Goal: Information Seeking & Learning: Check status

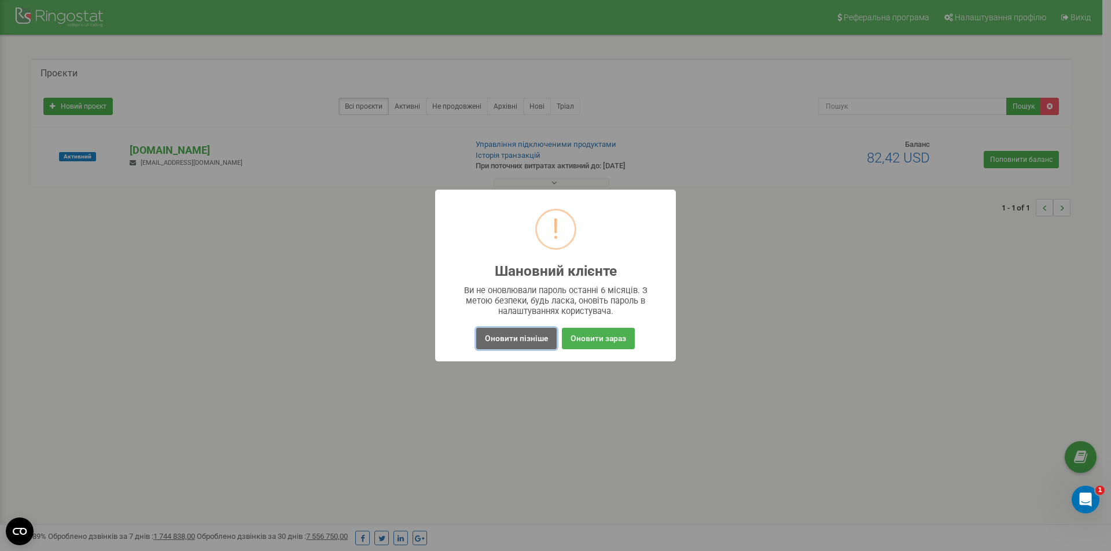
click button "Оновити пізніше"
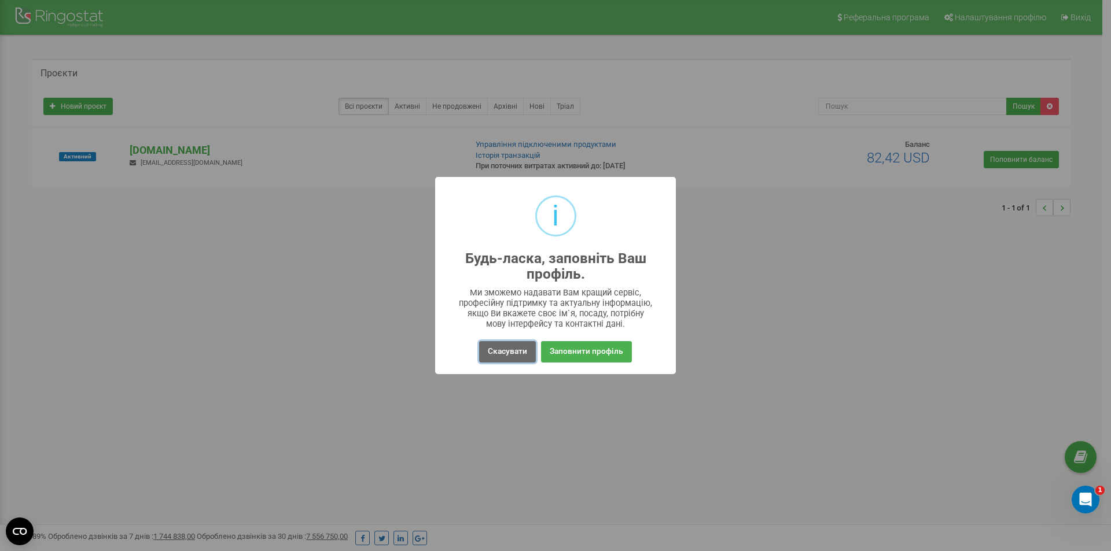
click button "Скасувати"
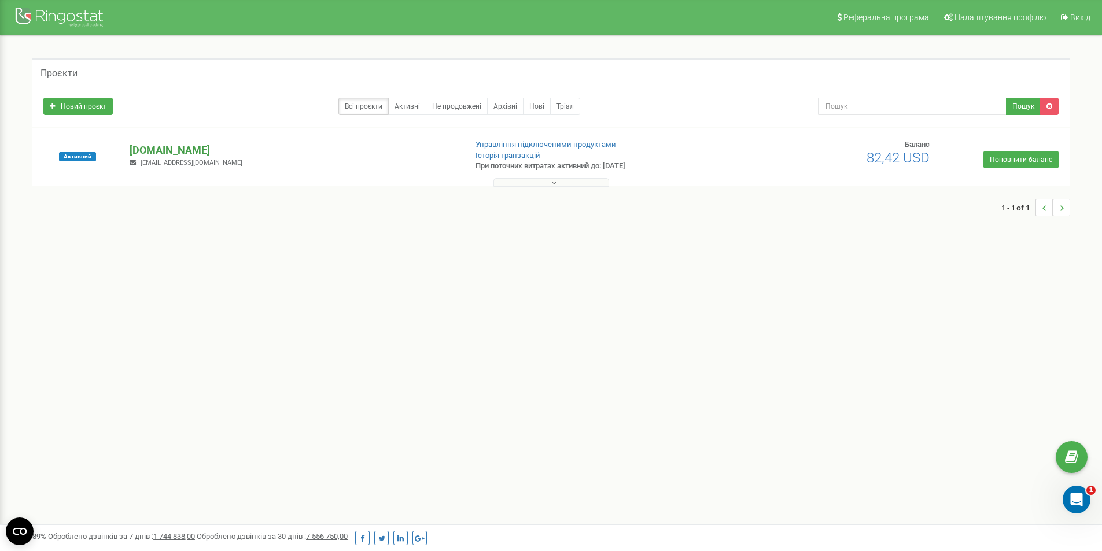
click p "[DOMAIN_NAME]"
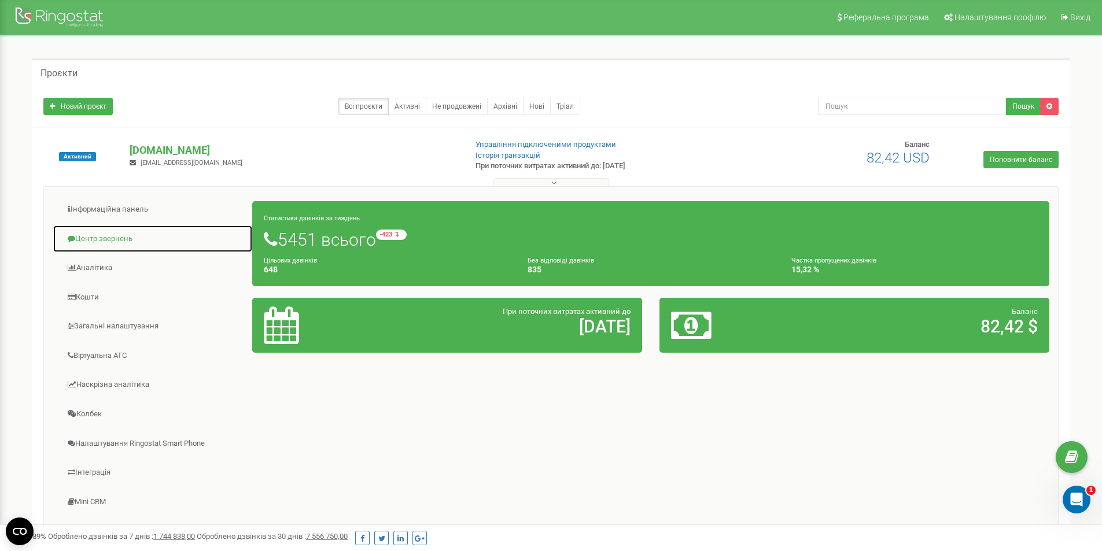
click link "Центр звернень"
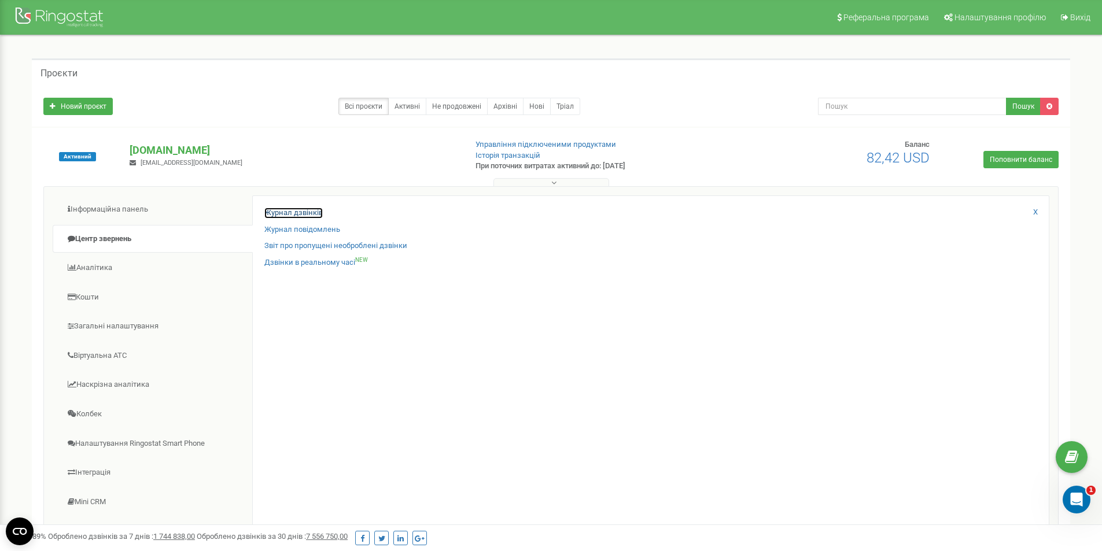
click link "Журнал дзвінків"
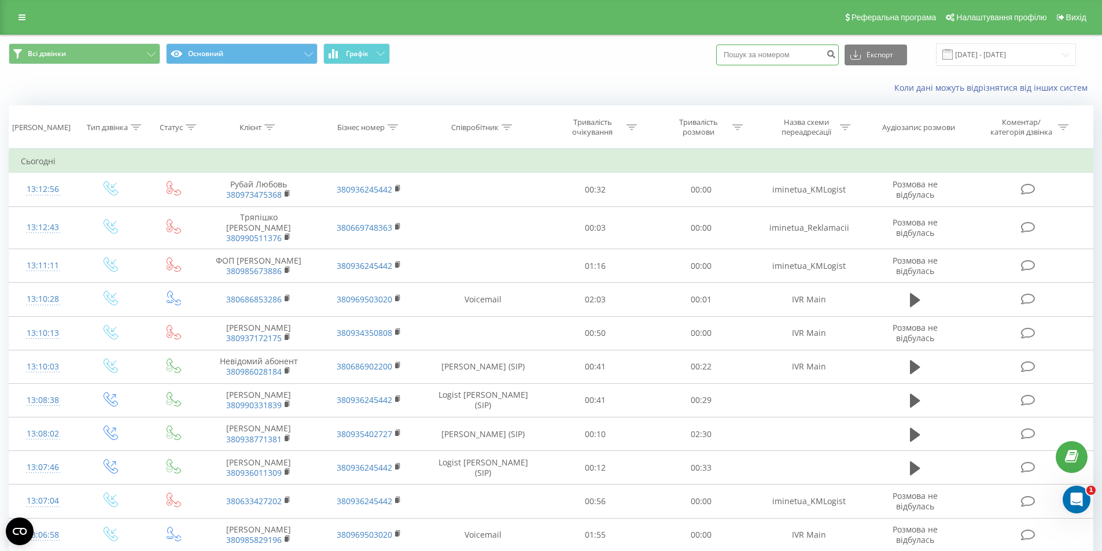
click at [788, 58] on input at bounding box center [777, 55] width 123 height 21
type input "0994736271"
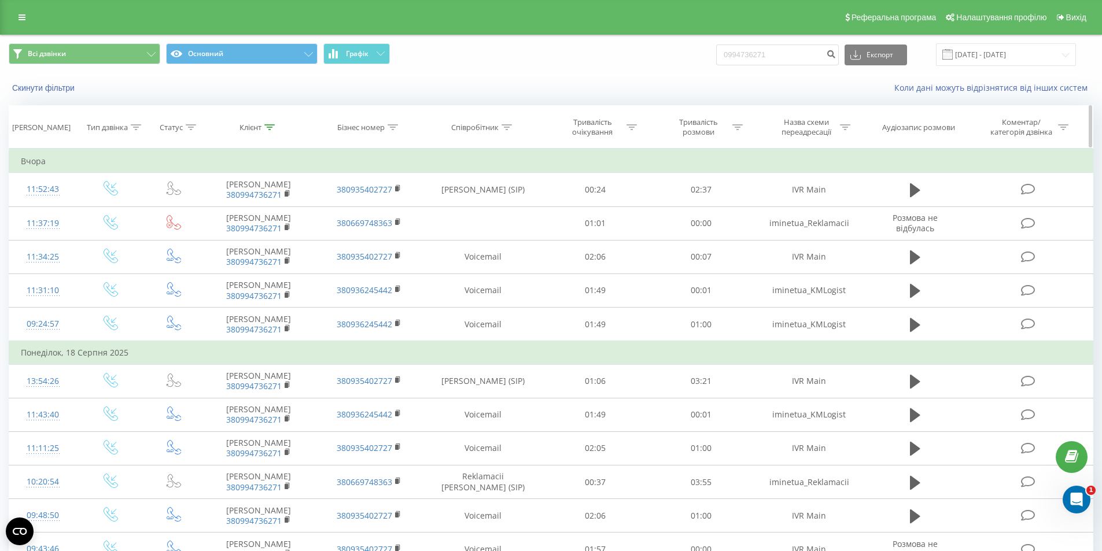
click at [269, 125] on icon at bounding box center [269, 127] width 10 height 6
click at [299, 126] on div "Клієнт" at bounding box center [259, 128] width 110 height 10
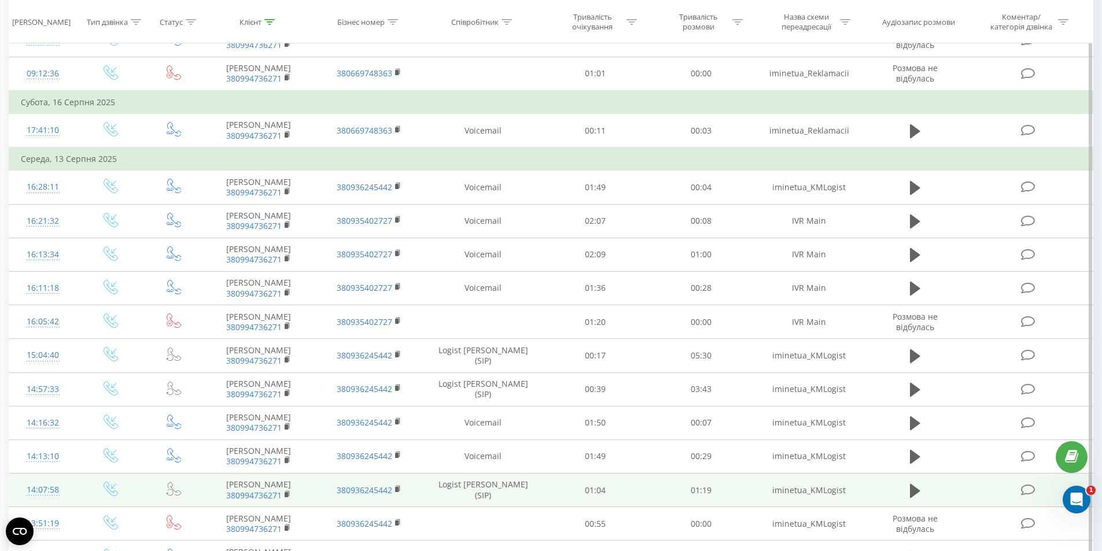
scroll to position [220, 0]
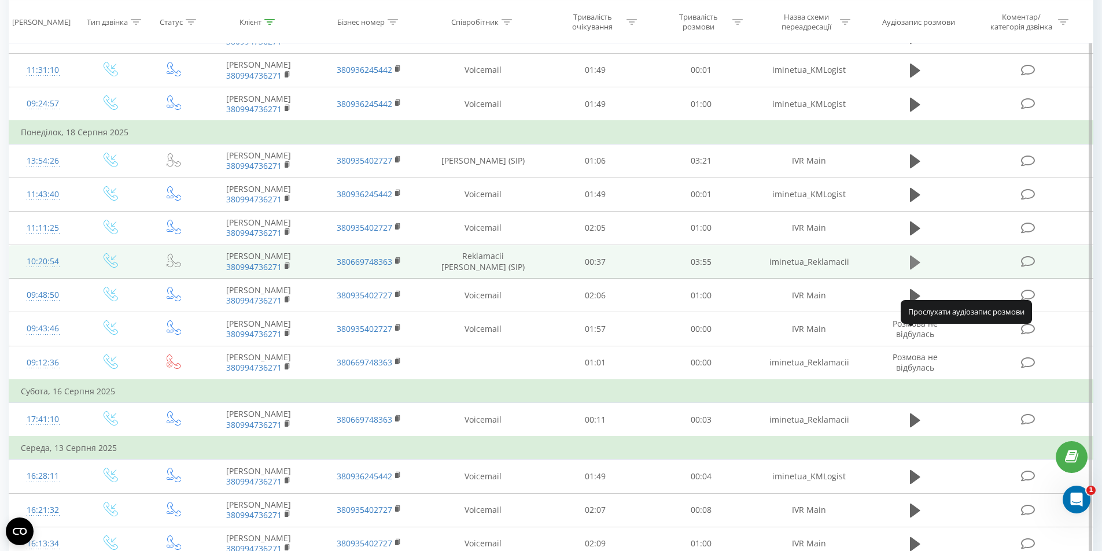
click at [917, 269] on icon at bounding box center [915, 262] width 10 height 14
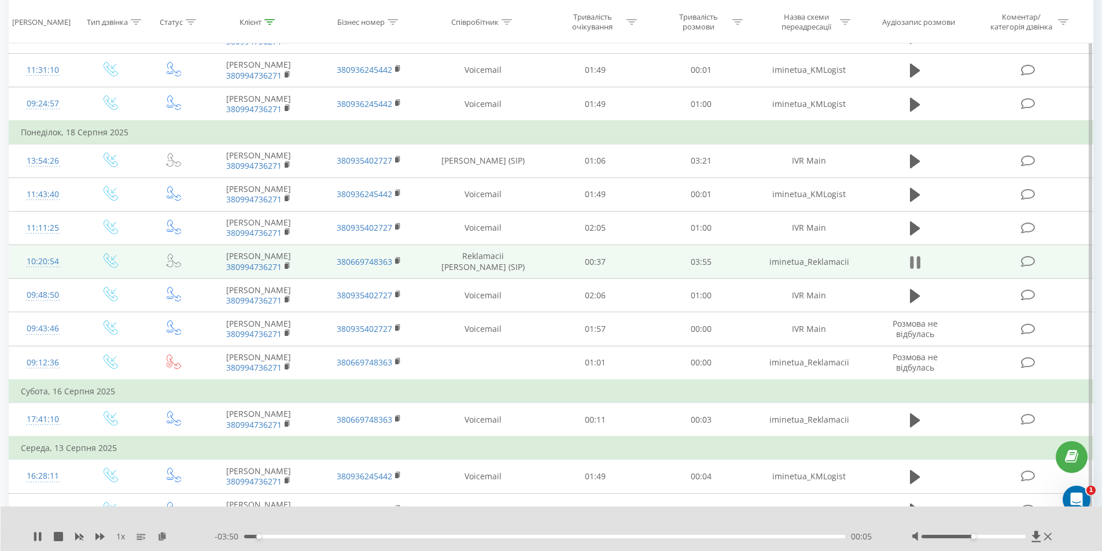
click at [922, 271] on button at bounding box center [915, 262] width 17 height 17
click at [917, 269] on icon at bounding box center [917, 262] width 3 height 13
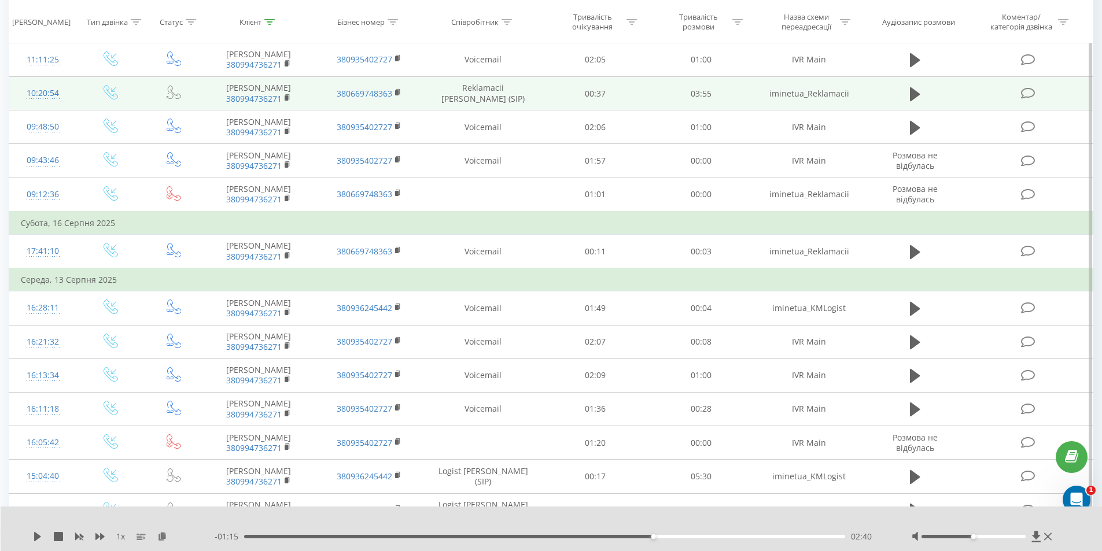
scroll to position [265, 0]
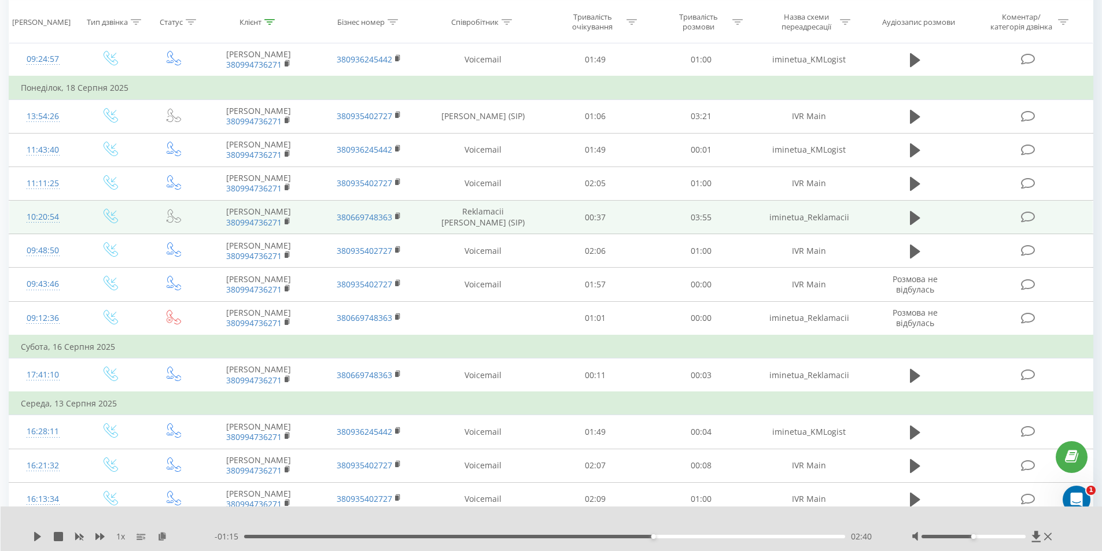
click at [32, 539] on div "1 x - 01:15 02:40 02:40" at bounding box center [552, 529] width 1102 height 45
click at [36, 537] on icon at bounding box center [37, 536] width 7 height 9
click at [36, 537] on icon at bounding box center [35, 536] width 2 height 9
click at [34, 537] on icon at bounding box center [37, 536] width 9 height 9
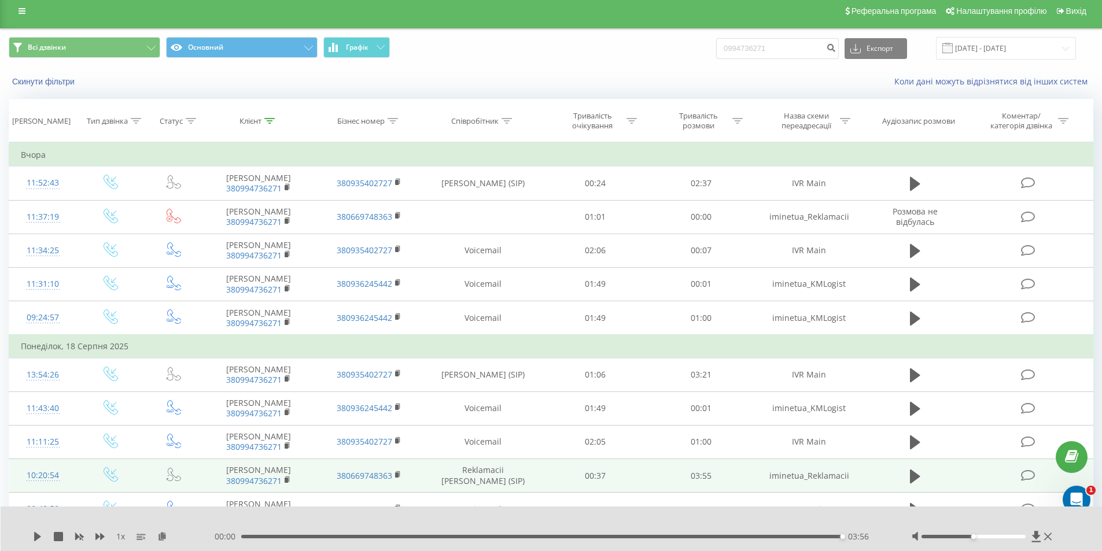
scroll to position [0, 0]
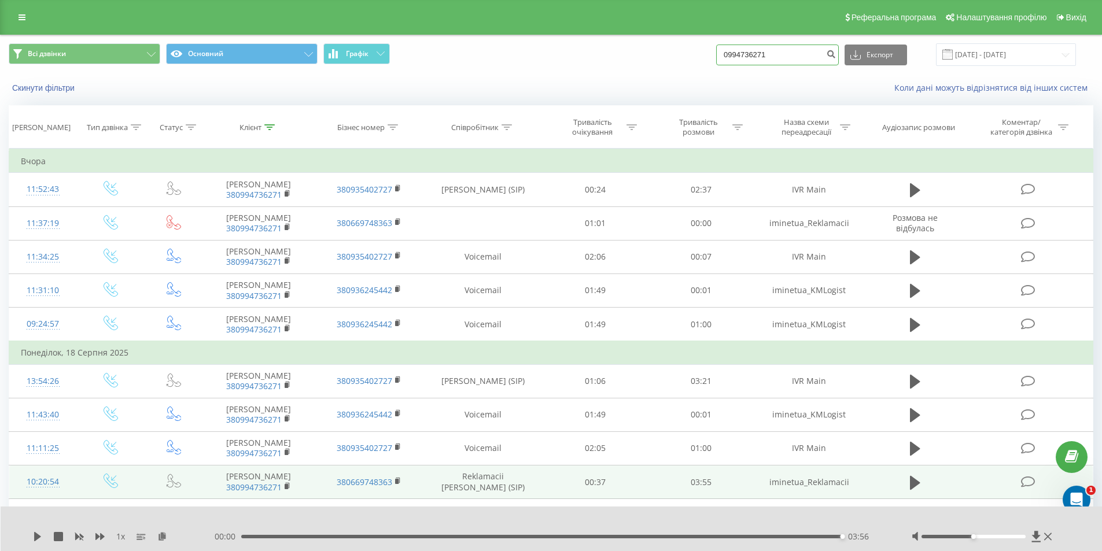
drag, startPoint x: 778, startPoint y: 56, endPoint x: 718, endPoint y: 52, distance: 59.7
click at [718, 52] on div "Всі дзвінки Основний Графік 0994736271 Експорт .csv .xls .xlsx 20.05.2025 - 20.…" at bounding box center [551, 54] width 1085 height 23
type input "0936564341"
click at [884, 53] on button "Експорт" at bounding box center [876, 55] width 62 height 21
click at [811, 56] on input "0936564341" at bounding box center [777, 55] width 123 height 21
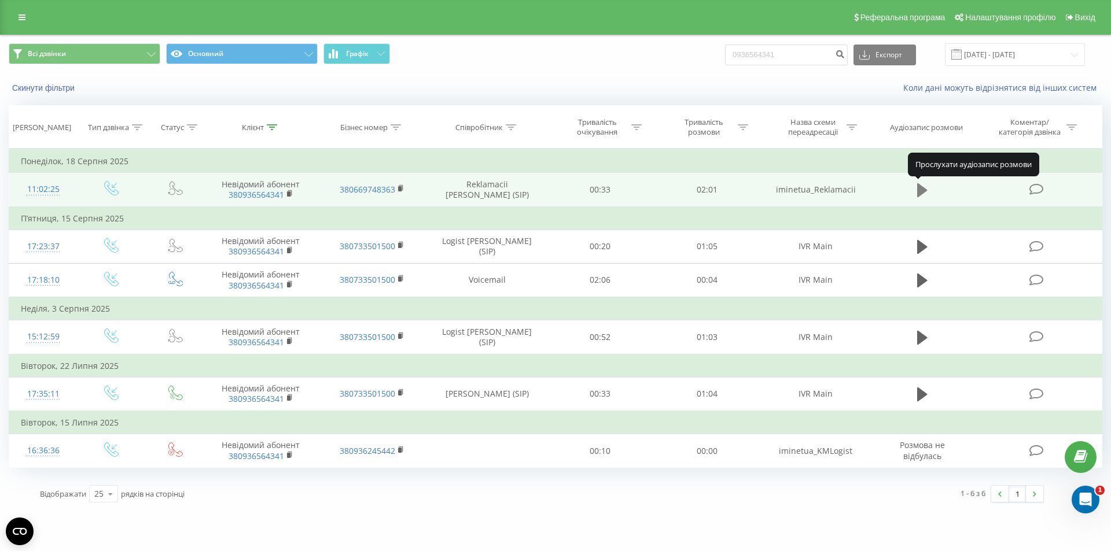
click at [917, 190] on icon at bounding box center [922, 190] width 10 height 16
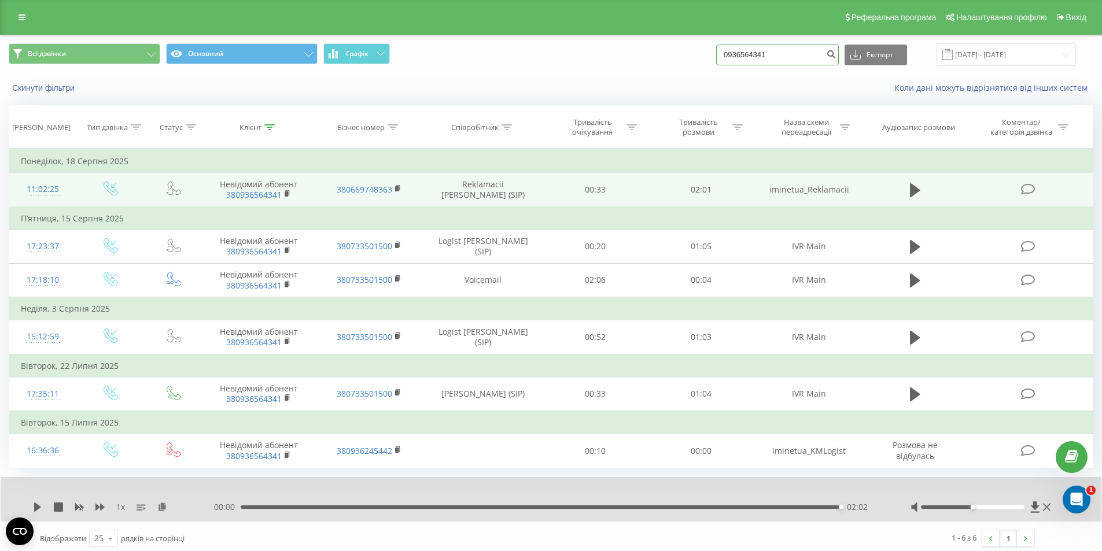
drag, startPoint x: 786, startPoint y: 56, endPoint x: 728, endPoint y: 62, distance: 58.1
click at [728, 62] on input "0936564341" at bounding box center [777, 55] width 123 height 21
type input "0975852755"
click at [884, 54] on button "Експорт" at bounding box center [876, 55] width 62 height 21
click at [800, 59] on input "0975852755" at bounding box center [777, 55] width 123 height 21
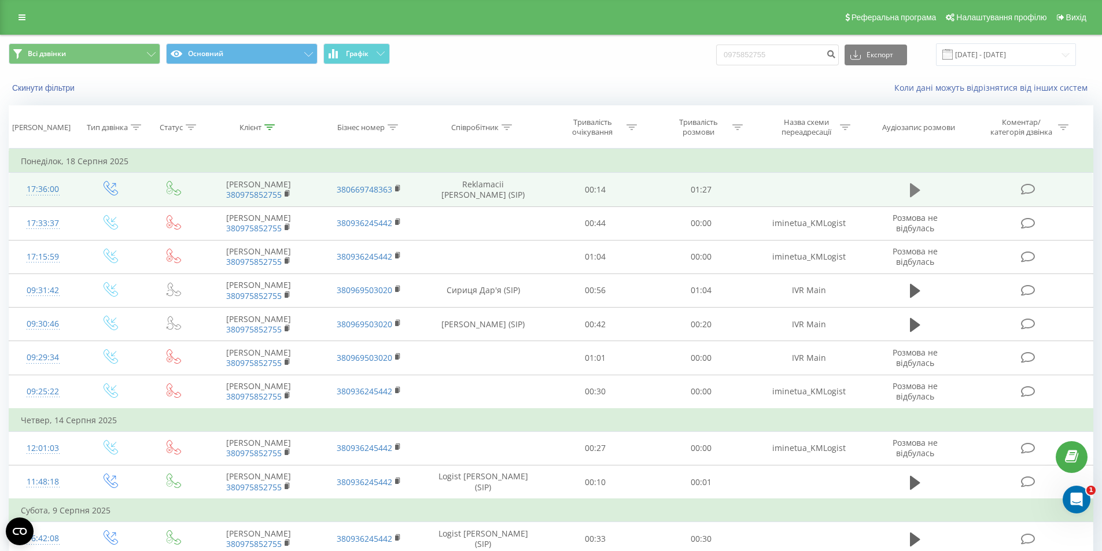
click at [916, 187] on icon at bounding box center [915, 190] width 10 height 14
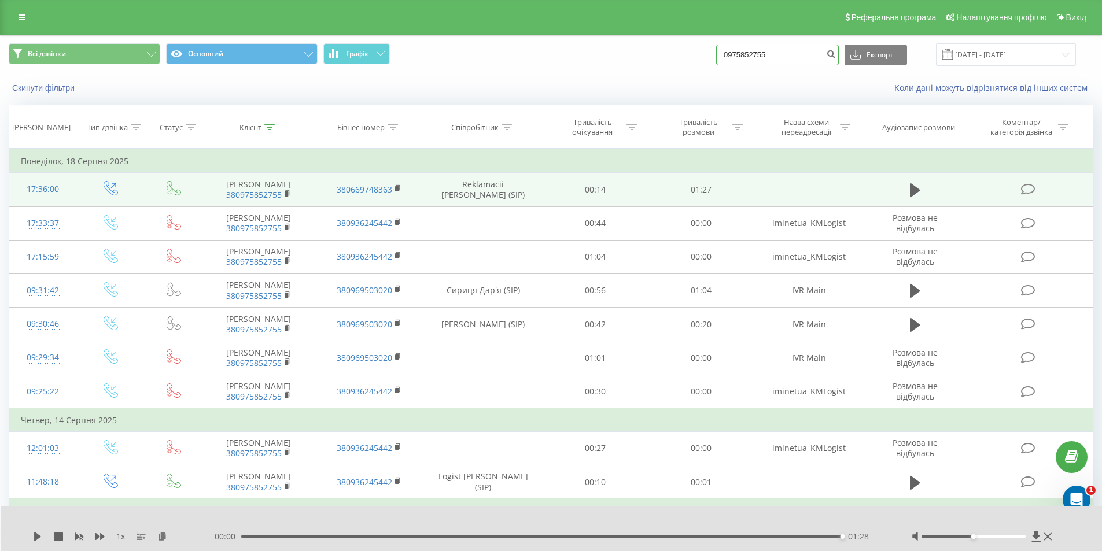
drag, startPoint x: 800, startPoint y: 50, endPoint x: 630, endPoint y: 68, distance: 171.0
click at [633, 68] on div "Всі дзвінки Основний Графік 0975852755 Експорт .csv .xls .xlsx 20.05.2025 - 20.…" at bounding box center [551, 54] width 1101 height 39
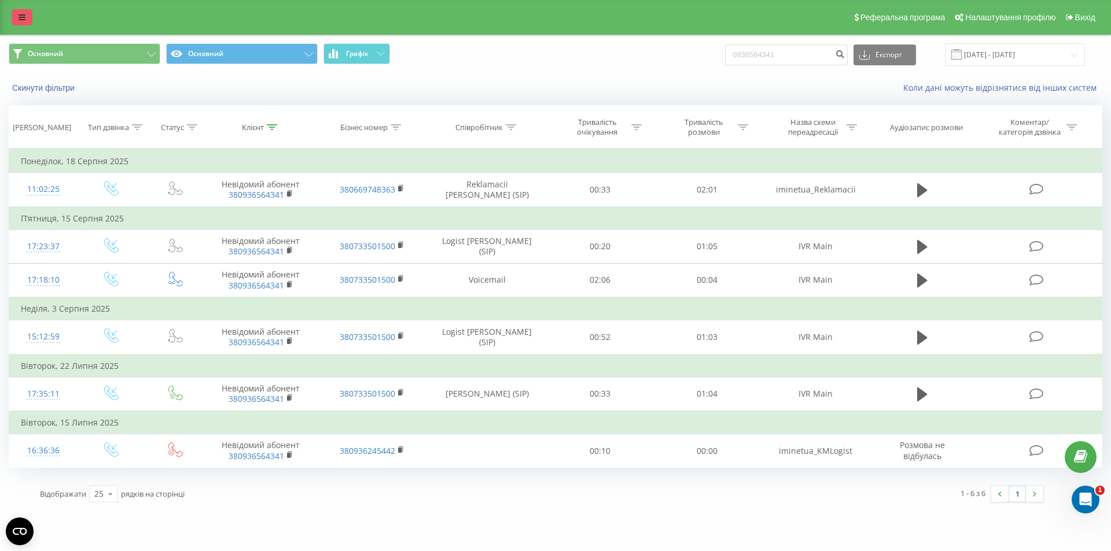
click at [24, 19] on icon at bounding box center [22, 17] width 7 height 8
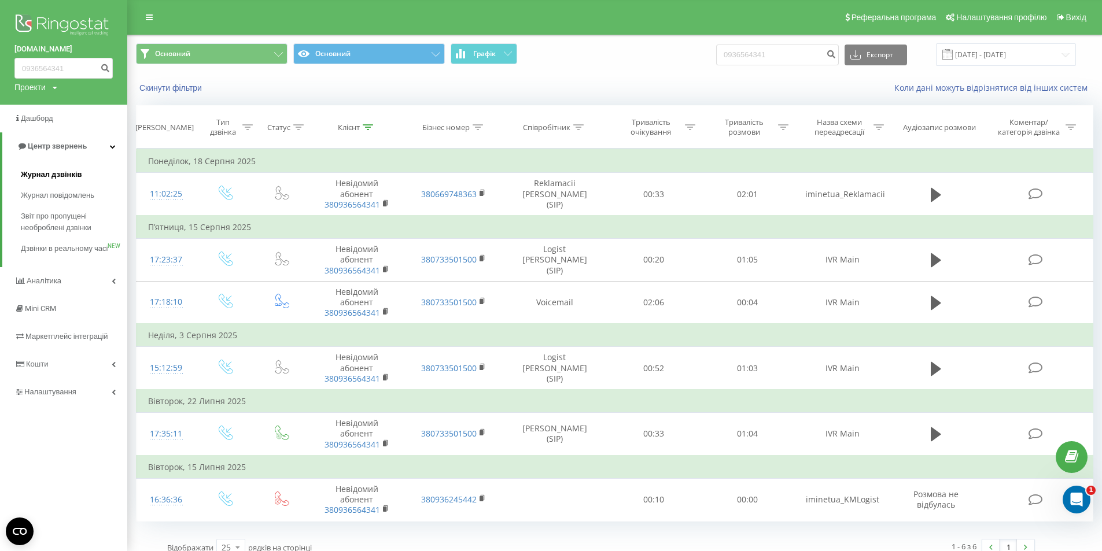
click at [71, 178] on span "Журнал дзвінків" at bounding box center [51, 175] width 61 height 12
click at [59, 171] on span "Журнал дзвінків" at bounding box center [51, 175] width 61 height 12
click at [55, 143] on span "Центр звернень" at bounding box center [57, 146] width 59 height 9
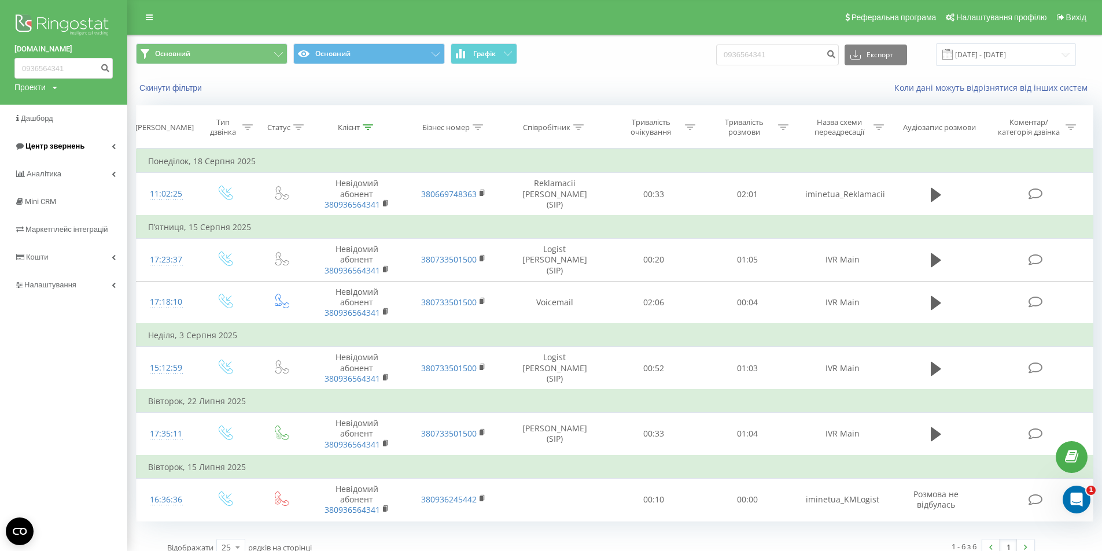
click at [57, 145] on span "Центр звернень" at bounding box center [54, 146] width 59 height 9
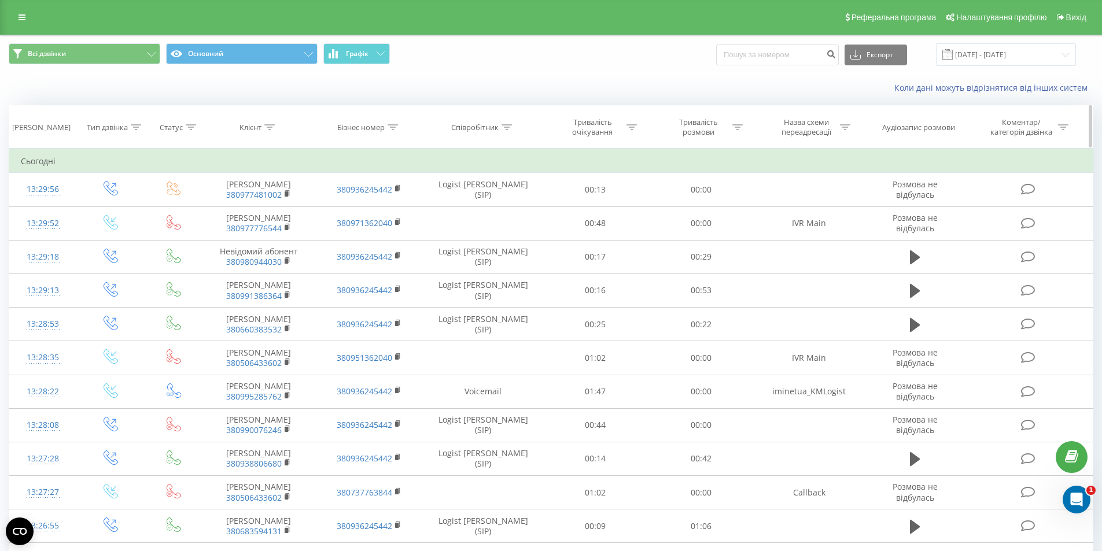
click at [509, 127] on icon at bounding box center [507, 127] width 10 height 6
click at [509, 211] on input "text" at bounding box center [483, 210] width 102 height 20
type input "C"
type input "[PERSON_NAME]"
click at [516, 229] on span "OK" at bounding box center [508, 233] width 32 height 18
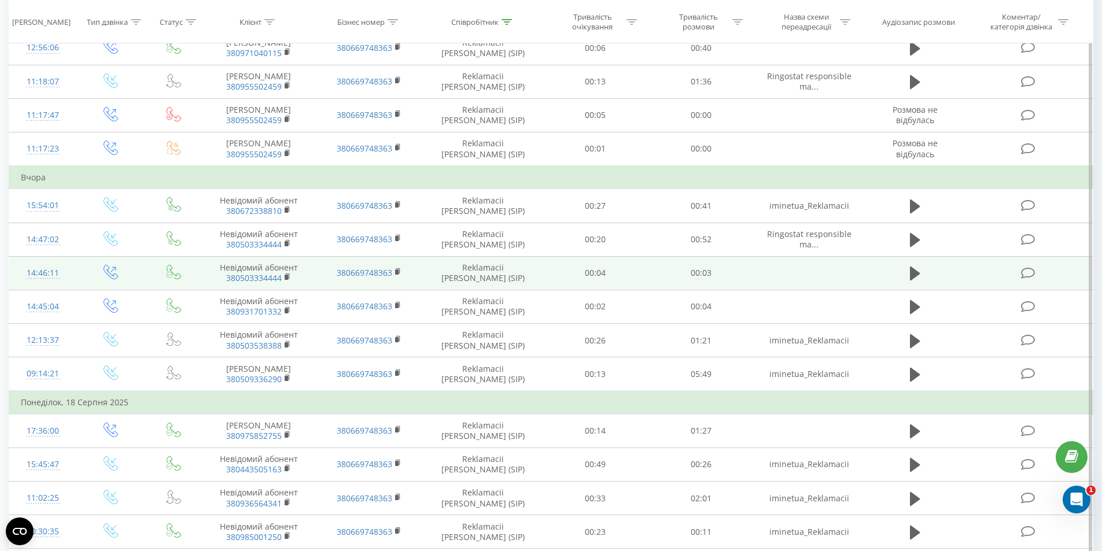
scroll to position [174, 0]
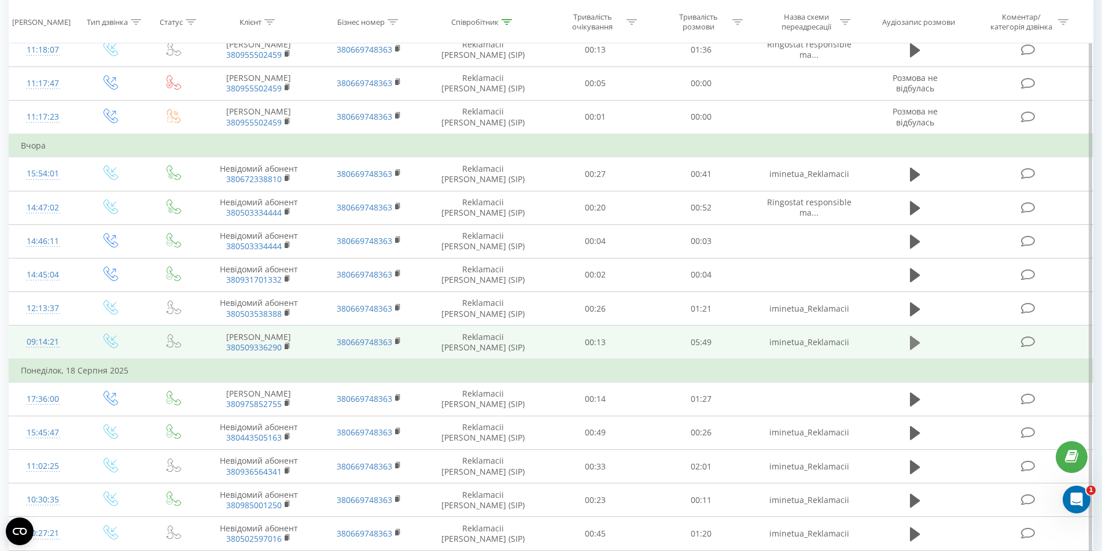
click at [917, 350] on icon at bounding box center [915, 343] width 10 height 14
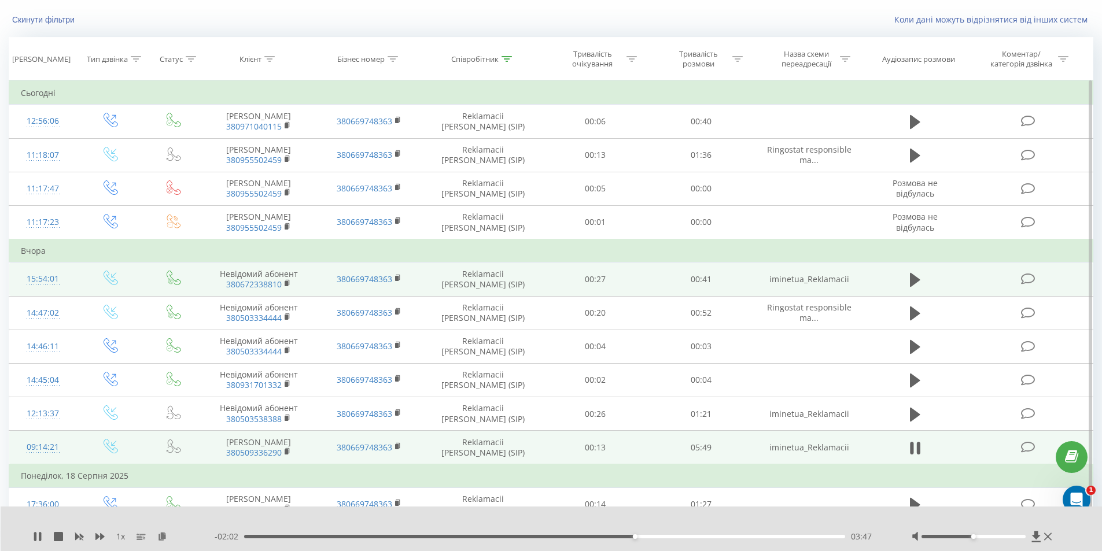
scroll to position [0, 0]
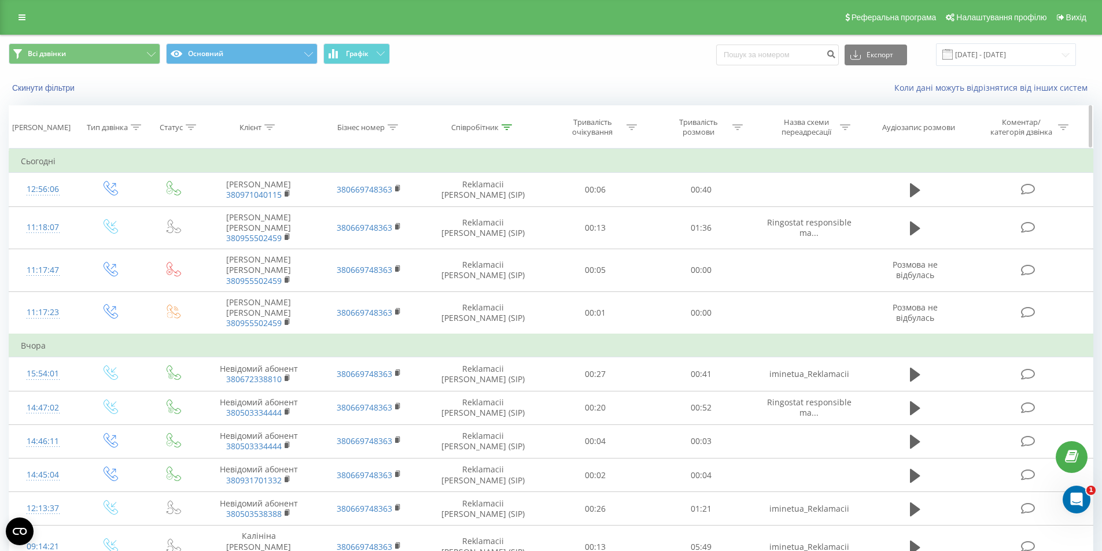
click at [510, 122] on th "Співробітник" at bounding box center [483, 127] width 119 height 43
click at [510, 123] on div at bounding box center [507, 128] width 10 height 10
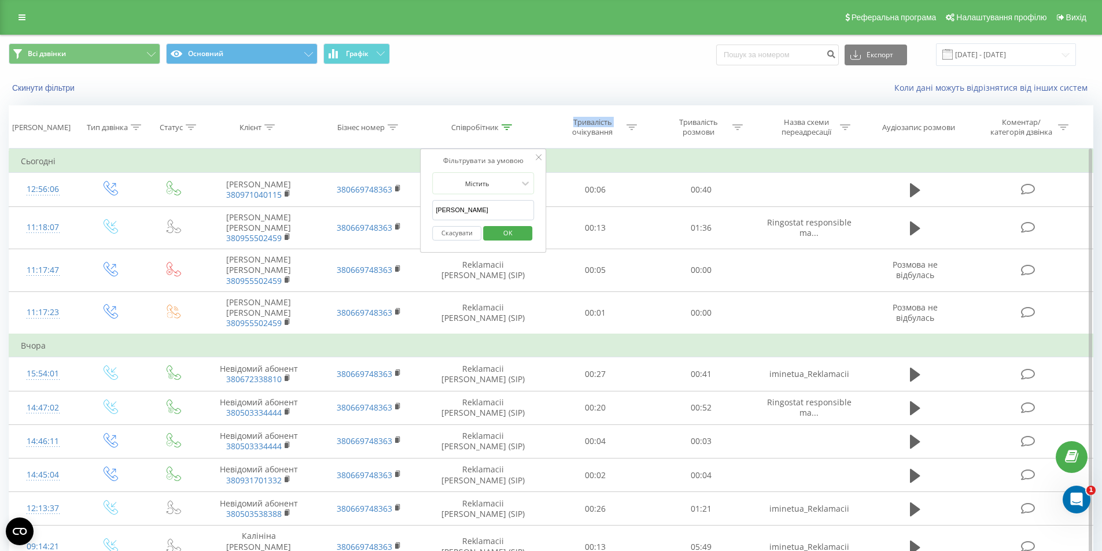
click at [506, 233] on span "OK" at bounding box center [508, 233] width 32 height 18
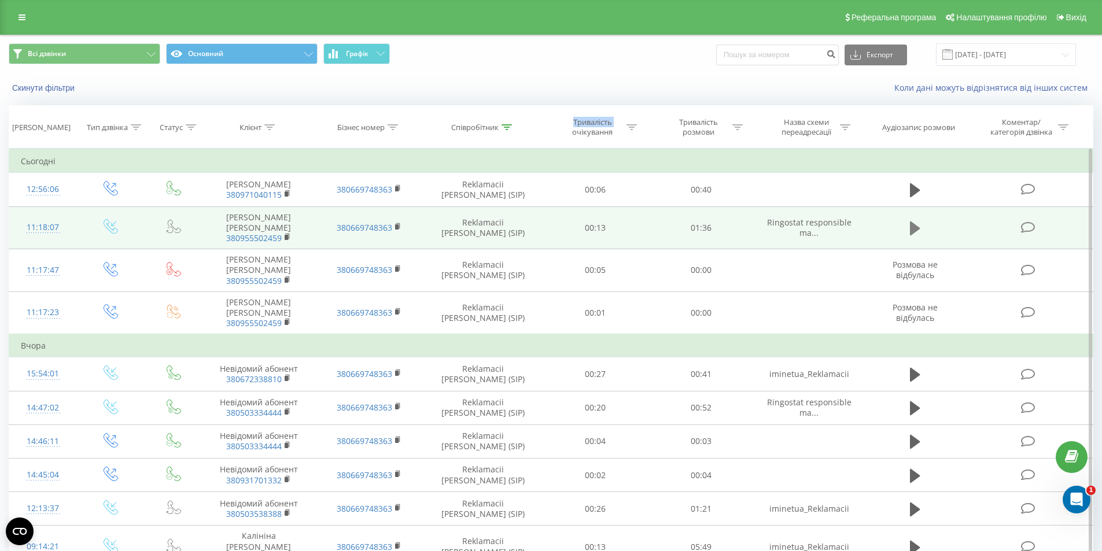
click at [919, 231] on icon at bounding box center [915, 228] width 10 height 16
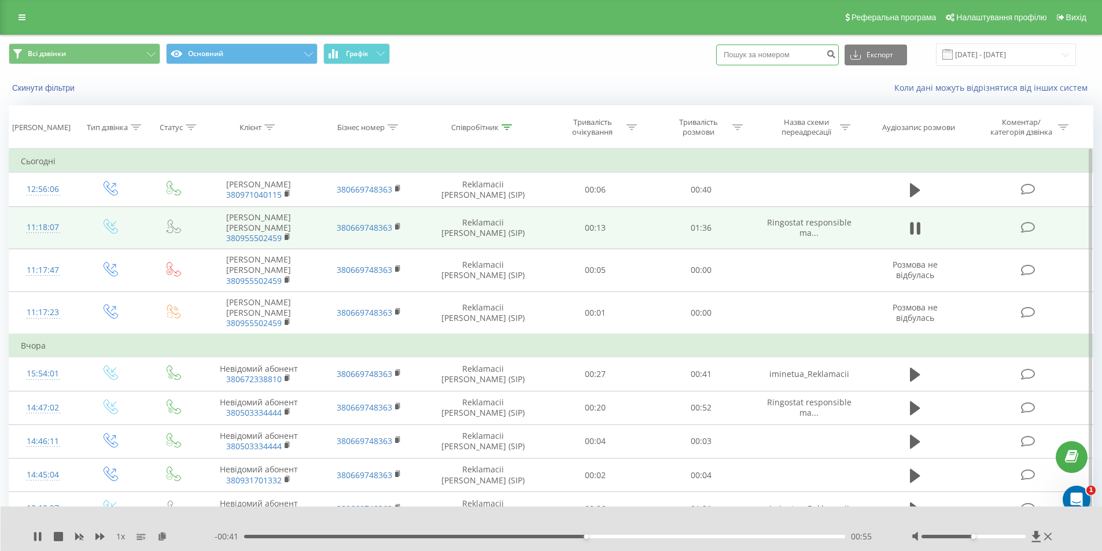
click at [757, 58] on input at bounding box center [777, 55] width 123 height 21
type input "0955502459"
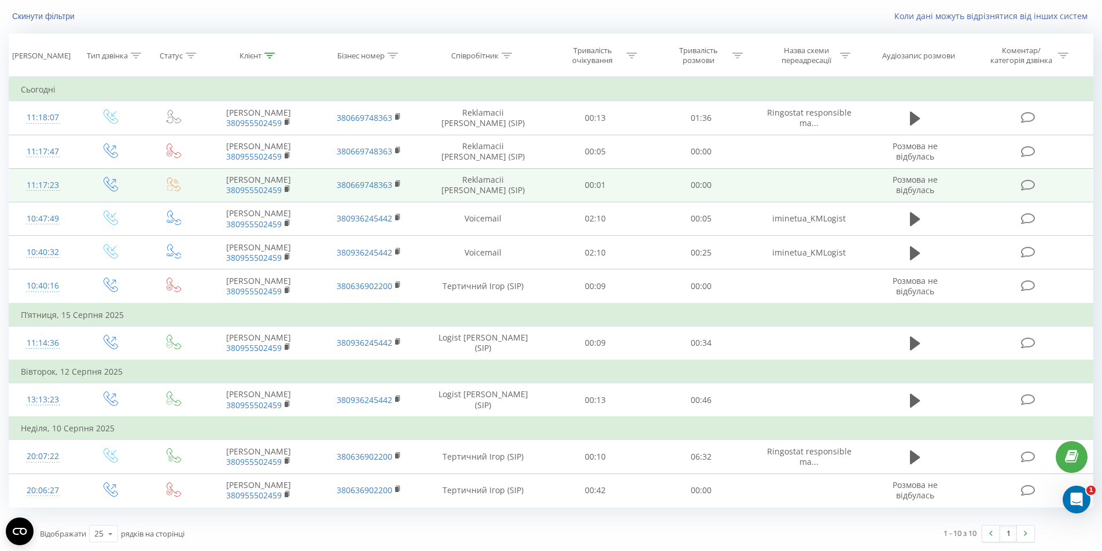
scroll to position [161, 0]
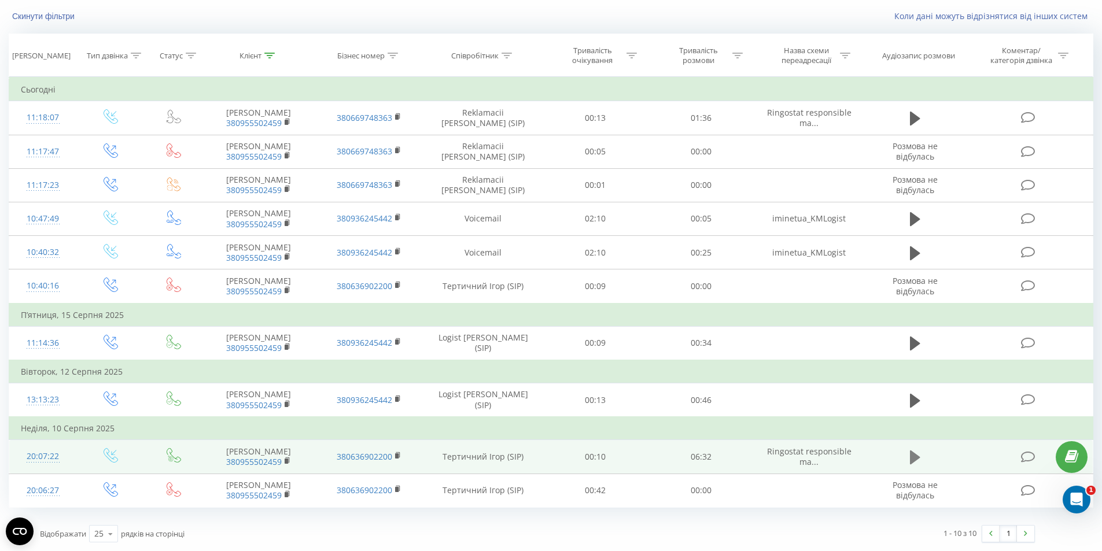
click at [919, 450] on icon at bounding box center [915, 458] width 10 height 16
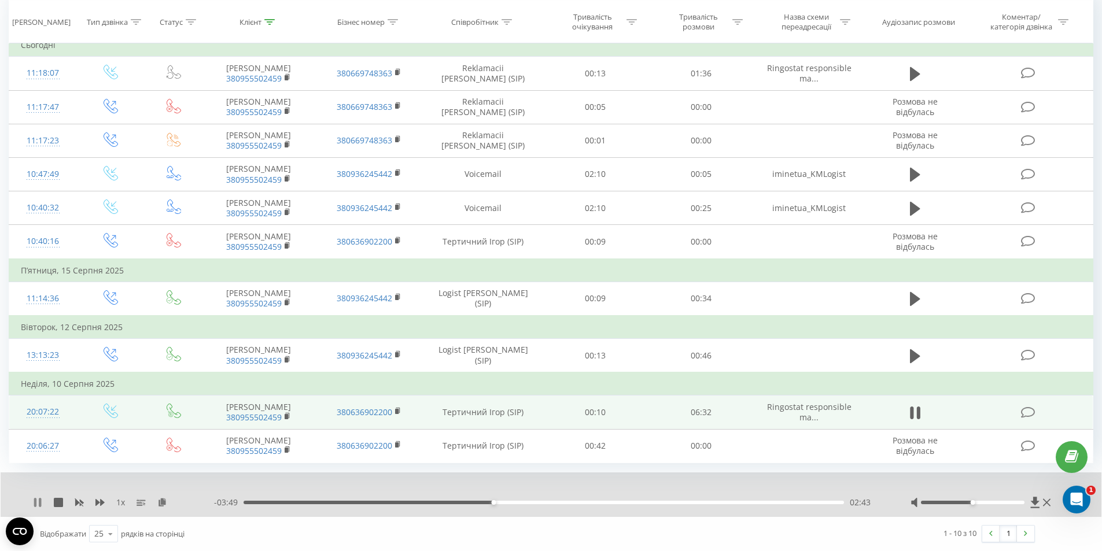
click at [40, 507] on icon at bounding box center [40, 502] width 2 height 9
click at [36, 507] on icon at bounding box center [37, 502] width 7 height 9
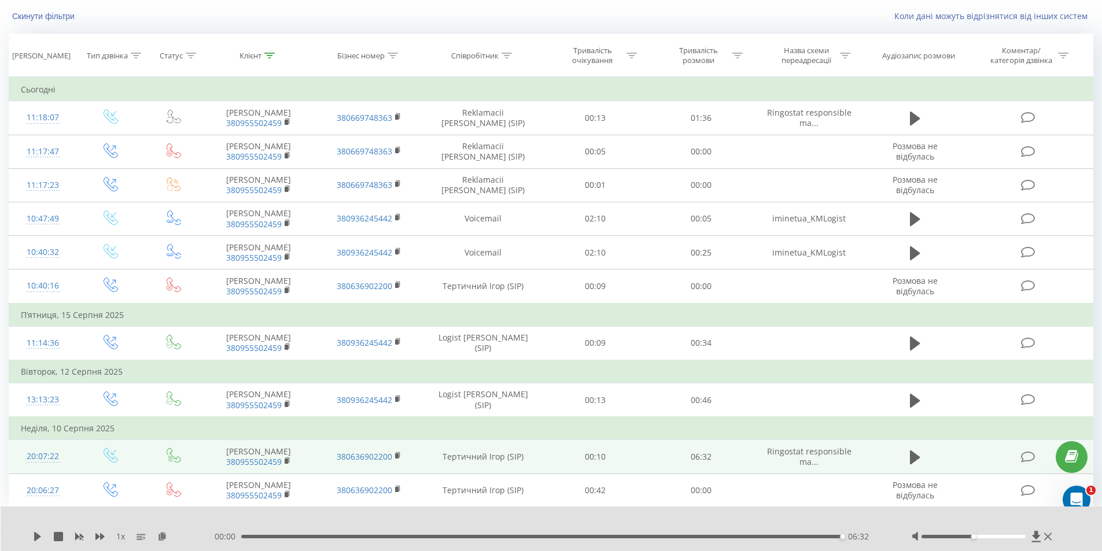
scroll to position [0, 0]
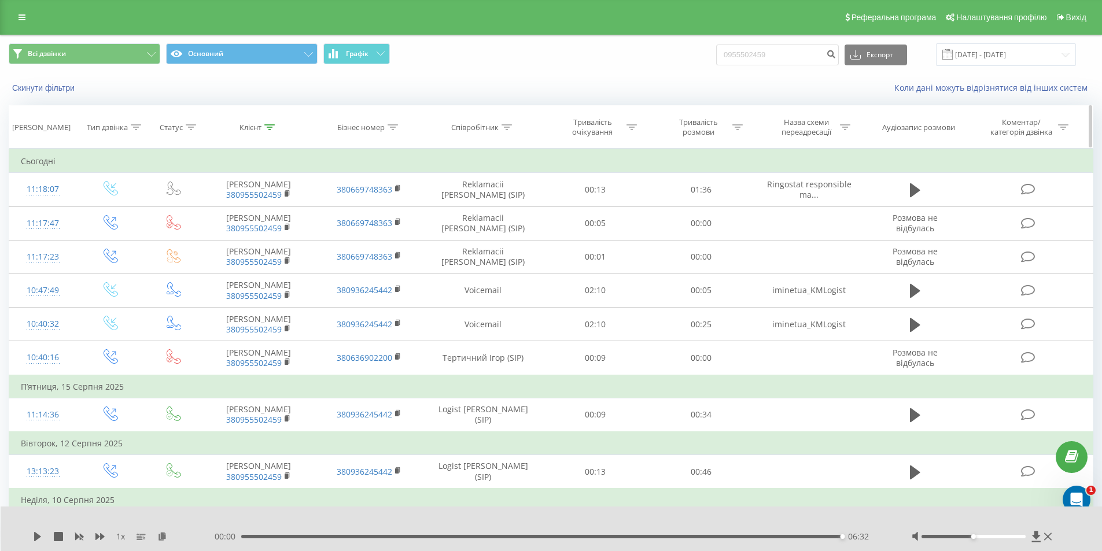
click at [506, 120] on th "Співробітник" at bounding box center [483, 127] width 119 height 43
click at [506, 126] on icon at bounding box center [507, 127] width 10 height 6
click at [472, 212] on input "text" at bounding box center [483, 210] width 102 height 20
type input "[PERSON_NAME]"
click at [514, 233] on span "OK" at bounding box center [508, 233] width 32 height 18
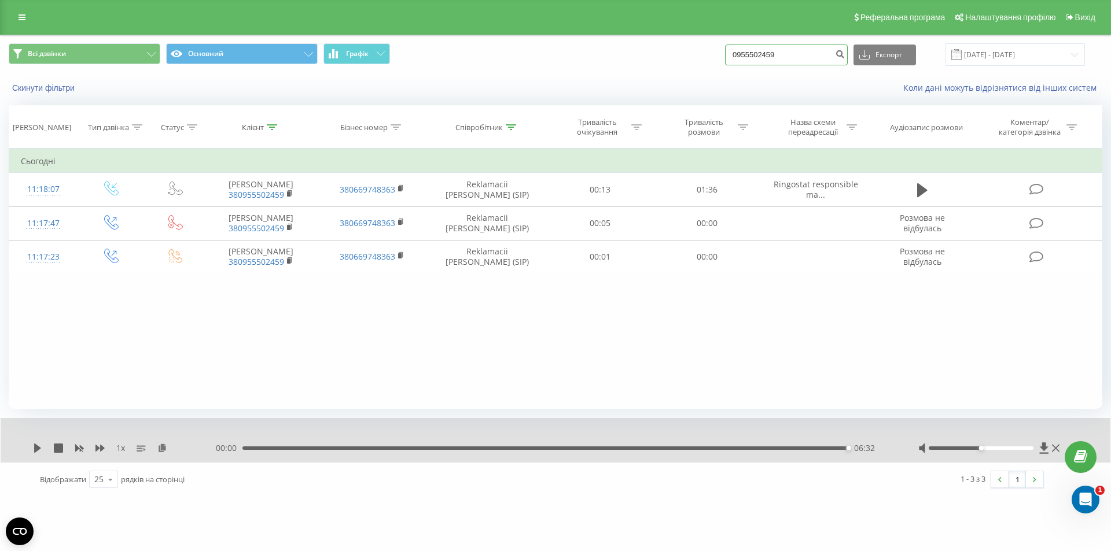
drag, startPoint x: 820, startPoint y: 53, endPoint x: 729, endPoint y: 57, distance: 91.0
click at [725, 54] on div "Всі дзвінки Основний Графік 0955502459 Експорт .csv .xls .xlsx [DATE] - [DATE]" at bounding box center [556, 54] width 1094 height 23
click at [513, 125] on icon at bounding box center [511, 127] width 10 height 6
click at [510, 229] on span "OK" at bounding box center [511, 233] width 32 height 18
click at [390, 128] on div "Бізнес номер" at bounding box center [370, 128] width 61 height 10
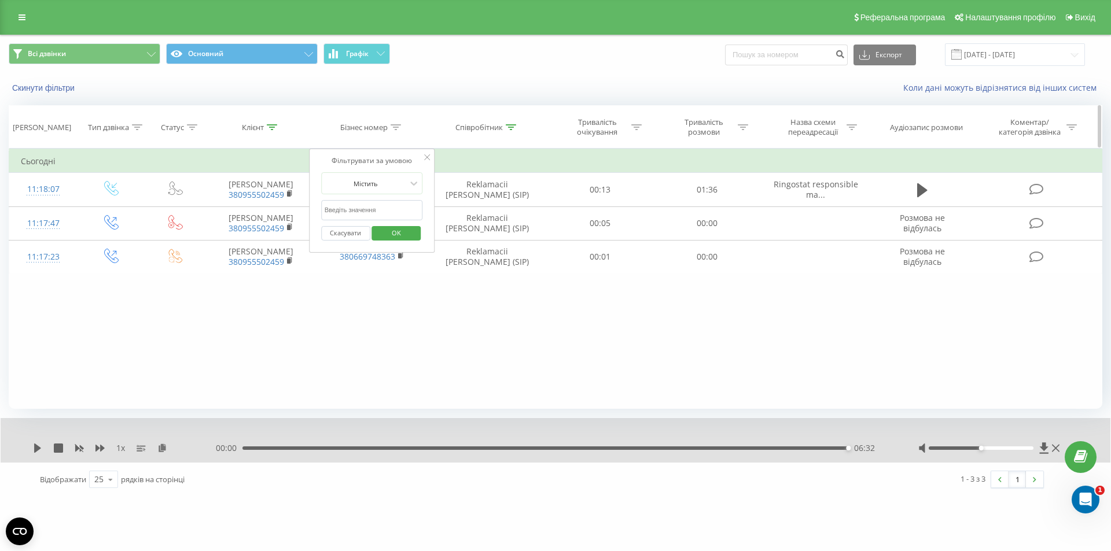
click at [504, 130] on div "Співробітник" at bounding box center [485, 128] width 61 height 10
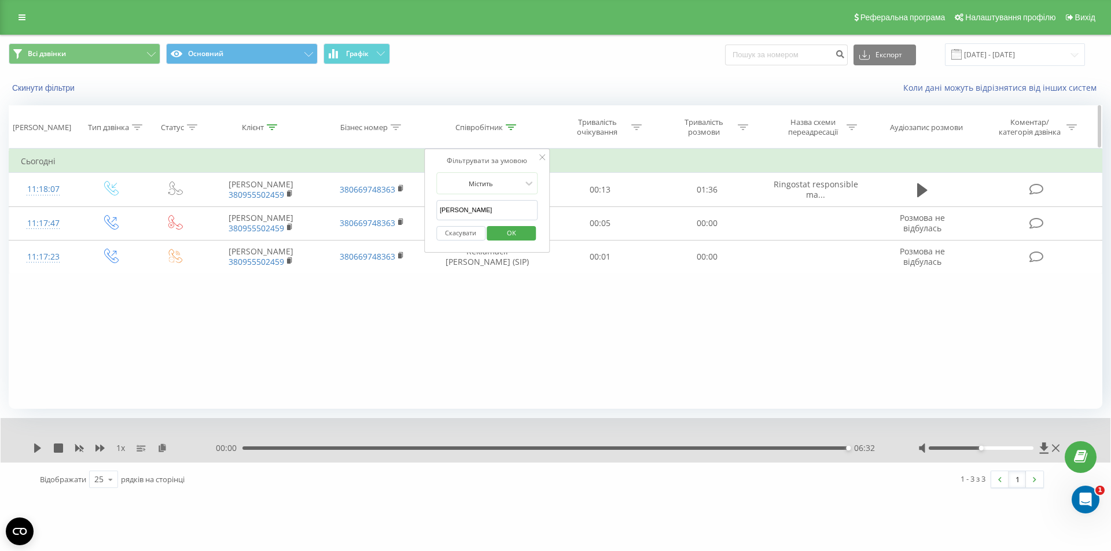
click at [511, 128] on icon at bounding box center [511, 127] width 10 height 6
click at [510, 127] on icon at bounding box center [511, 127] width 10 height 6
click at [511, 232] on span "OK" at bounding box center [511, 233] width 32 height 18
click at [1043, 51] on input "[DATE] - [DATE]" at bounding box center [1015, 54] width 140 height 23
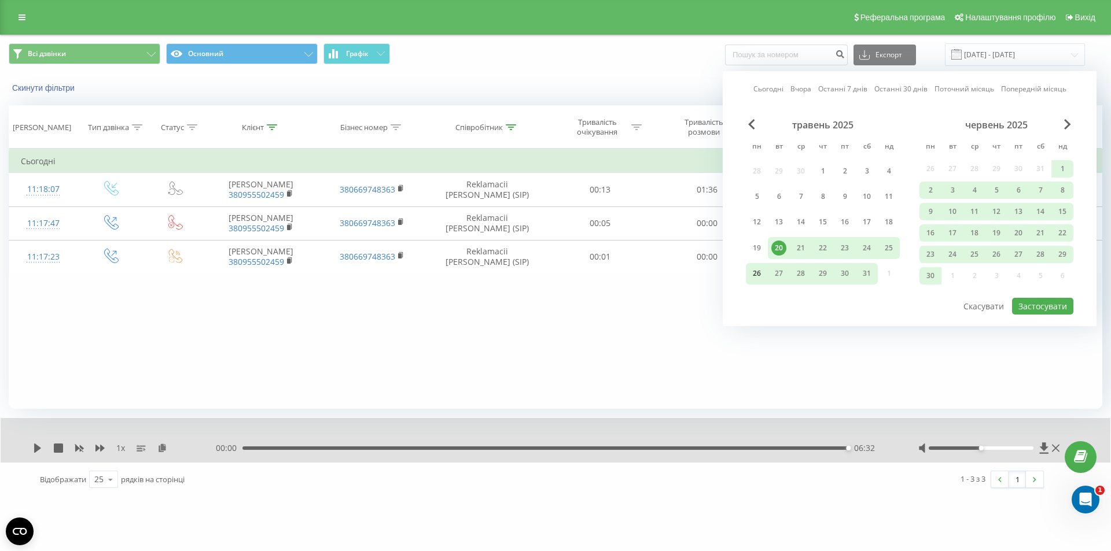
click at [761, 273] on div "26" at bounding box center [756, 273] width 15 height 15
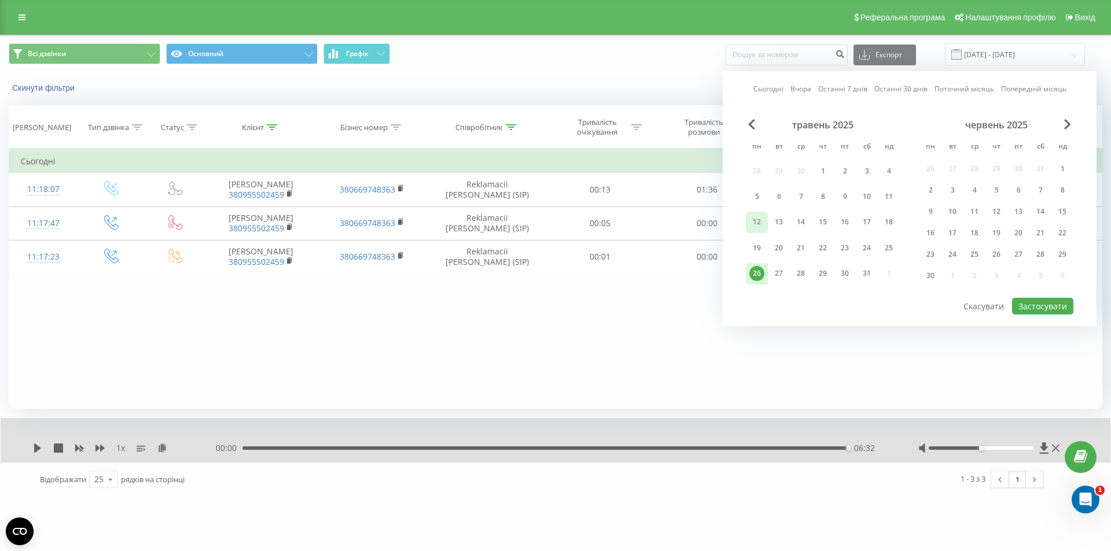
click at [761, 224] on div "12" at bounding box center [756, 222] width 15 height 15
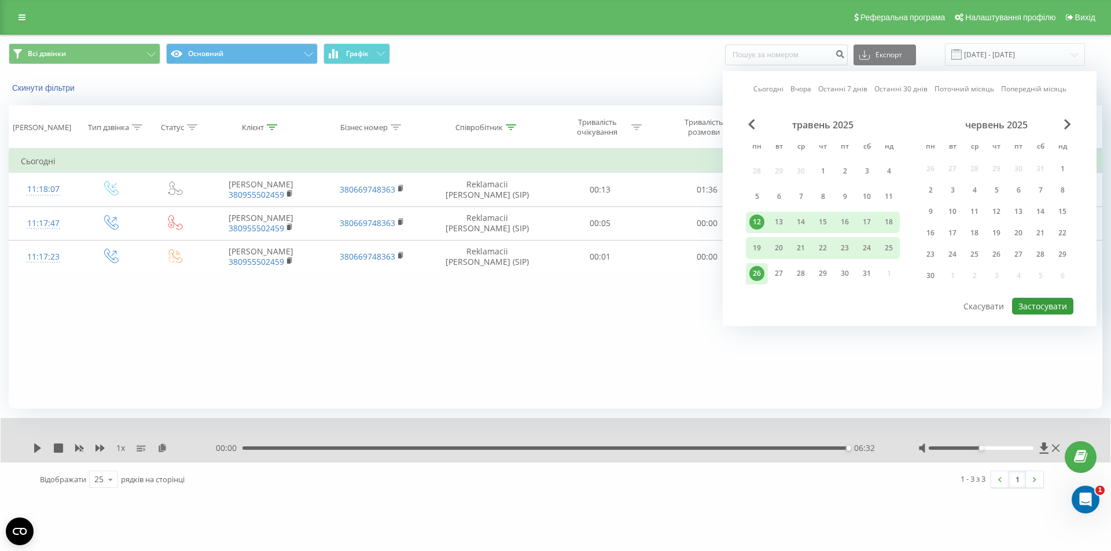
click at [1040, 310] on button "Застосувати" at bounding box center [1042, 306] width 61 height 17
type input "[DATE] - [DATE]"
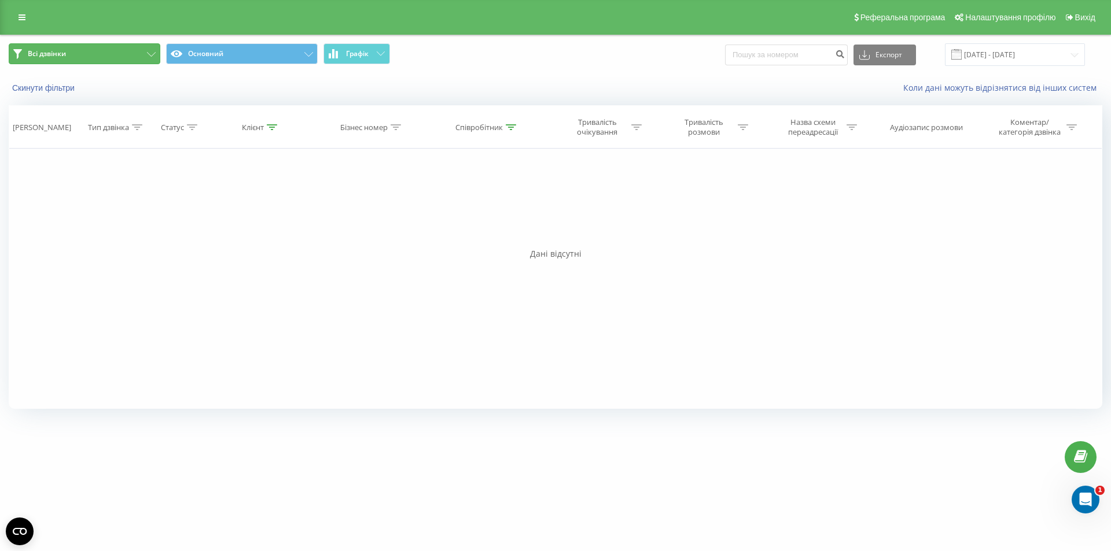
click at [34, 55] on span "Всі дзвінки" at bounding box center [47, 53] width 38 height 9
click at [27, 13] on link at bounding box center [22, 17] width 21 height 16
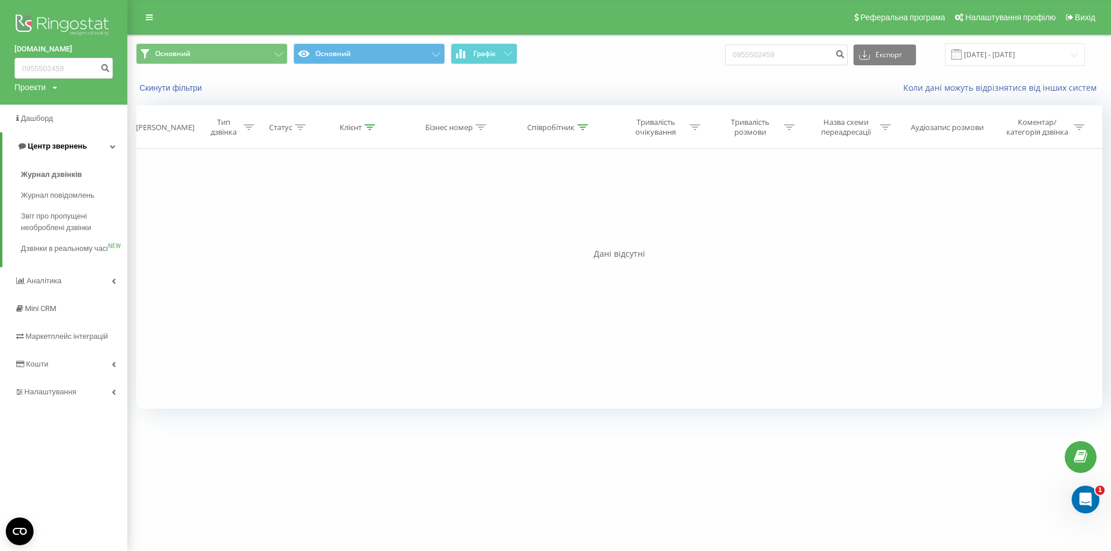
click at [54, 149] on span "Центр звернень" at bounding box center [57, 146] width 59 height 9
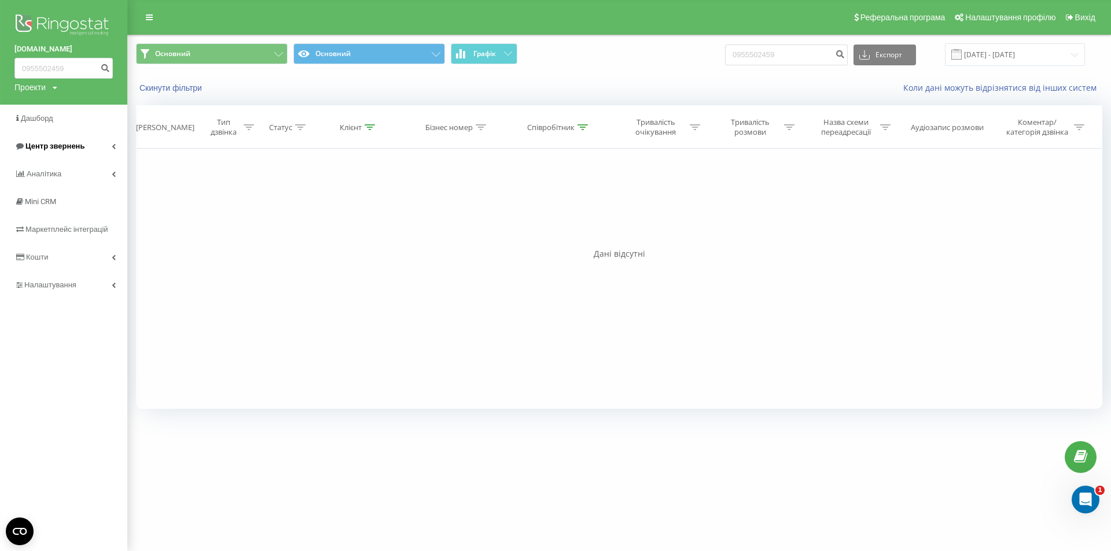
click at [54, 149] on span "Центр звернень" at bounding box center [54, 146] width 59 height 9
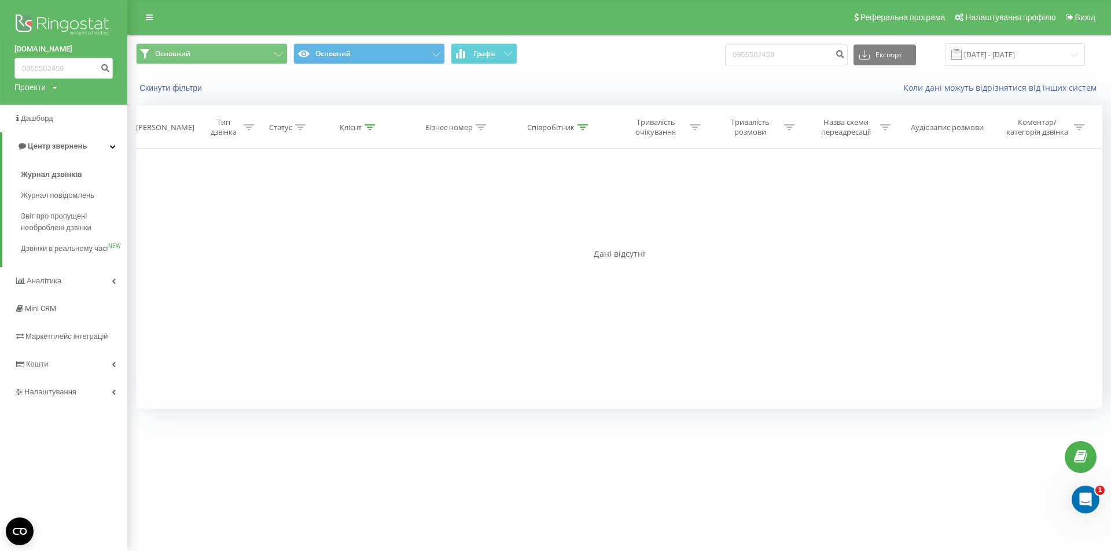
click at [71, 7] on div "[DOMAIN_NAME] 0955502459 Проекти [DOMAIN_NAME]" at bounding box center [63, 52] width 127 height 105
click at [74, 19] on img at bounding box center [63, 26] width 98 height 29
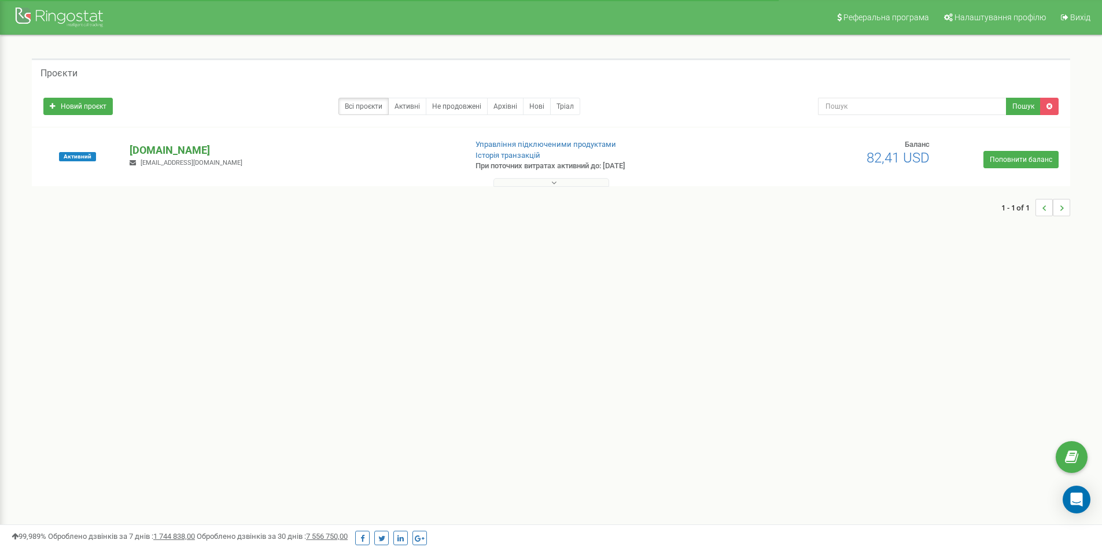
click at [146, 156] on p "[DOMAIN_NAME]" at bounding box center [293, 150] width 327 height 15
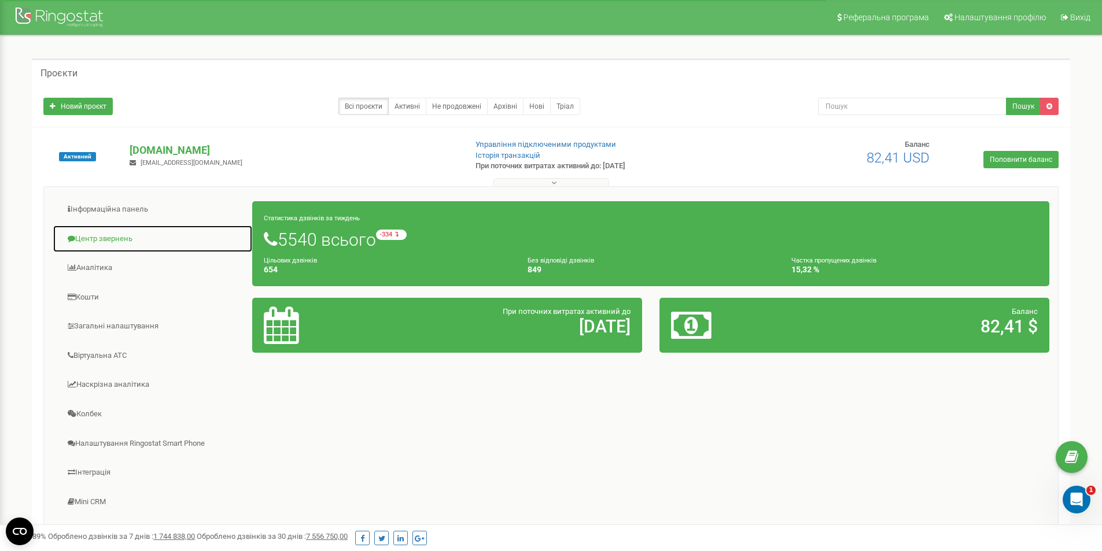
click at [102, 241] on link "Центр звернень" at bounding box center [153, 239] width 200 height 28
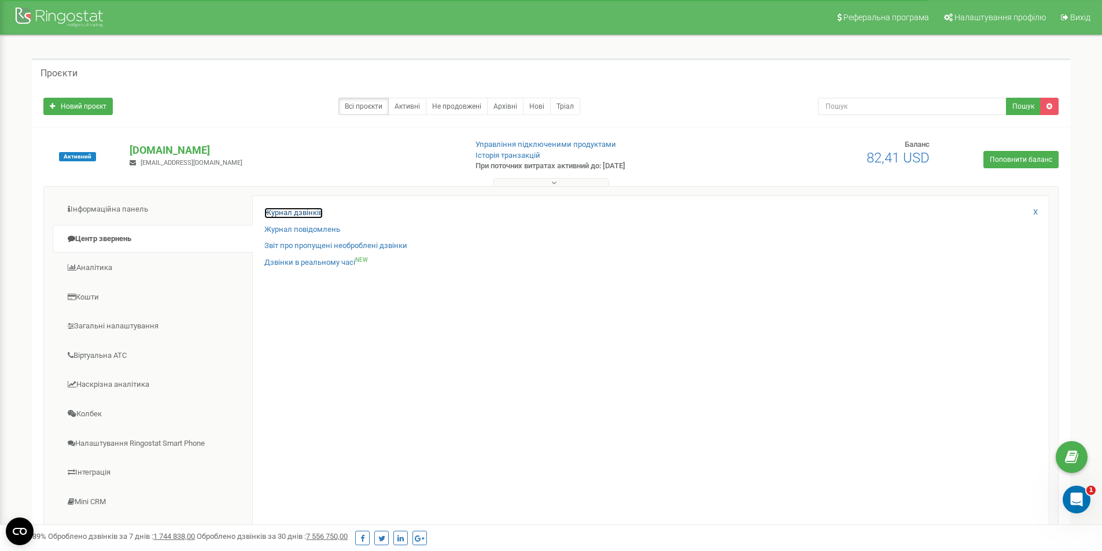
click at [304, 215] on link "Журнал дзвінків" at bounding box center [293, 213] width 58 height 11
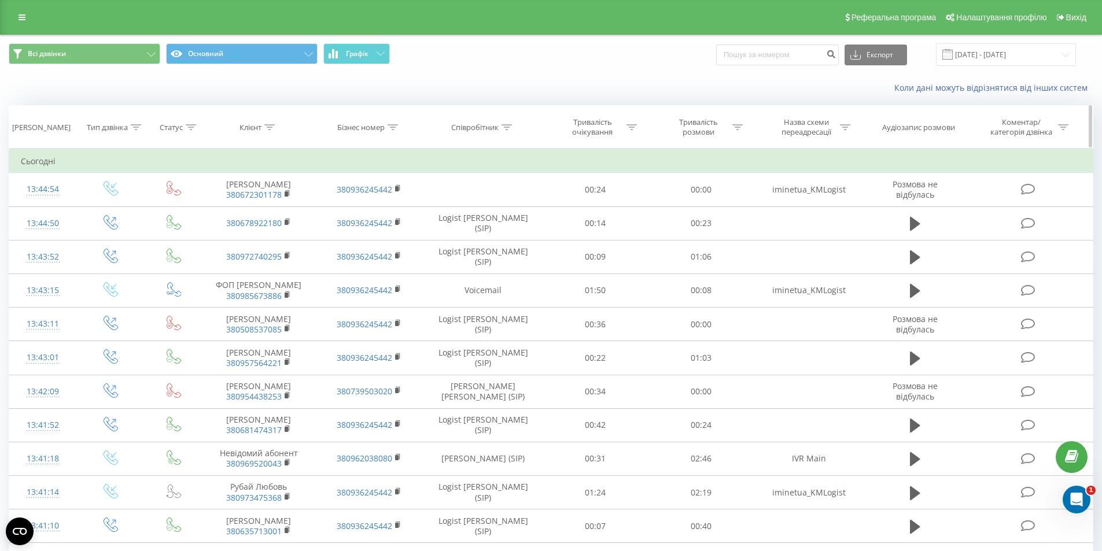
click at [507, 126] on icon at bounding box center [507, 127] width 10 height 6
click at [480, 206] on input "text" at bounding box center [483, 210] width 102 height 20
type input "Склярова"
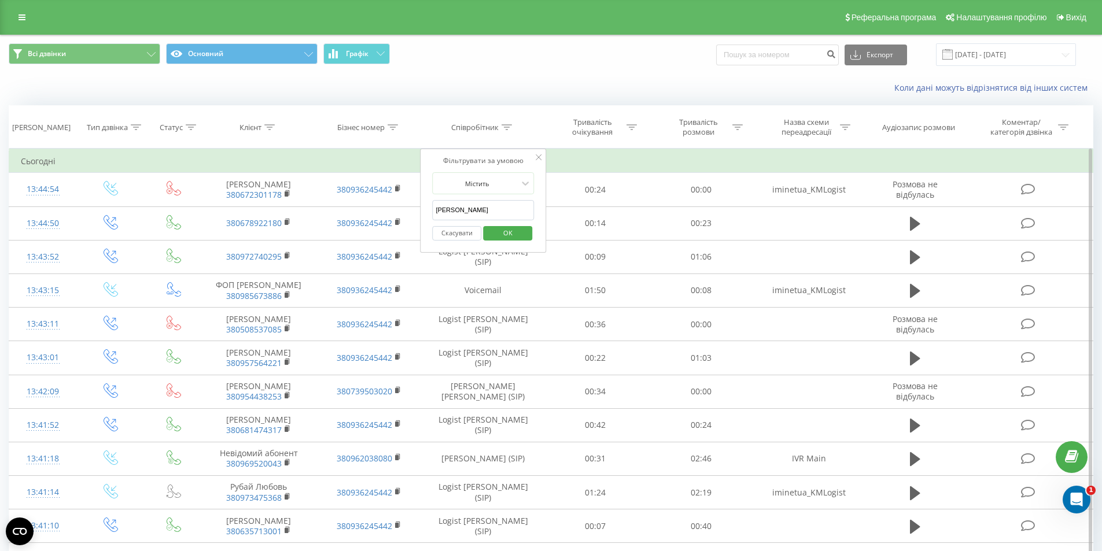
click at [509, 230] on span "OK" at bounding box center [508, 233] width 32 height 18
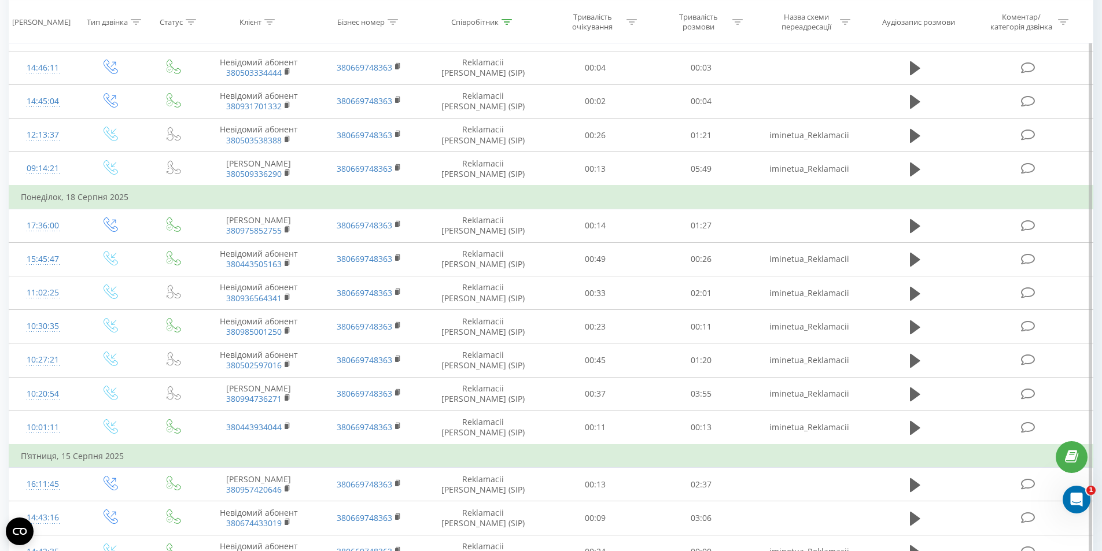
scroll to position [640, 0]
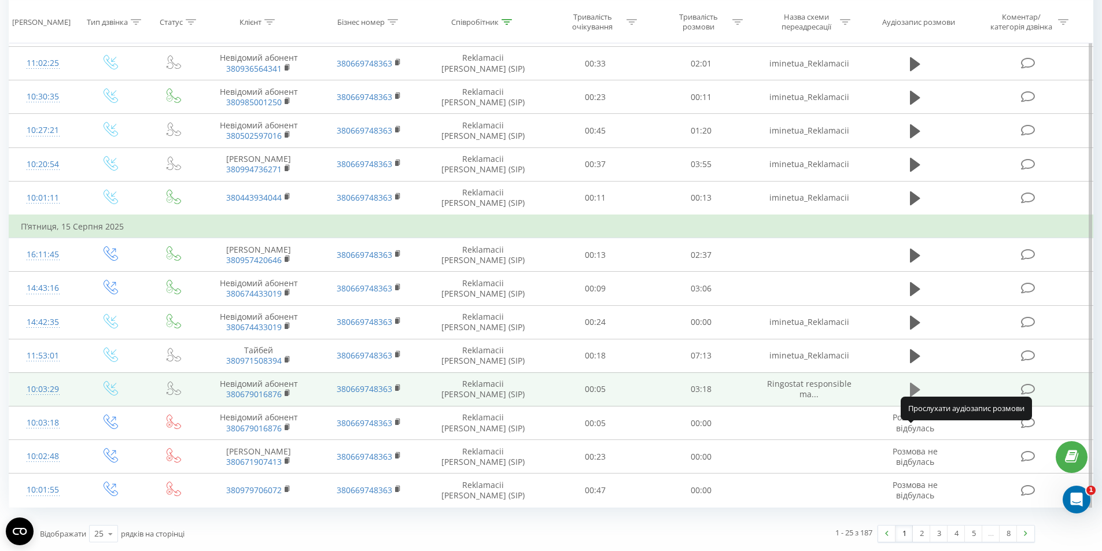
click at [913, 383] on icon at bounding box center [915, 390] width 10 height 14
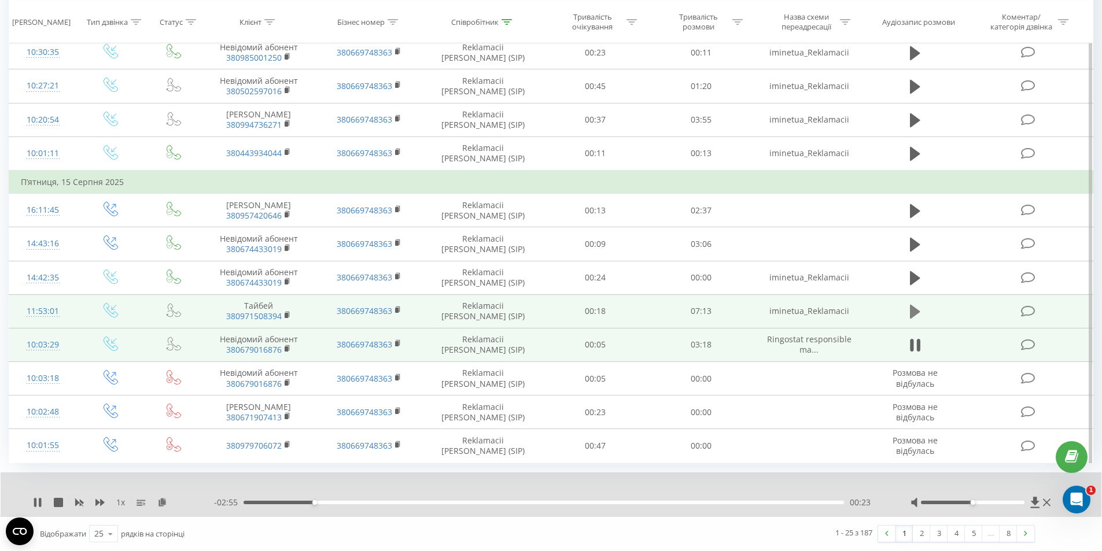
click at [920, 320] on icon at bounding box center [915, 312] width 10 height 16
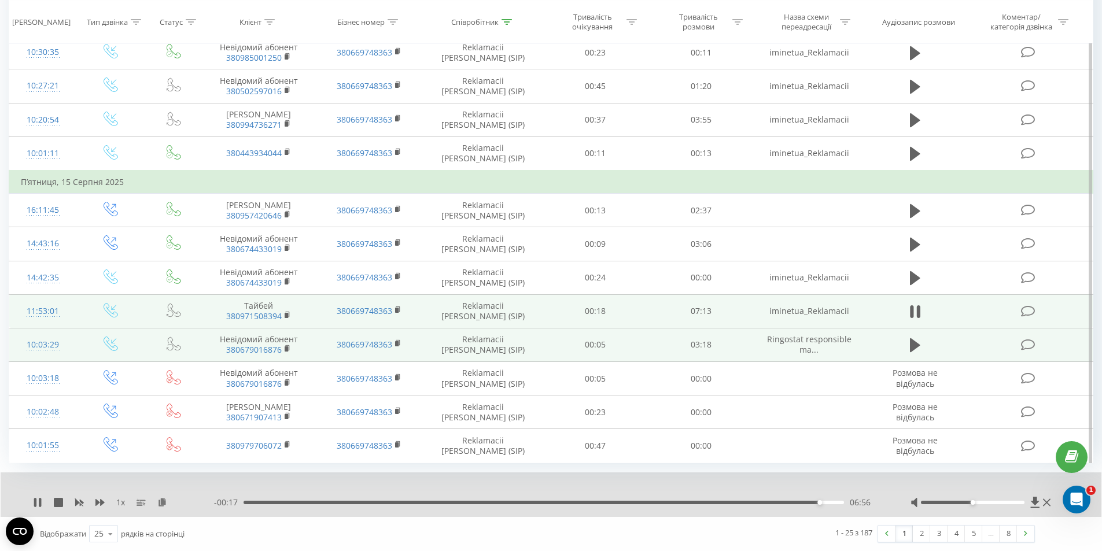
scroll to position [685, 0]
click at [917, 533] on link "2" at bounding box center [921, 534] width 17 height 16
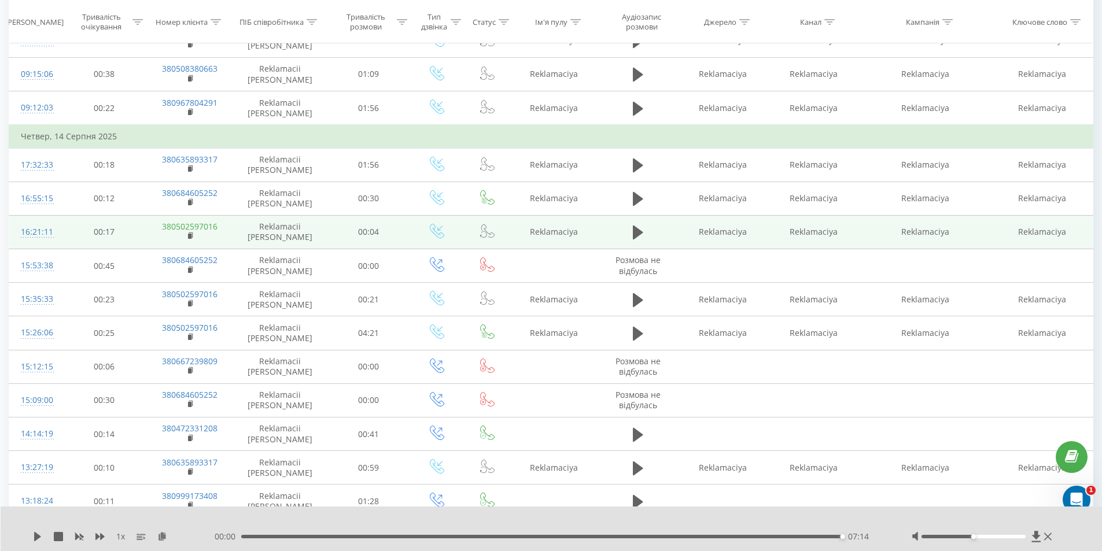
scroll to position [231, 0]
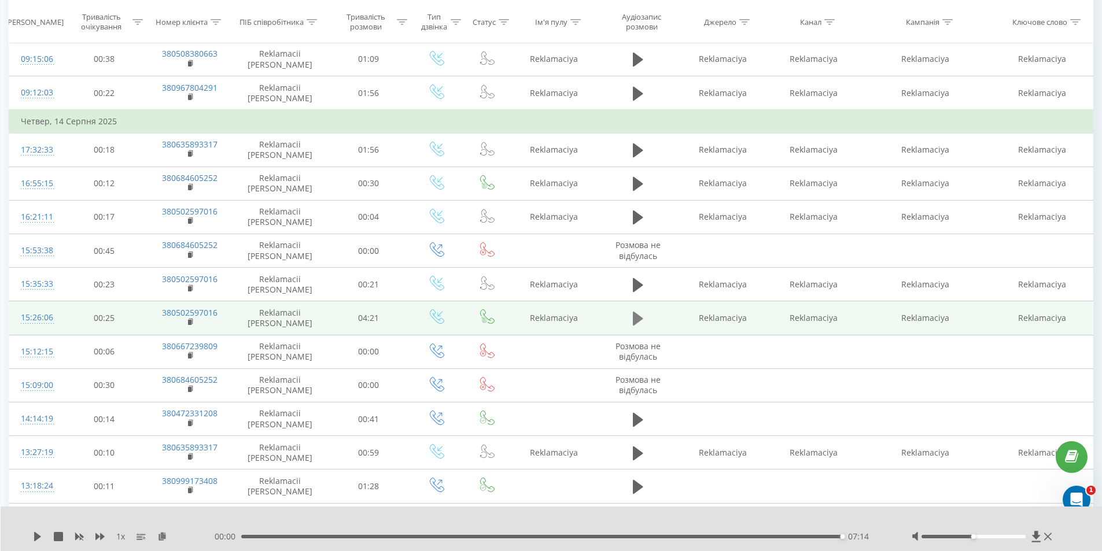
click at [640, 318] on icon at bounding box center [638, 319] width 10 height 14
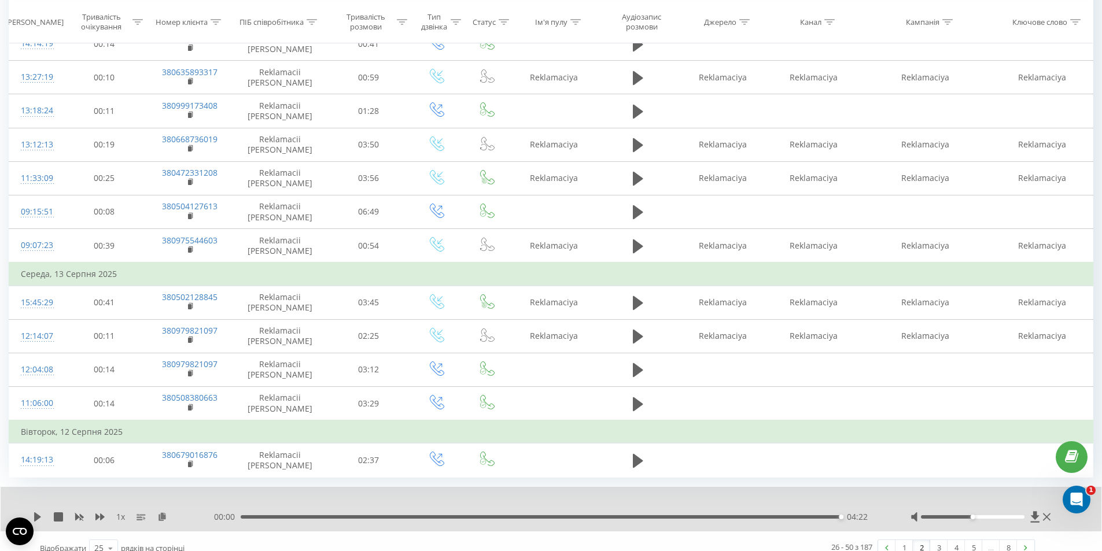
scroll to position [621, 0]
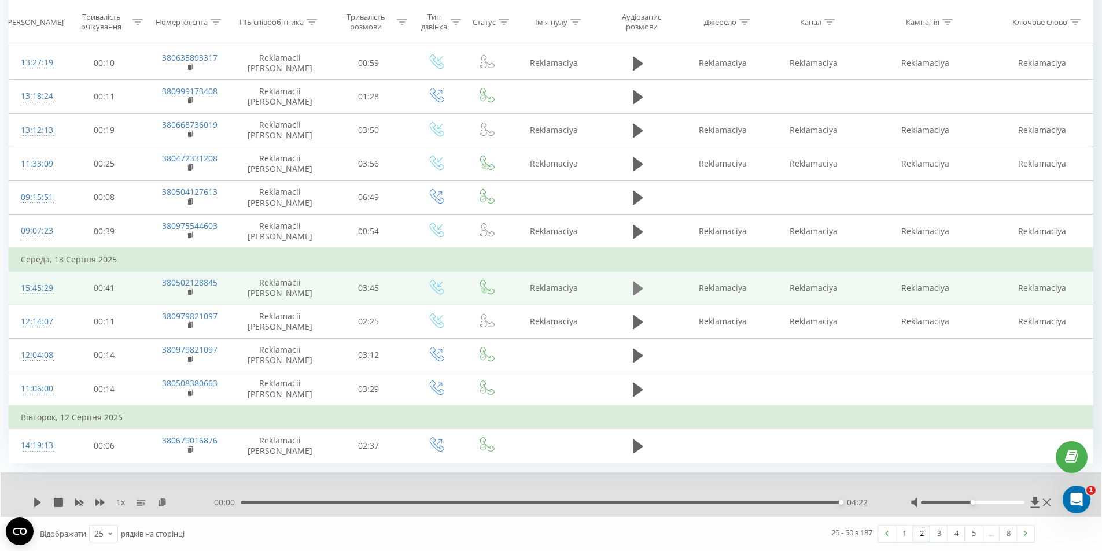
click at [634, 290] on icon at bounding box center [638, 289] width 10 height 14
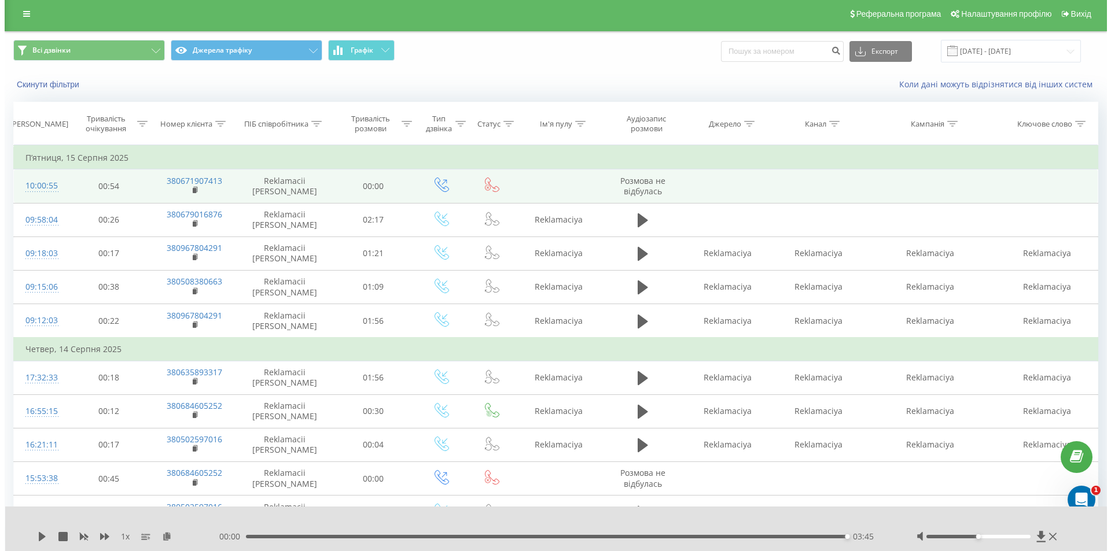
scroll to position [0, 0]
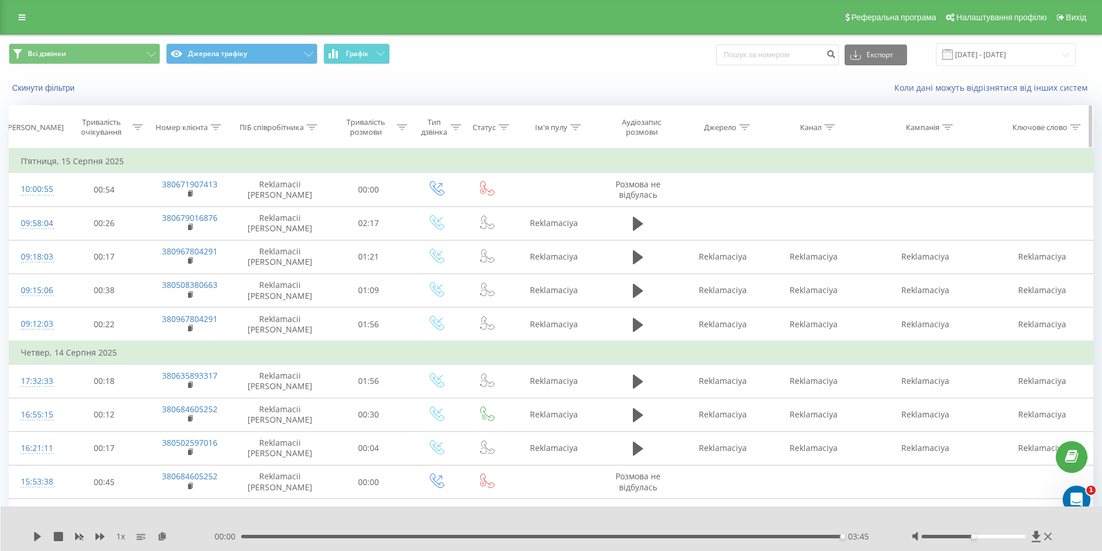
click at [499, 126] on div "Статус" at bounding box center [491, 128] width 36 height 10
click at [499, 126] on icon at bounding box center [504, 127] width 10 height 6
click at [399, 130] on div at bounding box center [402, 128] width 10 height 10
click at [141, 126] on icon at bounding box center [137, 127] width 10 height 6
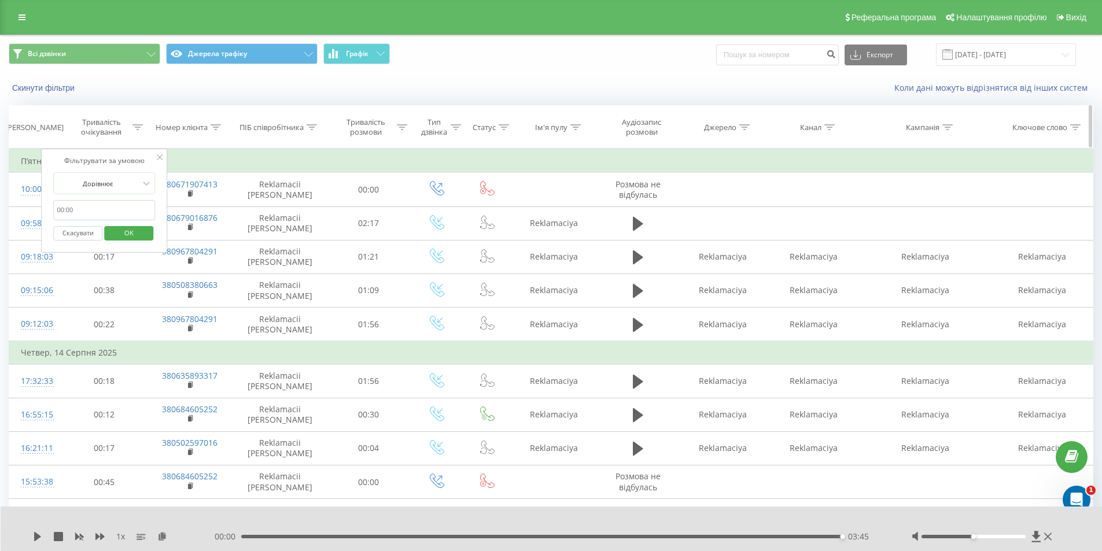
click at [203, 119] on th "Номер клієнта" at bounding box center [189, 127] width 87 height 43
click at [208, 126] on div "Номер клієнта" at bounding box center [182, 128] width 52 height 10
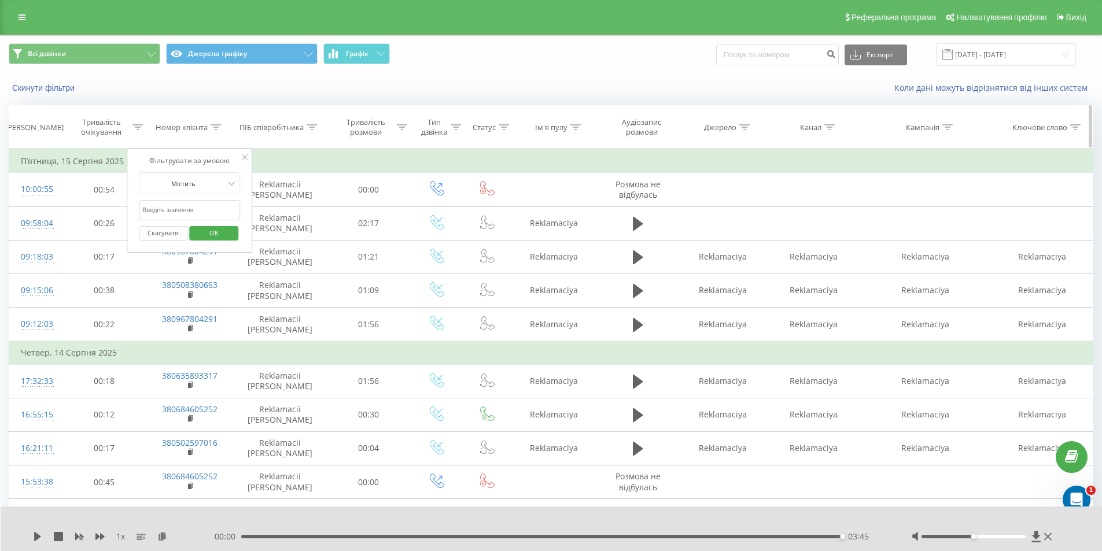
click at [305, 128] on div "ПІБ співробітника" at bounding box center [279, 128] width 78 height 10
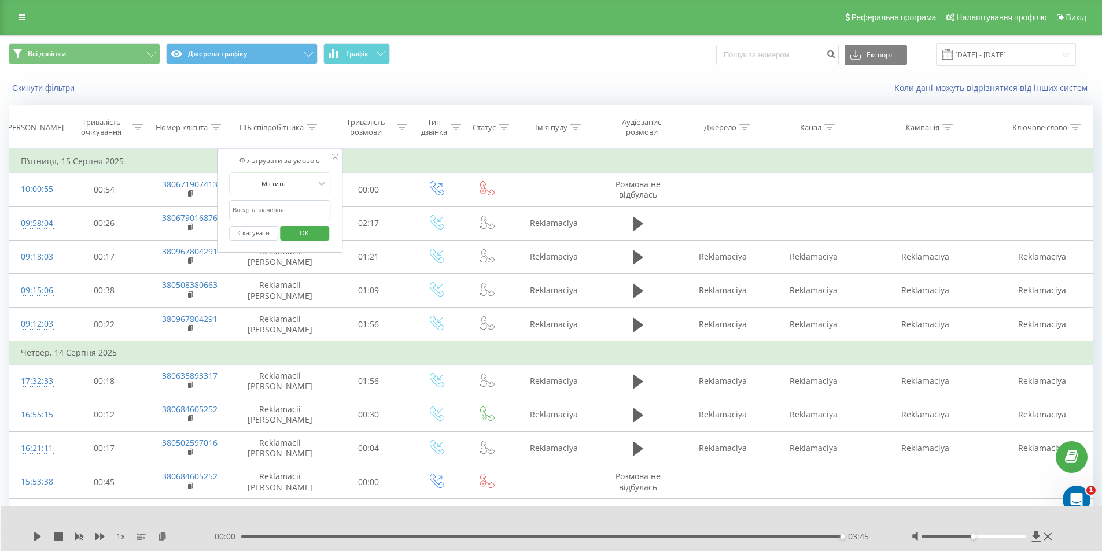
click at [261, 209] on input "text" at bounding box center [280, 210] width 102 height 20
click at [318, 234] on span "OK" at bounding box center [304, 233] width 32 height 18
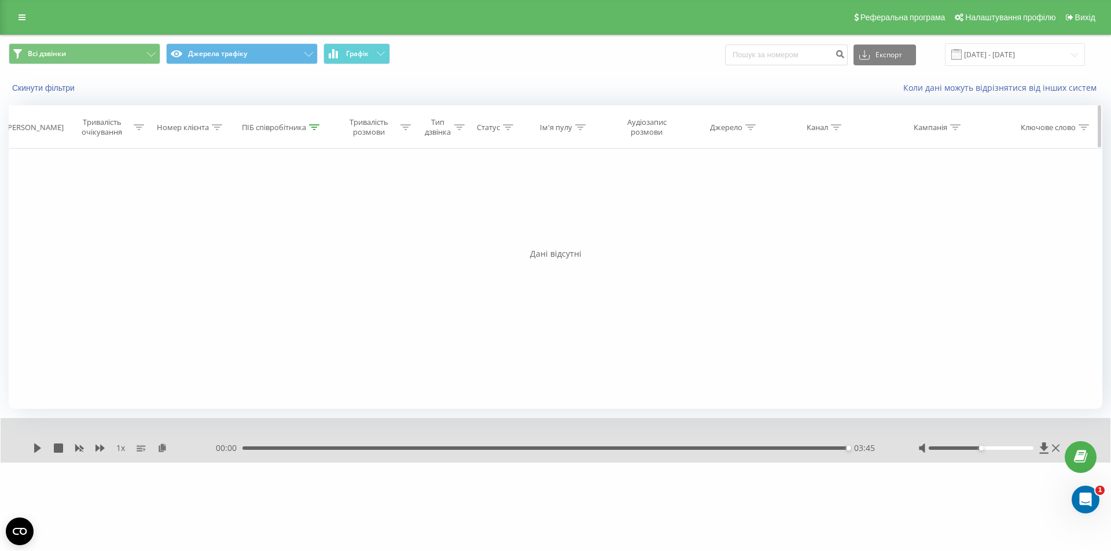
click at [312, 134] on th "ПІБ співробітника" at bounding box center [282, 127] width 94 height 43
click at [316, 126] on icon at bounding box center [314, 127] width 10 height 6
click at [259, 211] on input "Гринь" at bounding box center [282, 210] width 102 height 20
click button "OK" at bounding box center [306, 233] width 49 height 14
click at [316, 124] on icon at bounding box center [314, 127] width 10 height 6
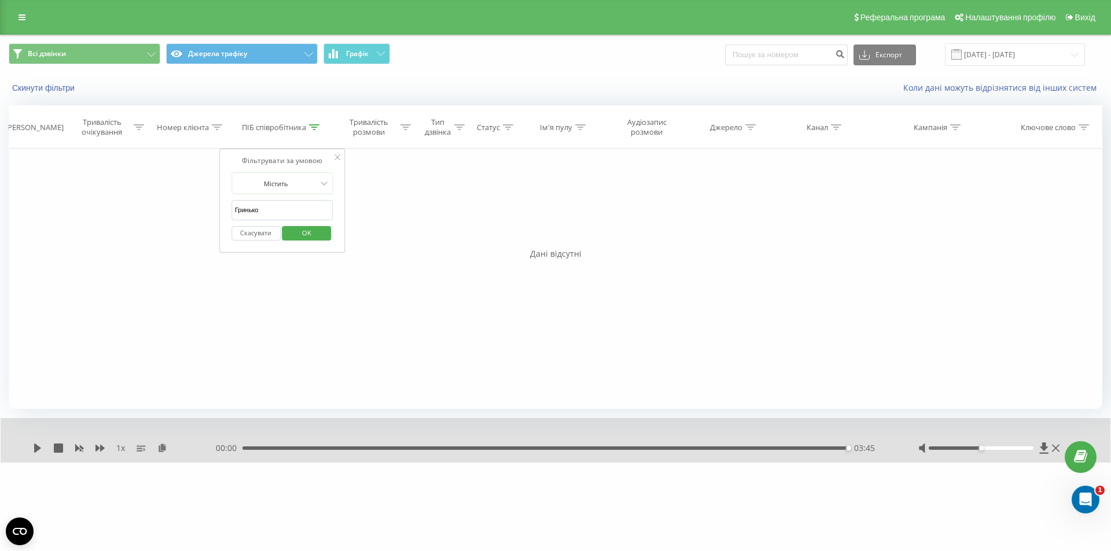
click at [244, 211] on input "Гринько" at bounding box center [282, 210] width 102 height 20
type input "Грінько"
click button "OK" at bounding box center [306, 233] width 49 height 14
click at [308, 123] on div "ПІБ співробітника" at bounding box center [281, 128] width 78 height 10
drag, startPoint x: 276, startPoint y: 212, endPoint x: 223, endPoint y: 212, distance: 53.2
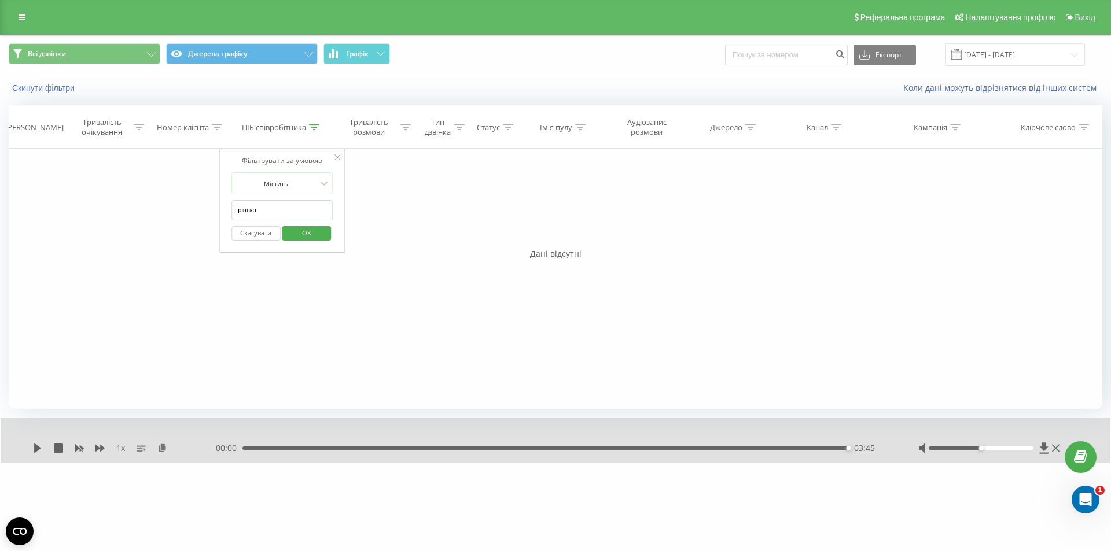
click at [223, 212] on div "Фільтрувати за умовою Містить Грінько Скасувати OK" at bounding box center [282, 201] width 126 height 104
type input "Сніжана"
click at [289, 227] on button "OK" at bounding box center [306, 233] width 49 height 14
click at [1054, 446] on icon at bounding box center [1056, 448] width 8 height 9
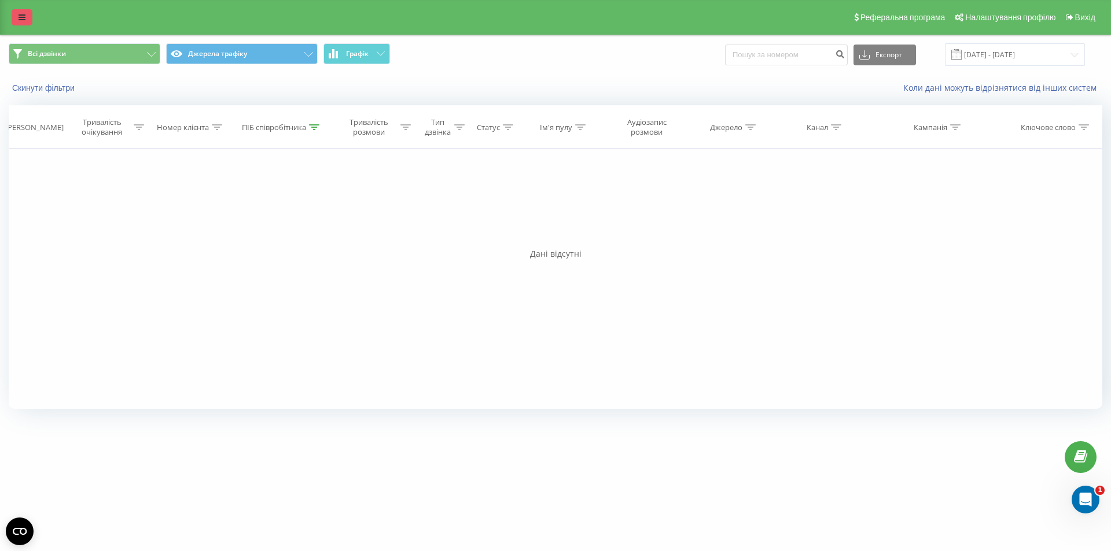
click at [21, 14] on icon at bounding box center [22, 17] width 7 height 8
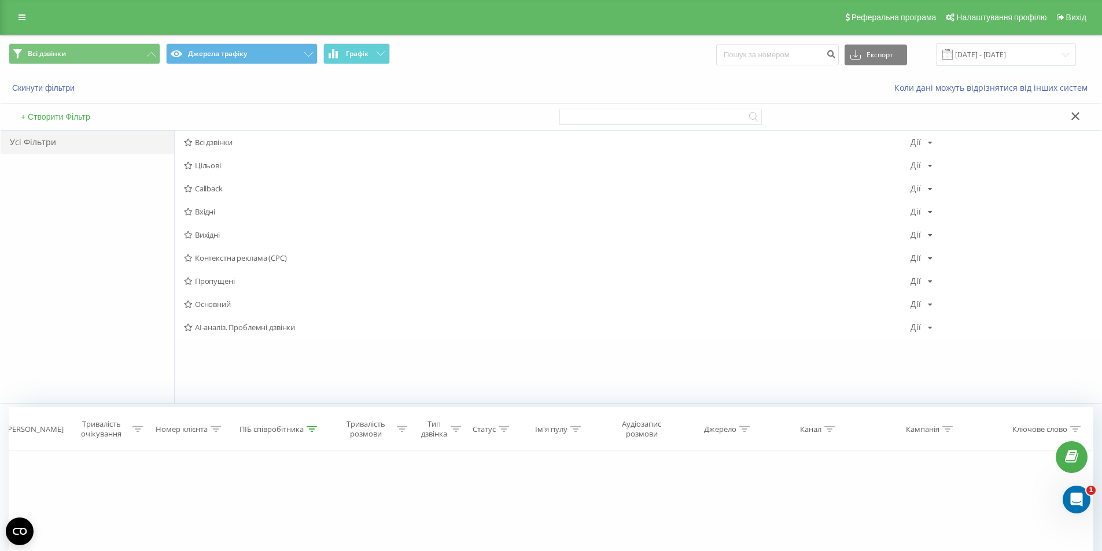
click at [45, 50] on span "Всі дзвінки" at bounding box center [47, 53] width 38 height 9
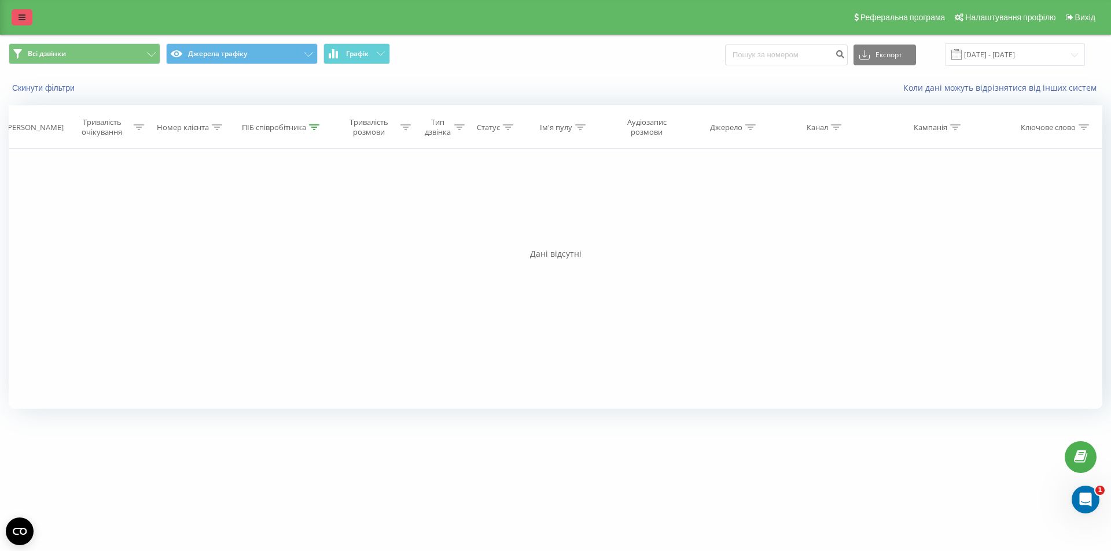
click at [23, 10] on link at bounding box center [22, 17] width 21 height 16
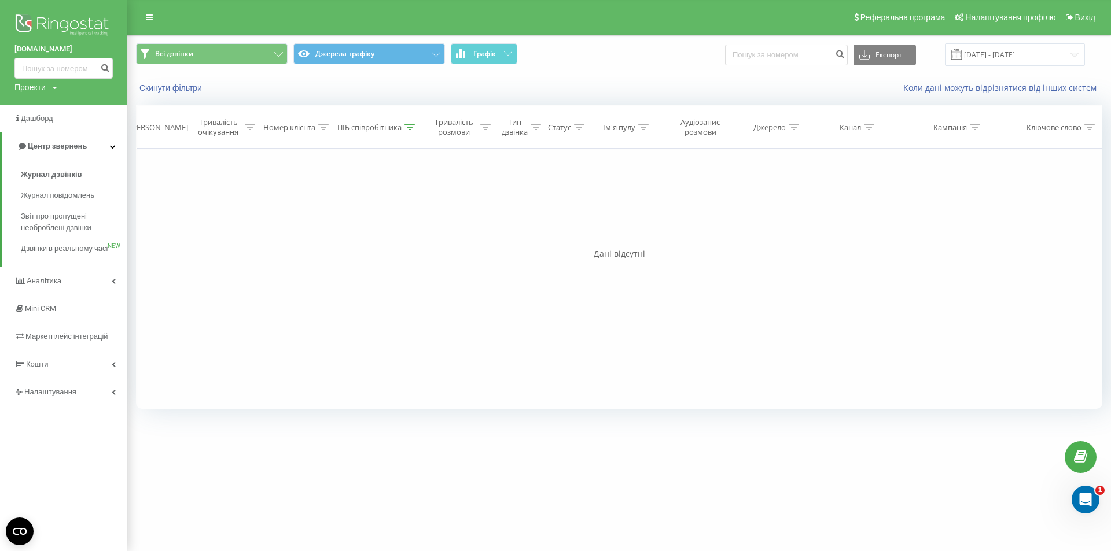
click at [47, 32] on img at bounding box center [63, 26] width 98 height 29
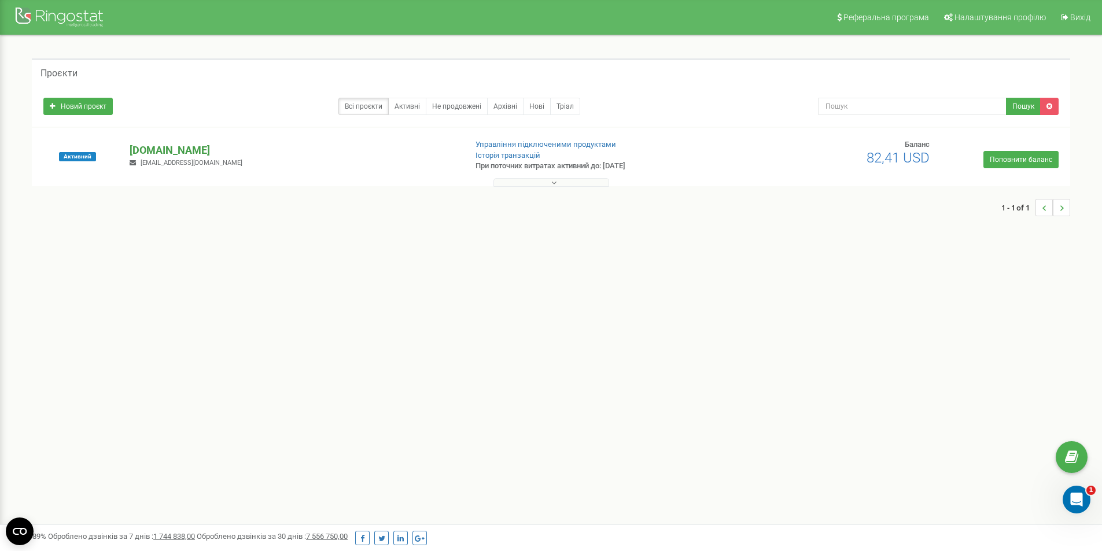
click at [153, 143] on p "[DOMAIN_NAME]" at bounding box center [293, 150] width 327 height 15
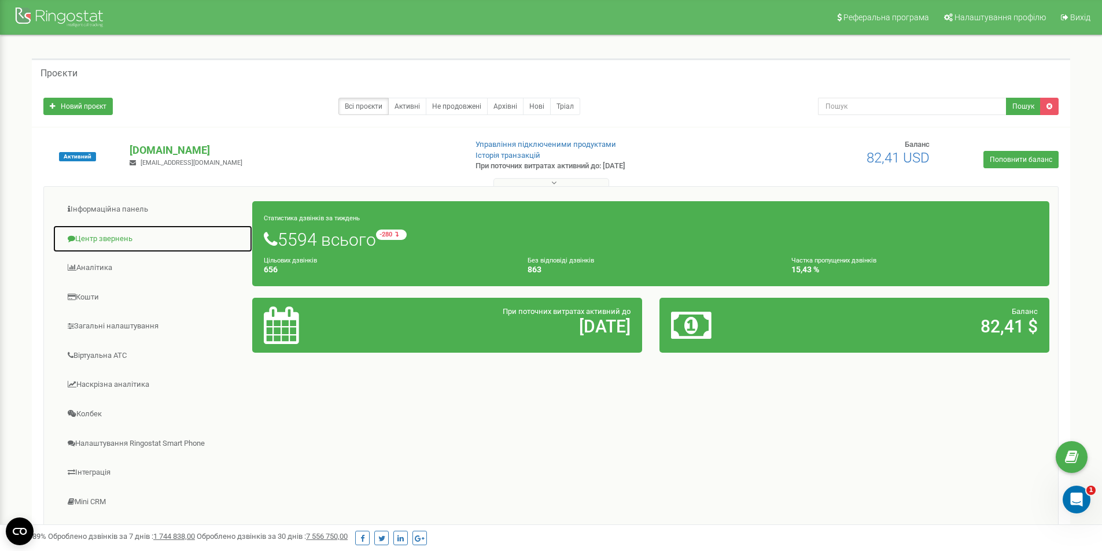
click at [75, 237] on link "Центр звернень" at bounding box center [153, 239] width 200 height 28
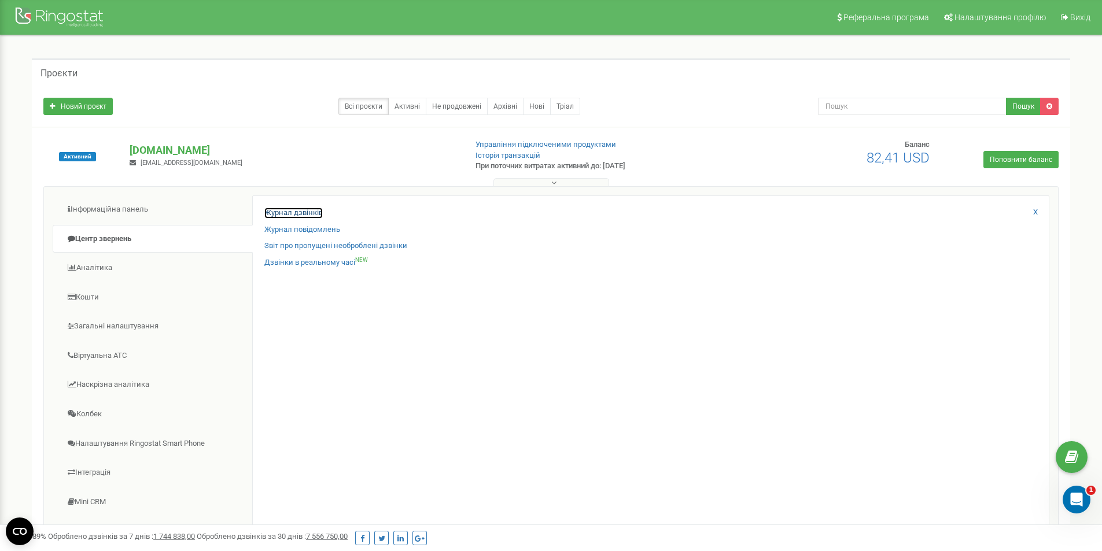
click at [274, 212] on link "Журнал дзвінків" at bounding box center [293, 213] width 58 height 11
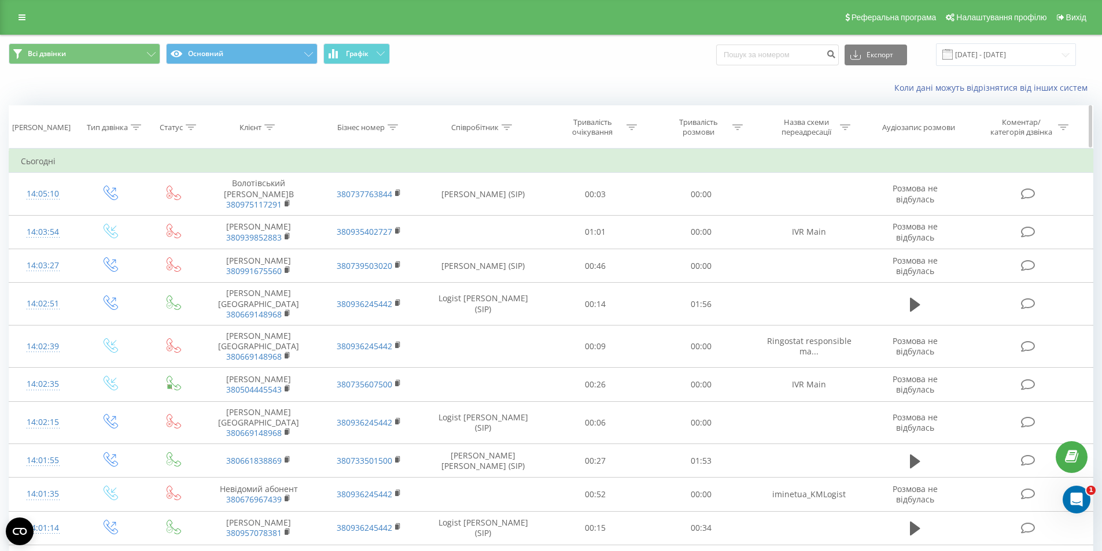
click at [510, 123] on div at bounding box center [507, 128] width 10 height 10
click at [476, 207] on input "text" at bounding box center [483, 210] width 102 height 20
type input "Грінько"
click button "OK" at bounding box center [507, 233] width 49 height 14
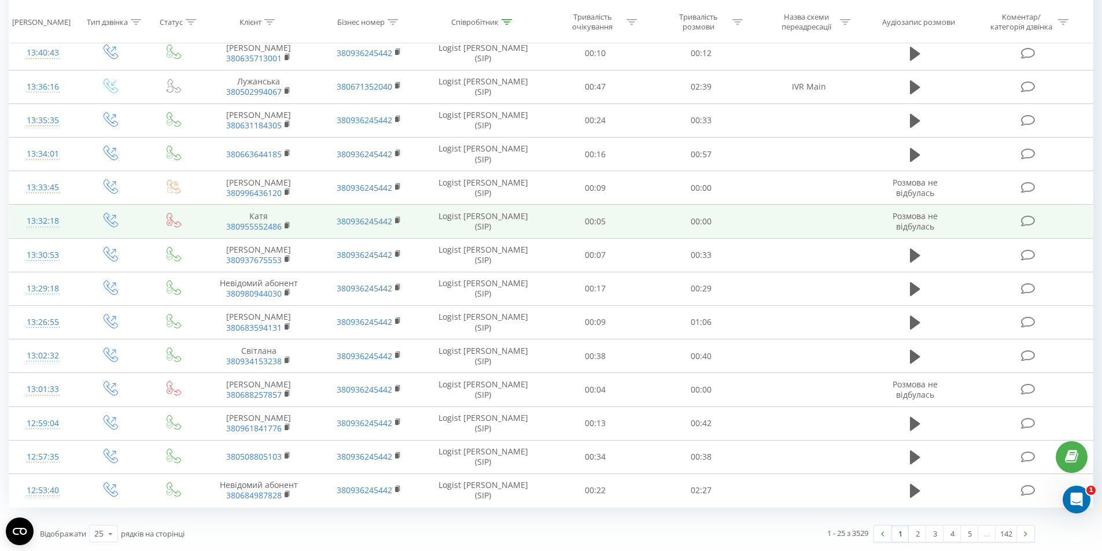
scroll to position [631, 0]
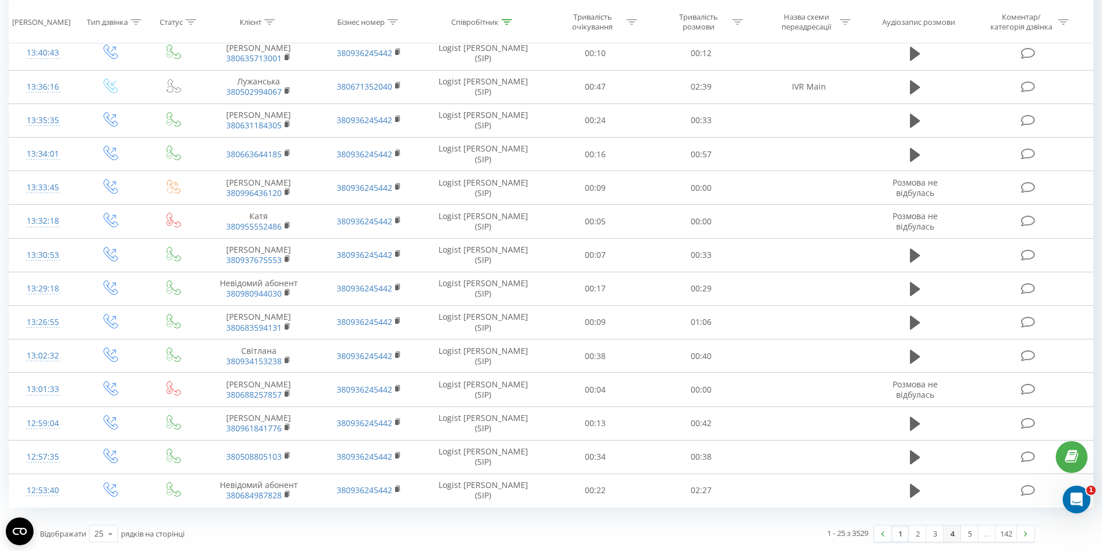
click at [947, 532] on link "4" at bounding box center [952, 534] width 17 height 16
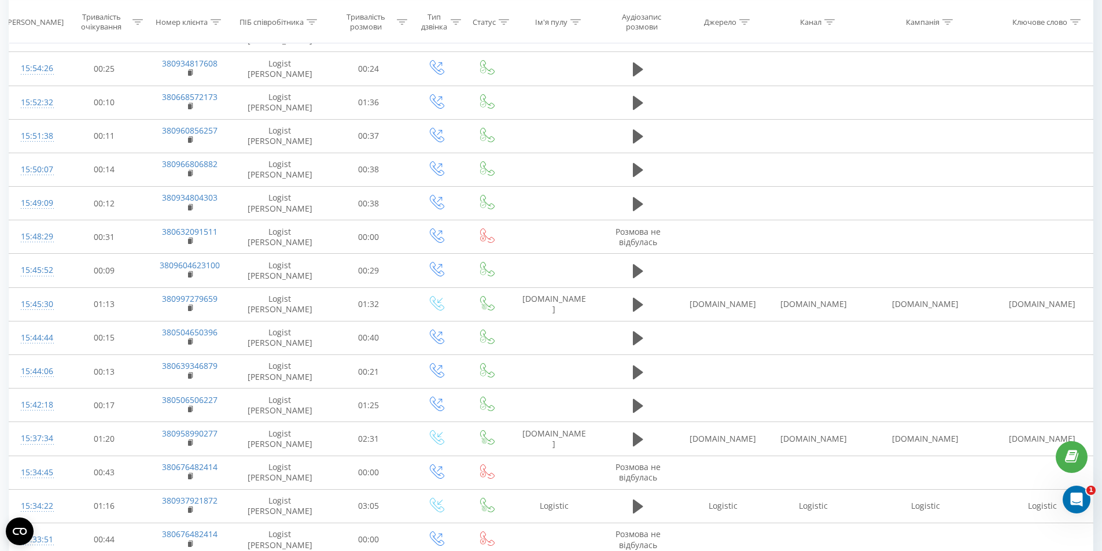
scroll to position [507, 0]
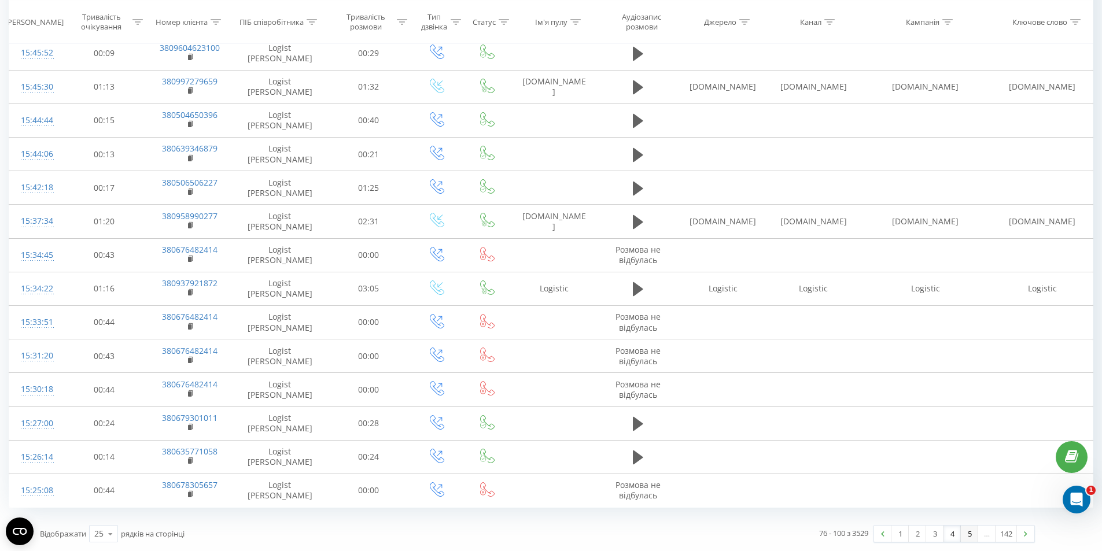
click at [971, 535] on link "5" at bounding box center [969, 534] width 17 height 16
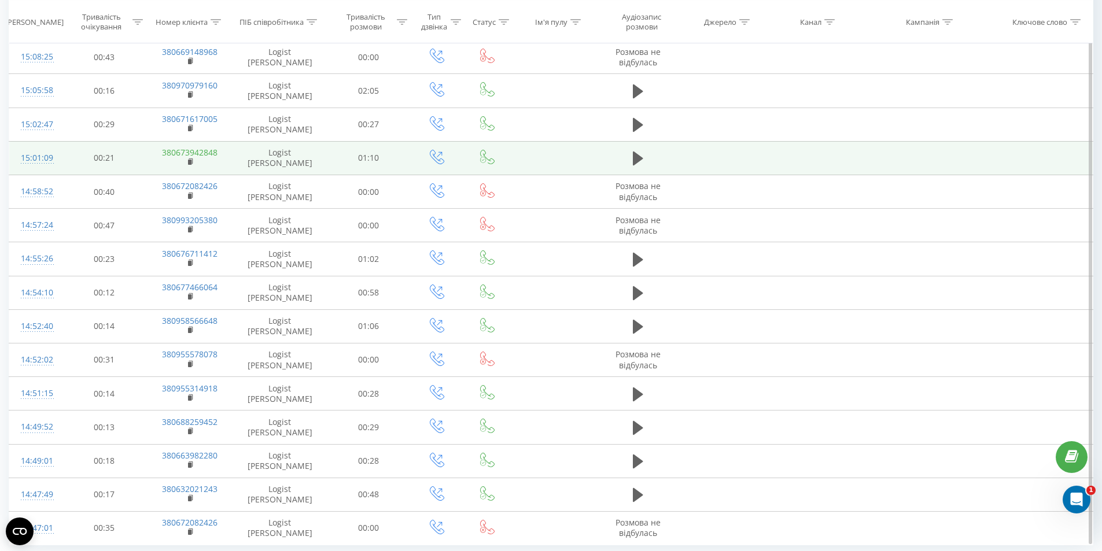
scroll to position [507, 0]
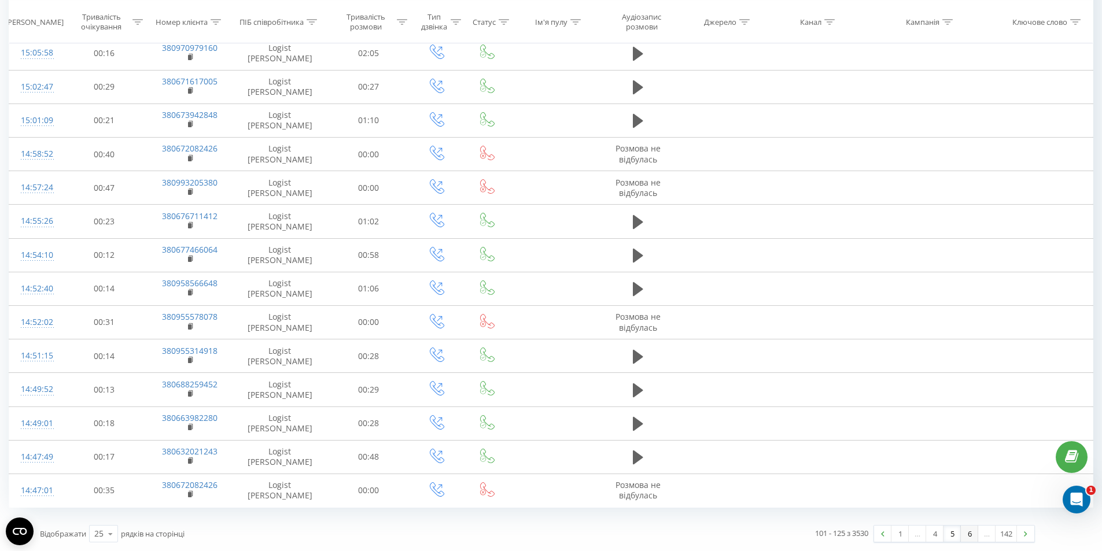
click at [968, 538] on link "6" at bounding box center [969, 534] width 17 height 16
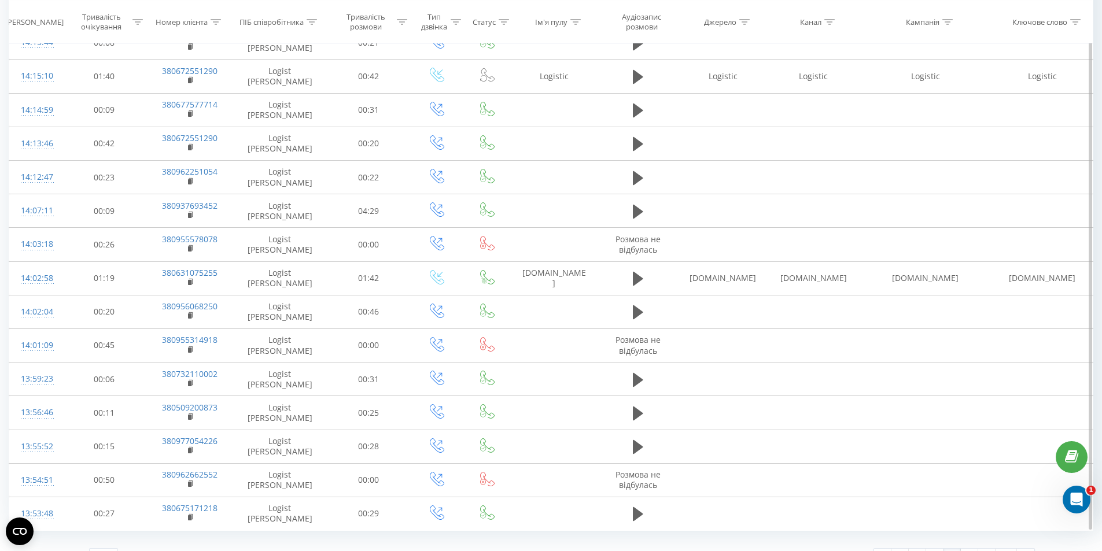
scroll to position [507, 0]
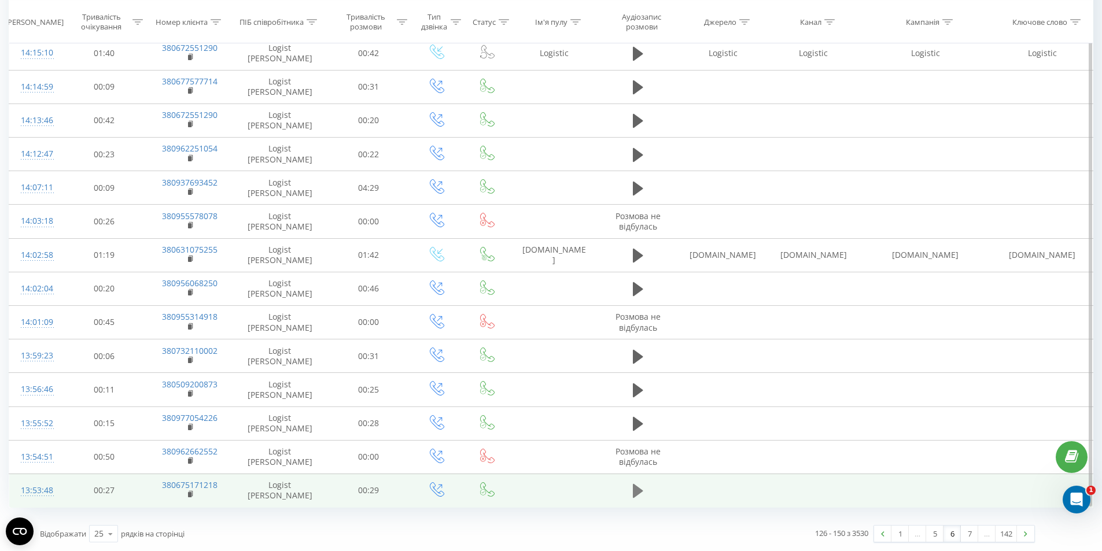
click at [640, 489] on icon at bounding box center [638, 491] width 10 height 16
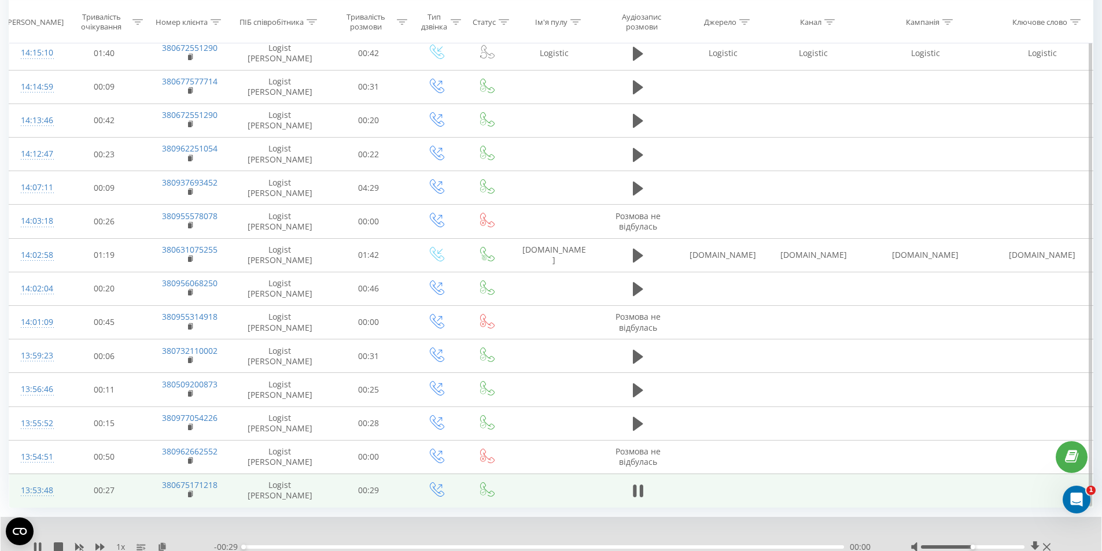
scroll to position [551, 0]
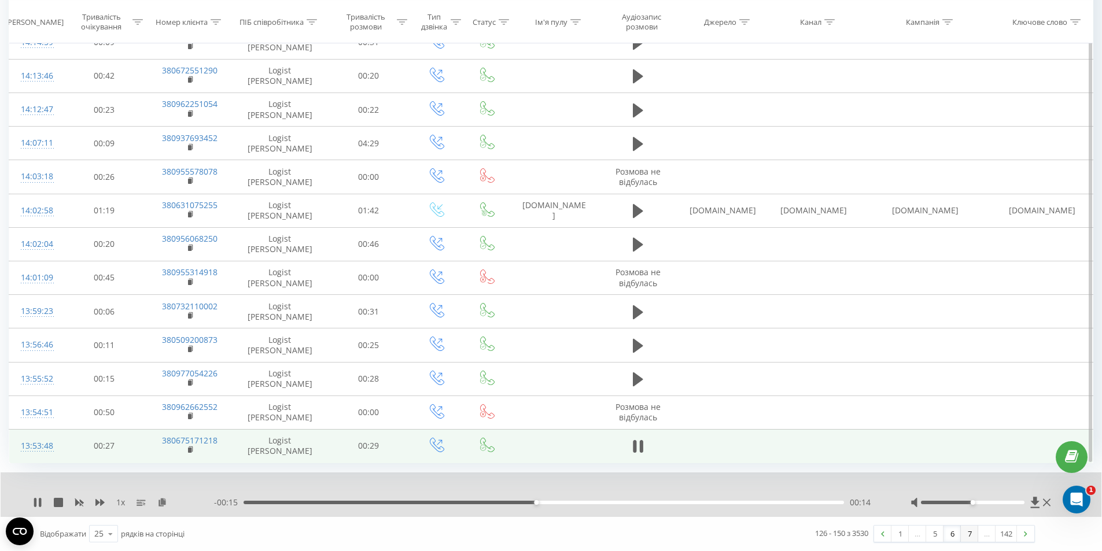
click at [970, 538] on link "7" at bounding box center [969, 534] width 17 height 16
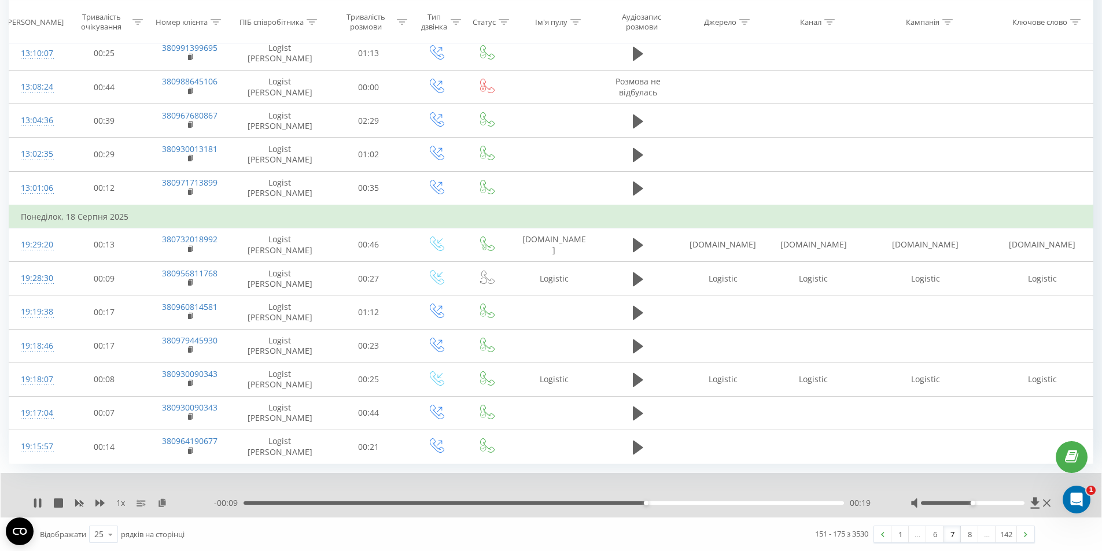
scroll to position [575, 0]
click at [970, 538] on link "8" at bounding box center [969, 534] width 17 height 16
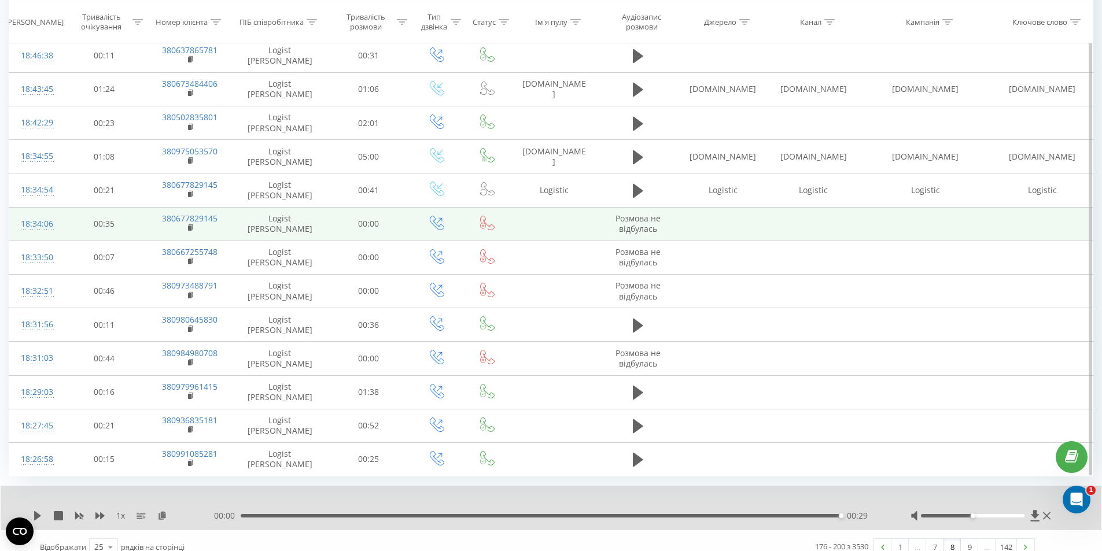
scroll to position [551, 0]
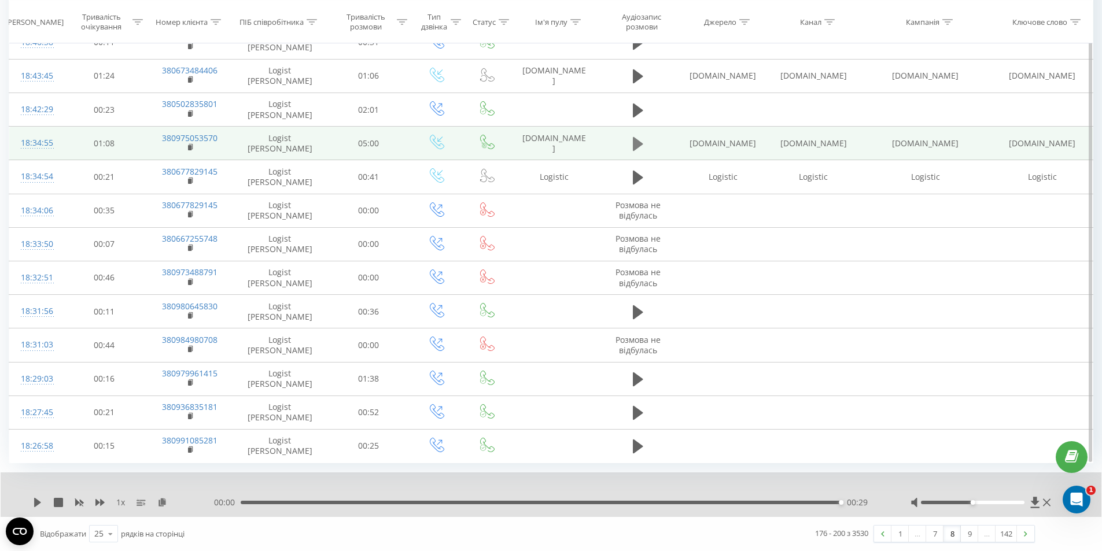
click at [636, 144] on icon at bounding box center [638, 144] width 10 height 14
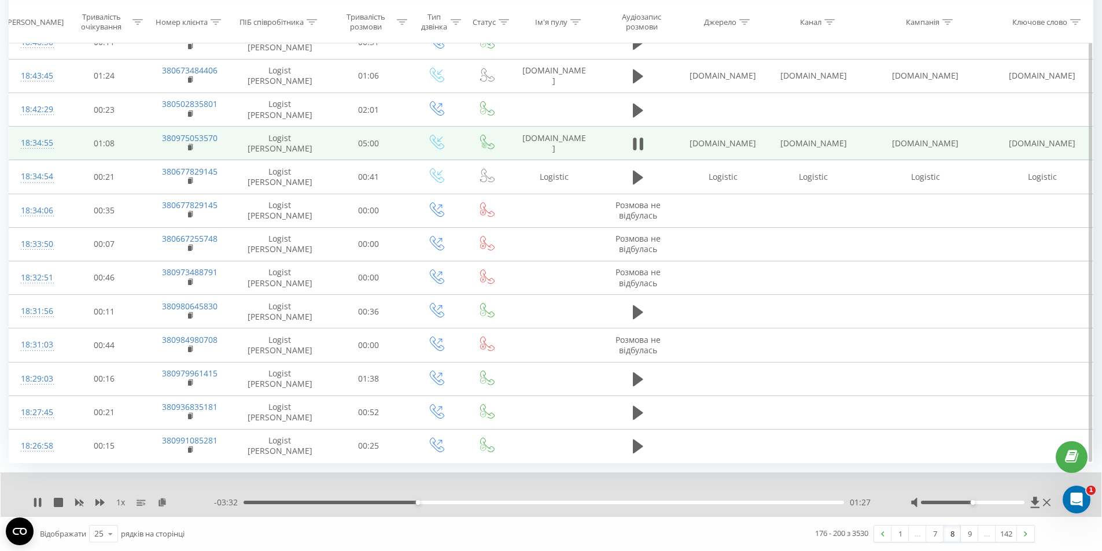
scroll to position [494, 0]
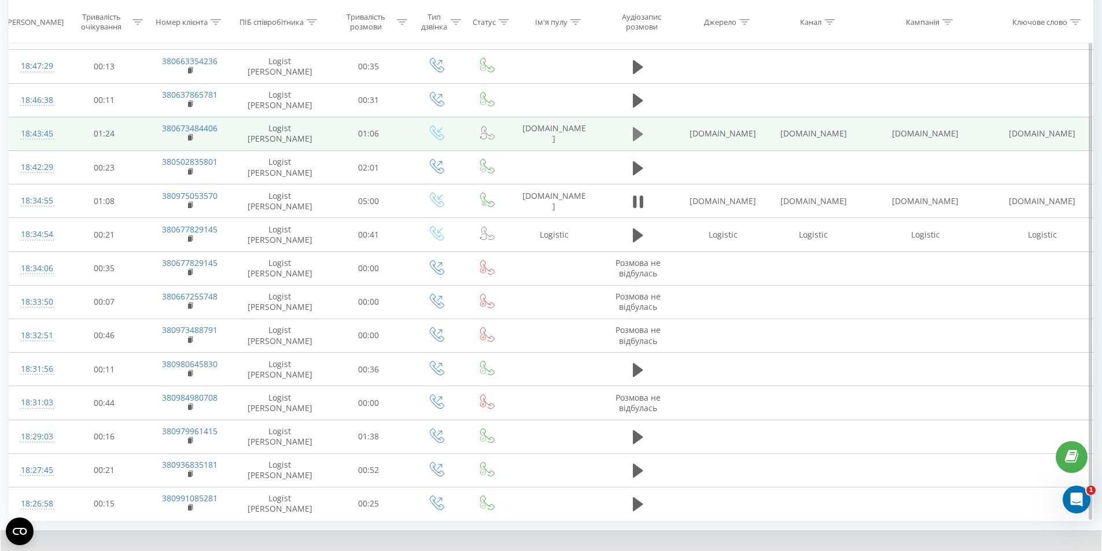
click at [636, 136] on icon at bounding box center [638, 134] width 10 height 14
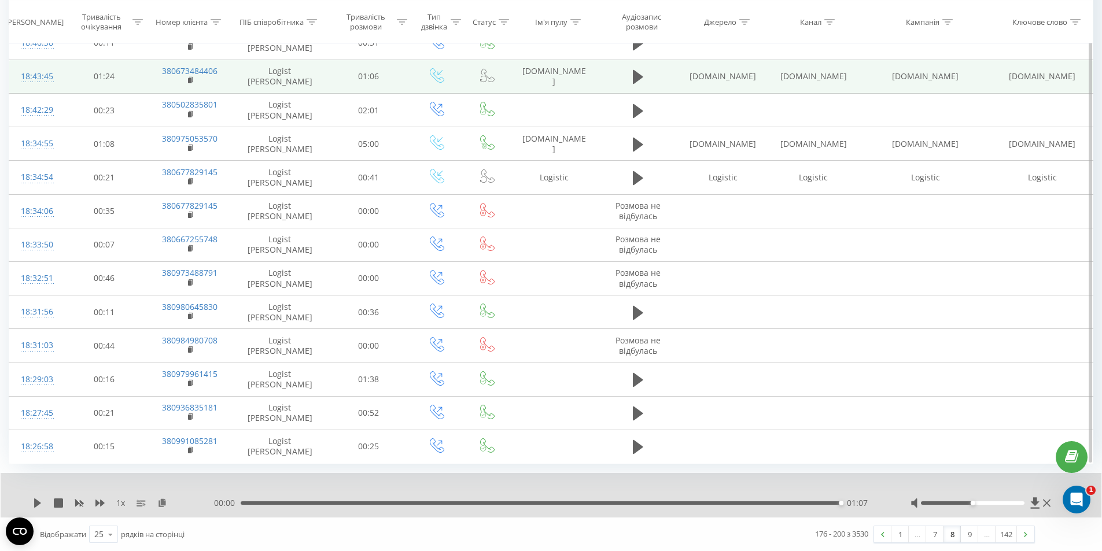
scroll to position [551, 0]
click at [970, 534] on link "9" at bounding box center [969, 534] width 17 height 16
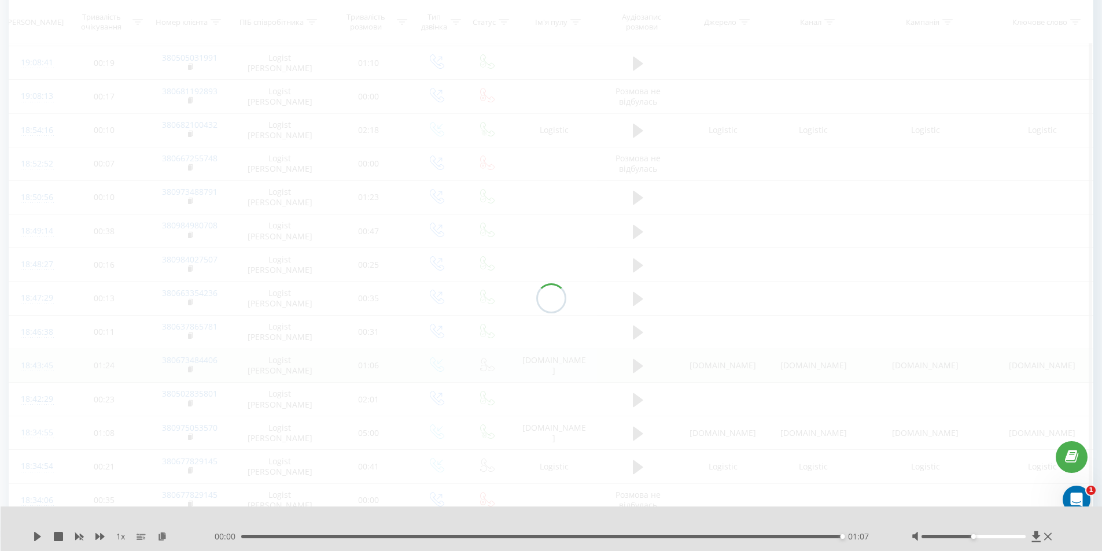
scroll to position [76, 0]
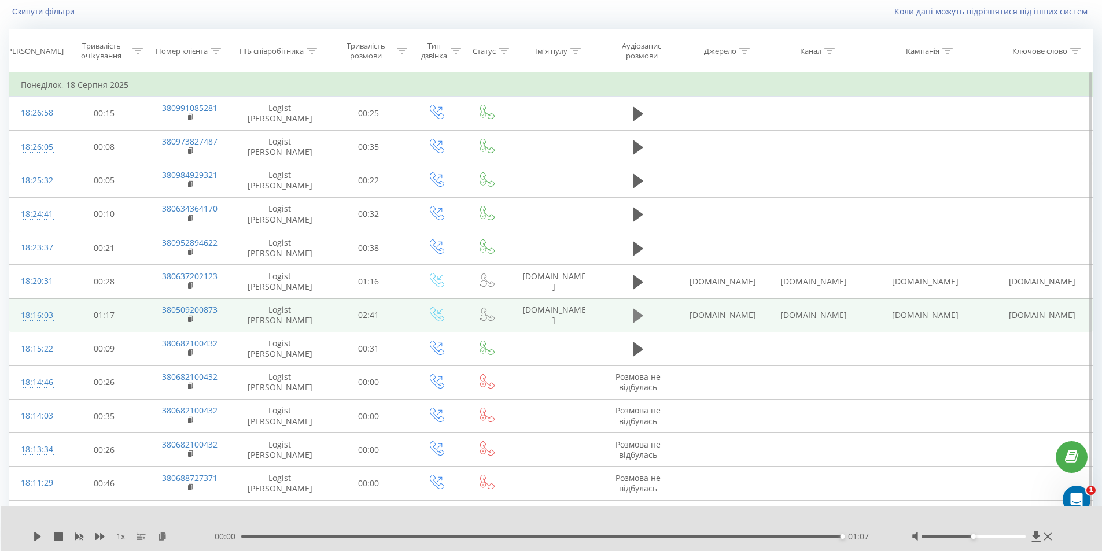
click at [639, 317] on icon at bounding box center [638, 316] width 10 height 14
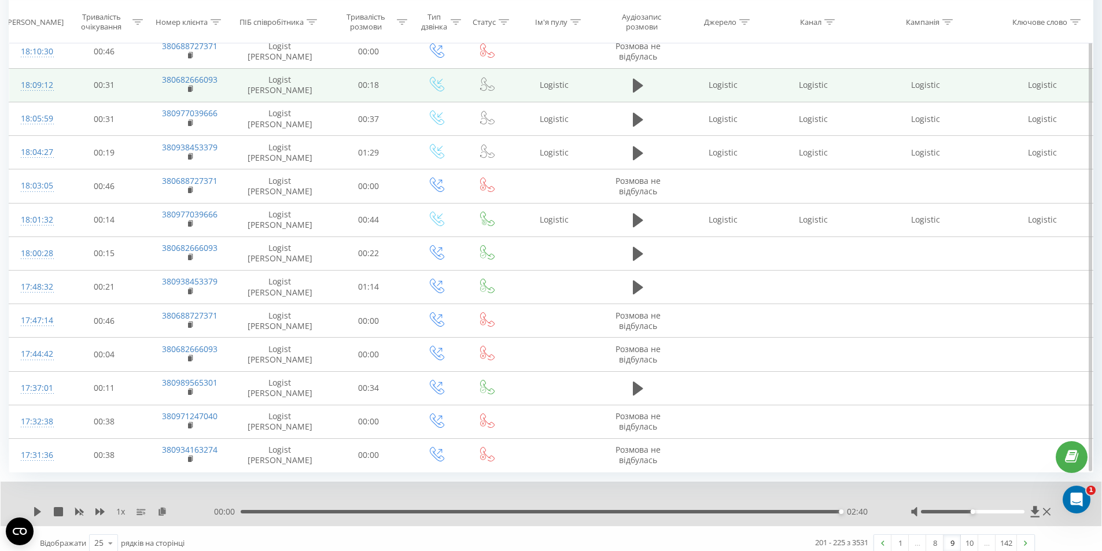
scroll to position [551, 0]
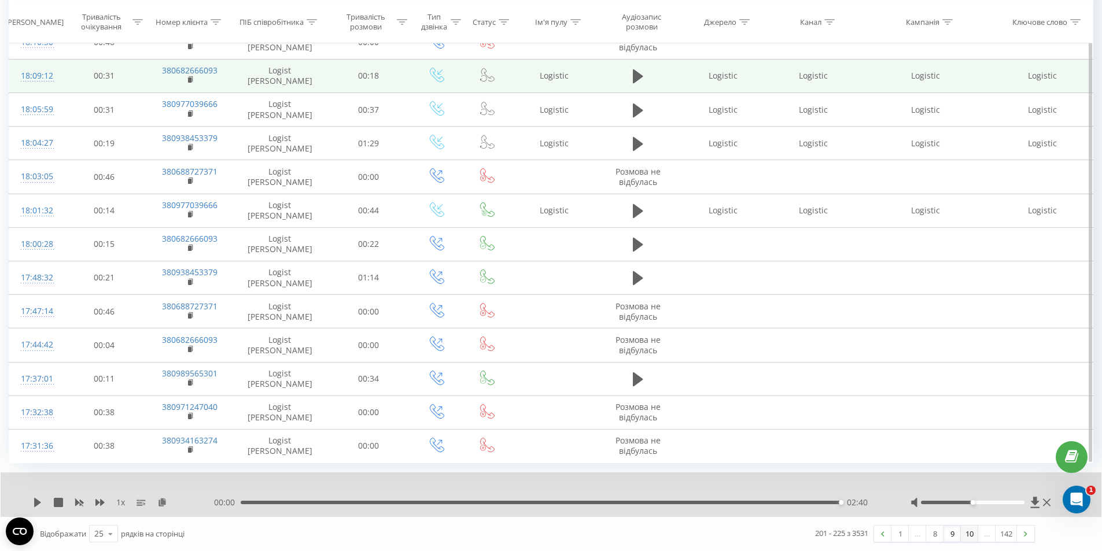
click at [972, 536] on link "10" at bounding box center [969, 534] width 17 height 16
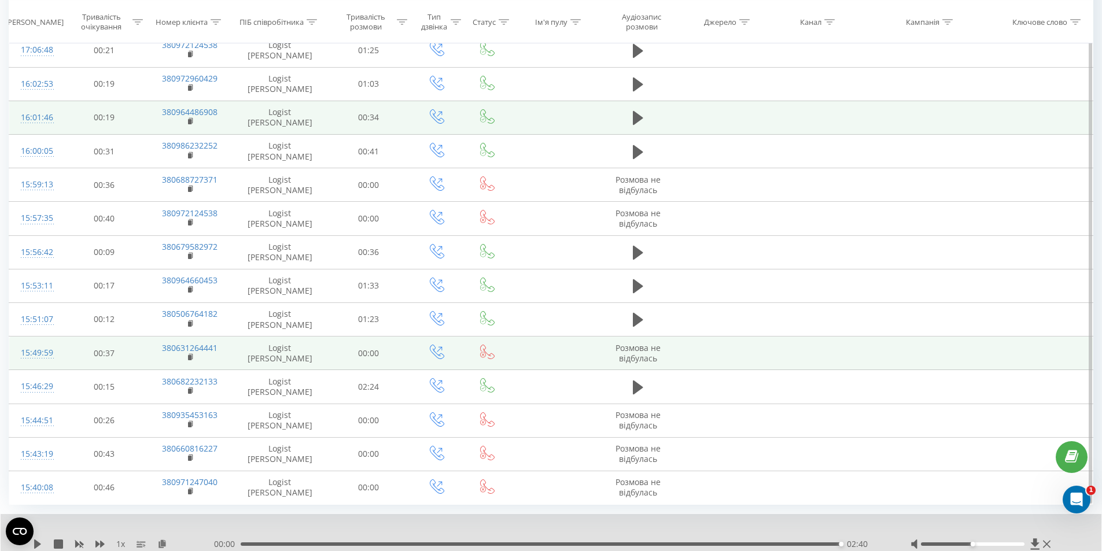
scroll to position [551, 0]
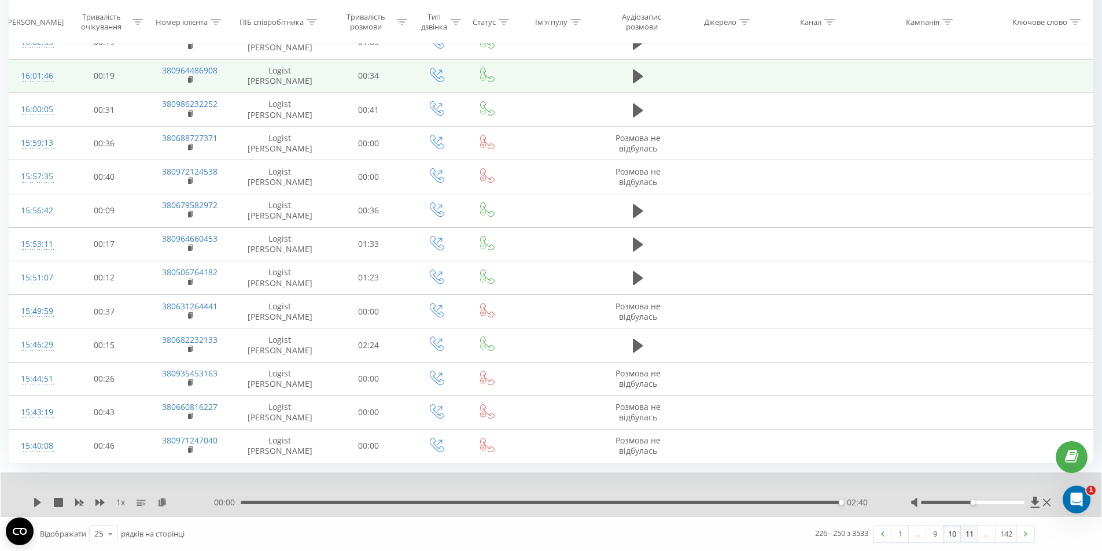
click at [973, 536] on link "11" at bounding box center [969, 534] width 17 height 16
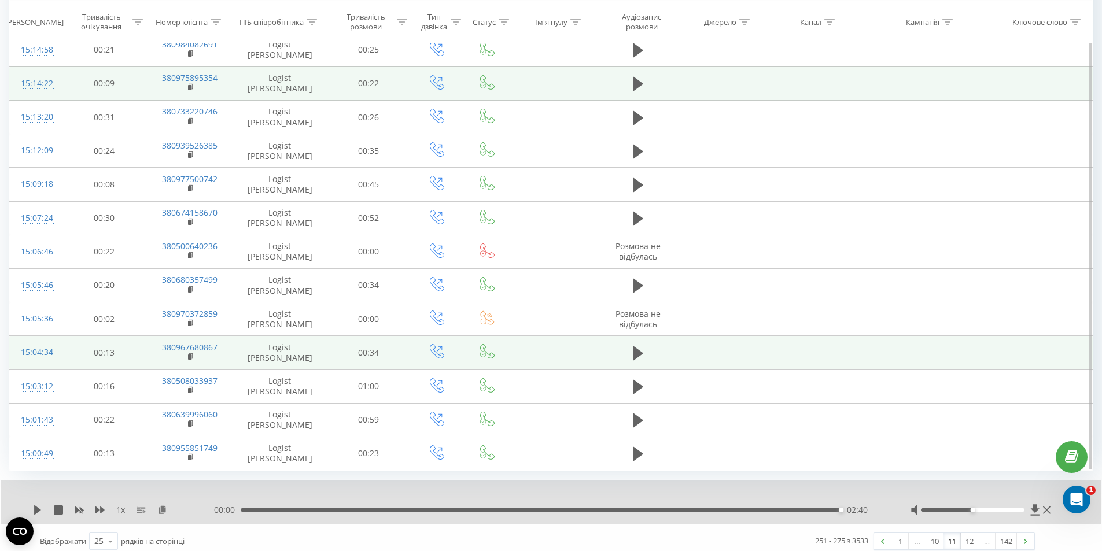
scroll to position [551, 0]
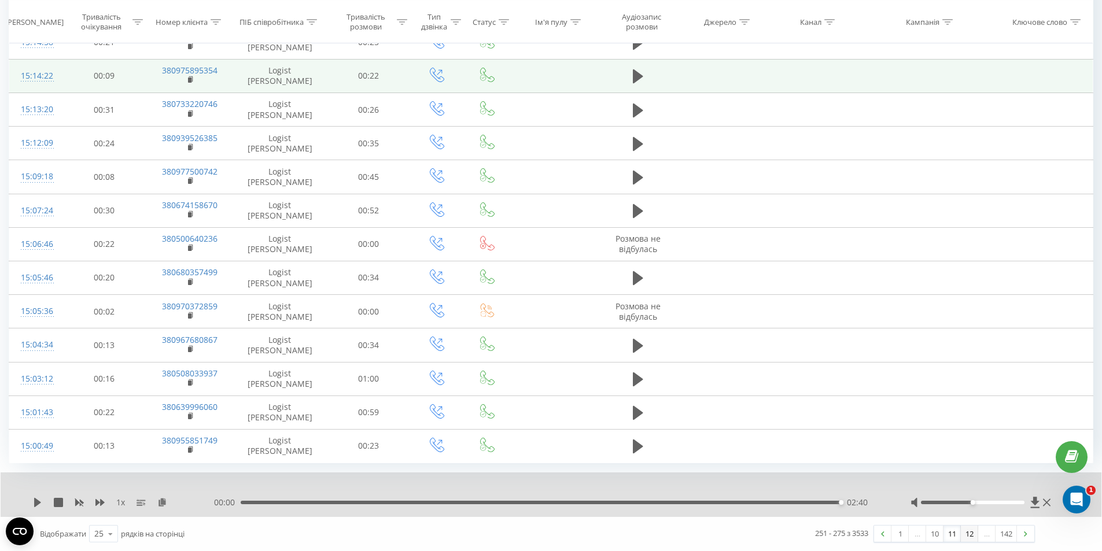
click at [974, 538] on link "12" at bounding box center [969, 534] width 17 height 16
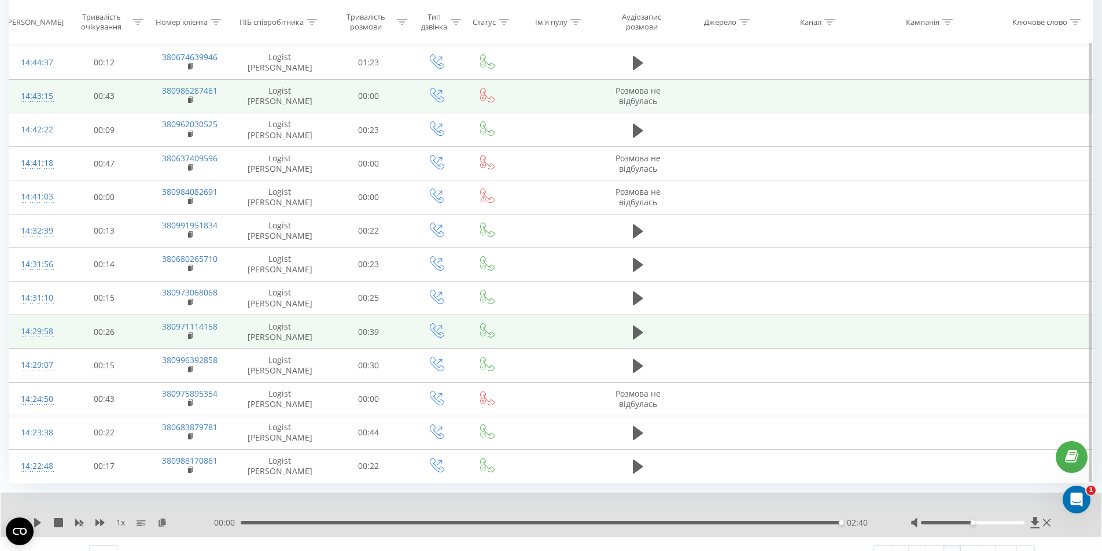
scroll to position [551, 0]
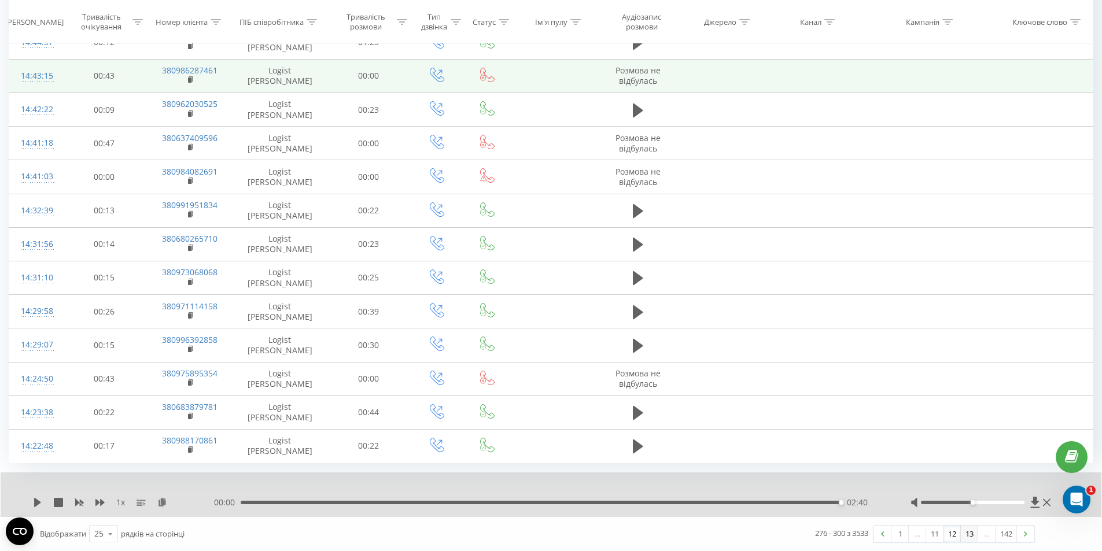
click at [973, 538] on link "13" at bounding box center [969, 534] width 17 height 16
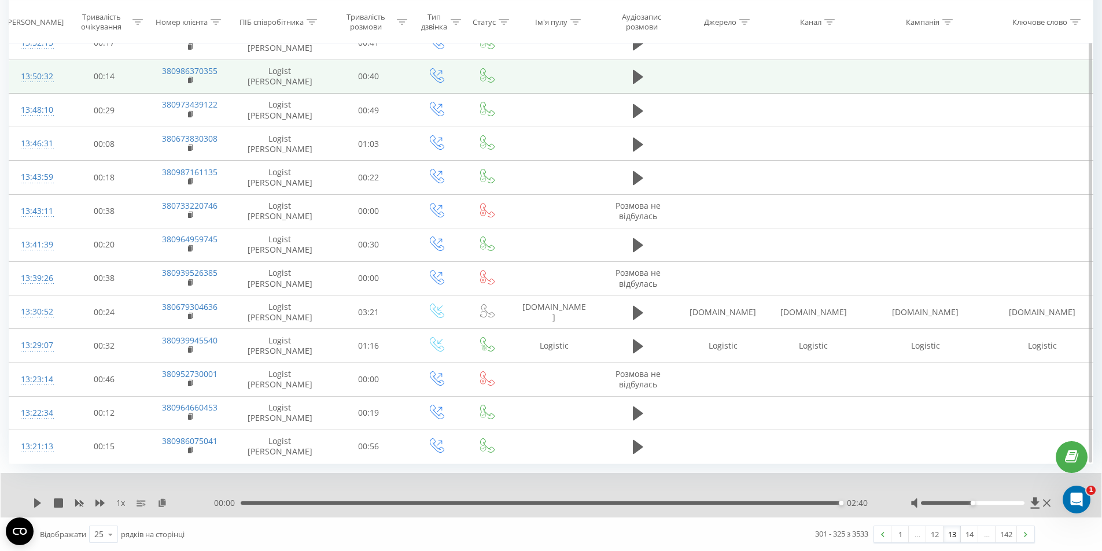
scroll to position [551, 0]
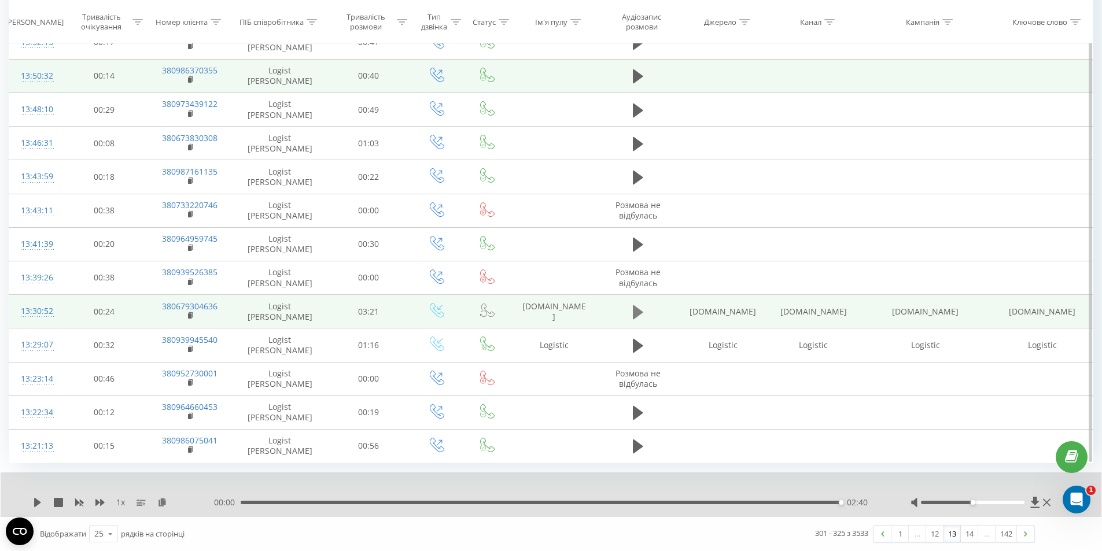
click at [639, 307] on icon at bounding box center [638, 312] width 10 height 16
click at [32, 506] on div "1 x - 01:12 02:08 02:08" at bounding box center [551, 495] width 1101 height 45
click at [36, 506] on icon at bounding box center [35, 502] width 2 height 9
click at [29, 505] on div "1 x - 01:11 02:09 02:09" at bounding box center [551, 495] width 1101 height 45
click at [32, 505] on div "1 x - 01:11 02:09 02:09" at bounding box center [551, 495] width 1101 height 45
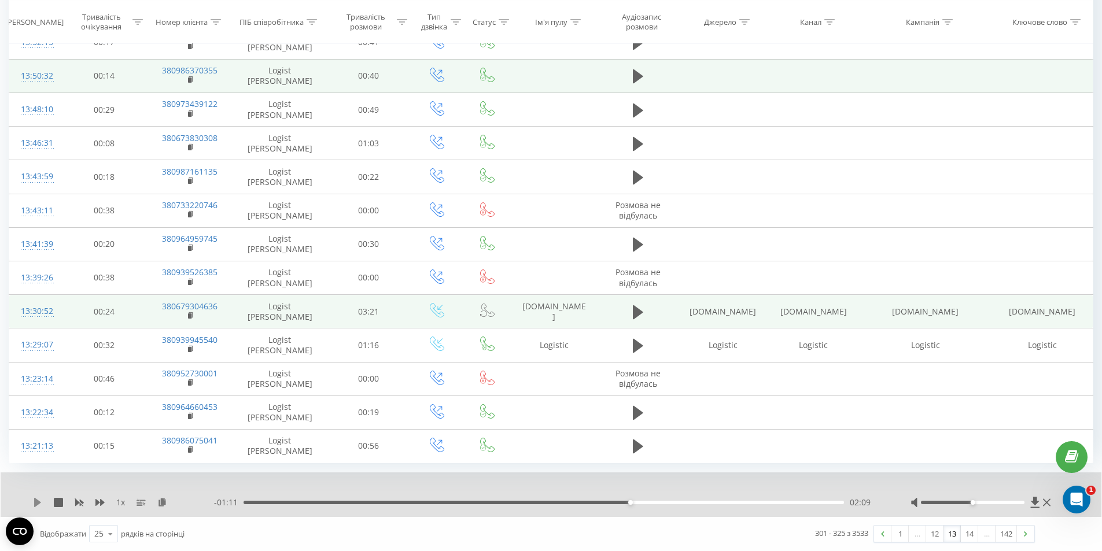
click at [36, 504] on icon at bounding box center [37, 502] width 7 height 9
click at [974, 534] on link "14" at bounding box center [969, 534] width 17 height 16
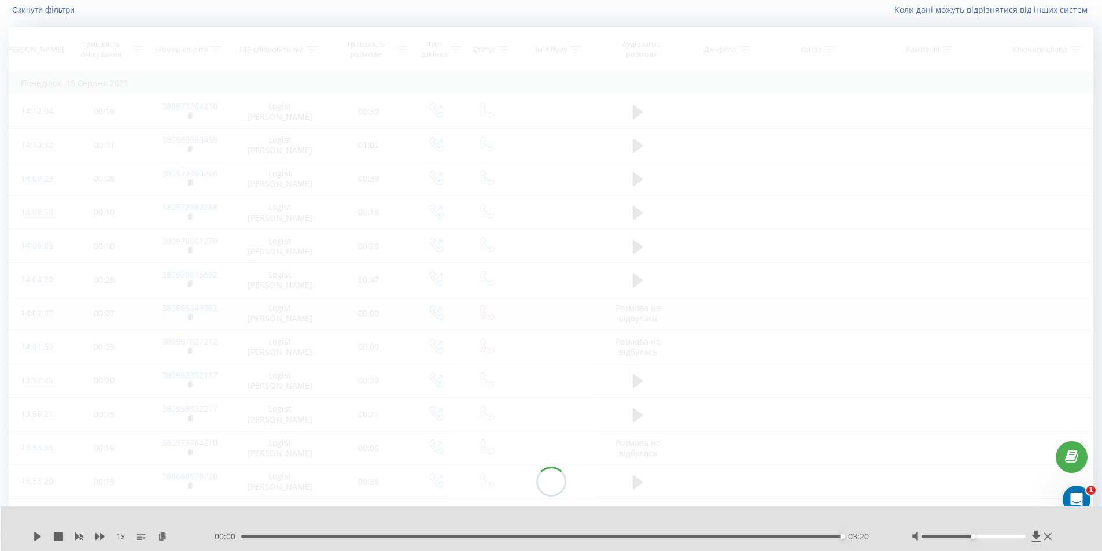
scroll to position [76, 0]
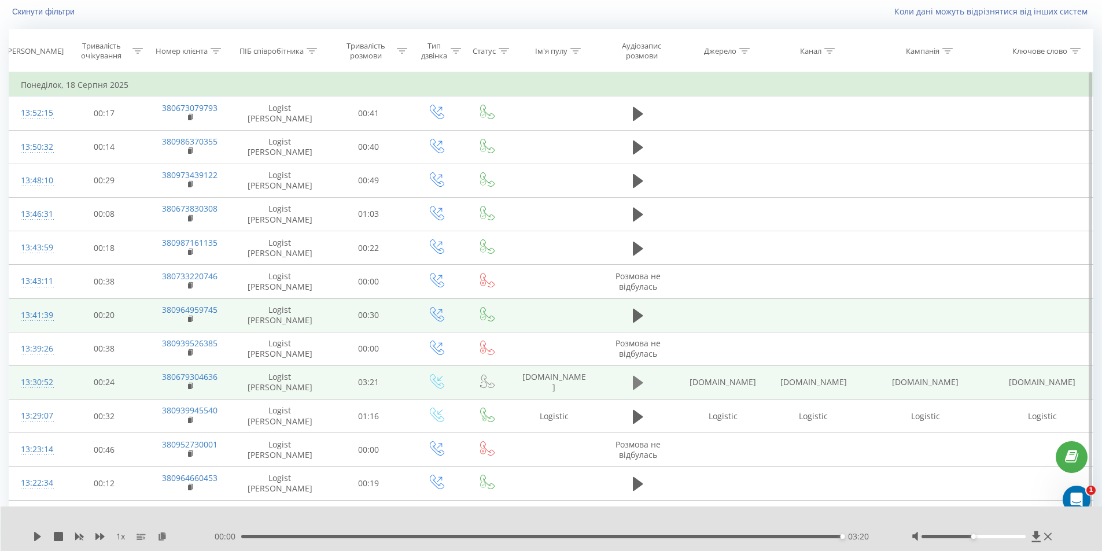
click at [643, 386] on button at bounding box center [638, 382] width 17 height 17
click at [640, 382] on icon at bounding box center [638, 383] width 10 height 14
click at [633, 382] on icon at bounding box center [638, 383] width 10 height 14
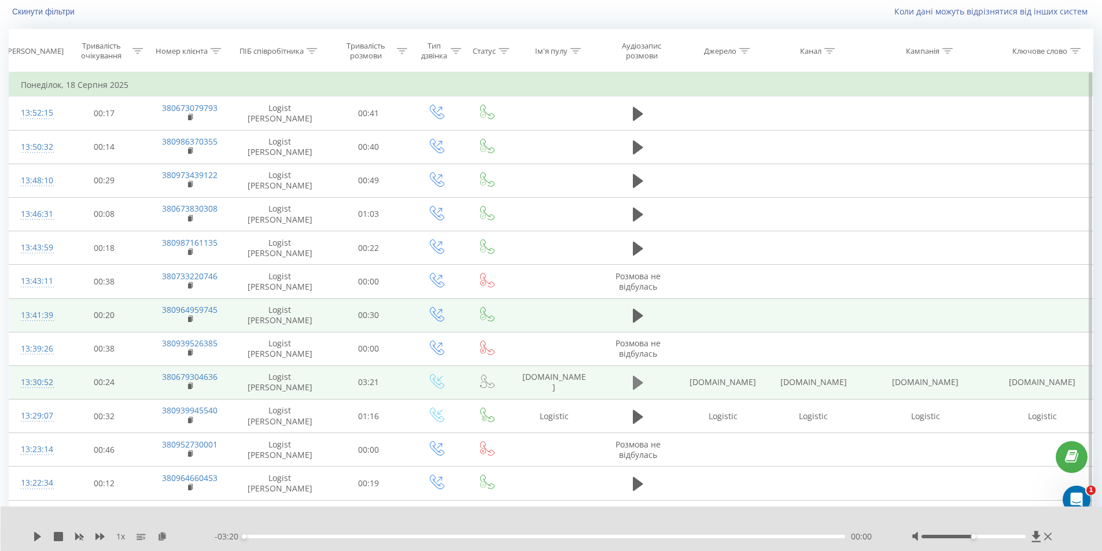
click at [634, 381] on icon at bounding box center [638, 383] width 10 height 14
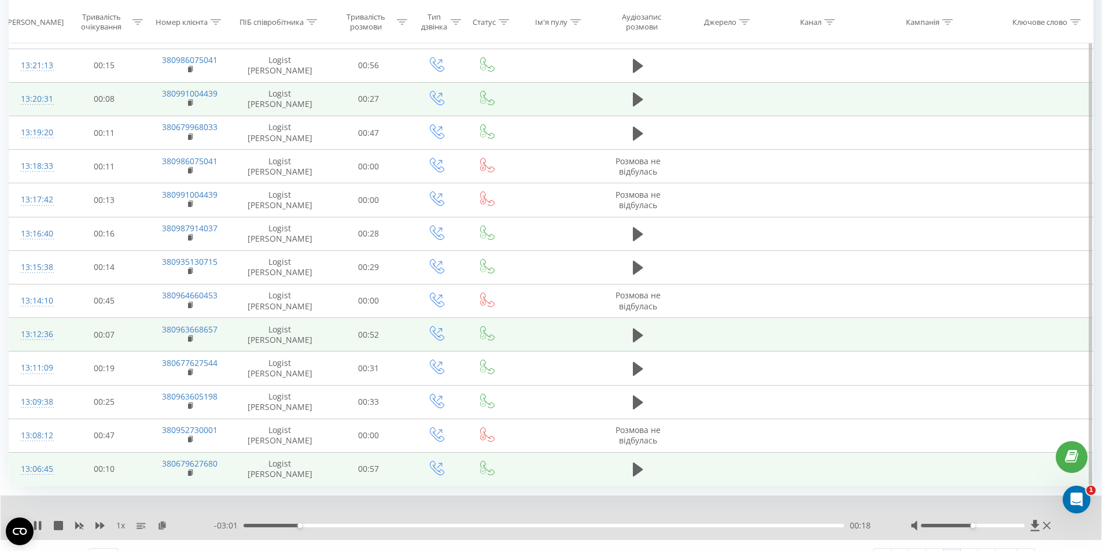
scroll to position [551, 0]
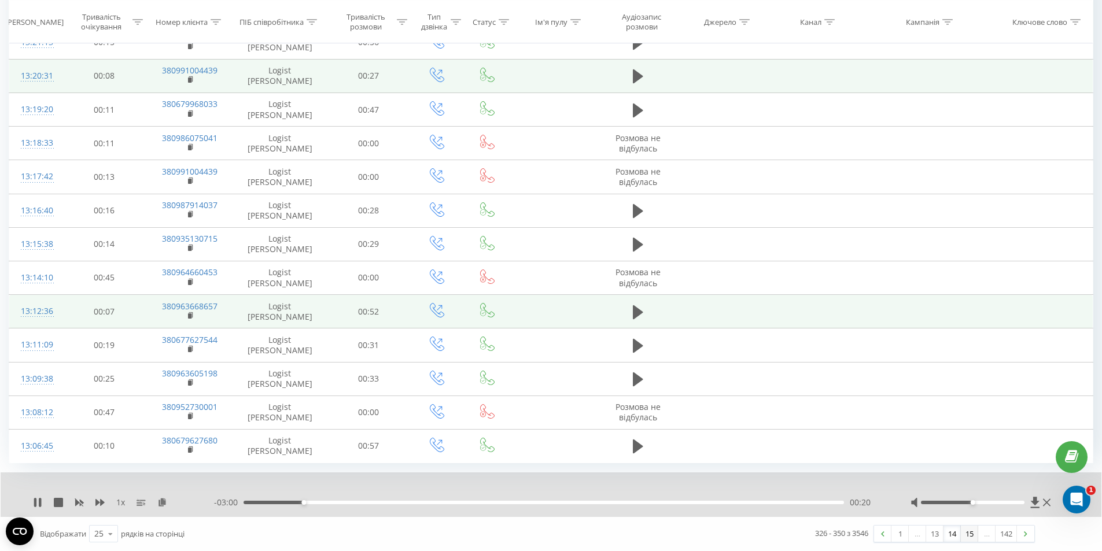
click at [967, 534] on link "15" at bounding box center [969, 534] width 17 height 16
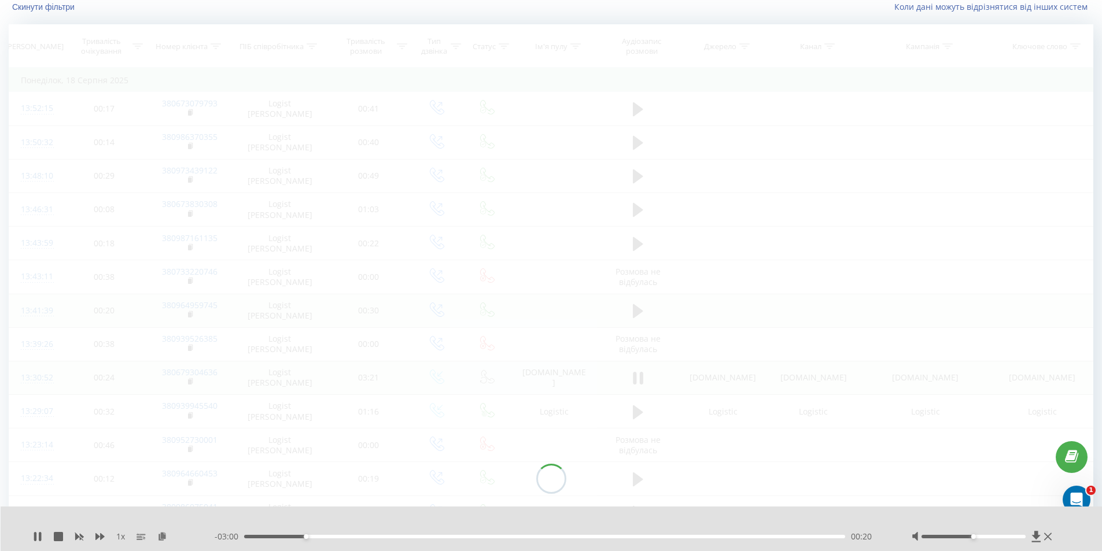
scroll to position [76, 0]
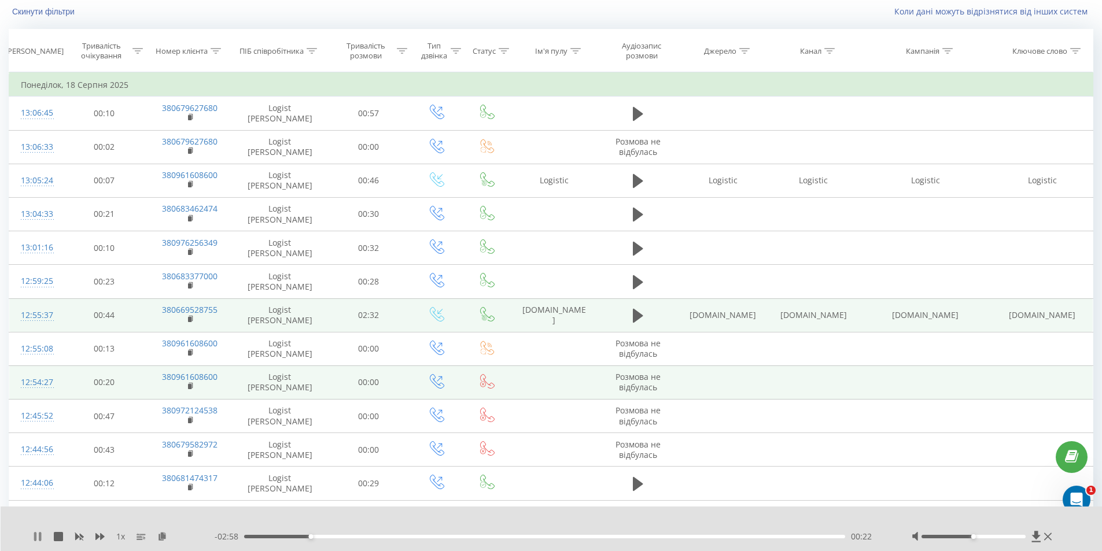
click at [39, 534] on icon at bounding box center [40, 536] width 2 height 9
click at [635, 317] on icon at bounding box center [638, 316] width 10 height 14
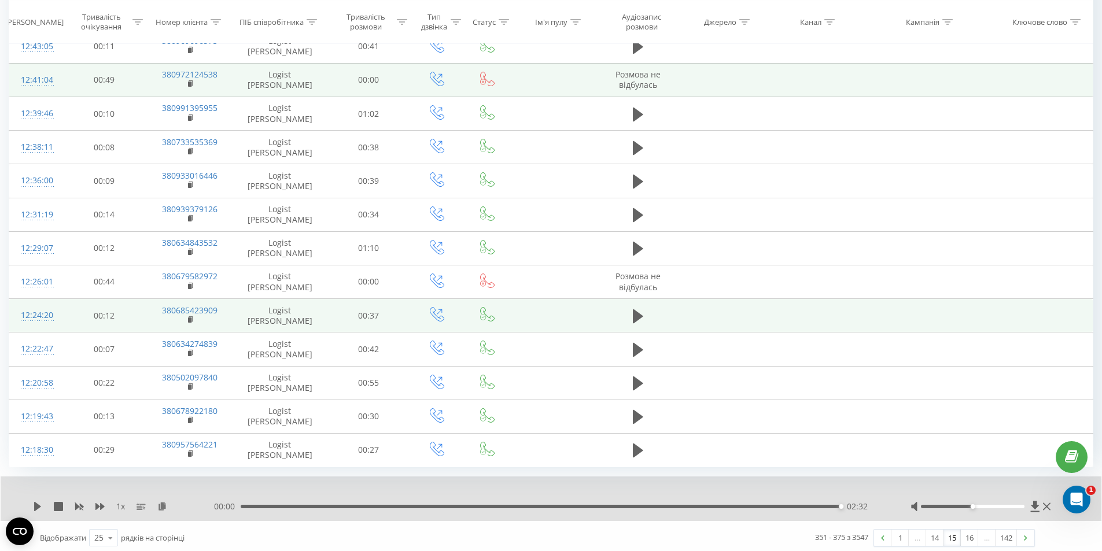
scroll to position [551, 0]
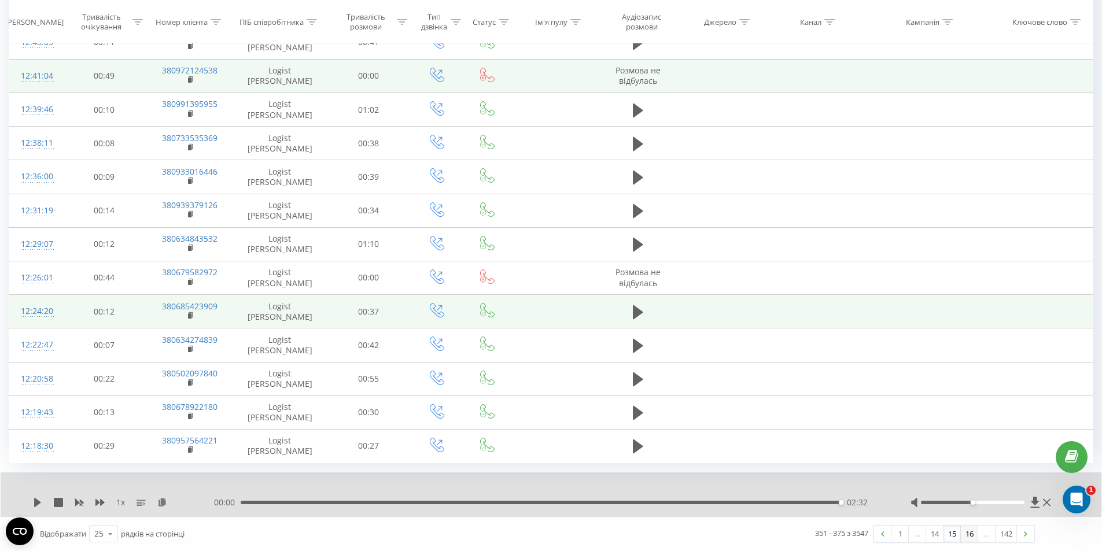
click at [973, 532] on link "16" at bounding box center [969, 534] width 17 height 16
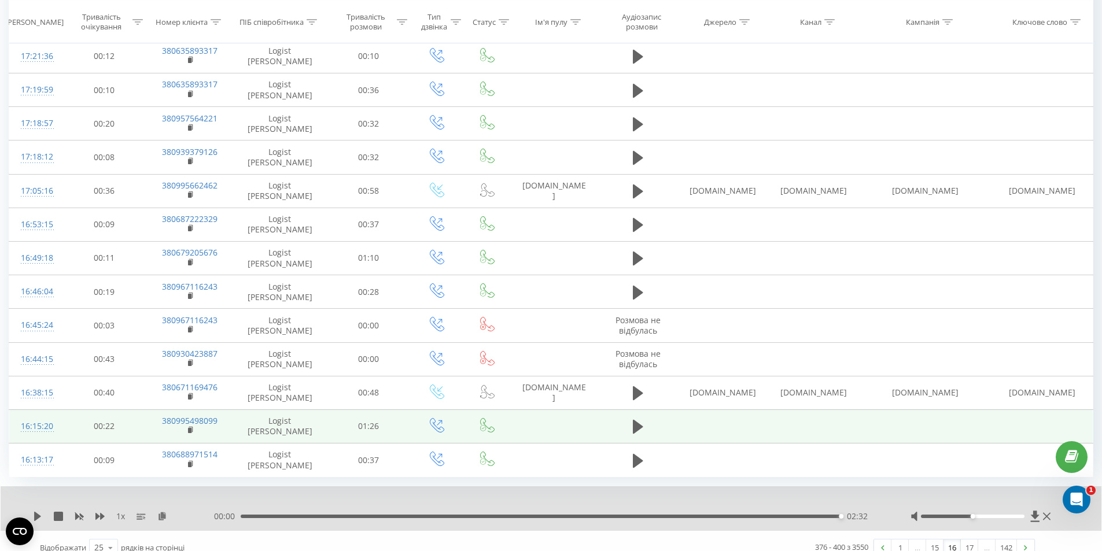
scroll to position [575, 0]
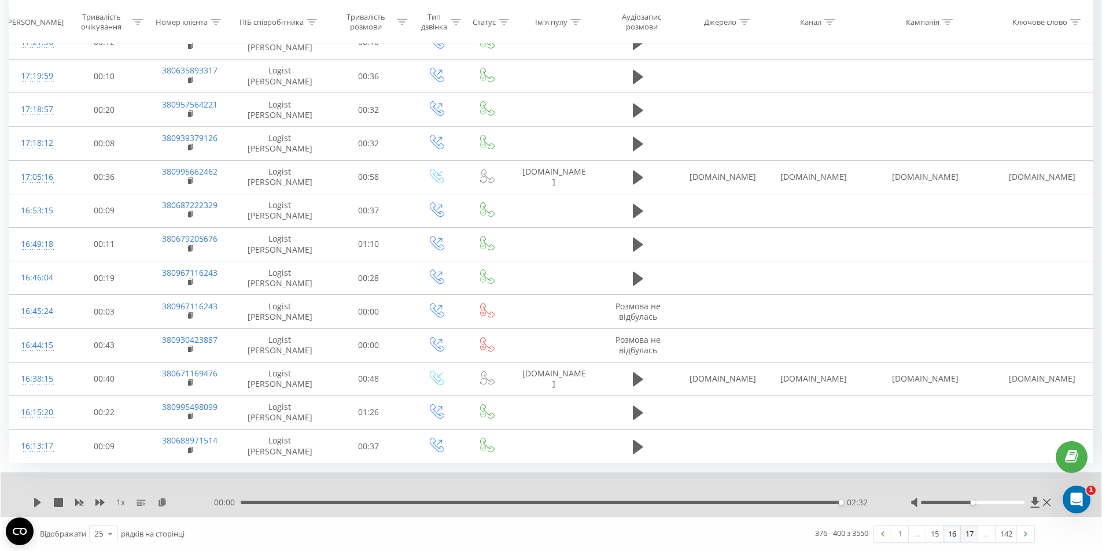
click at [963, 535] on link "17" at bounding box center [969, 534] width 17 height 16
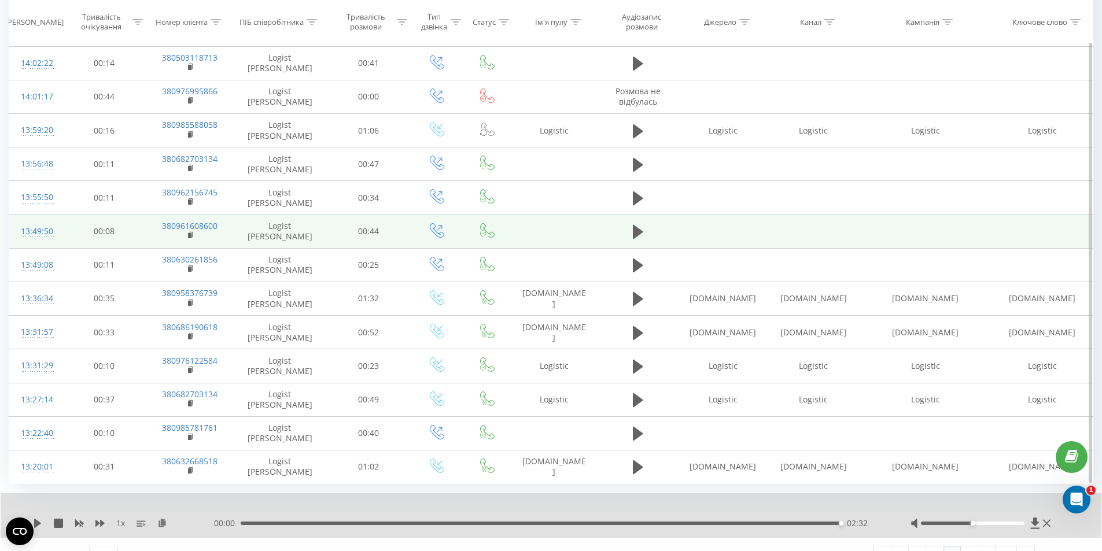
scroll to position [551, 0]
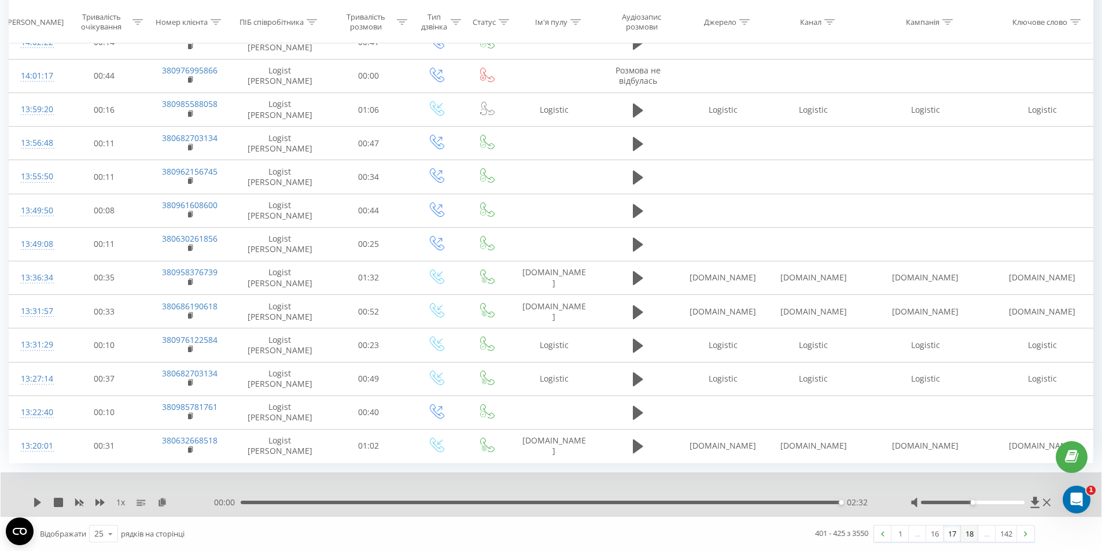
click at [963, 533] on link "18" at bounding box center [969, 534] width 17 height 16
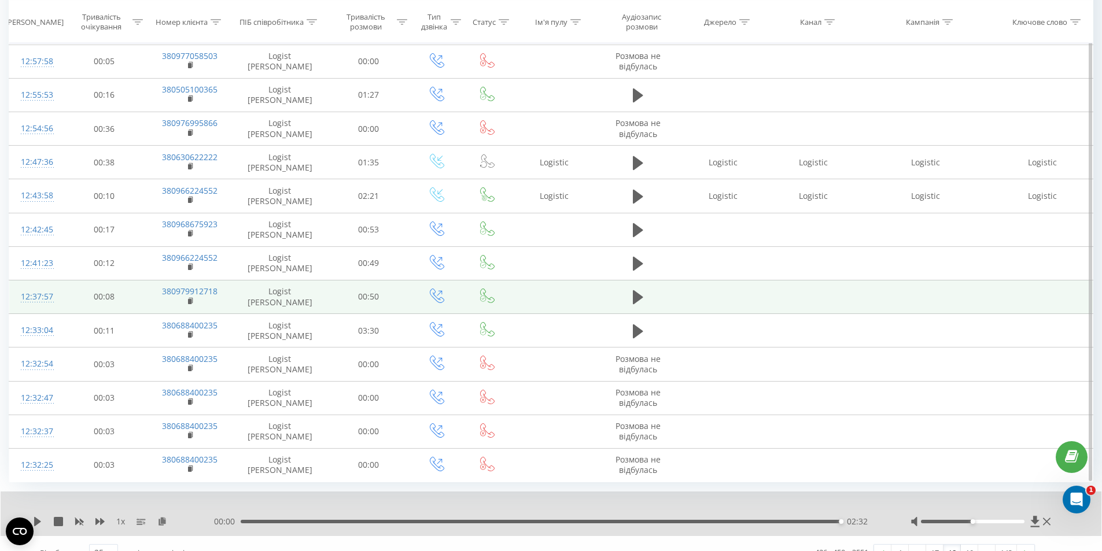
scroll to position [551, 0]
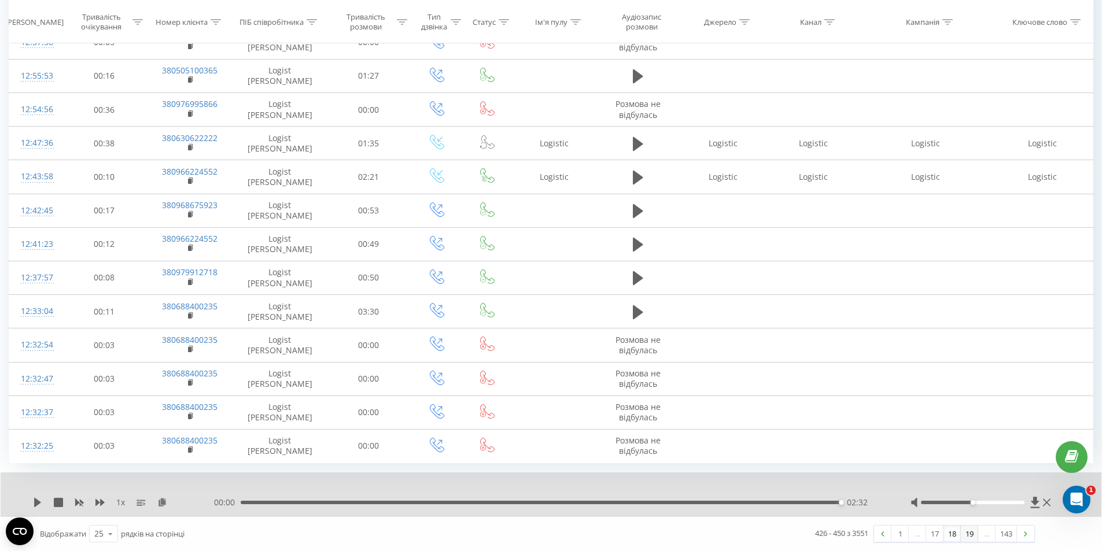
click at [969, 534] on link "19" at bounding box center [969, 534] width 17 height 16
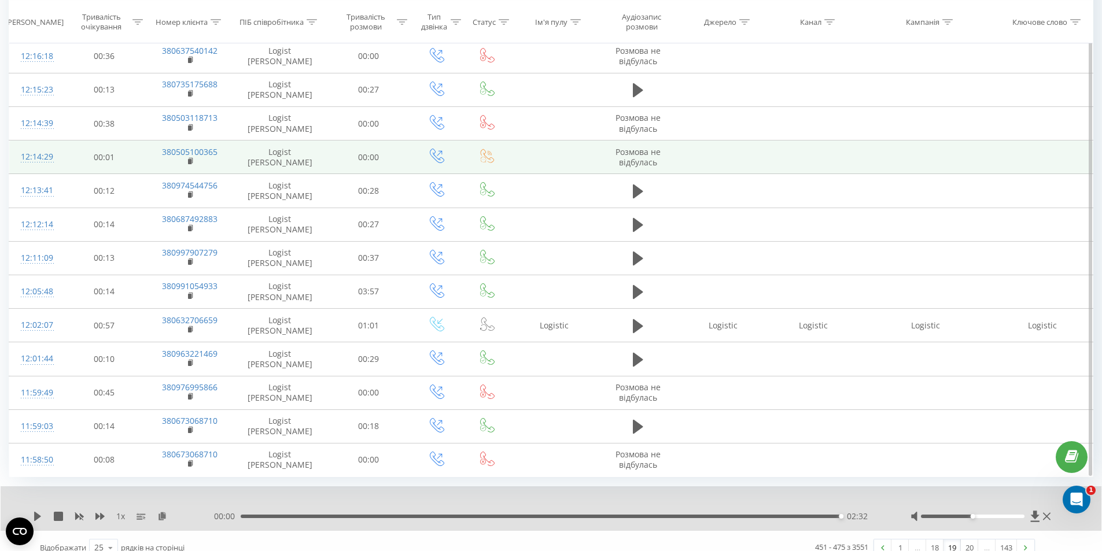
scroll to position [551, 0]
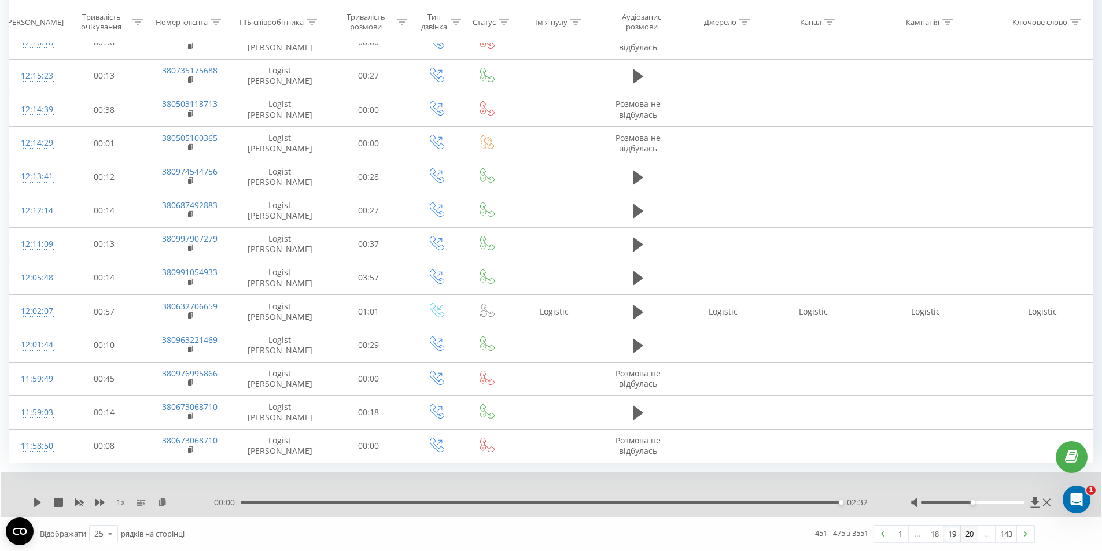
click at [965, 537] on link "20" at bounding box center [969, 534] width 17 height 16
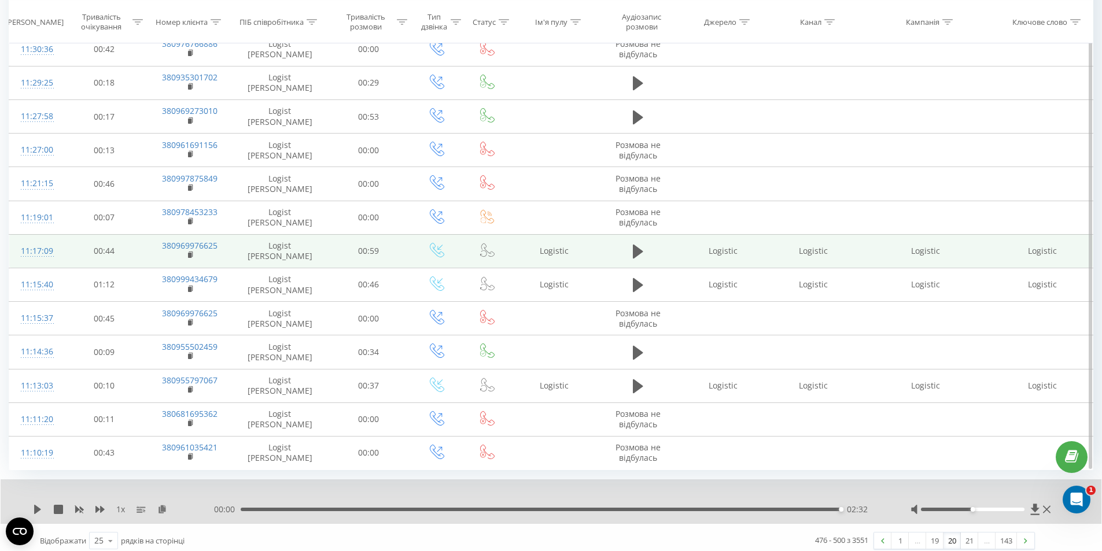
scroll to position [551, 0]
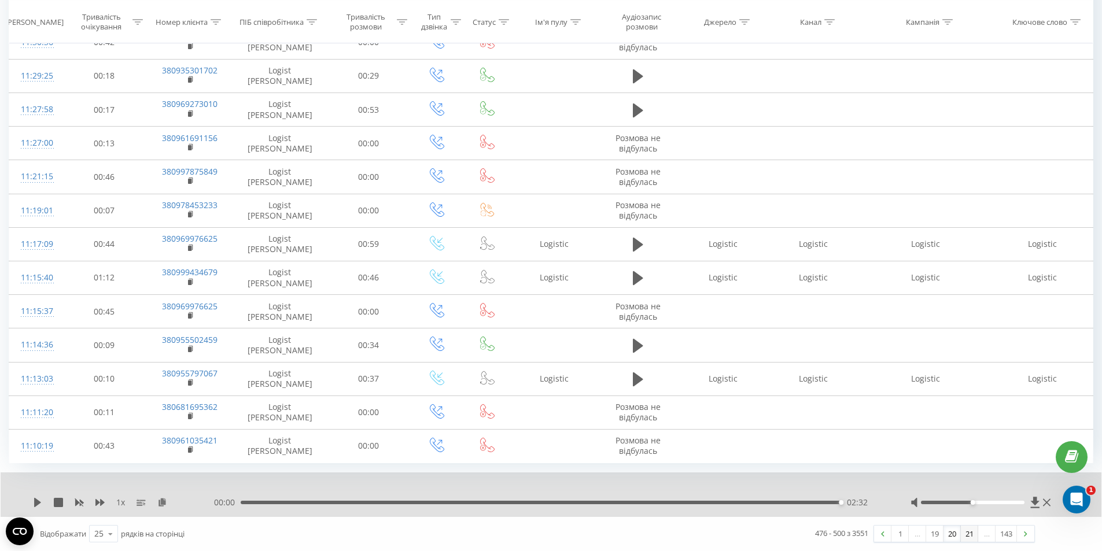
click at [971, 536] on link "21" at bounding box center [969, 534] width 17 height 16
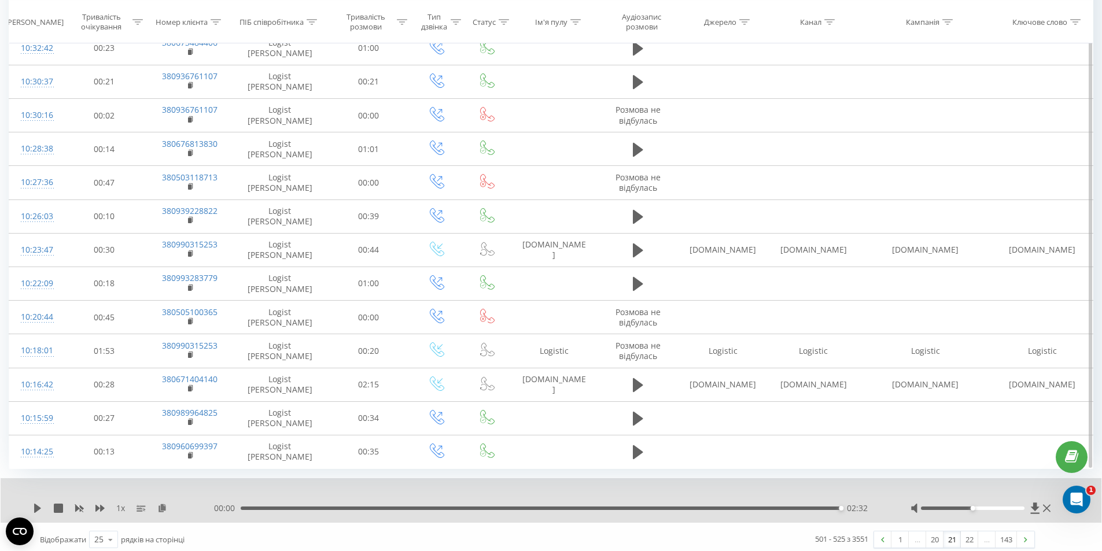
scroll to position [551, 0]
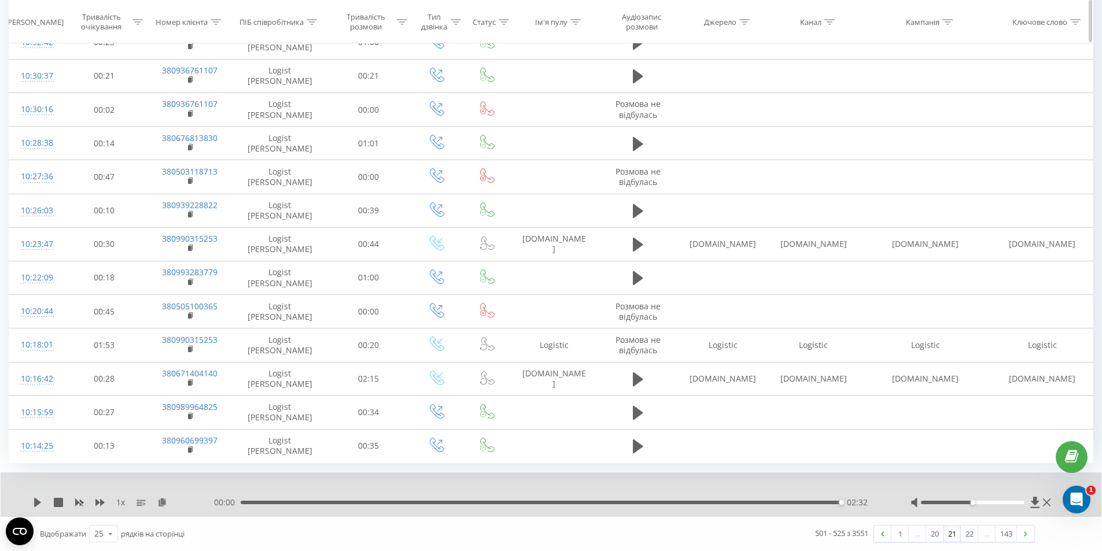
click at [455, 19] on icon at bounding box center [456, 22] width 10 height 6
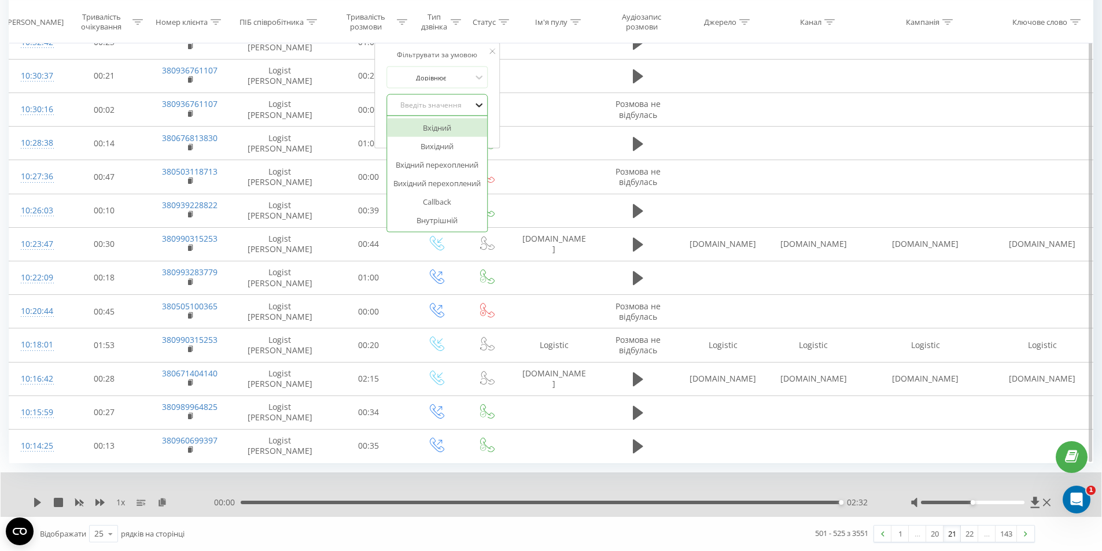
click at [480, 106] on icon at bounding box center [479, 106] width 12 height 12
click at [450, 130] on div "Вхідний" at bounding box center [437, 128] width 101 height 19
click at [461, 131] on span "OK" at bounding box center [462, 129] width 32 height 18
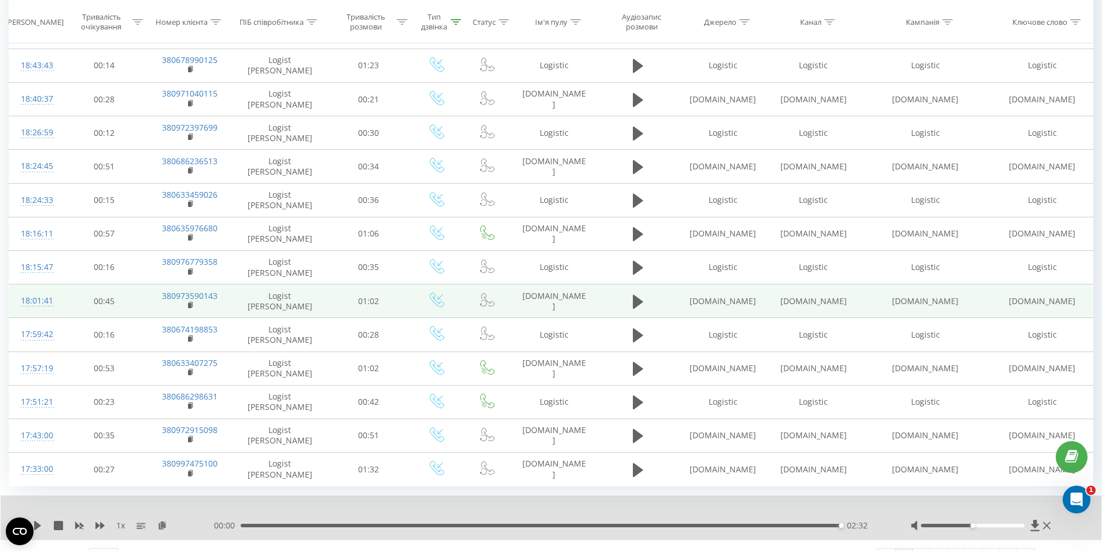
scroll to position [575, 0]
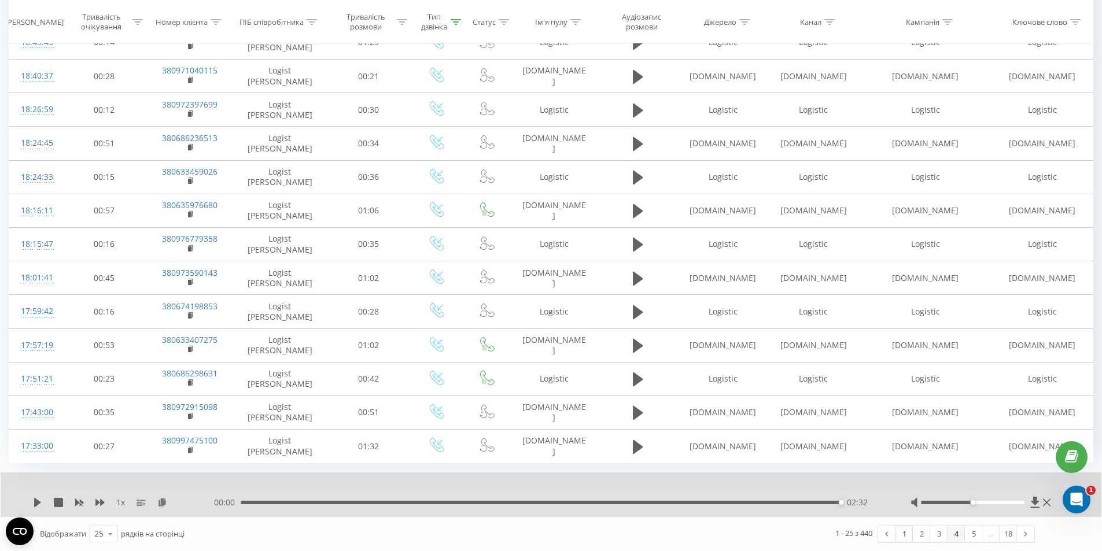
click at [958, 536] on link "4" at bounding box center [956, 534] width 17 height 16
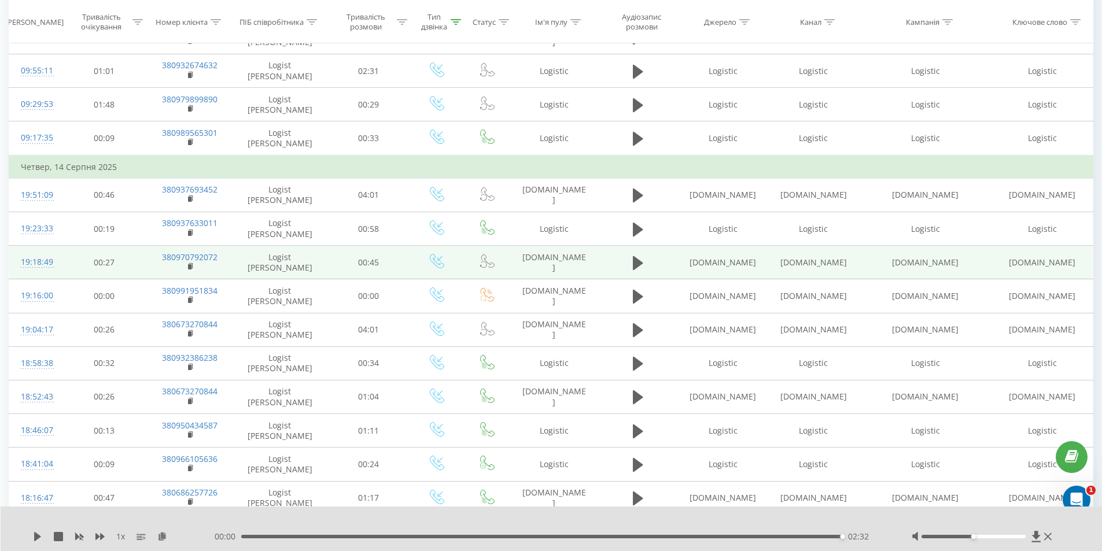
scroll to position [424, 0]
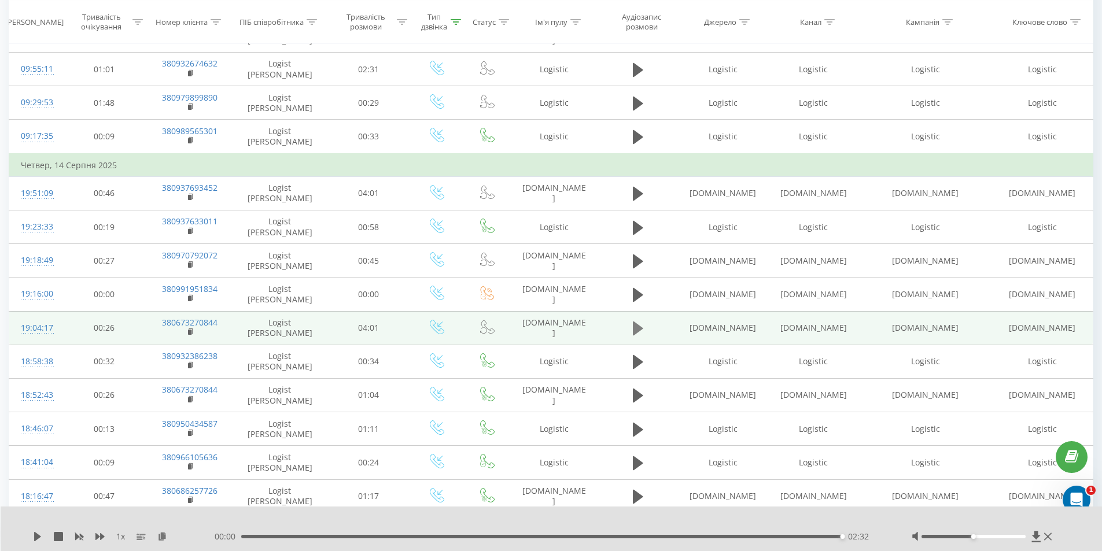
click at [635, 325] on icon at bounding box center [638, 329] width 10 height 14
click at [633, 331] on icon at bounding box center [638, 329] width 10 height 16
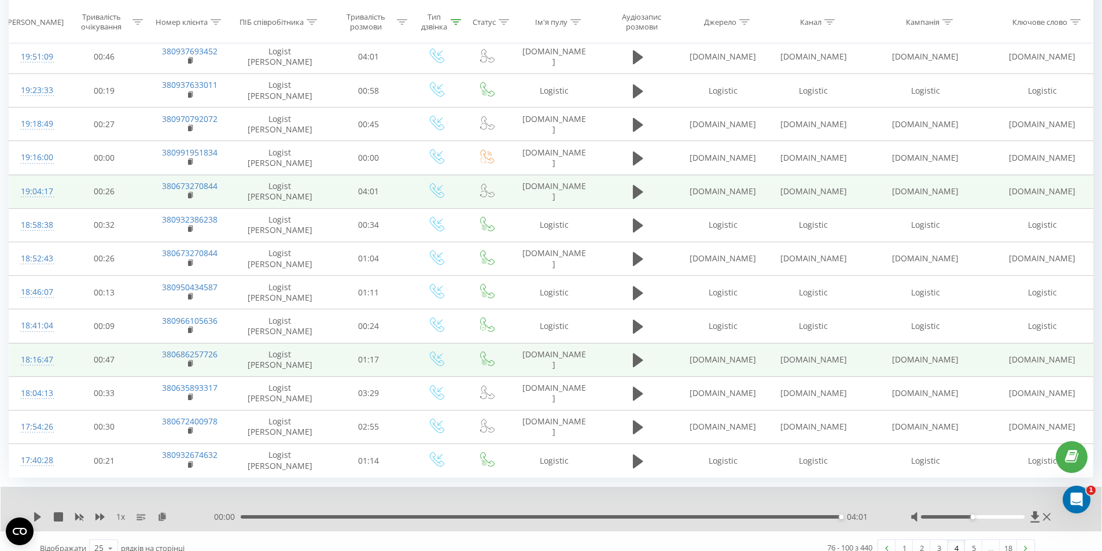
scroll to position [575, 0]
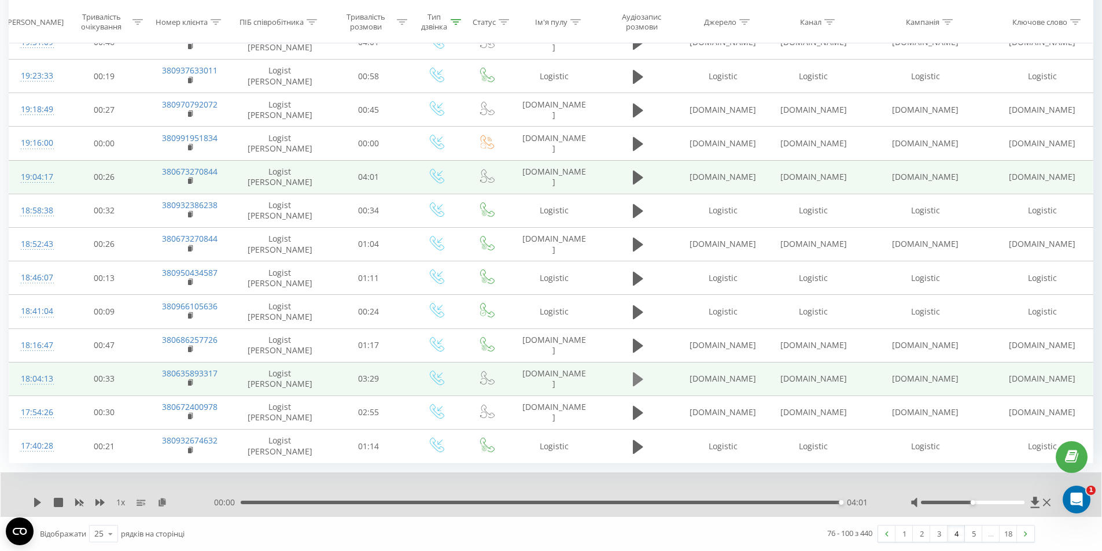
click at [639, 378] on icon at bounding box center [638, 380] width 10 height 14
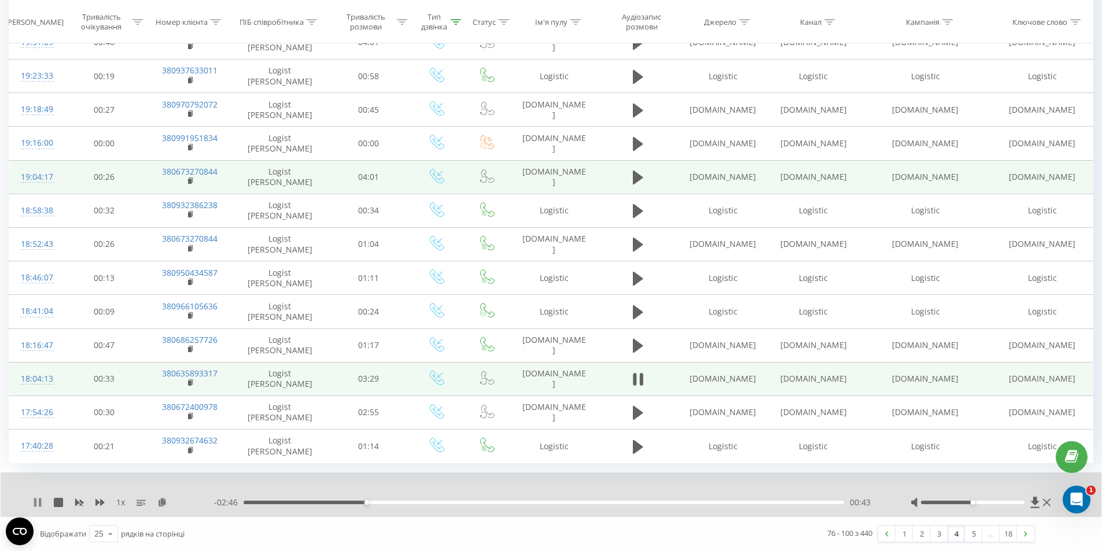
click at [33, 505] on icon at bounding box center [37, 502] width 9 height 9
click at [34, 501] on icon at bounding box center [37, 502] width 9 height 9
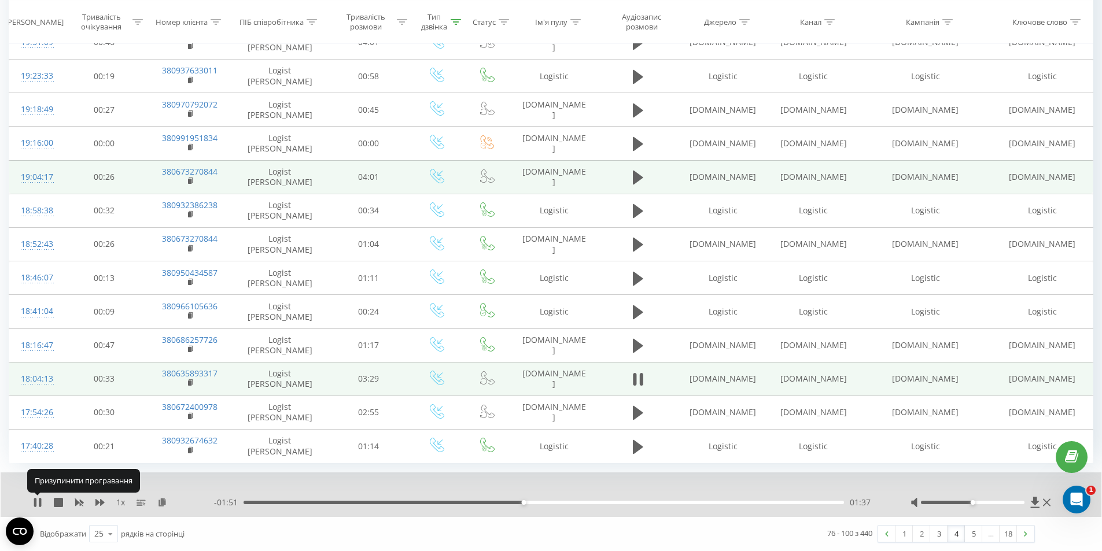
click at [34, 501] on icon at bounding box center [35, 502] width 2 height 9
click at [38, 500] on icon at bounding box center [37, 502] width 7 height 9
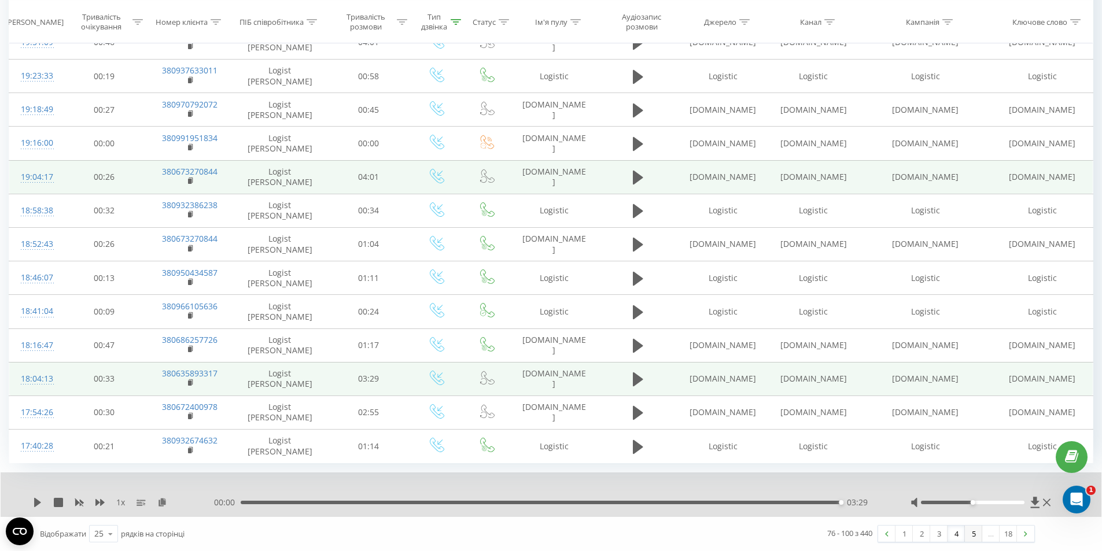
click at [973, 534] on link "5" at bounding box center [973, 534] width 17 height 16
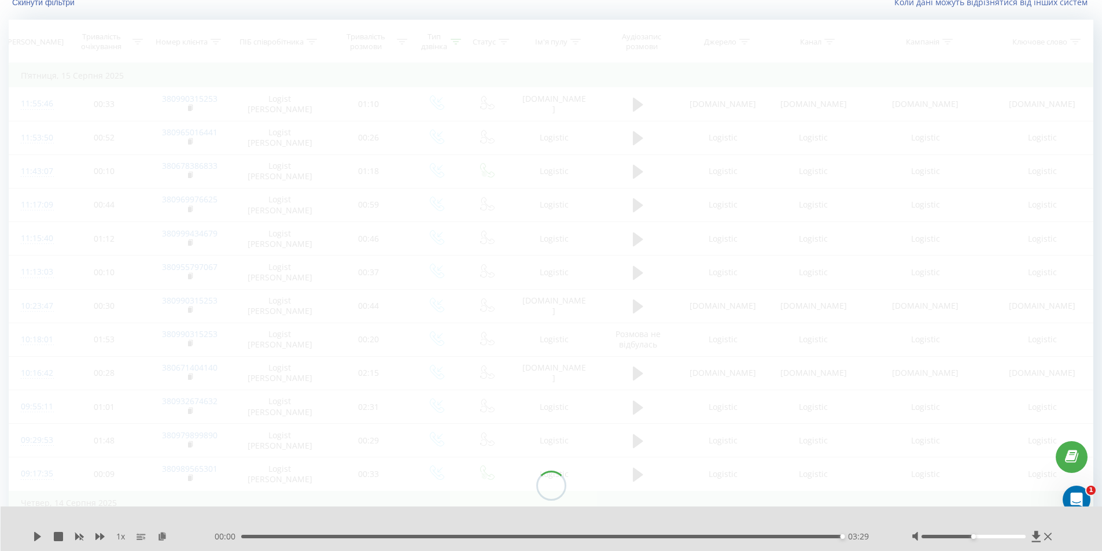
scroll to position [76, 0]
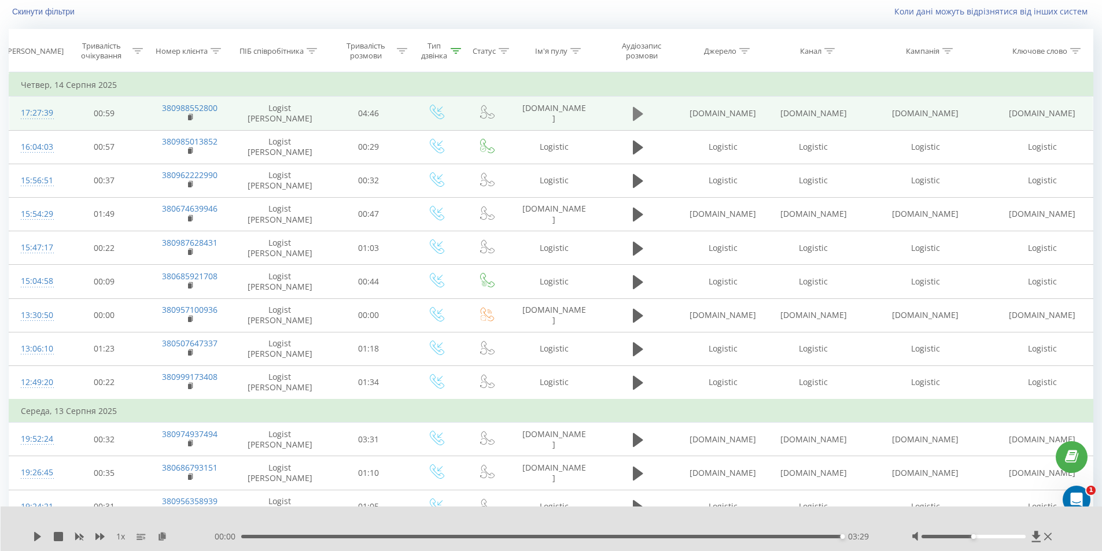
click at [640, 108] on icon at bounding box center [638, 114] width 10 height 16
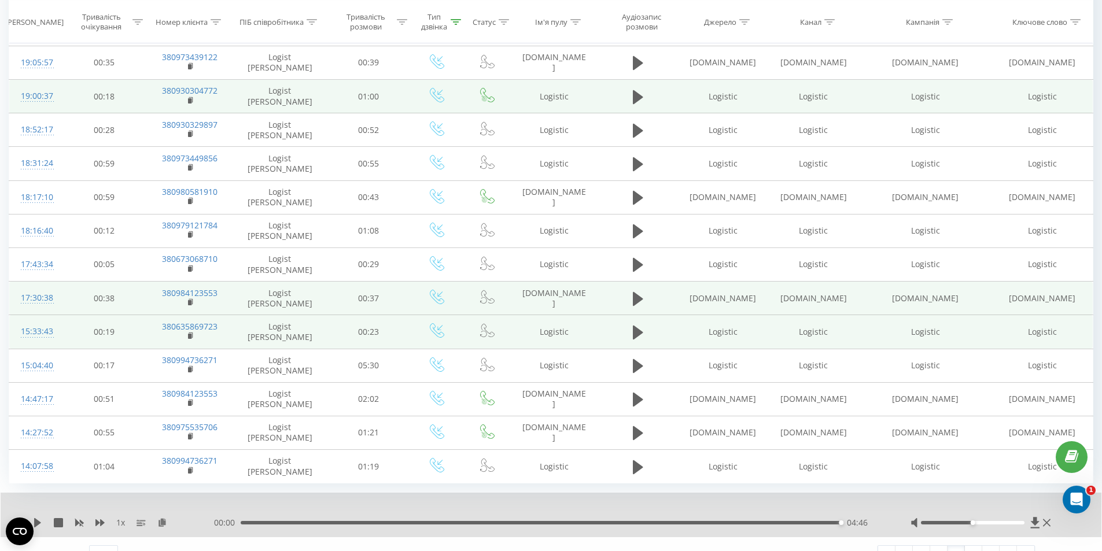
scroll to position [575, 0]
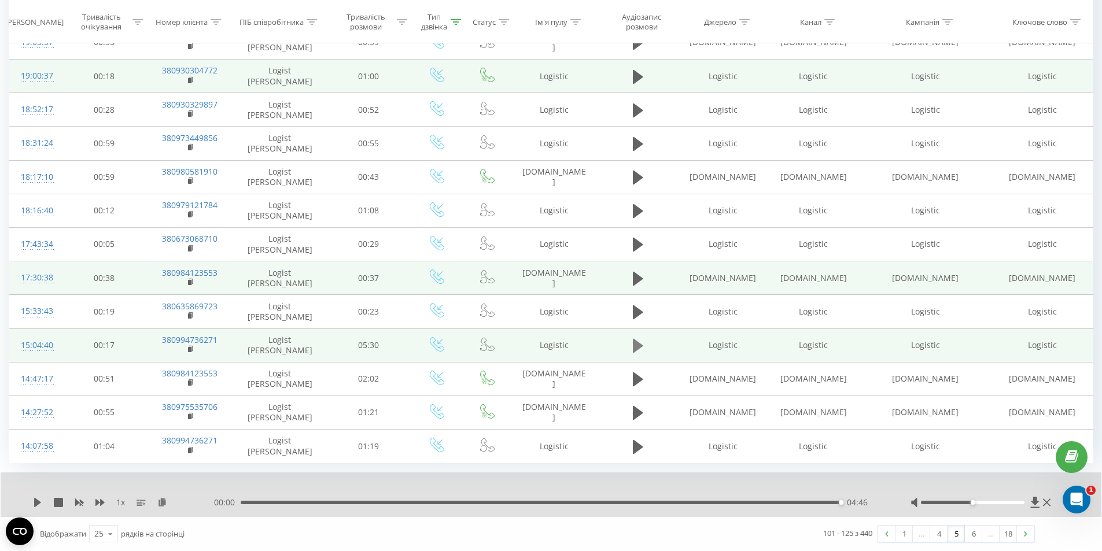
click at [634, 345] on icon at bounding box center [638, 346] width 10 height 14
click at [42, 498] on div "1 x" at bounding box center [123, 503] width 181 height 12
click at [39, 500] on icon at bounding box center [40, 502] width 2 height 9
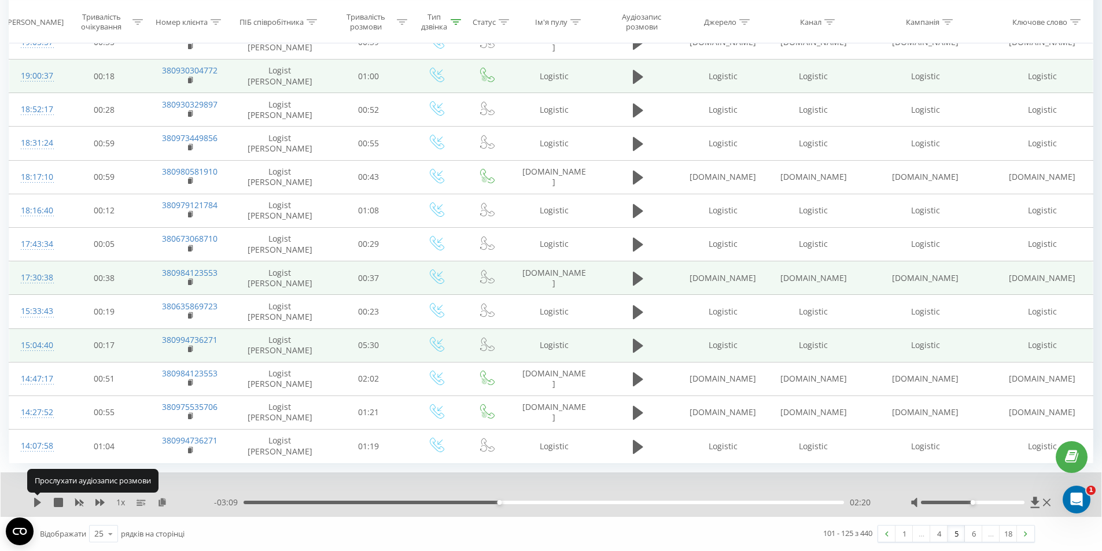
click at [39, 500] on icon at bounding box center [37, 502] width 9 height 9
click at [38, 500] on icon at bounding box center [37, 502] width 9 height 9
click at [32, 505] on div "1 x - 02:30 03:00 03:00" at bounding box center [551, 495] width 1101 height 45
click at [36, 505] on icon at bounding box center [35, 502] width 2 height 9
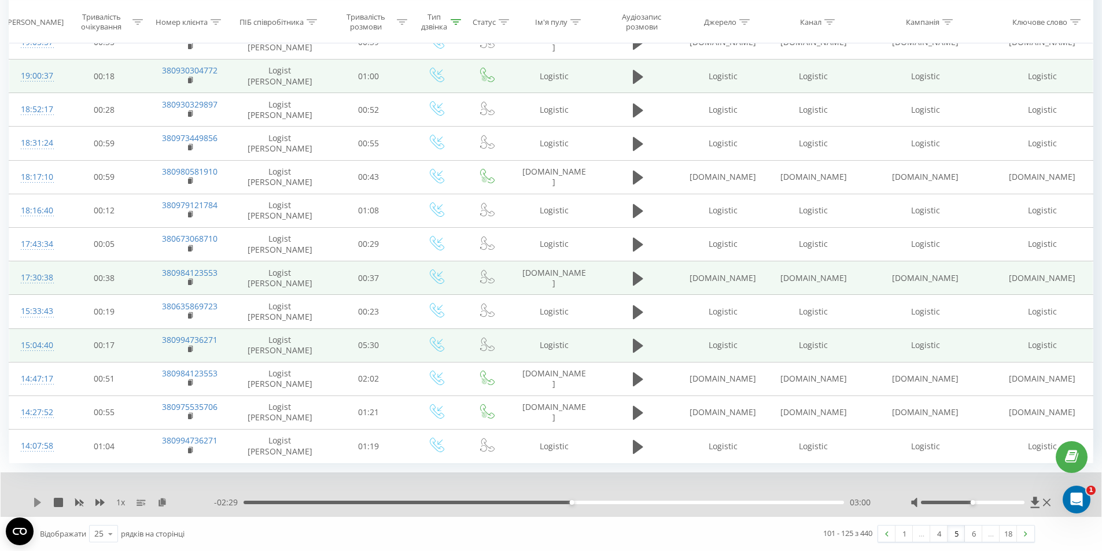
click at [39, 500] on icon at bounding box center [37, 502] width 9 height 9
click at [973, 539] on link "6" at bounding box center [973, 534] width 17 height 16
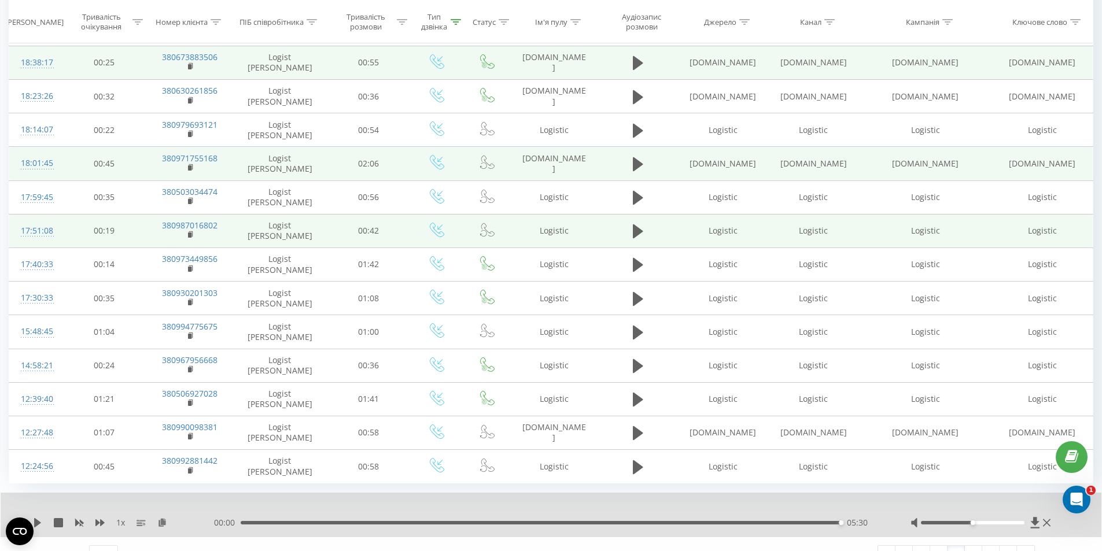
scroll to position [575, 0]
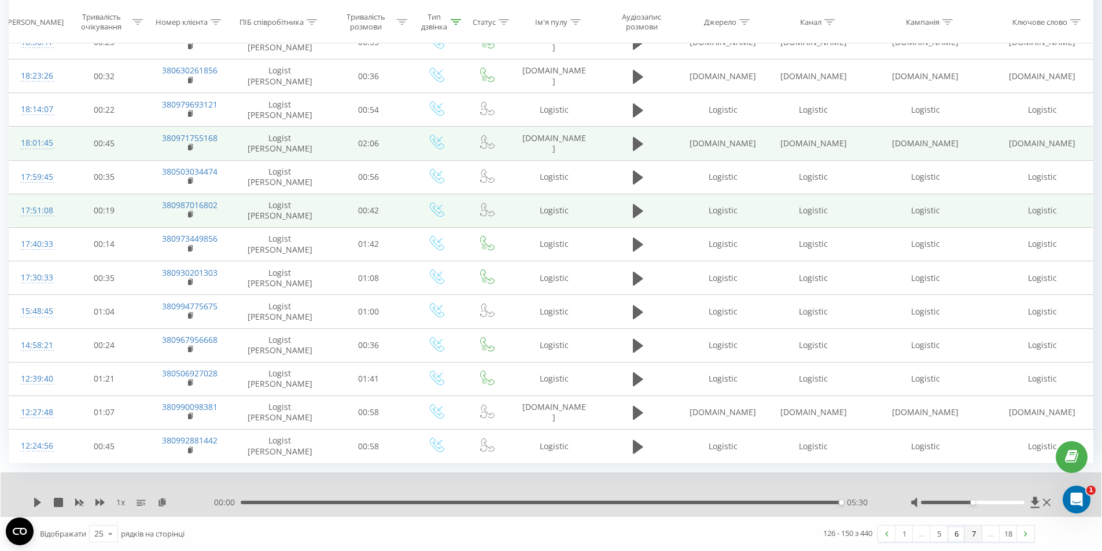
click at [972, 538] on link "7" at bounding box center [973, 534] width 17 height 16
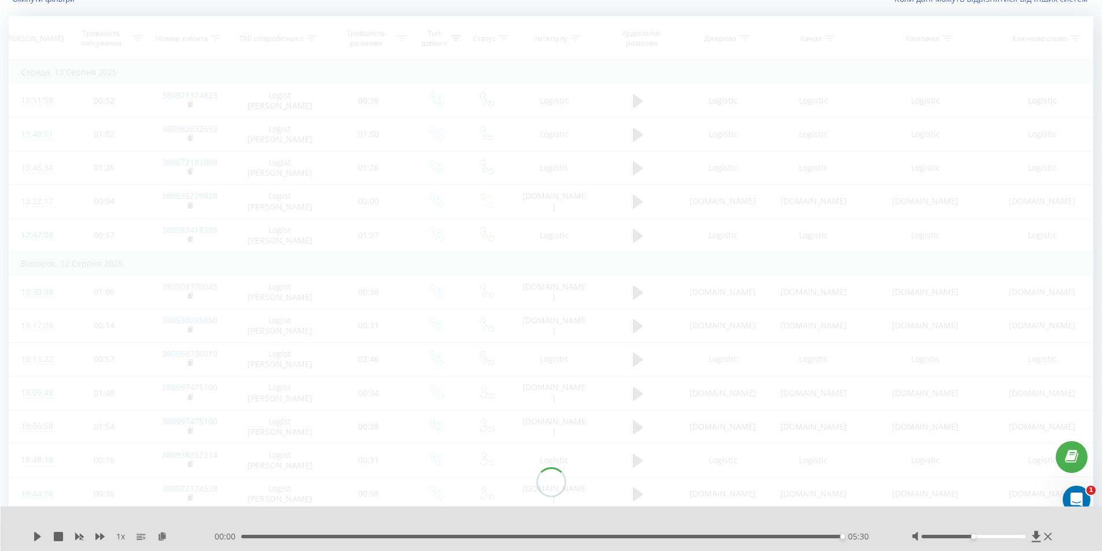
scroll to position [76, 0]
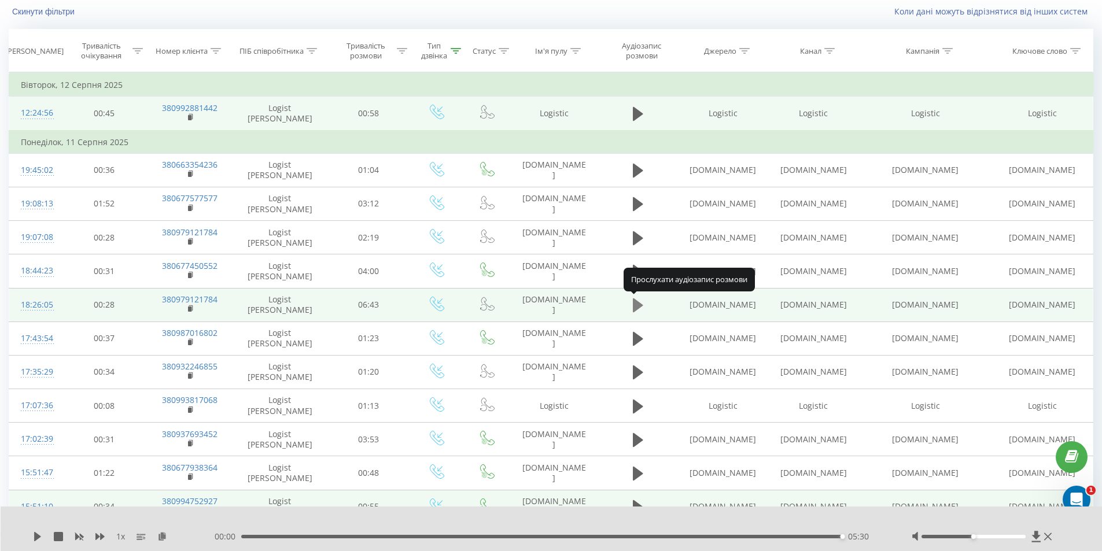
click at [642, 299] on icon at bounding box center [638, 305] width 10 height 16
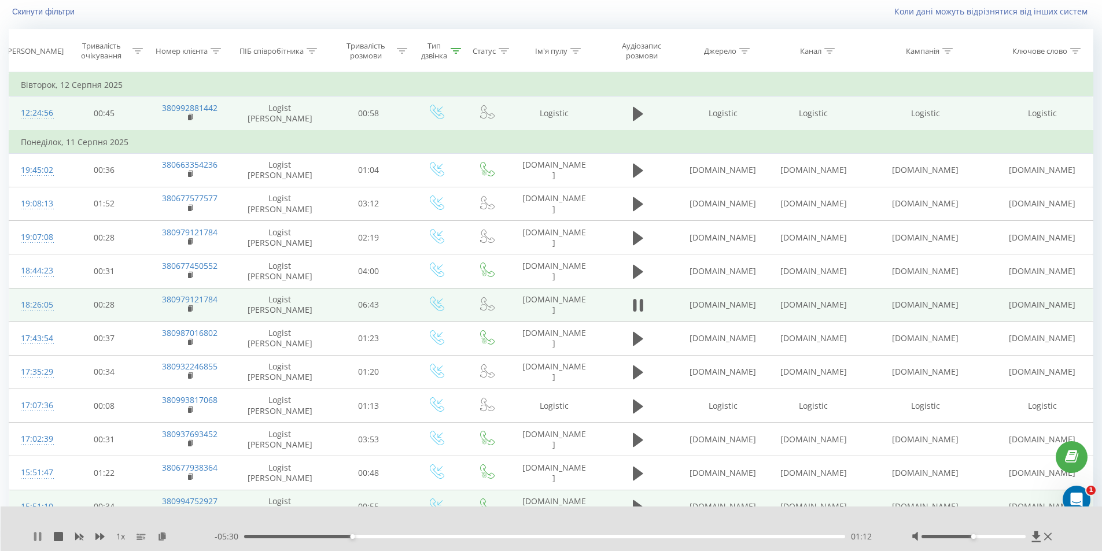
click at [38, 539] on icon at bounding box center [37, 536] width 9 height 9
click at [35, 536] on icon at bounding box center [37, 536] width 7 height 9
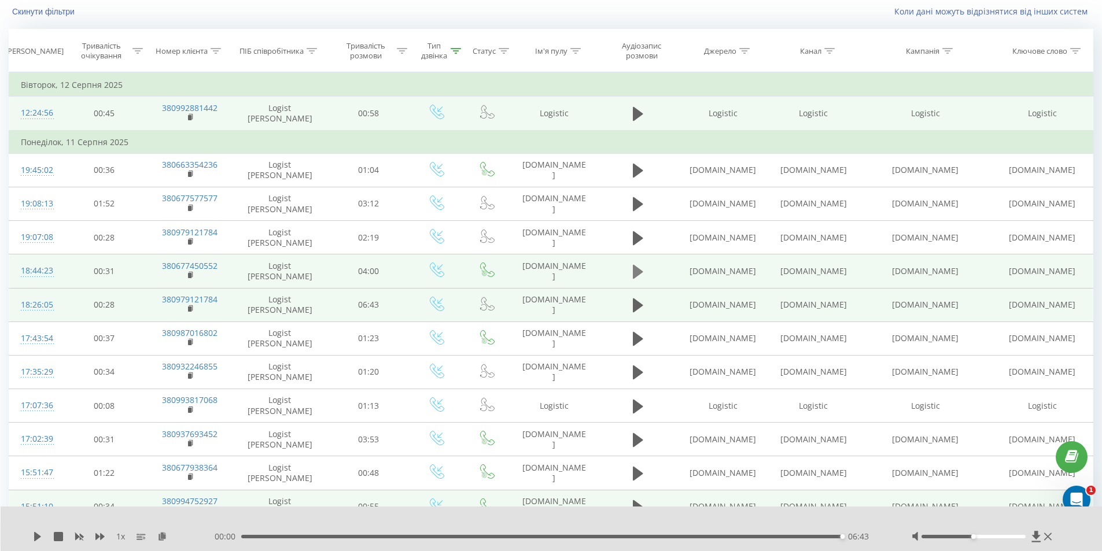
click at [641, 273] on icon at bounding box center [638, 272] width 10 height 14
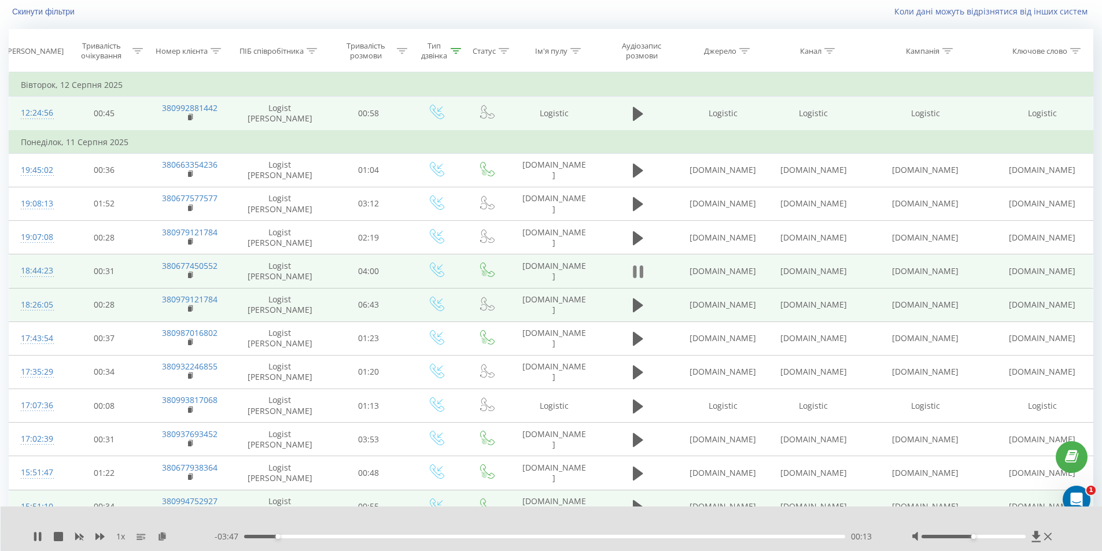
click at [642, 268] on icon at bounding box center [640, 272] width 3 height 13
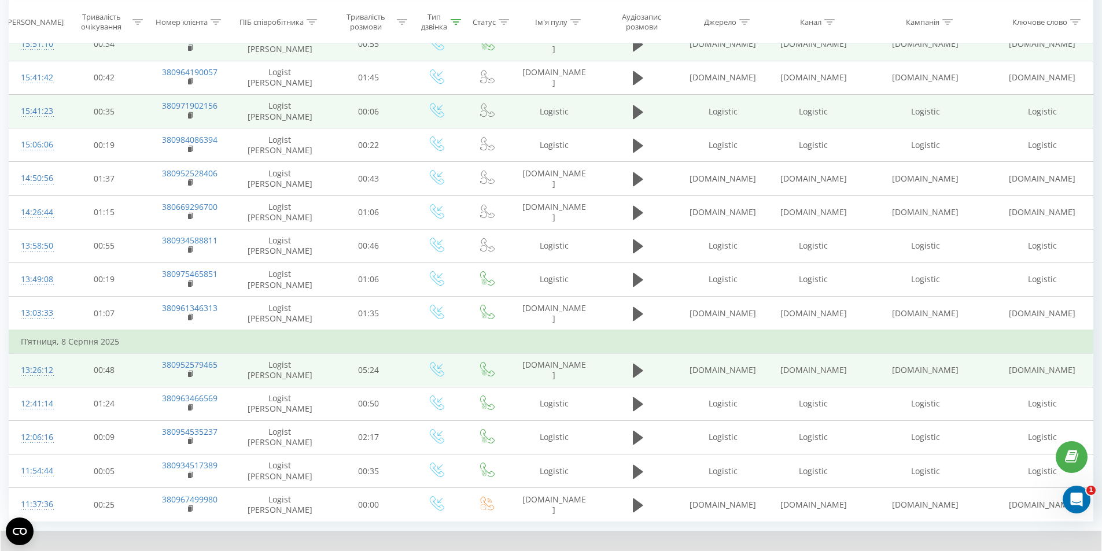
scroll to position [597, 0]
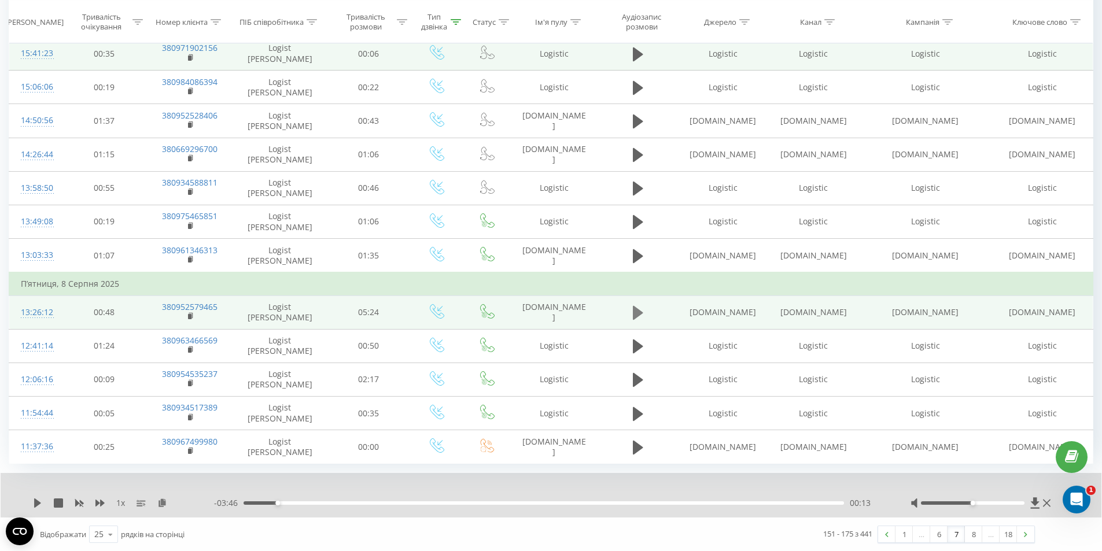
click at [638, 306] on icon at bounding box center [638, 313] width 10 height 16
click at [642, 311] on icon at bounding box center [640, 313] width 3 height 13
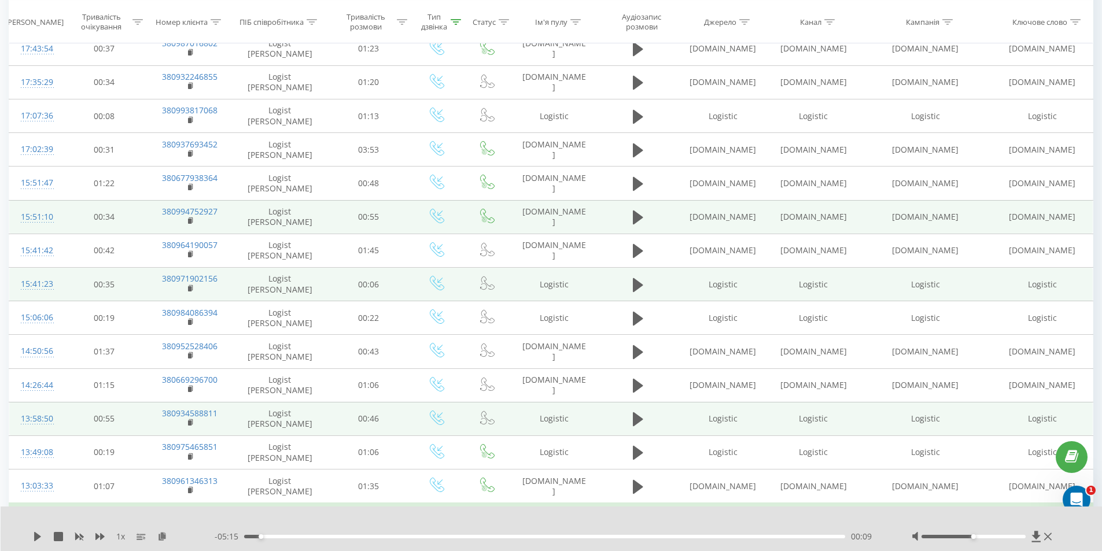
scroll to position [308, 0]
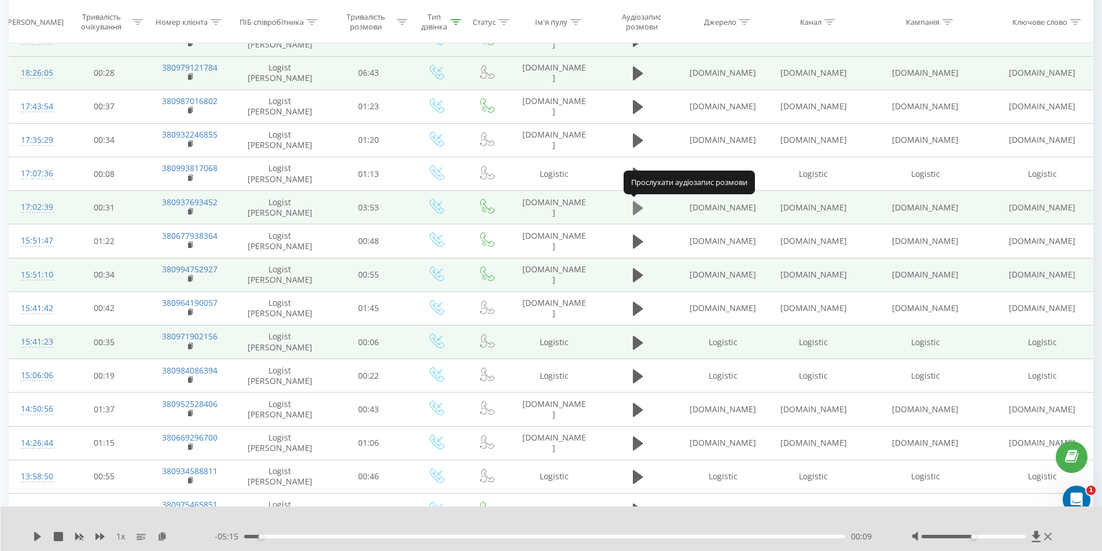
click at [635, 205] on icon at bounding box center [638, 208] width 10 height 14
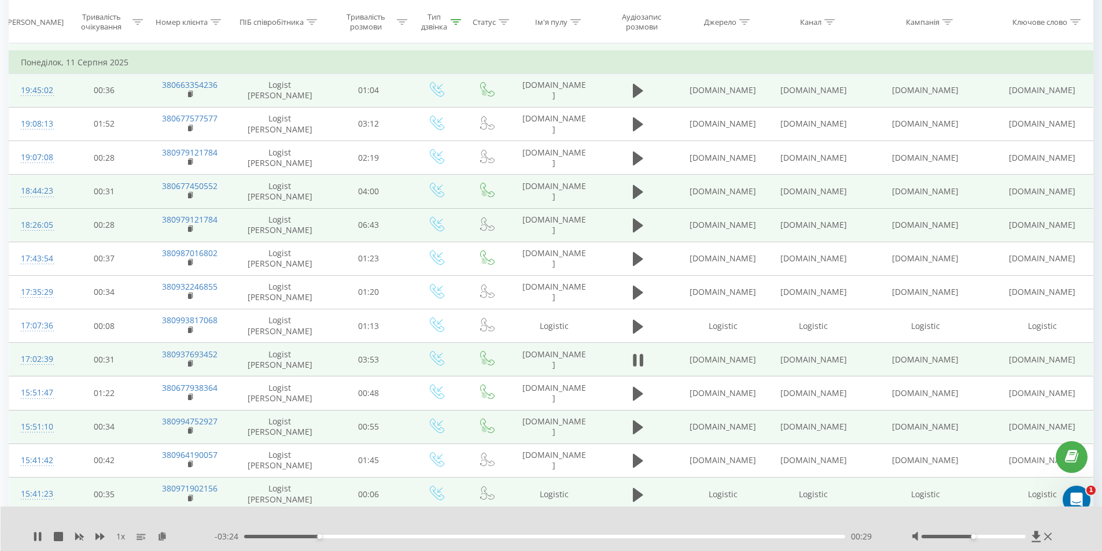
scroll to position [77, 0]
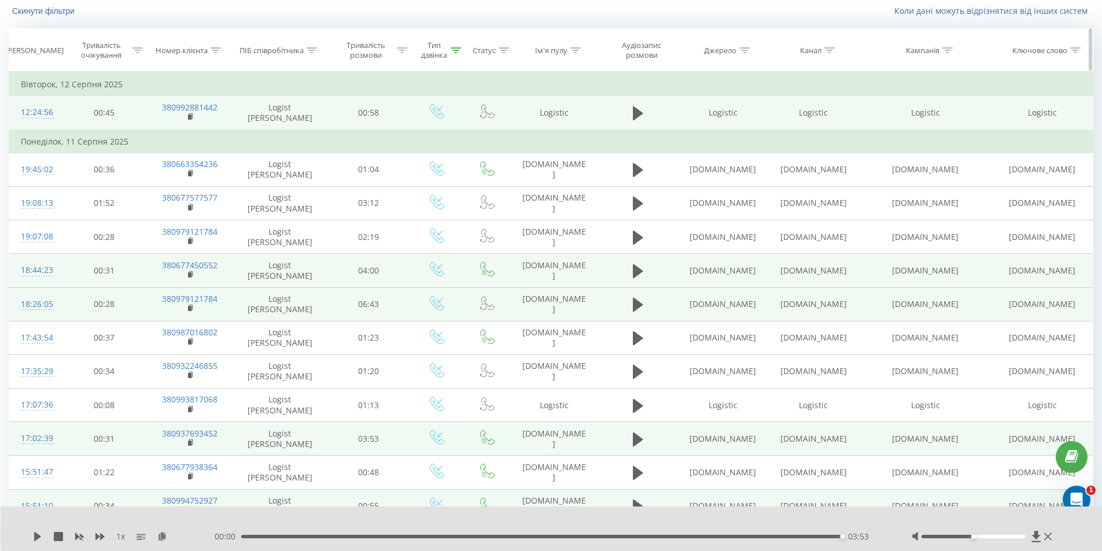
click at [310, 49] on icon at bounding box center [312, 50] width 10 height 6
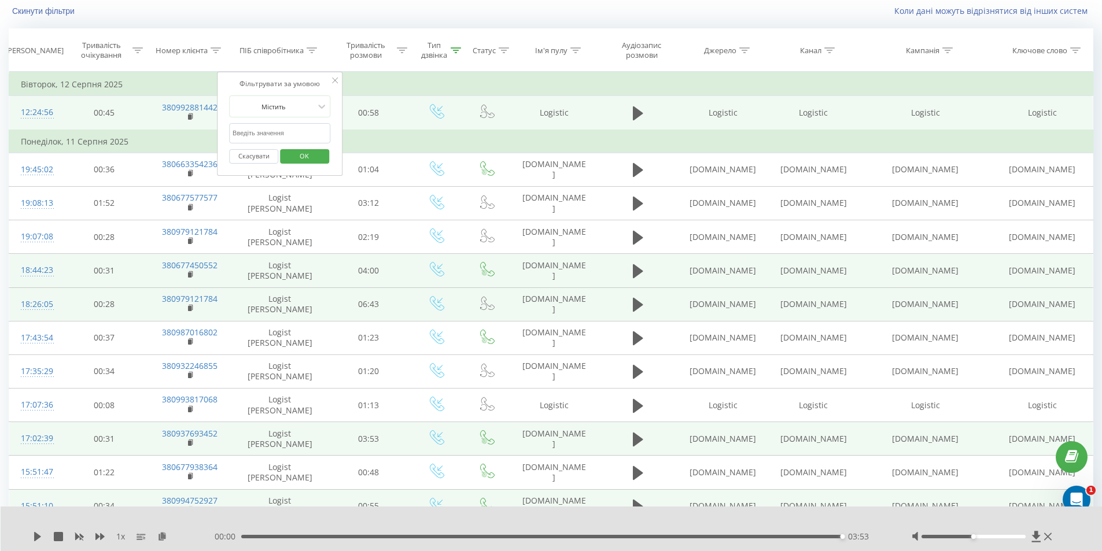
click at [287, 135] on input "text" at bounding box center [280, 133] width 102 height 20
paste input "Зіновська Тетяна"
click at [308, 158] on span "OK" at bounding box center [304, 156] width 32 height 18
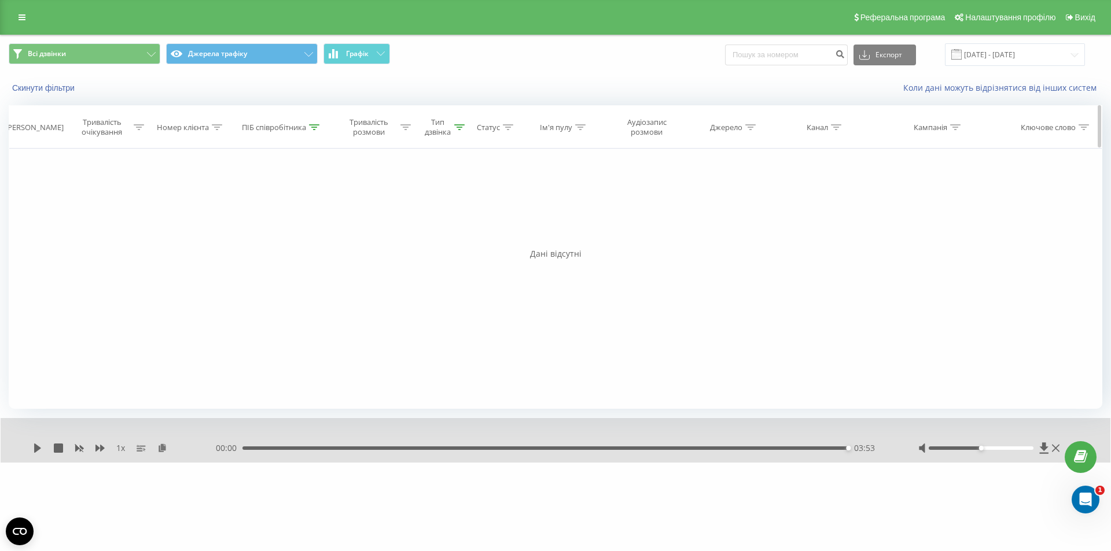
click at [316, 124] on icon at bounding box center [314, 127] width 10 height 6
drag, startPoint x: 290, startPoint y: 213, endPoint x: 262, endPoint y: 212, distance: 28.4
click at [262, 212] on input "Зіновська Тетяна" at bounding box center [282, 210] width 102 height 20
type input "Зіновська"
click at [380, 286] on div "Фільтрувати за умовою Дорівнює Скасувати OK Фільтрувати за умовою Містить Скасу…" at bounding box center [556, 279] width 1094 height 260
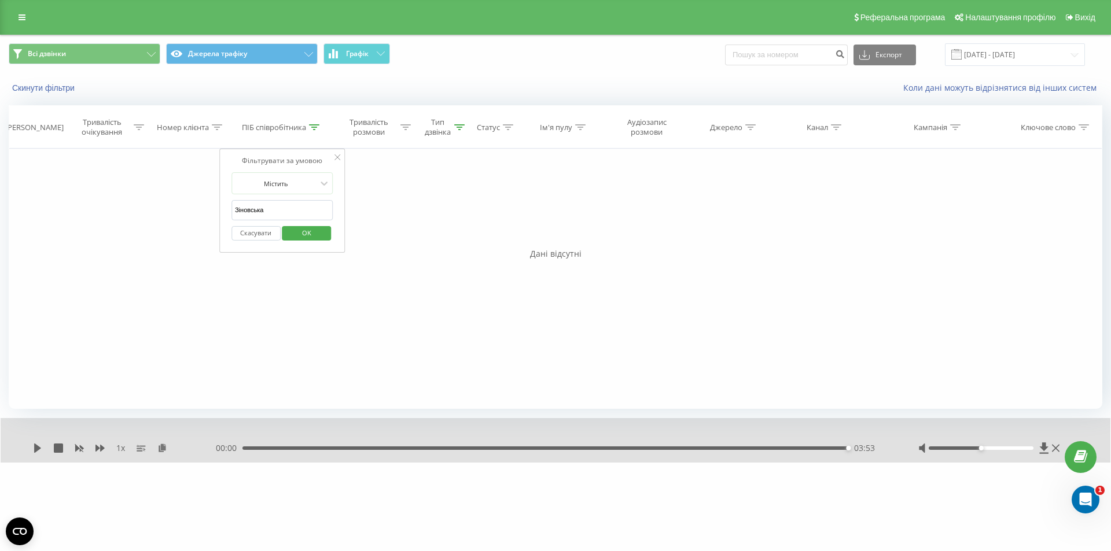
click at [304, 231] on span "OK" at bounding box center [306, 233] width 32 height 18
click at [25, 17] on icon at bounding box center [22, 17] width 7 height 8
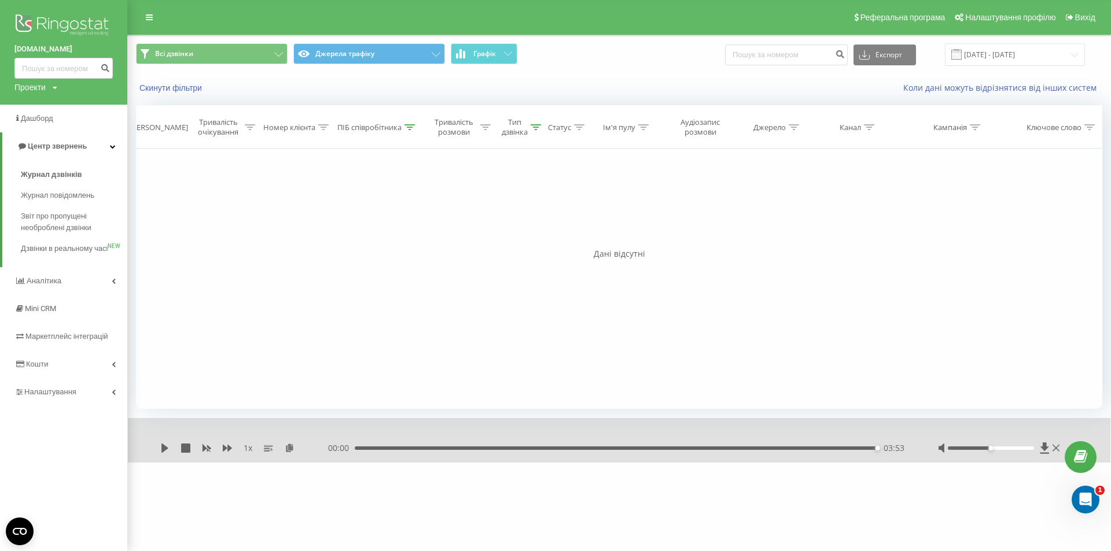
click at [25, 17] on img at bounding box center [63, 26] width 98 height 29
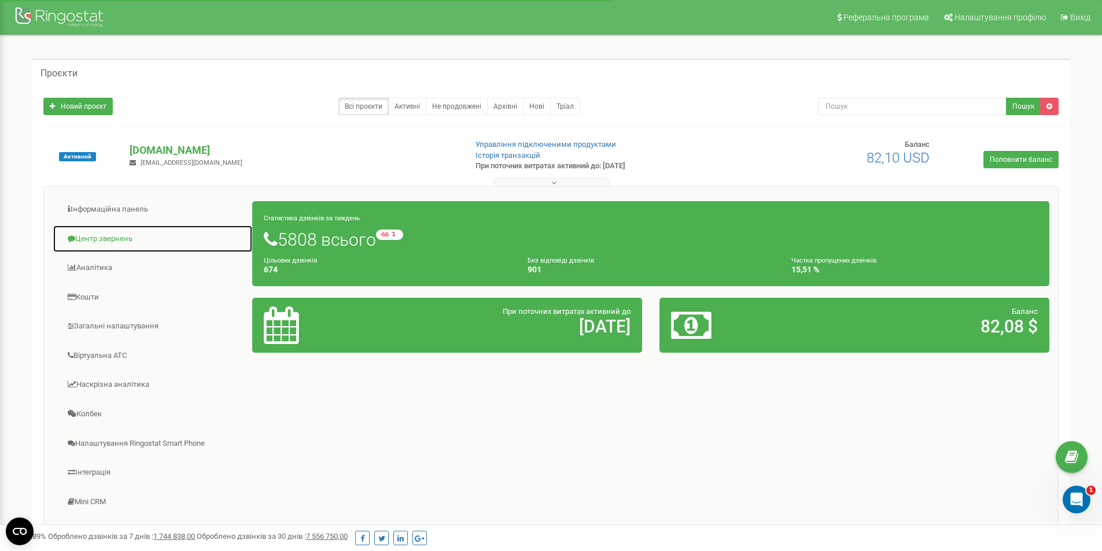
click at [100, 241] on link "Центр звернень" at bounding box center [153, 239] width 200 height 28
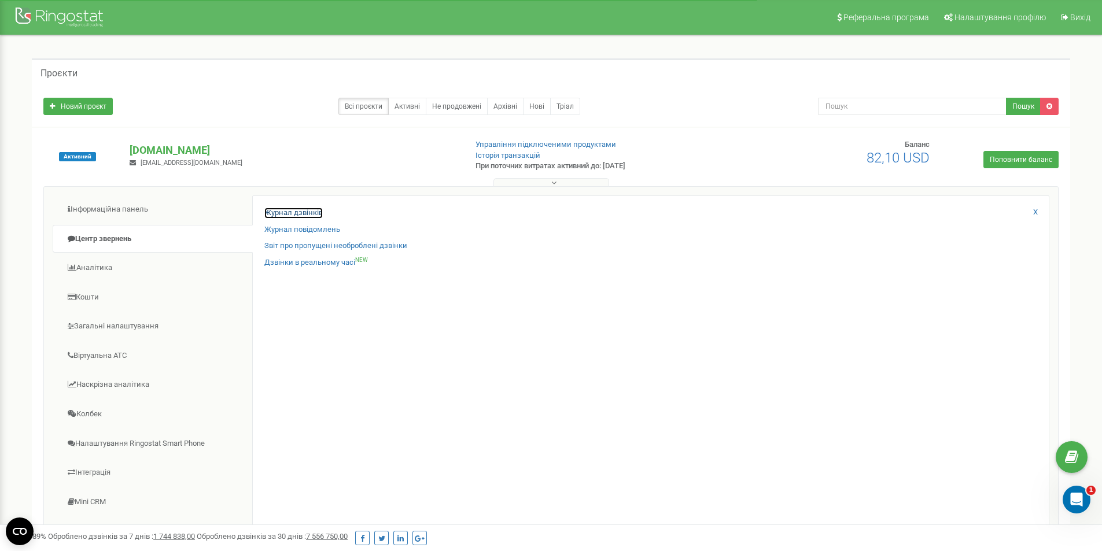
click at [274, 212] on link "Журнал дзвінків" at bounding box center [293, 213] width 58 height 11
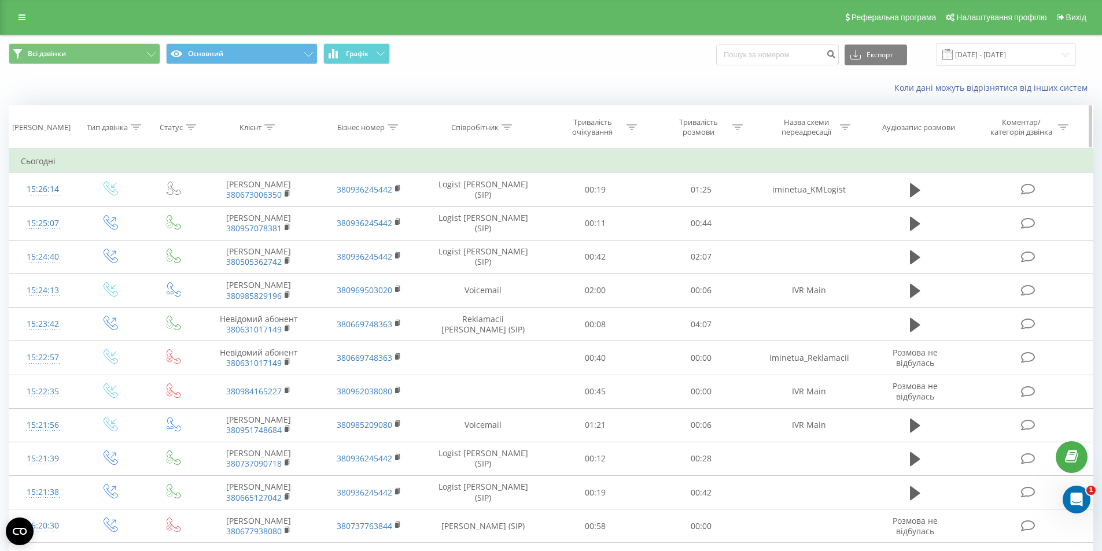
click at [510, 123] on div at bounding box center [507, 128] width 10 height 10
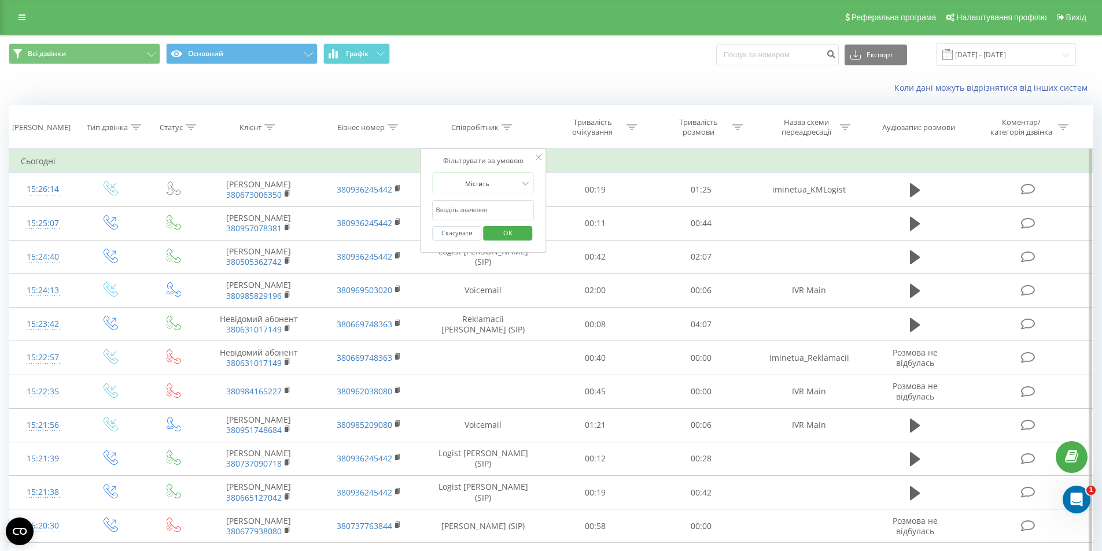
click at [481, 205] on input "text" at bounding box center [483, 210] width 102 height 20
type input "Зіновська"
click at [141, 125] on icon at bounding box center [136, 127] width 10 height 6
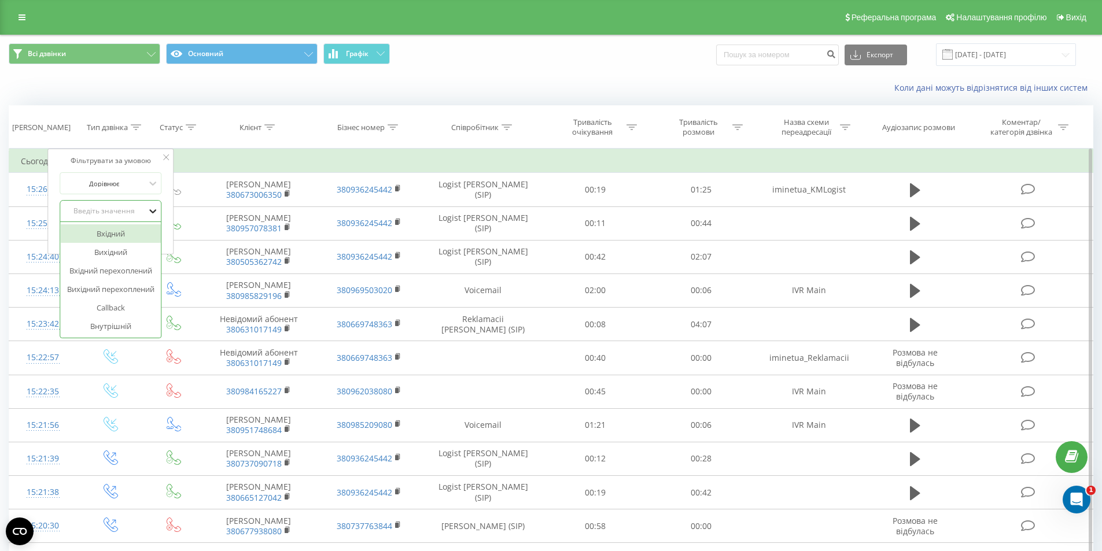
click at [151, 209] on icon at bounding box center [153, 211] width 12 height 12
click at [119, 233] on div "Вхідний" at bounding box center [110, 233] width 101 height 19
click at [513, 125] on div "Співробітник" at bounding box center [483, 128] width 119 height 10
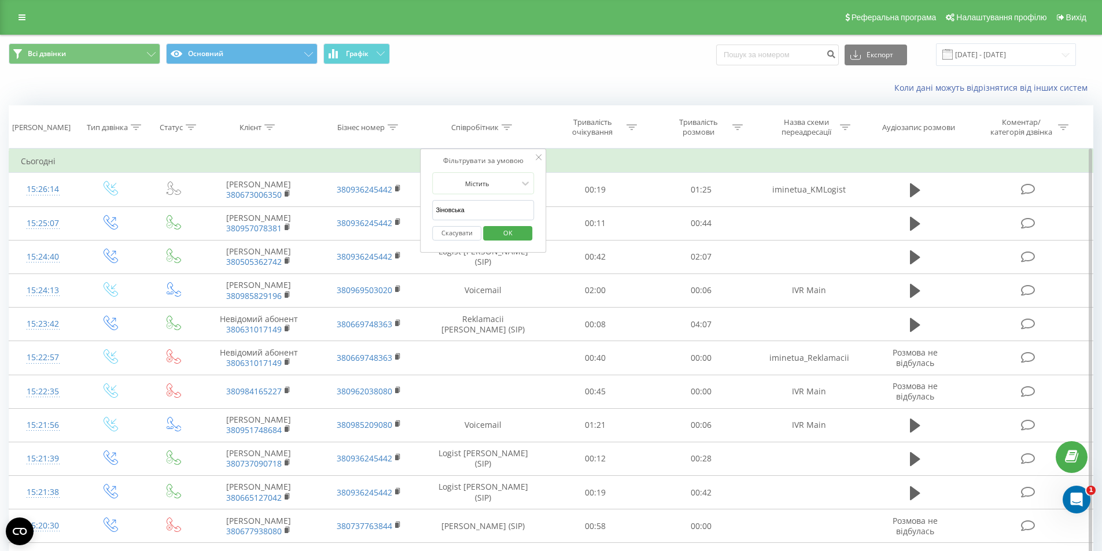
click at [512, 233] on span "OK" at bounding box center [508, 233] width 32 height 18
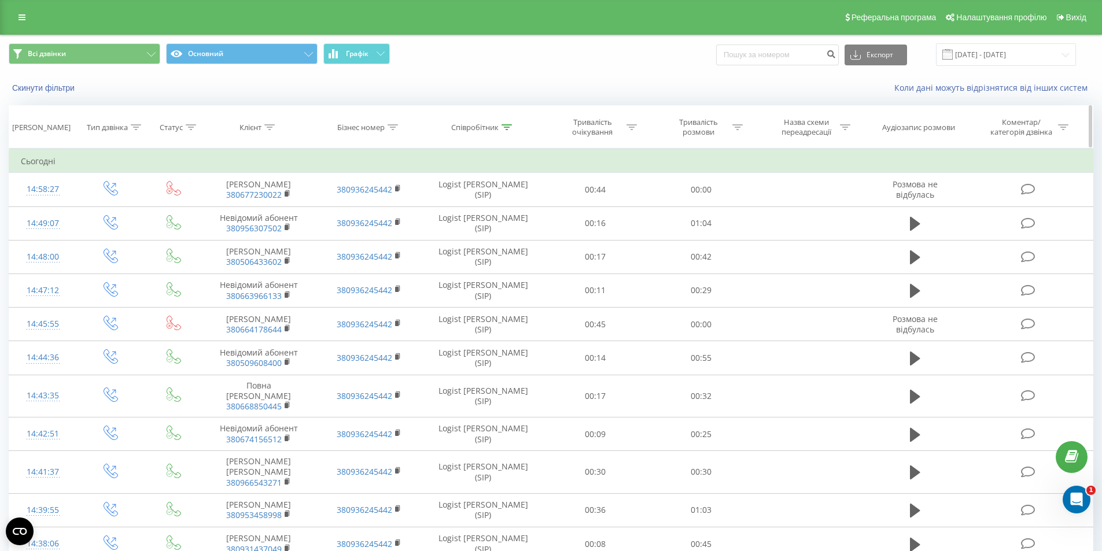
click at [136, 130] on icon at bounding box center [136, 127] width 10 height 6
click at [145, 234] on span "OK" at bounding box center [135, 235] width 32 height 18
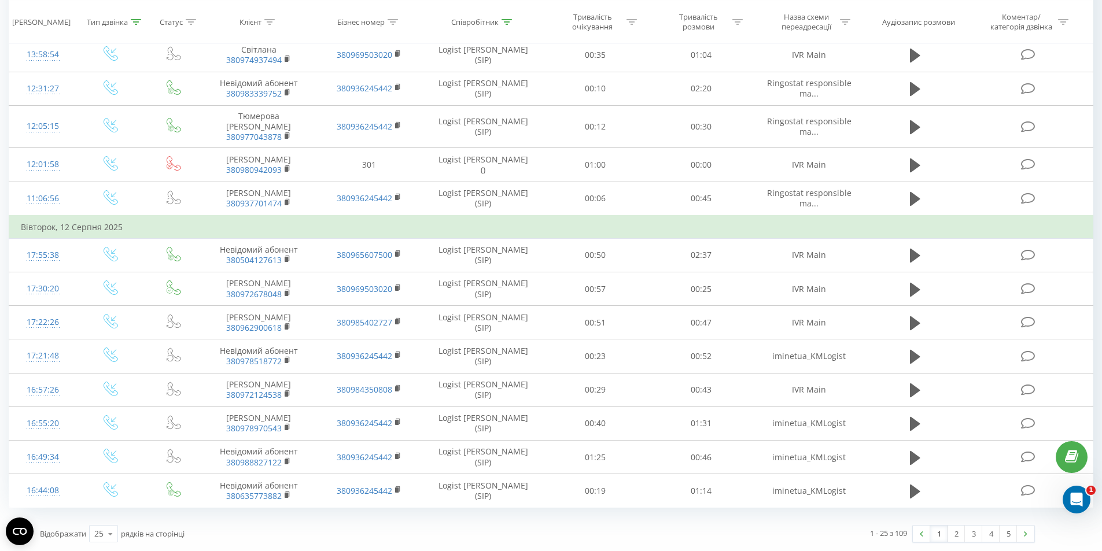
scroll to position [730, 0]
click at [1006, 531] on link "5" at bounding box center [1008, 534] width 17 height 16
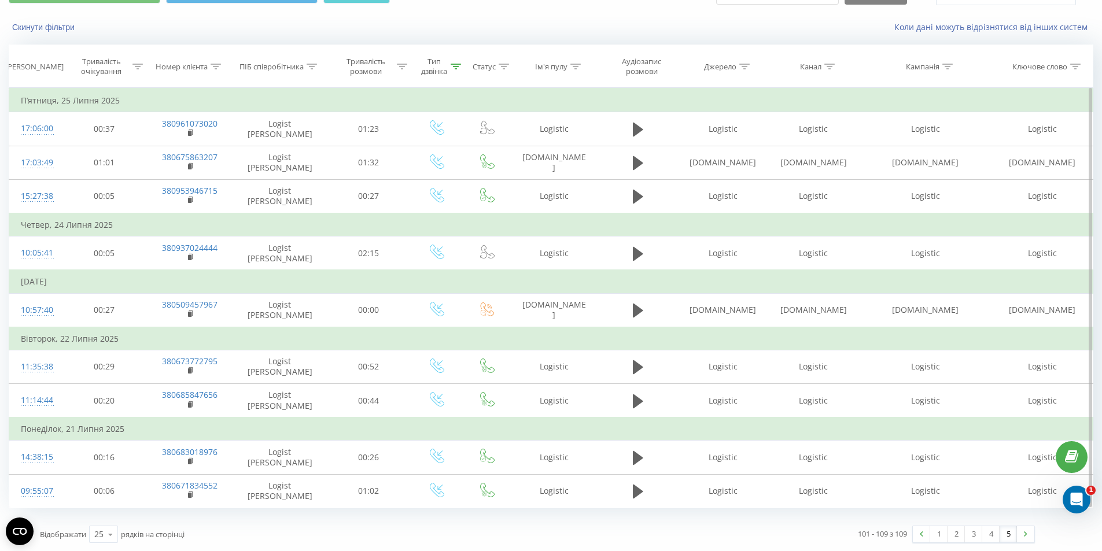
scroll to position [61, 0]
click at [1030, 532] on link at bounding box center [1025, 534] width 17 height 16
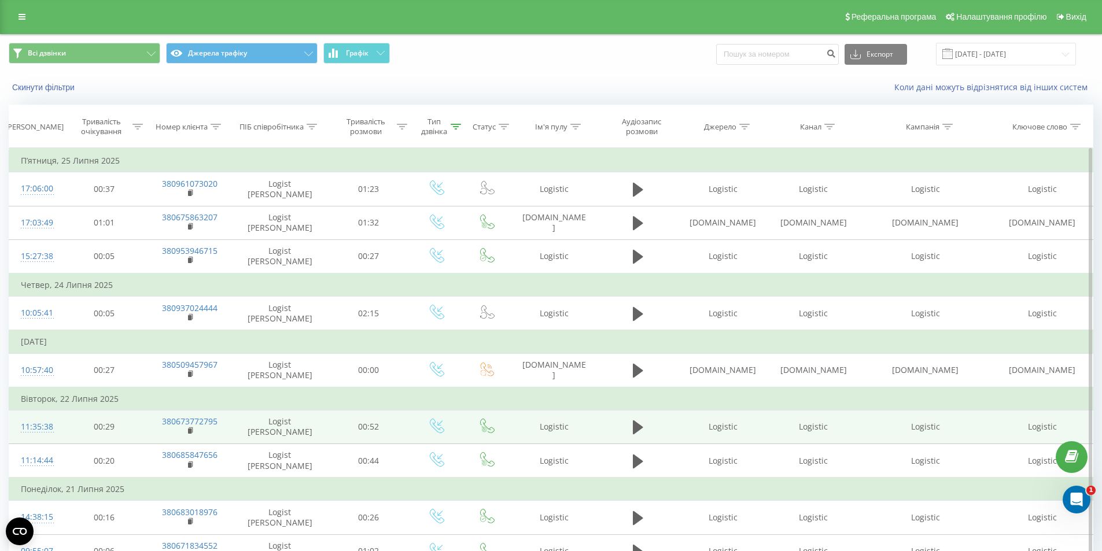
scroll to position [0, 0]
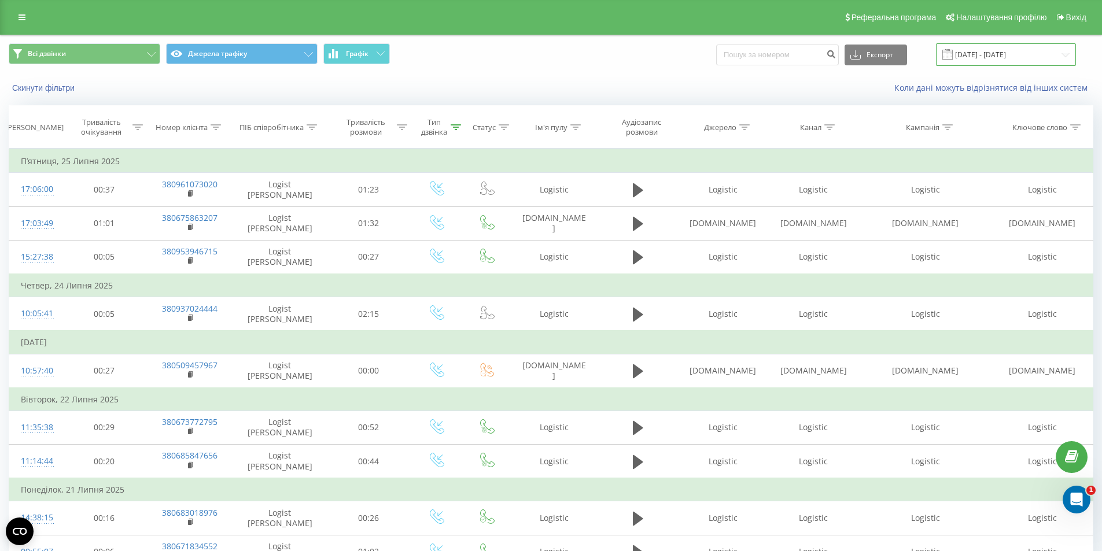
click at [978, 54] on input "[DATE] - [DATE]" at bounding box center [1006, 54] width 140 height 23
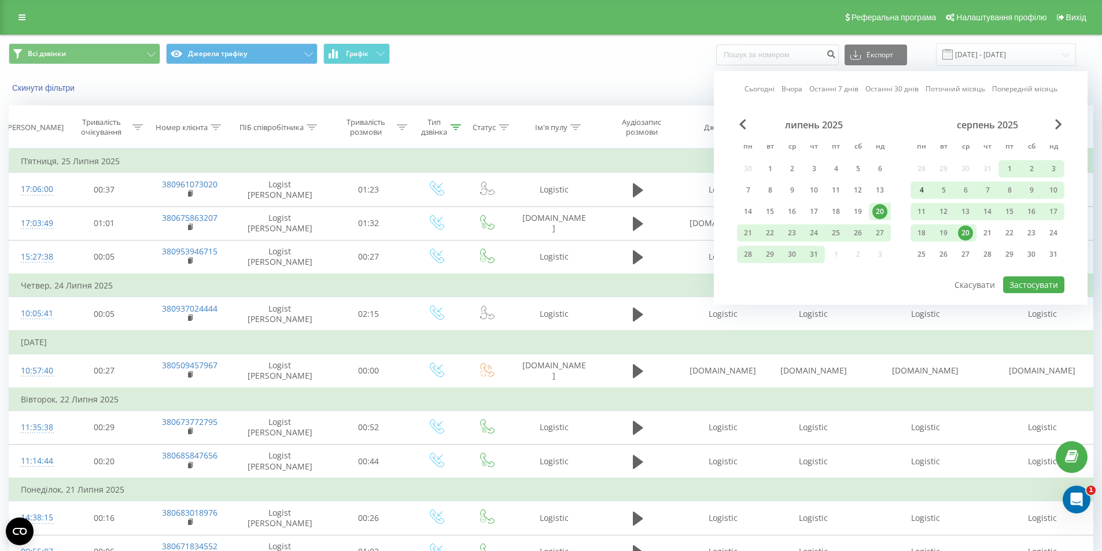
click at [924, 193] on div "4" at bounding box center [921, 190] width 15 height 15
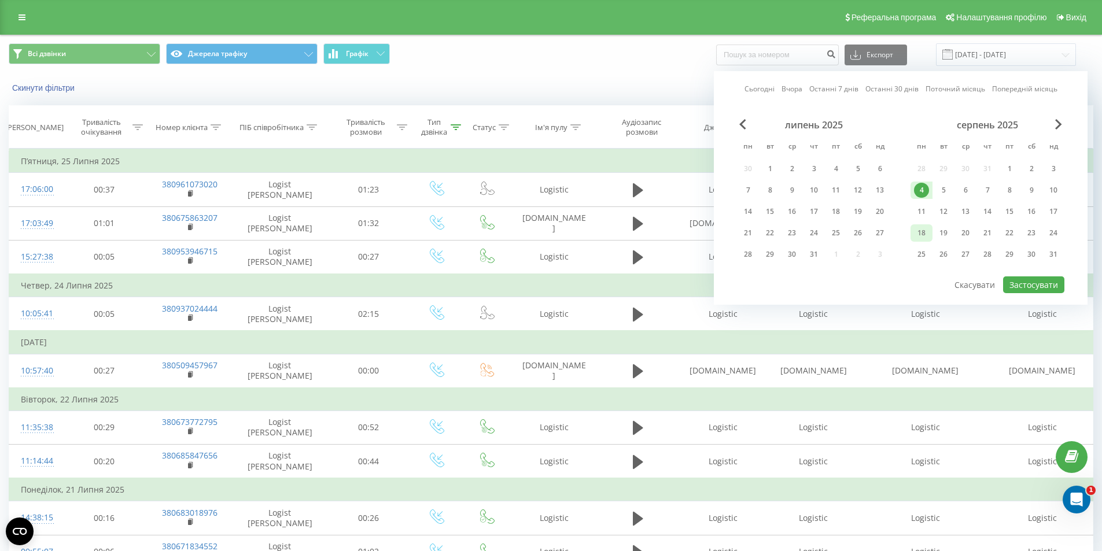
click at [926, 233] on div "18" at bounding box center [921, 233] width 15 height 15
click at [966, 235] on div "20" at bounding box center [965, 233] width 15 height 15
click at [925, 209] on div "11" at bounding box center [921, 211] width 15 height 15
click at [1041, 284] on button "Застосувати" at bounding box center [1033, 285] width 61 height 17
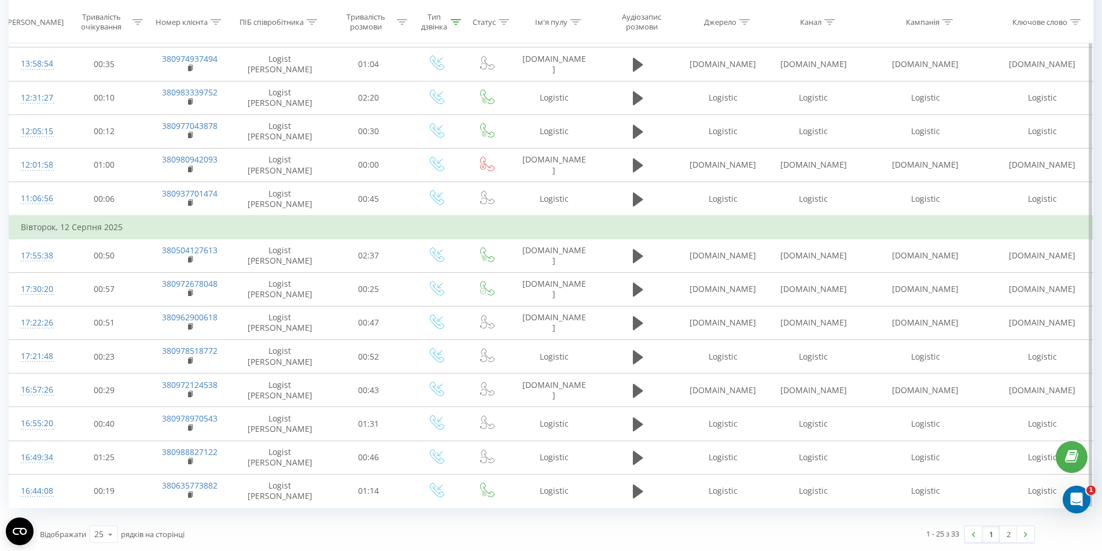
scroll to position [623, 0]
click at [1014, 538] on link "2" at bounding box center [1008, 534] width 17 height 16
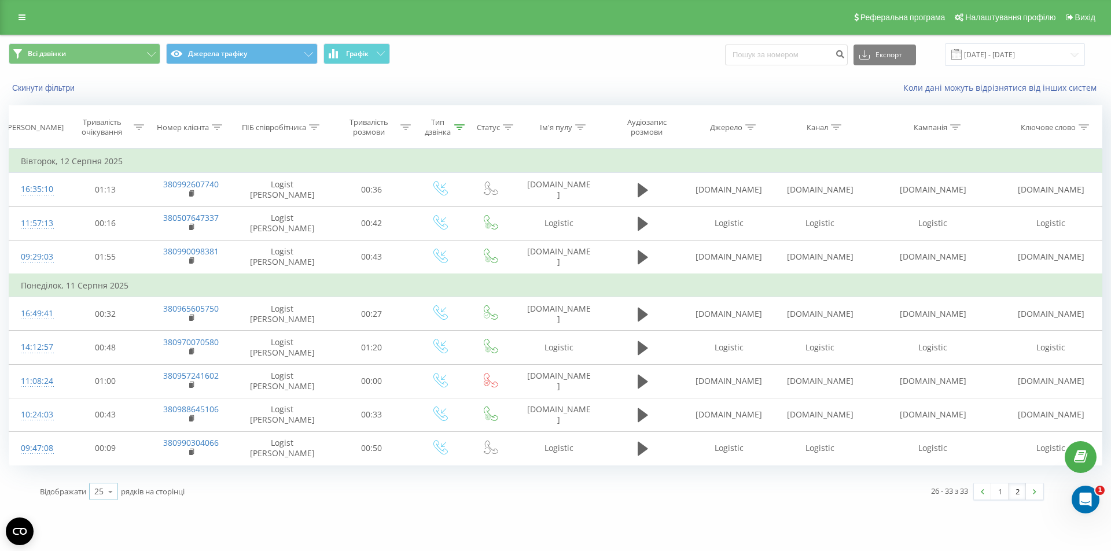
click at [117, 487] on icon at bounding box center [110, 492] width 17 height 23
click at [105, 458] on div "50" at bounding box center [104, 458] width 28 height 17
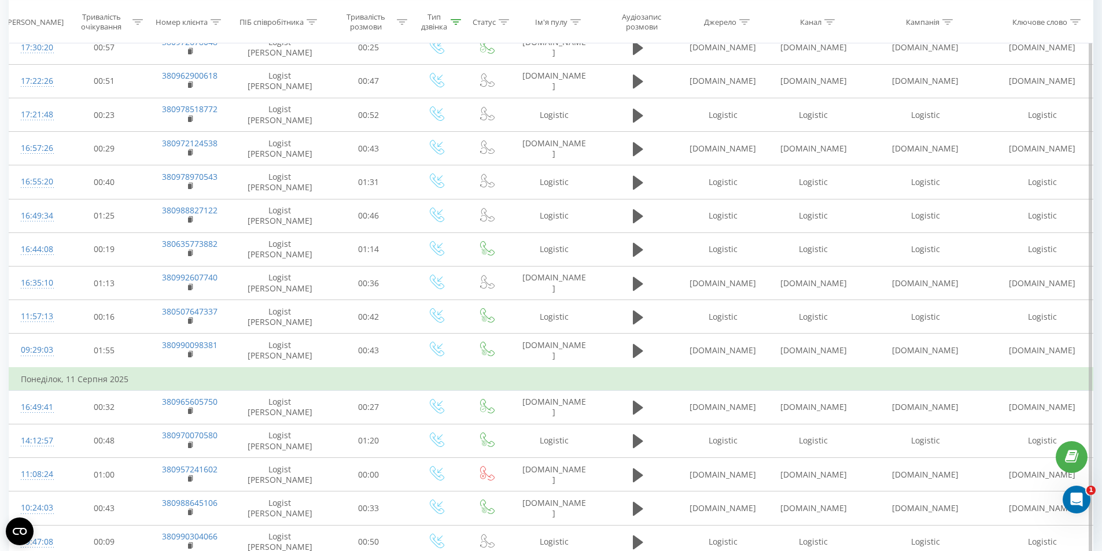
scroll to position [916, 0]
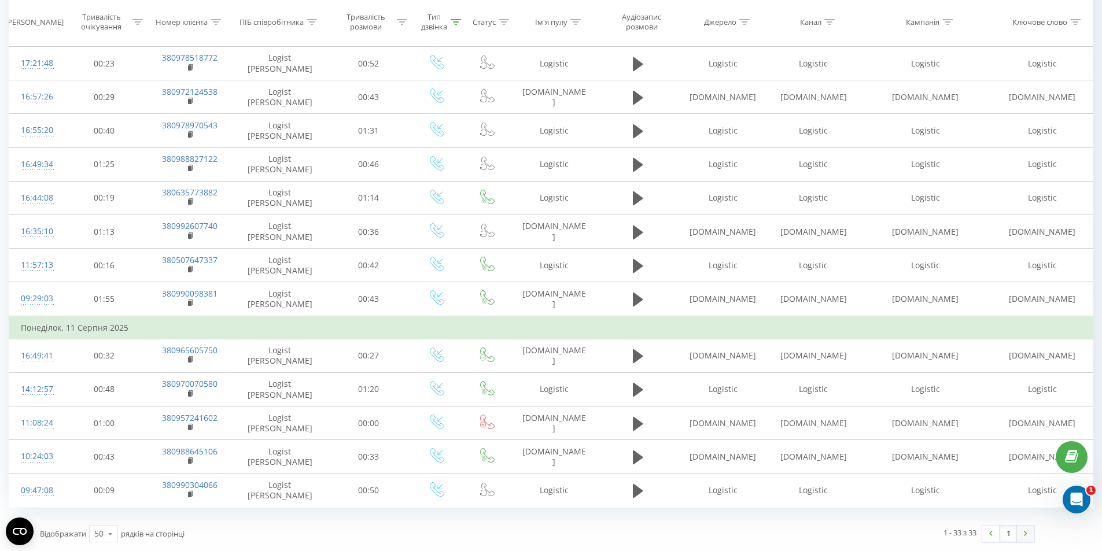
click at [1027, 535] on img at bounding box center [1025, 533] width 3 height 5
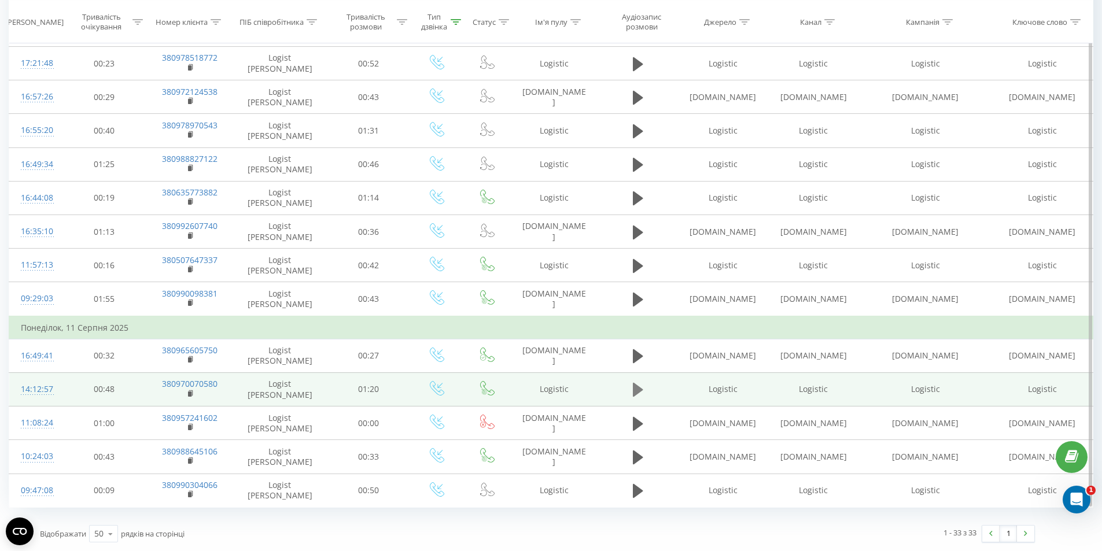
click at [642, 389] on icon at bounding box center [638, 390] width 10 height 16
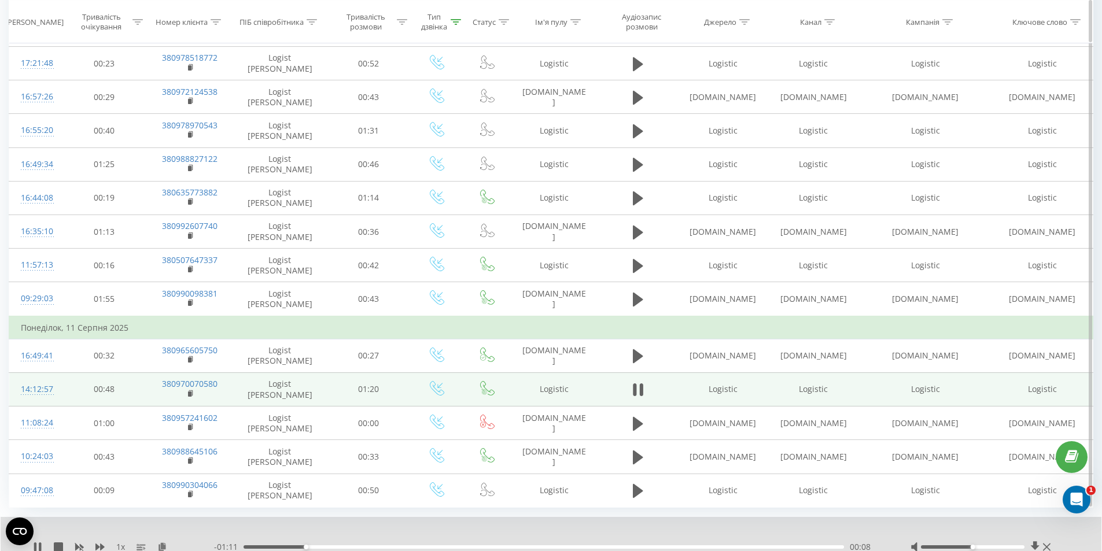
click at [458, 24] on icon at bounding box center [456, 22] width 10 height 6
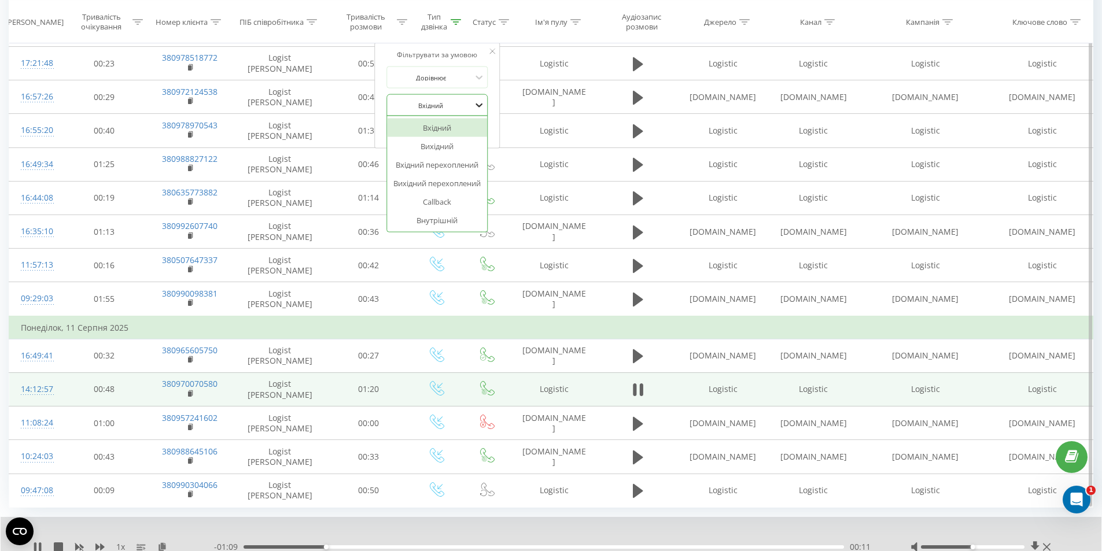
click at [478, 104] on icon at bounding box center [479, 106] width 12 height 12
click at [468, 128] on span "OK" at bounding box center [462, 129] width 32 height 18
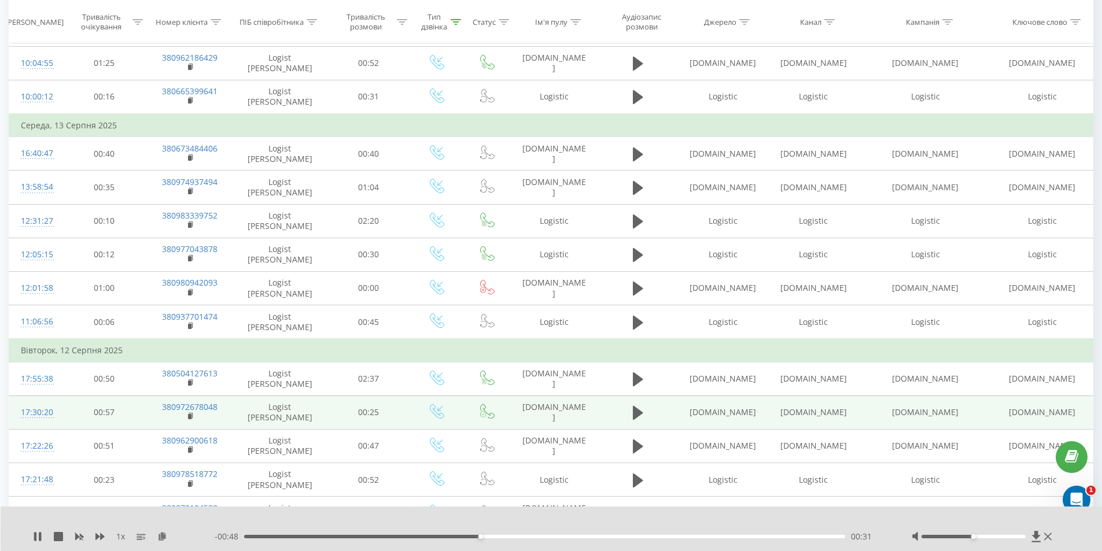
scroll to position [498, 0]
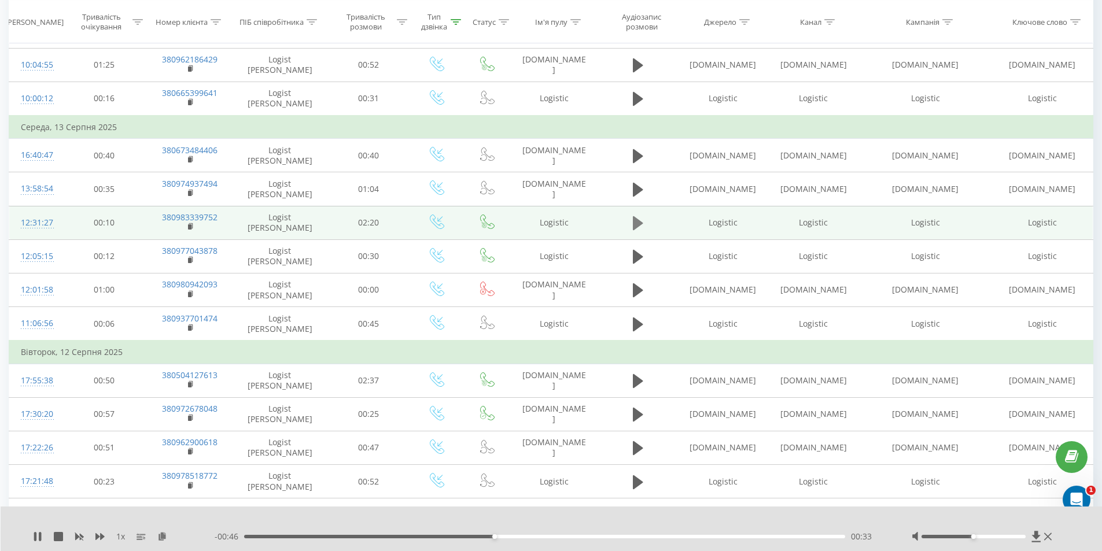
click at [636, 220] on icon at bounding box center [638, 223] width 10 height 14
click at [457, 19] on icon at bounding box center [456, 22] width 10 height 6
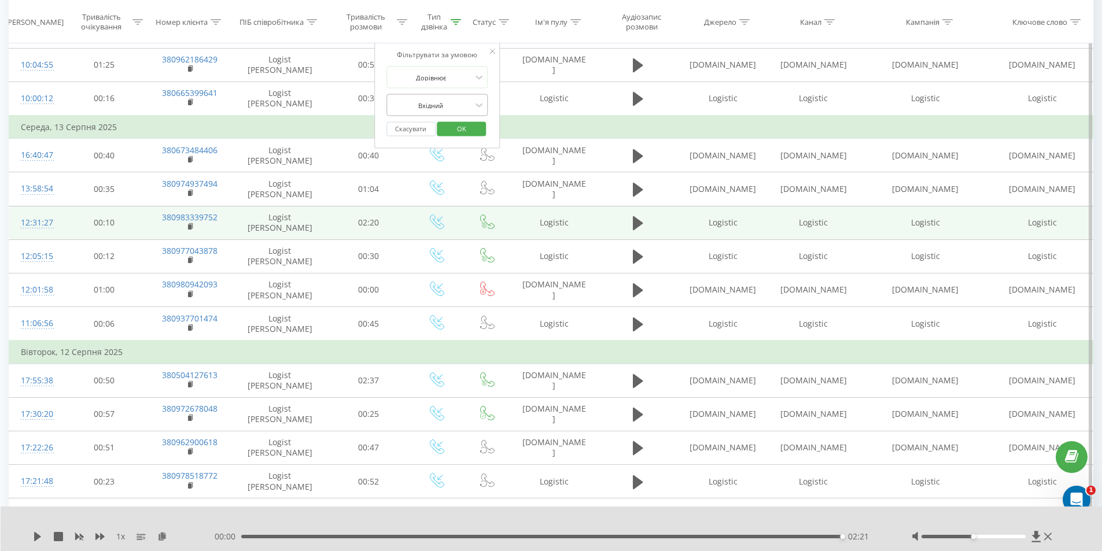
click at [470, 102] on div at bounding box center [431, 105] width 82 height 11
click at [478, 108] on icon at bounding box center [479, 106] width 12 height 12
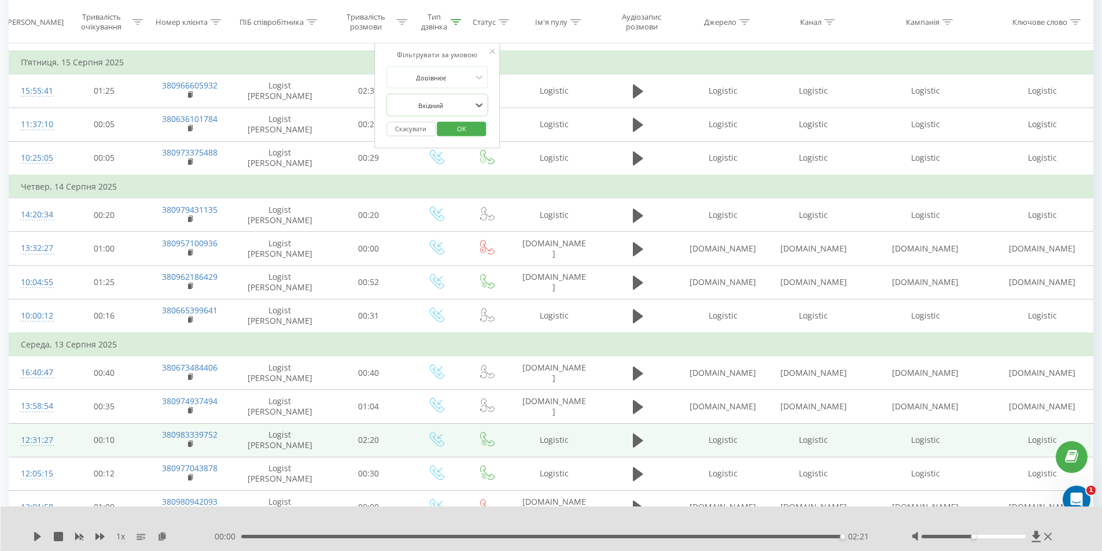
scroll to position [266, 0]
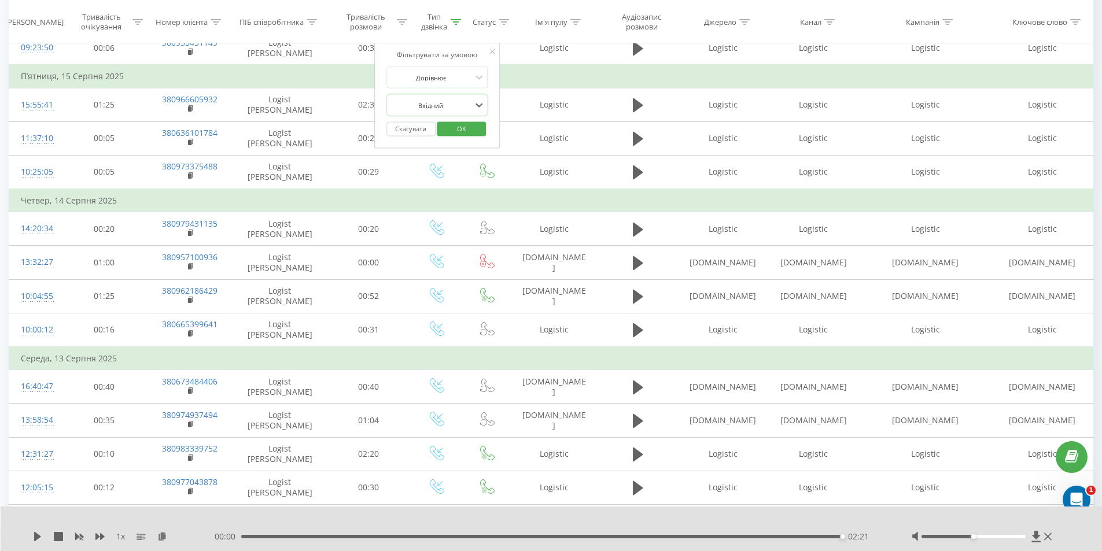
click at [475, 128] on span "OK" at bounding box center [462, 129] width 32 height 18
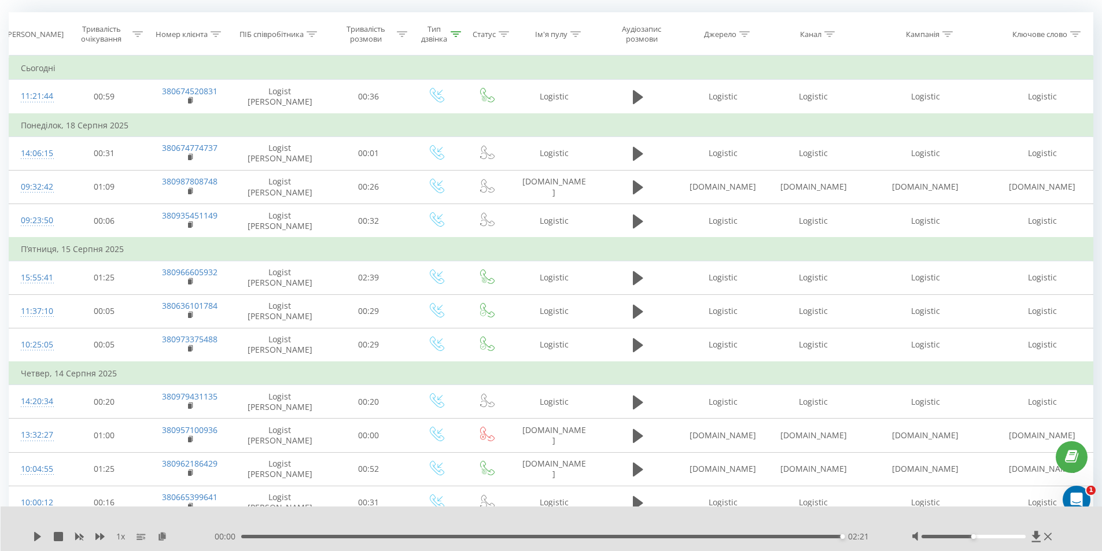
scroll to position [93, 0]
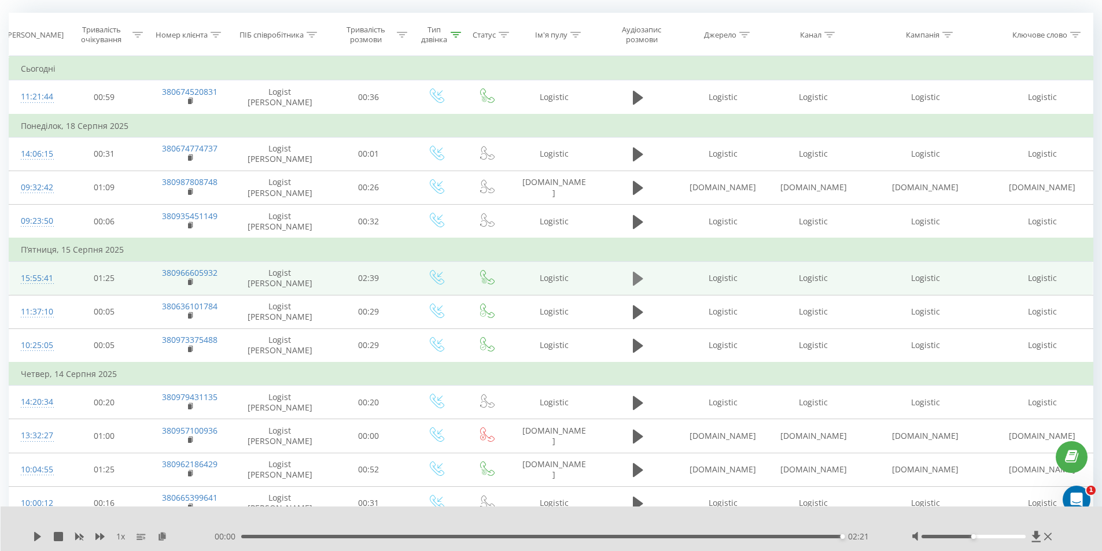
click at [642, 275] on icon at bounding box center [638, 279] width 10 height 16
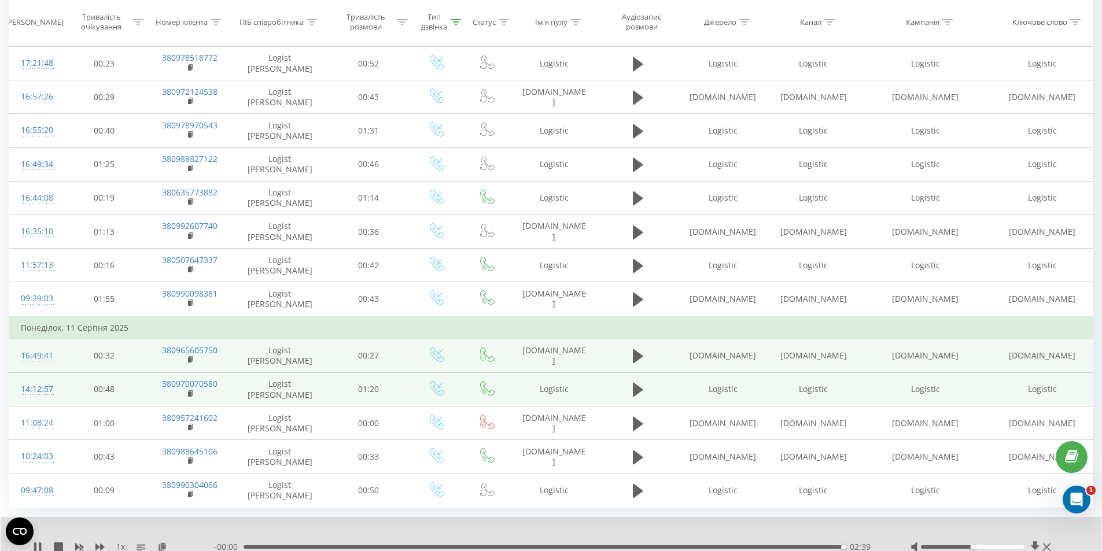
scroll to position [960, 0]
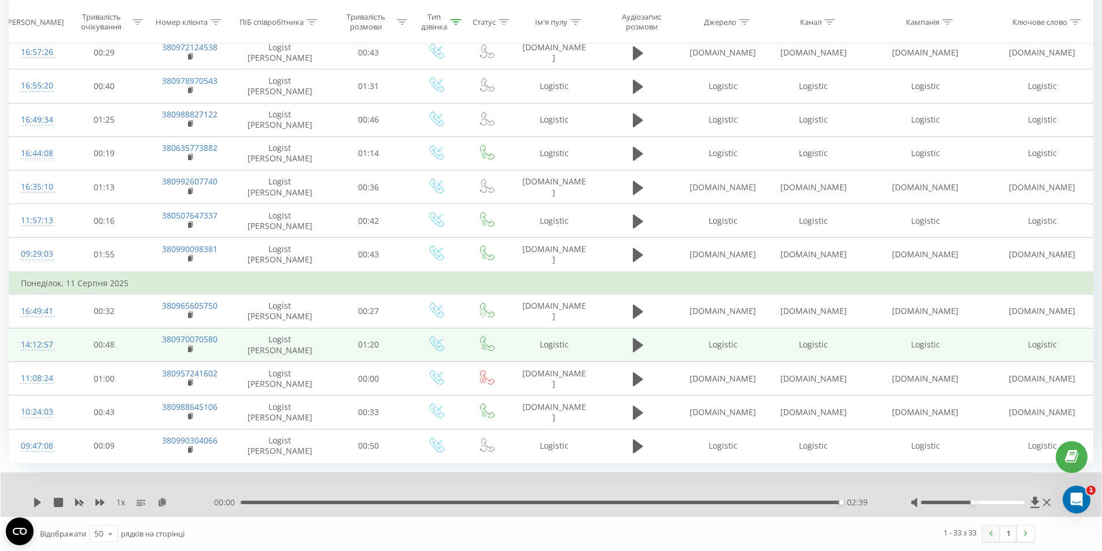
click at [993, 538] on link at bounding box center [990, 534] width 17 height 16
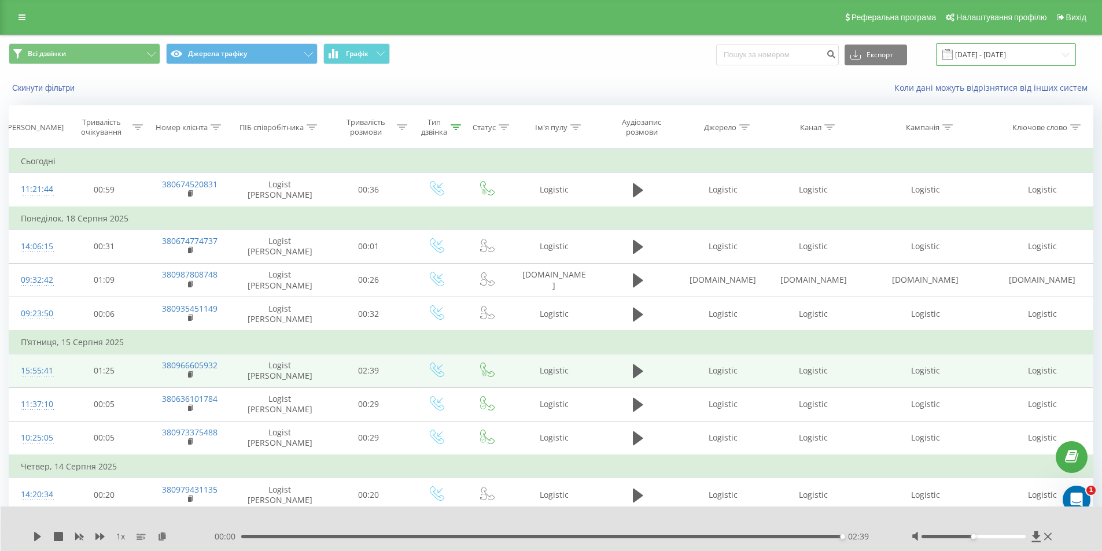
click at [1066, 55] on input "[DATE] - [DATE]" at bounding box center [1006, 54] width 140 height 23
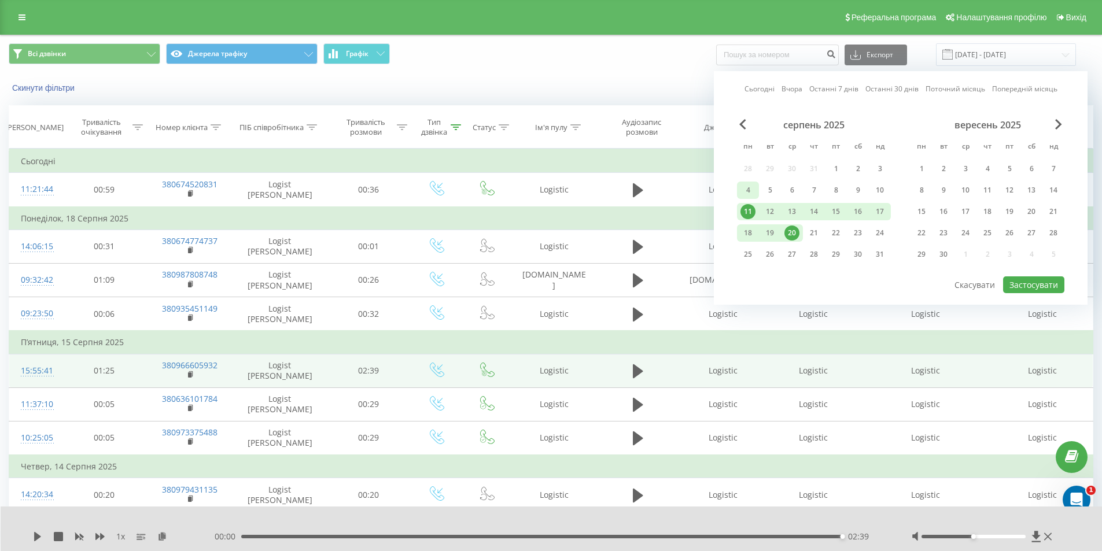
click at [749, 191] on div "4" at bounding box center [748, 190] width 15 height 15
click at [835, 166] on div "1" at bounding box center [836, 168] width 15 height 15
click at [792, 234] on div "20" at bounding box center [792, 233] width 15 height 15
click at [838, 165] on div "1" at bounding box center [836, 168] width 15 height 15
click at [1031, 281] on button "Застосувати" at bounding box center [1033, 285] width 61 height 17
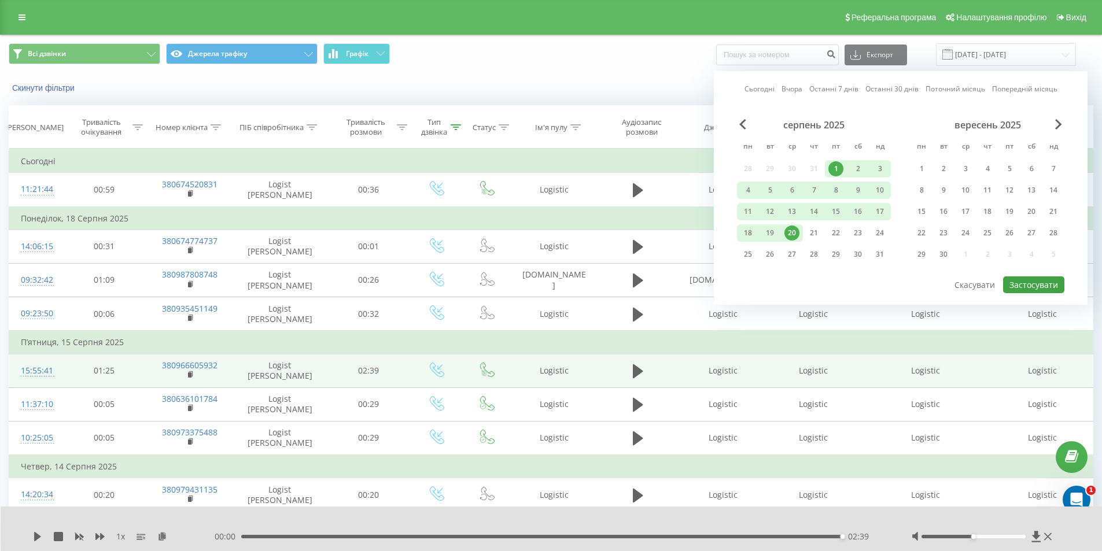
type input "[DATE] - [DATE]"
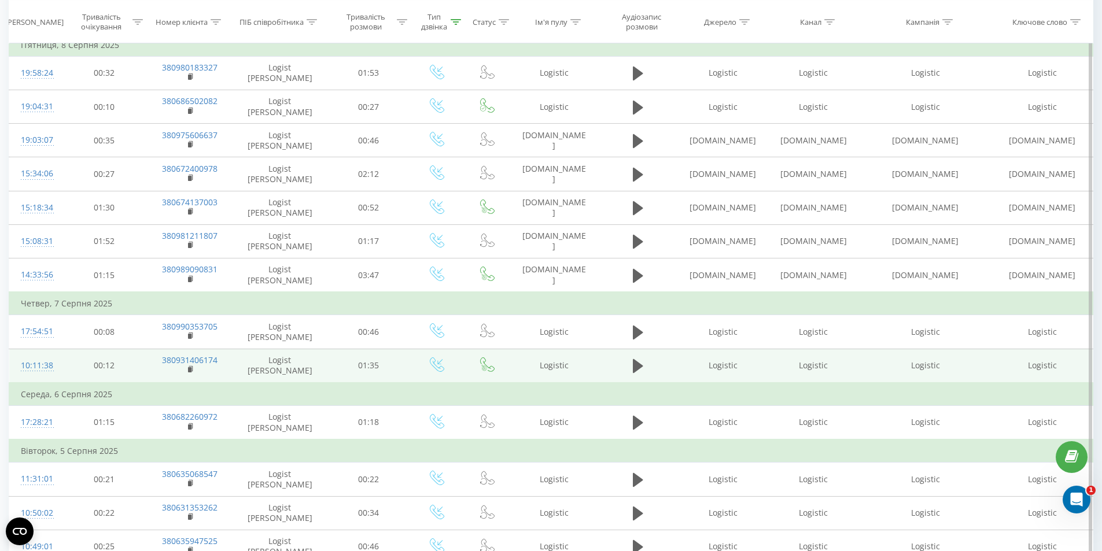
scroll to position [1373, 0]
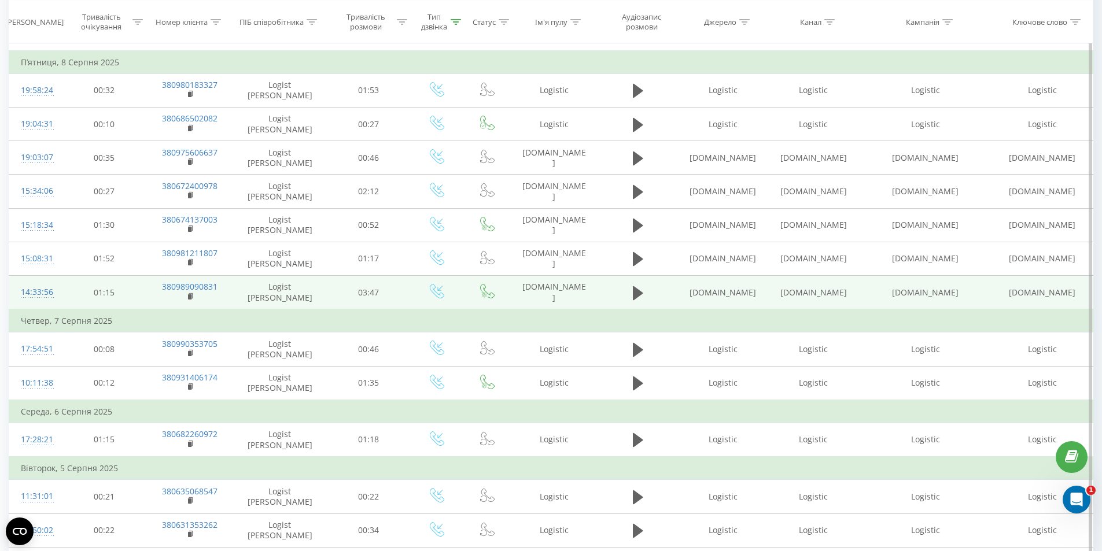
click at [649, 290] on td at bounding box center [638, 293] width 80 height 34
click at [640, 290] on icon at bounding box center [638, 293] width 10 height 16
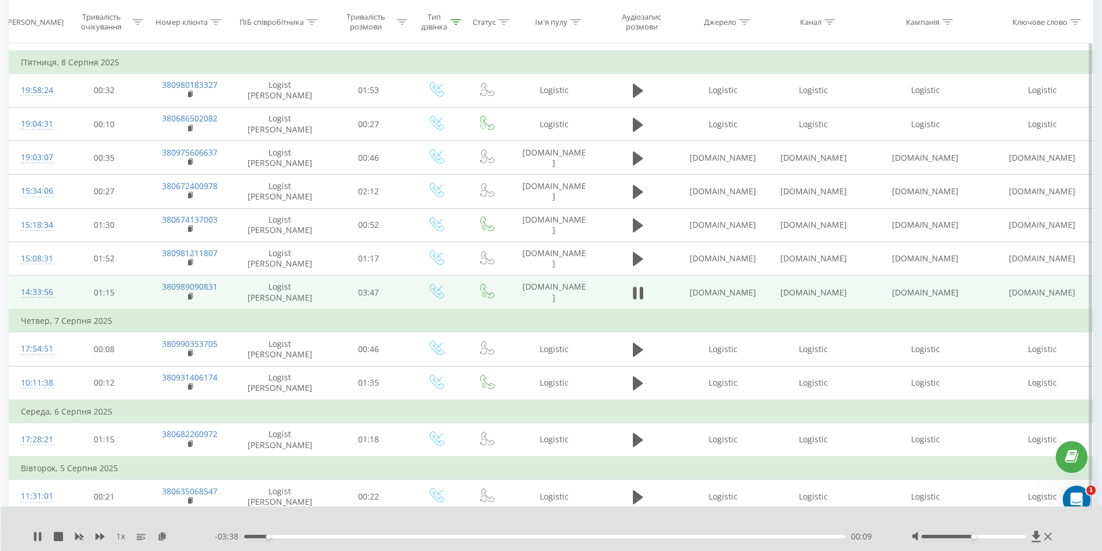
click at [640, 290] on icon at bounding box center [640, 293] width 3 height 13
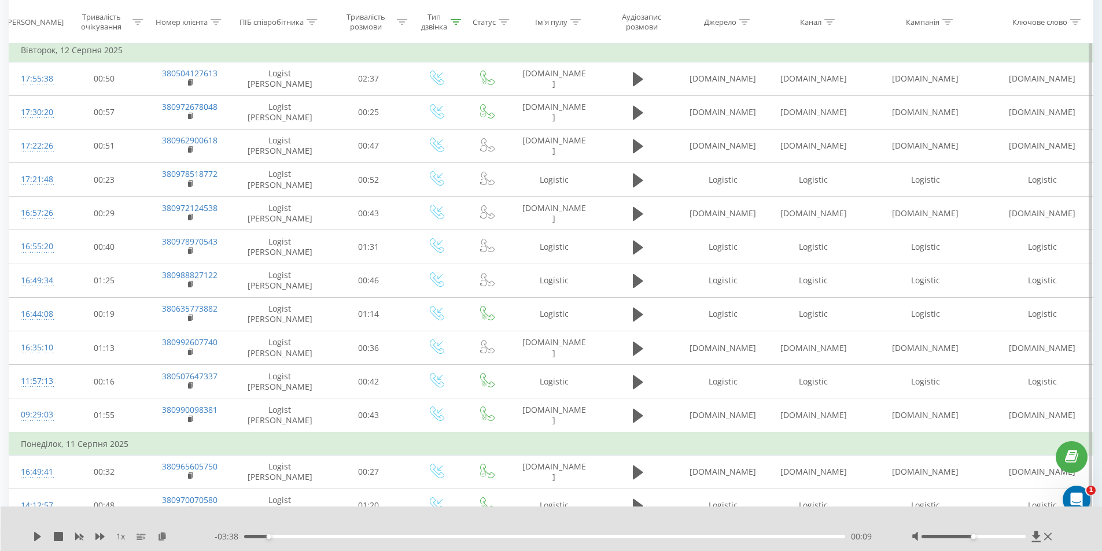
scroll to position [794, 0]
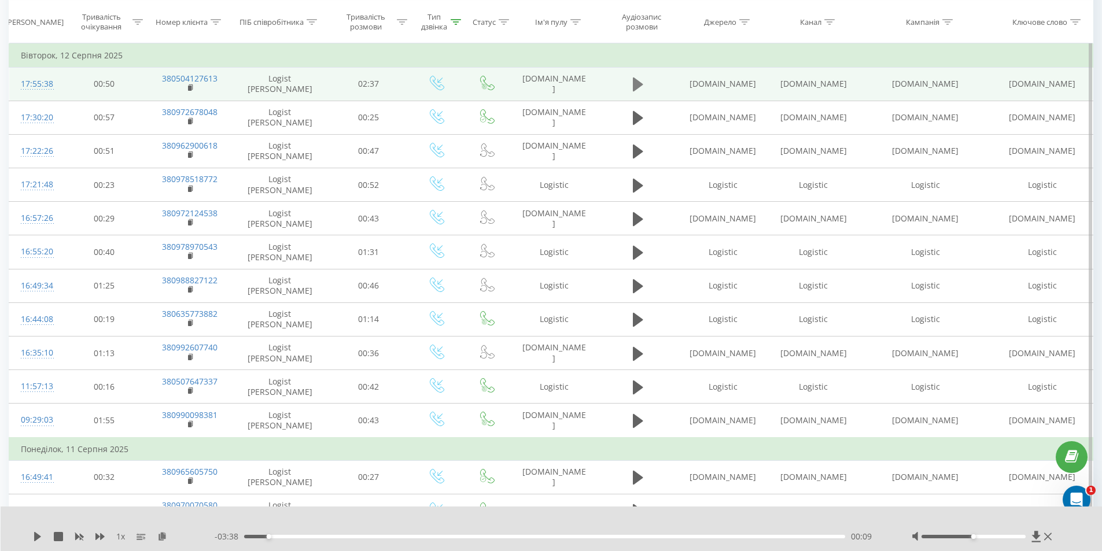
click at [634, 82] on icon at bounding box center [638, 85] width 10 height 14
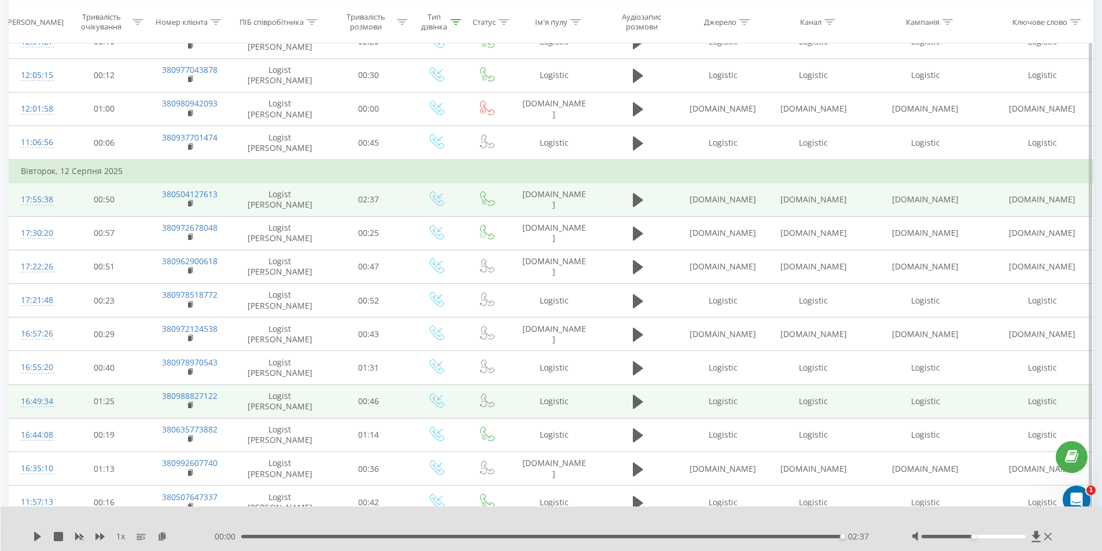
scroll to position [563, 0]
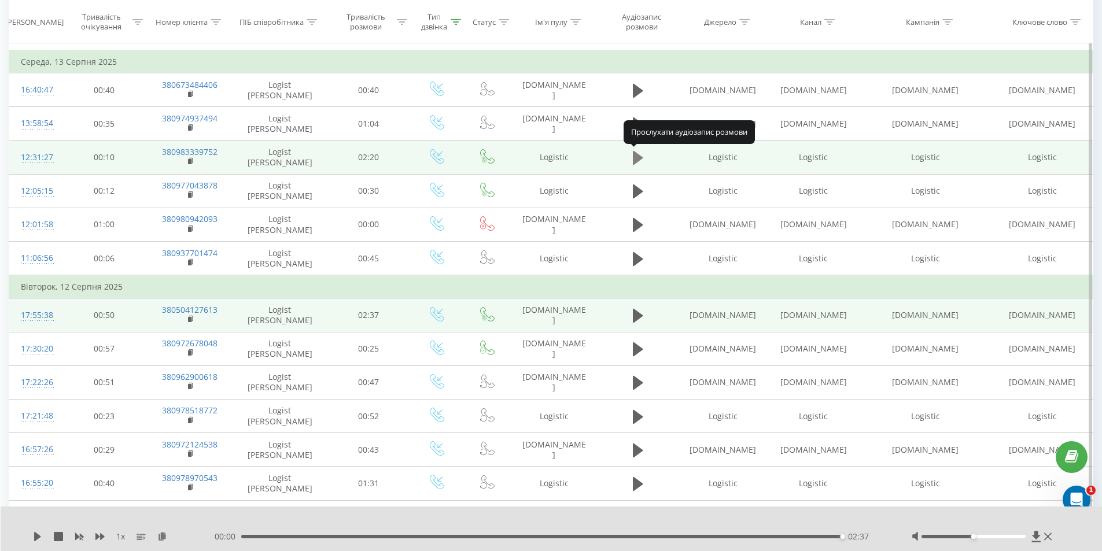
click at [631, 157] on button at bounding box center [638, 157] width 17 height 17
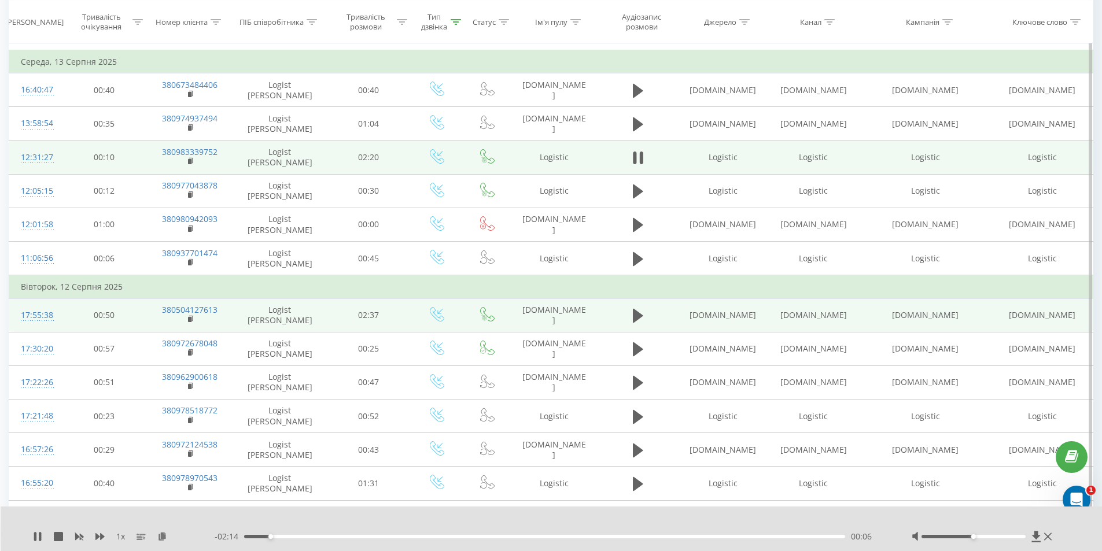
click at [631, 157] on button at bounding box center [638, 157] width 17 height 17
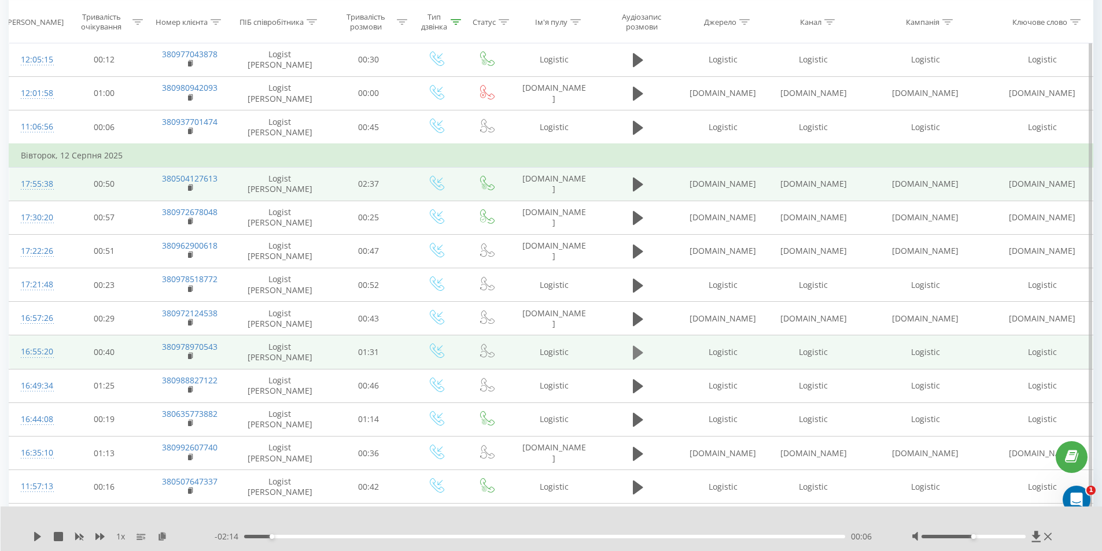
click at [639, 352] on icon at bounding box center [638, 353] width 10 height 14
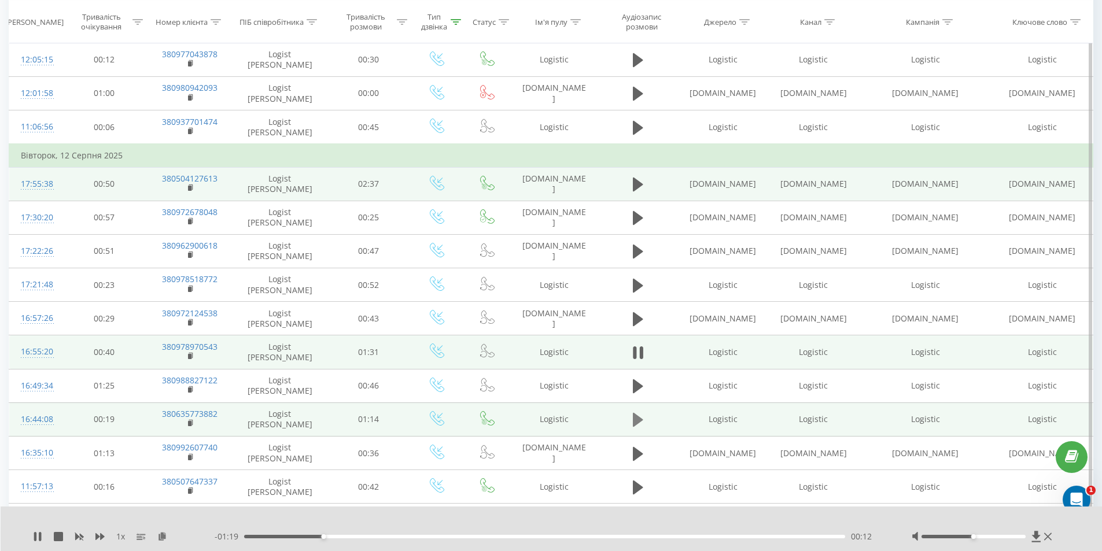
click at [639, 422] on icon at bounding box center [638, 420] width 10 height 14
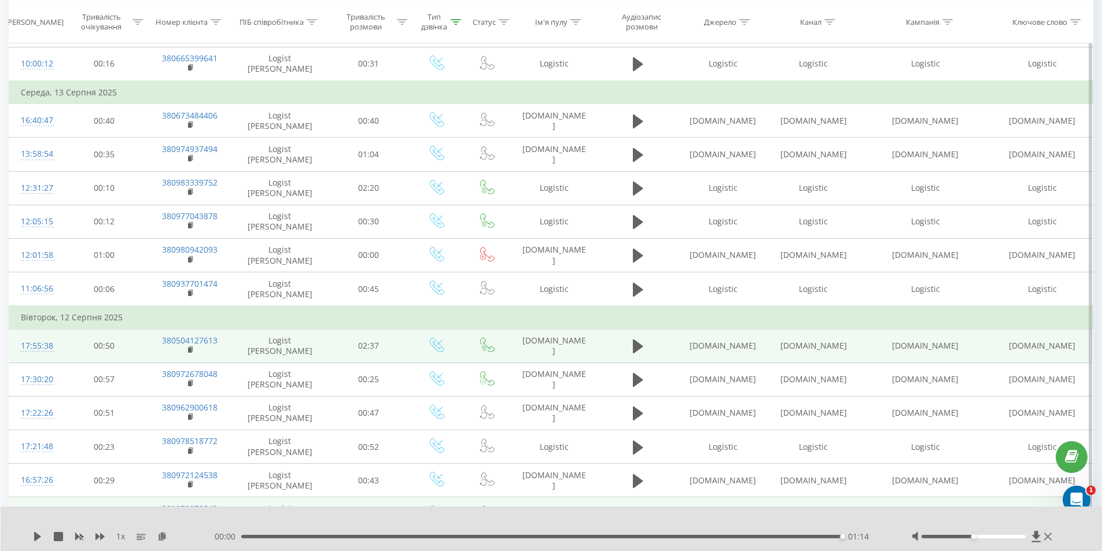
scroll to position [521, 0]
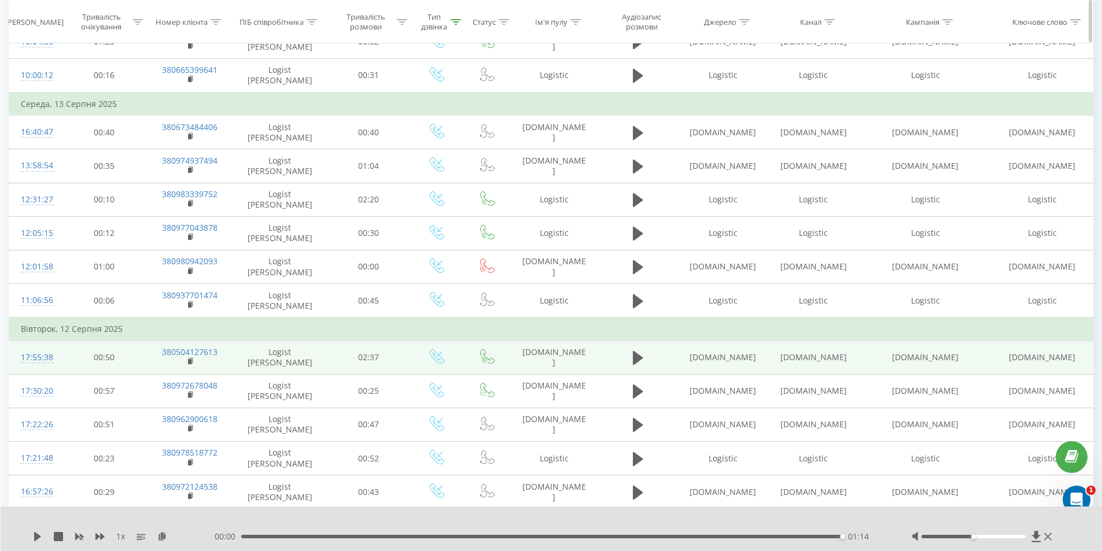
click at [458, 20] on icon at bounding box center [456, 22] width 10 height 6
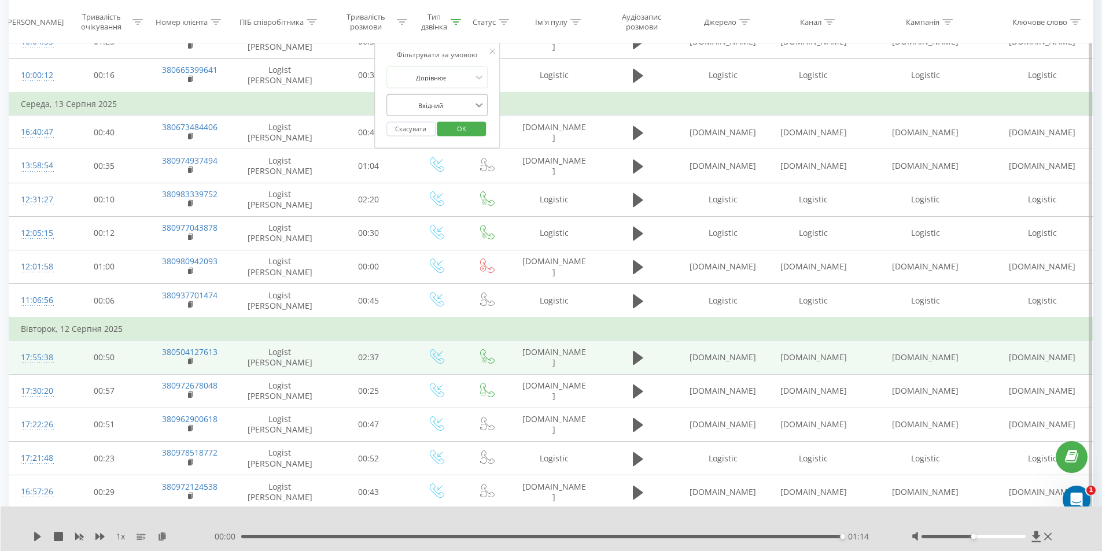
click at [485, 104] on div at bounding box center [479, 105] width 13 height 13
click at [445, 124] on div "Вхідний" at bounding box center [437, 128] width 101 height 19
drag, startPoint x: 443, startPoint y: 97, endPoint x: 429, endPoint y: 98, distance: 13.9
click at [429, 98] on div "Вхідний" at bounding box center [431, 105] width 84 height 17
click at [468, 104] on div at bounding box center [431, 105] width 82 height 11
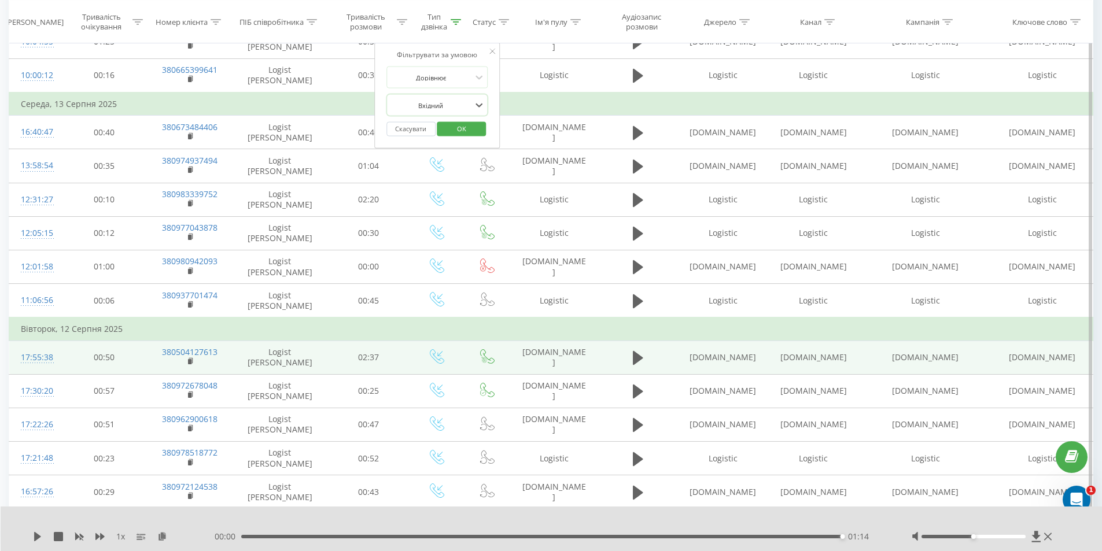
click at [404, 131] on button "Скасувати" at bounding box center [410, 129] width 49 height 14
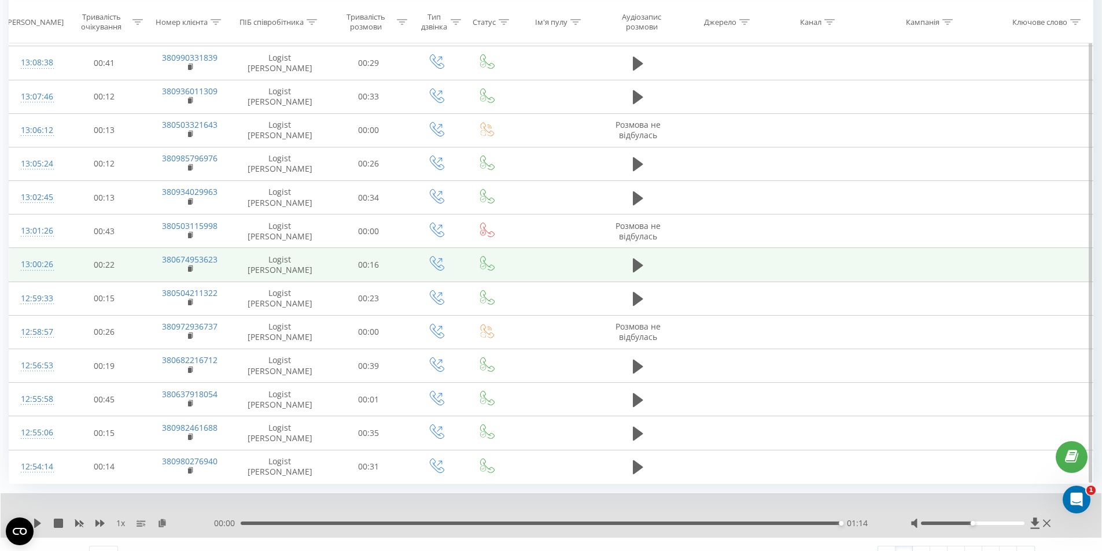
scroll to position [1393, 0]
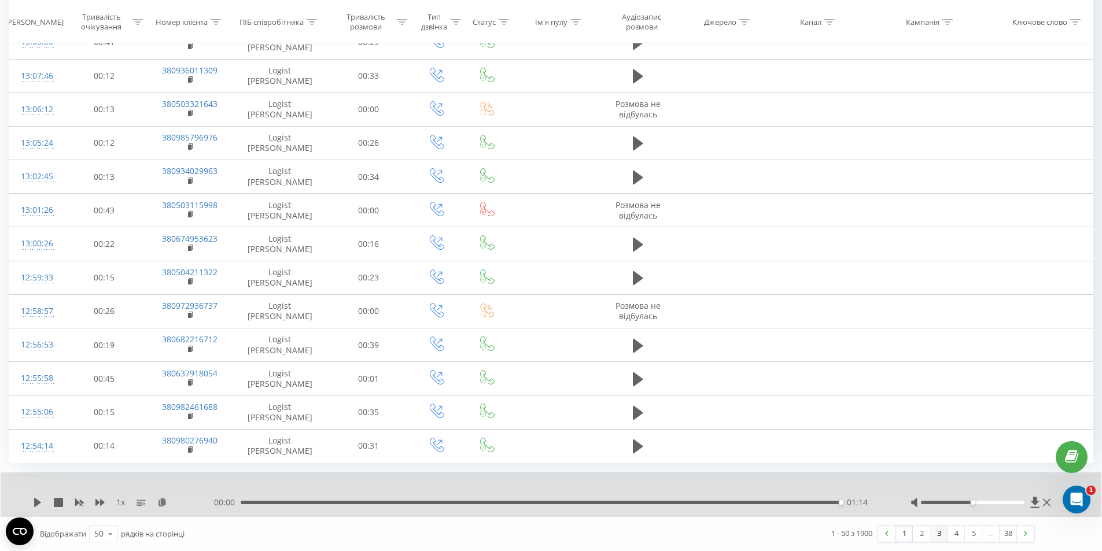
click at [941, 535] on link "3" at bounding box center [938, 534] width 17 height 16
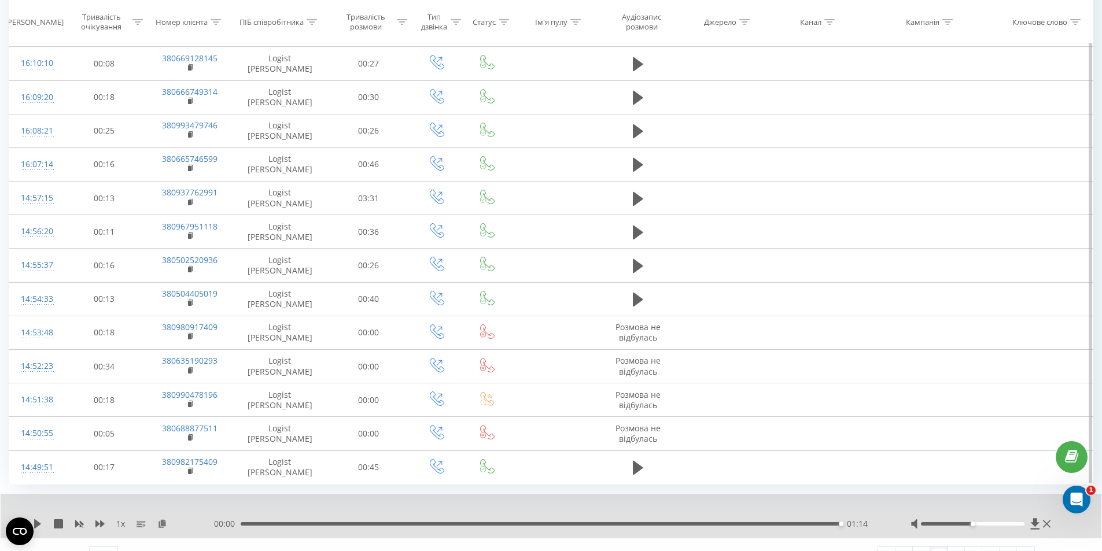
scroll to position [1393, 0]
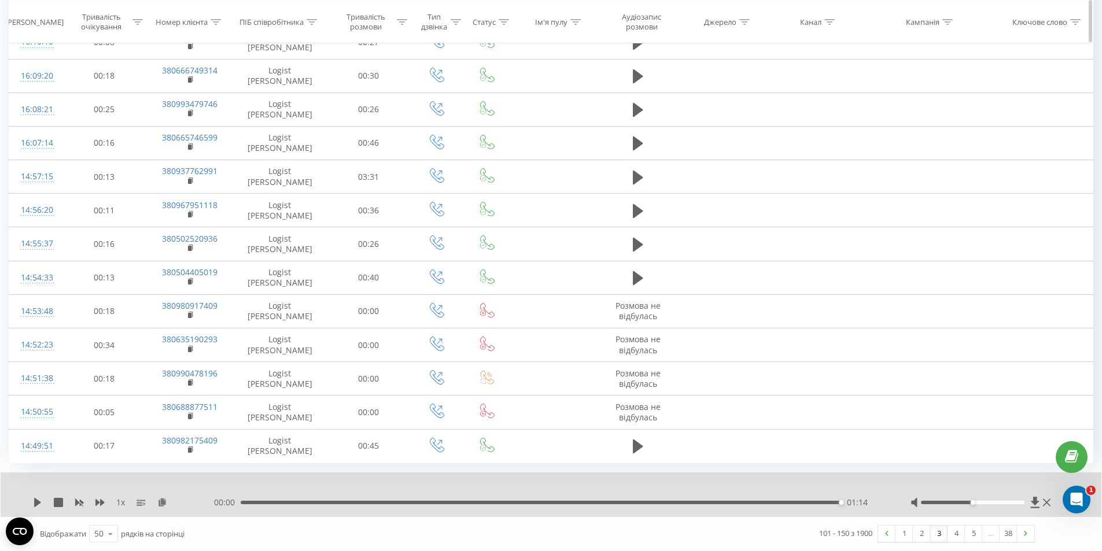
click at [452, 18] on div at bounding box center [456, 22] width 10 height 10
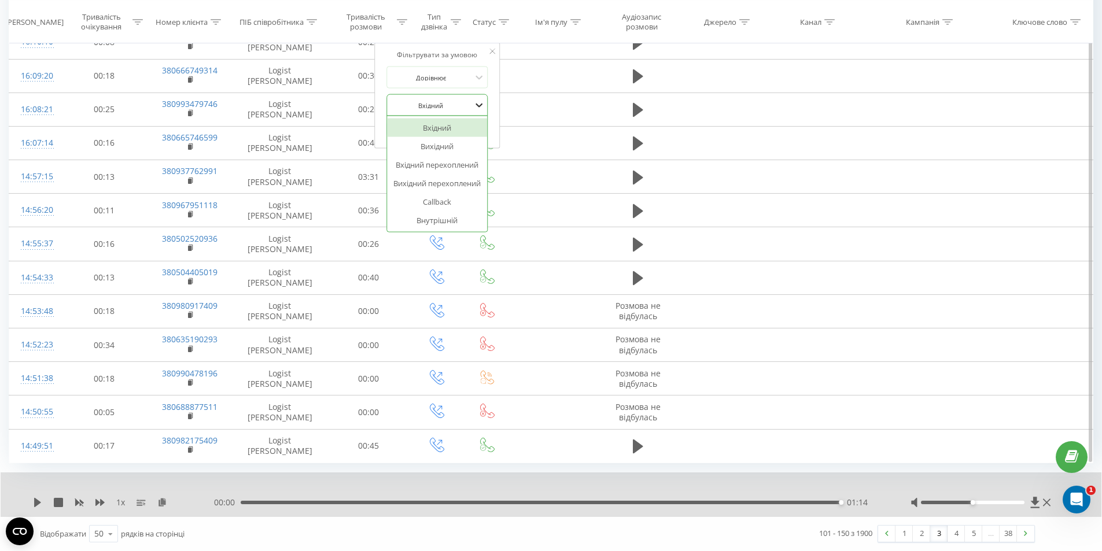
click at [480, 106] on icon at bounding box center [479, 106] width 7 height 4
click at [465, 124] on div "Вхідний" at bounding box center [437, 128] width 101 height 19
click at [464, 130] on span "OK" at bounding box center [462, 129] width 32 height 18
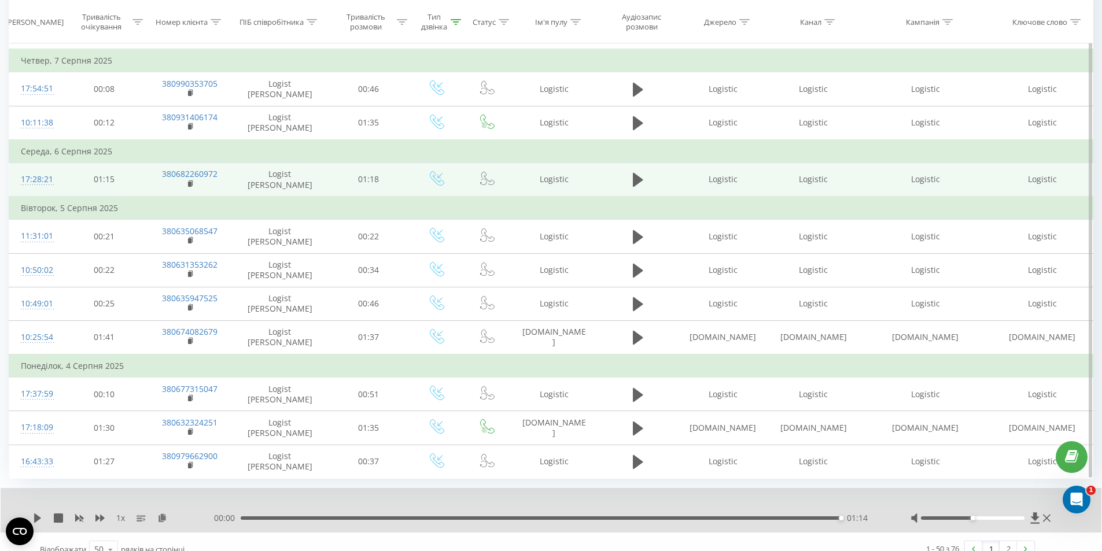
scroll to position [1649, 0]
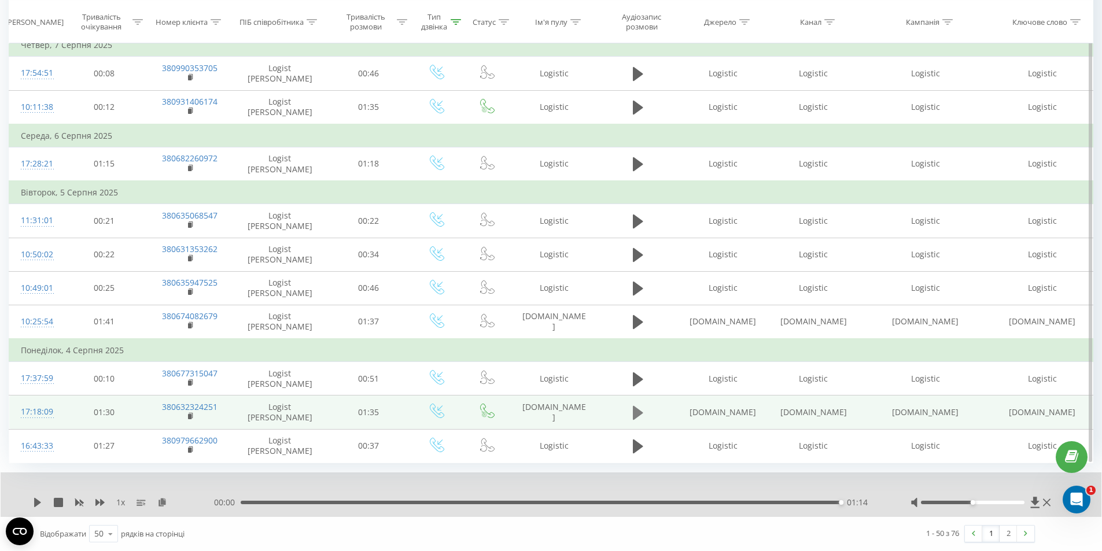
click at [639, 411] on icon at bounding box center [638, 413] width 10 height 14
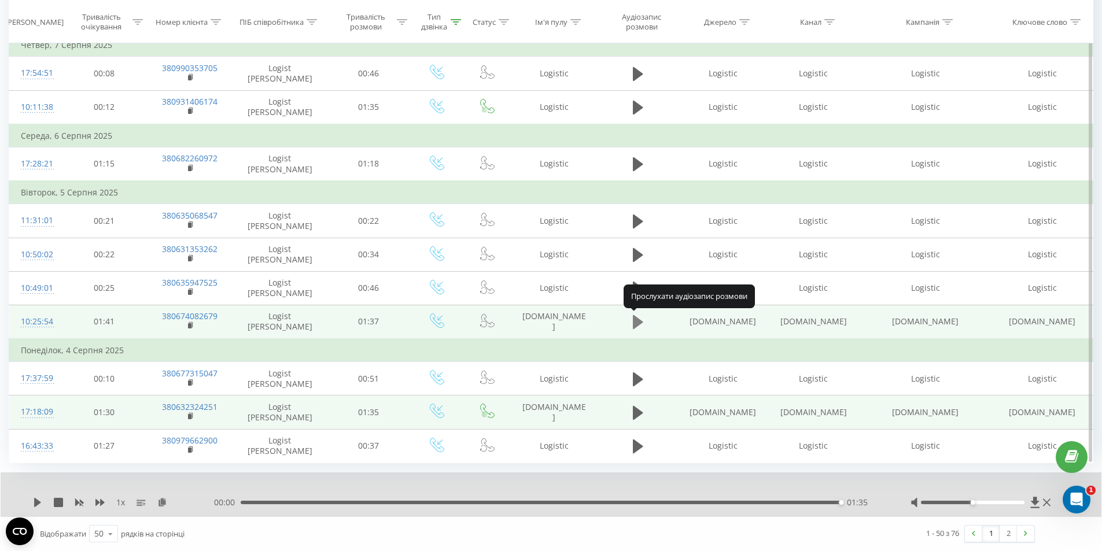
click at [634, 323] on icon at bounding box center [638, 322] width 10 height 14
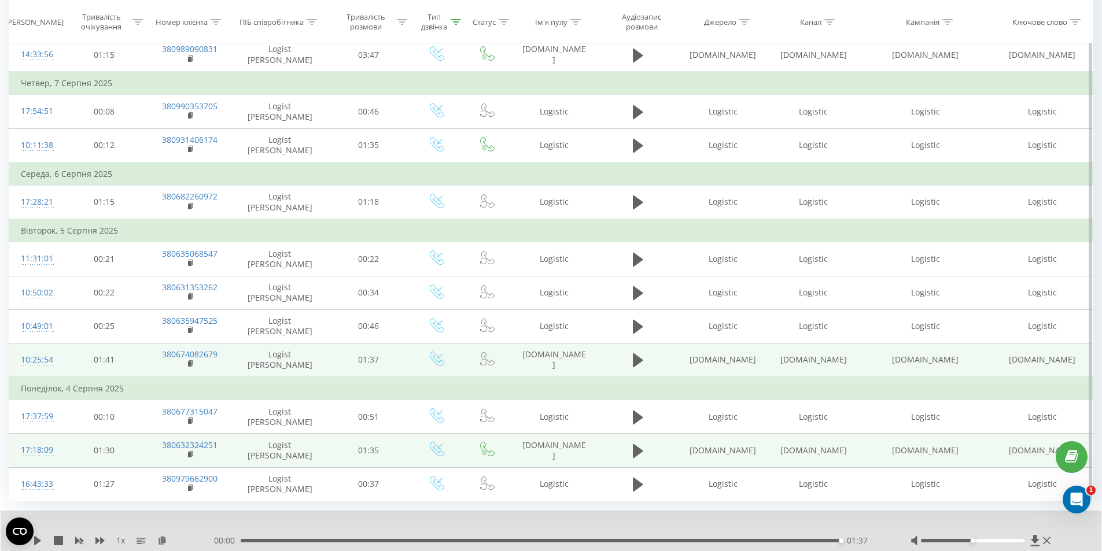
scroll to position [1591, 0]
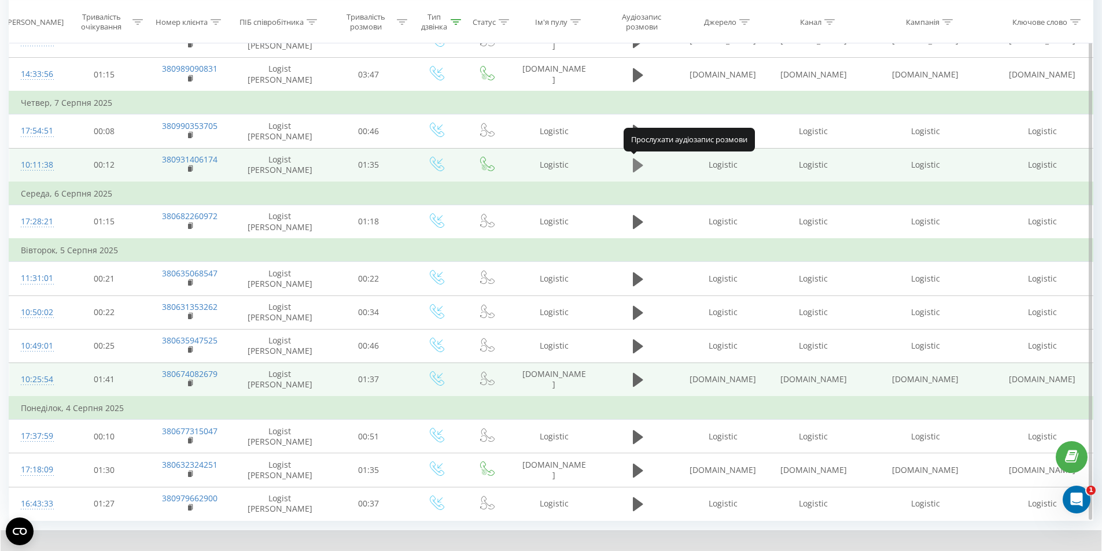
click at [638, 162] on icon at bounding box center [638, 166] width 10 height 14
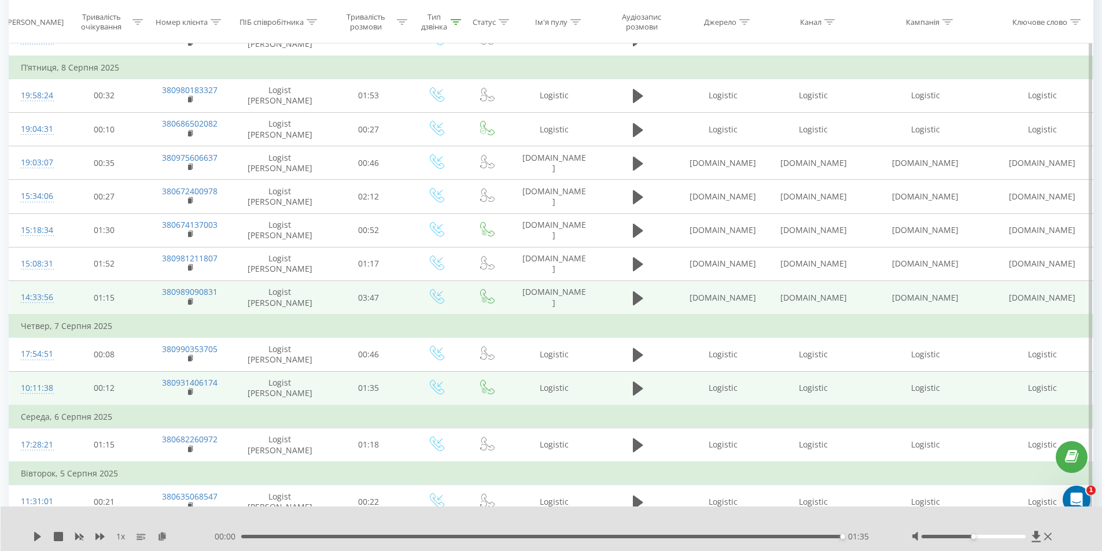
scroll to position [1360, 0]
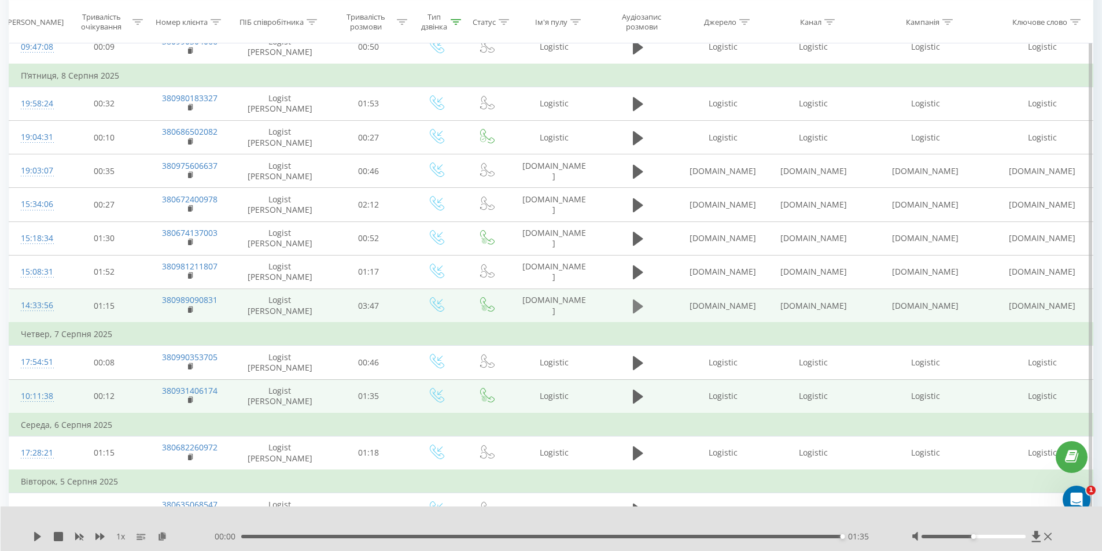
click at [639, 305] on icon at bounding box center [638, 306] width 10 height 14
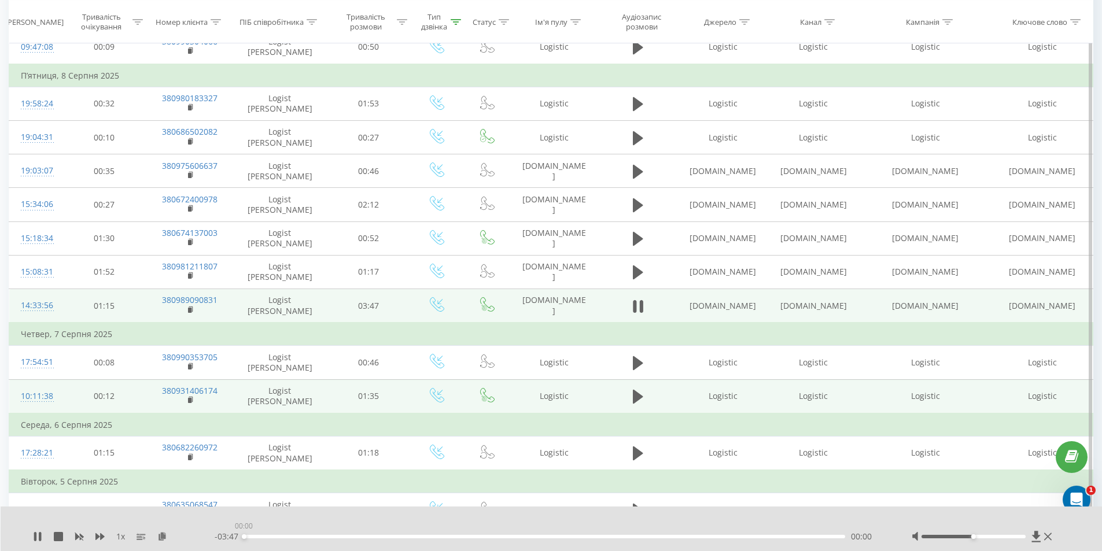
drag, startPoint x: 279, startPoint y: 538, endPoint x: 238, endPoint y: 538, distance: 41.1
click at [238, 538] on div "- 03:47 00:00 00:00" at bounding box center [549, 537] width 668 height 12
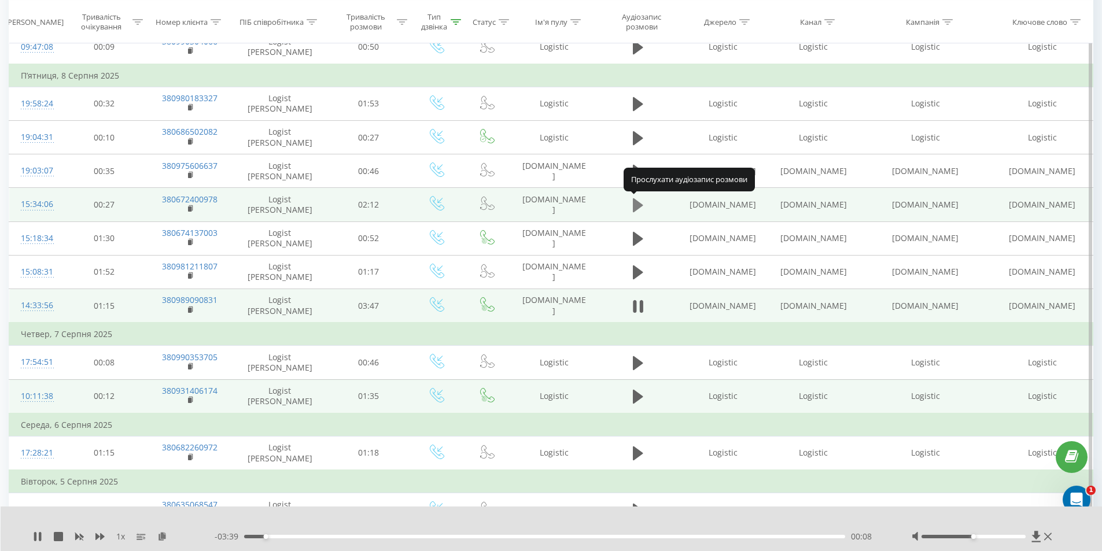
click at [632, 208] on button at bounding box center [638, 205] width 17 height 17
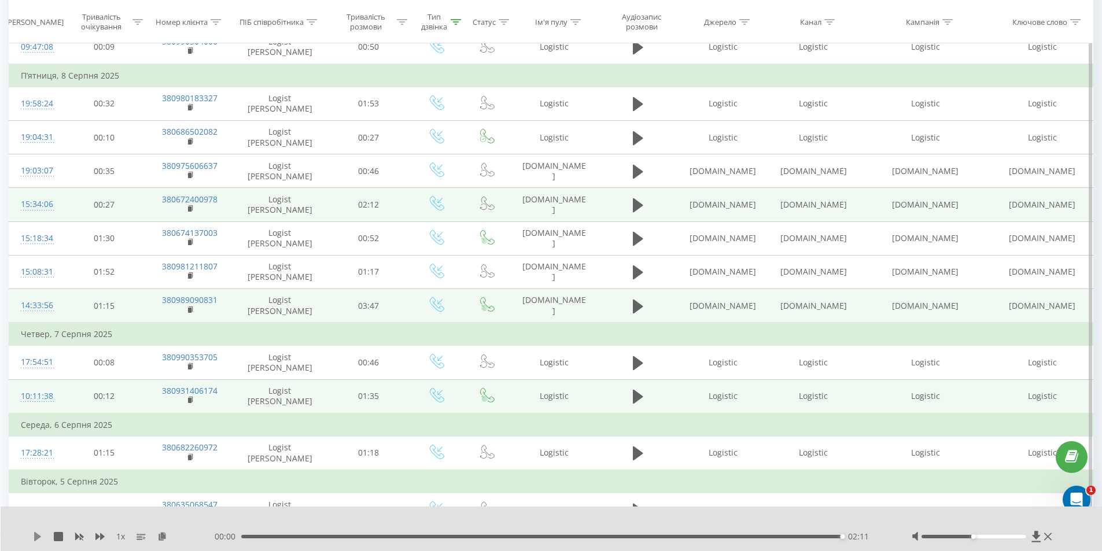
click at [38, 536] on icon at bounding box center [37, 536] width 7 height 9
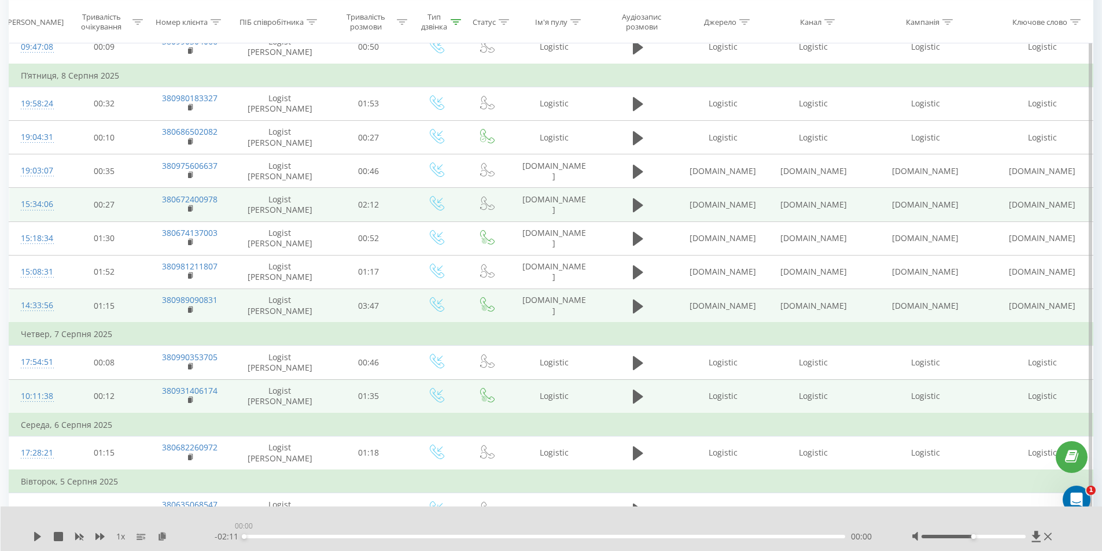
drag, startPoint x: 843, startPoint y: 536, endPoint x: 218, endPoint y: 533, distance: 625.5
click at [218, 533] on div "- 02:11 00:00 00:00" at bounding box center [549, 537] width 668 height 12
click at [32, 538] on div "1 x - 02:11 00:00 00:00" at bounding box center [552, 529] width 1102 height 45
click at [37, 538] on icon at bounding box center [37, 536] width 7 height 9
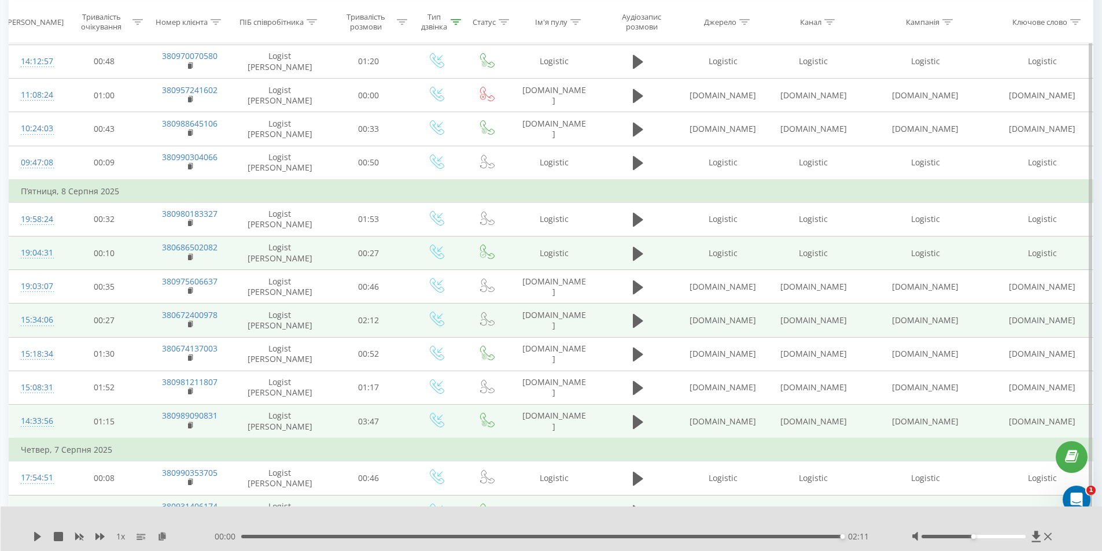
scroll to position [1186, 0]
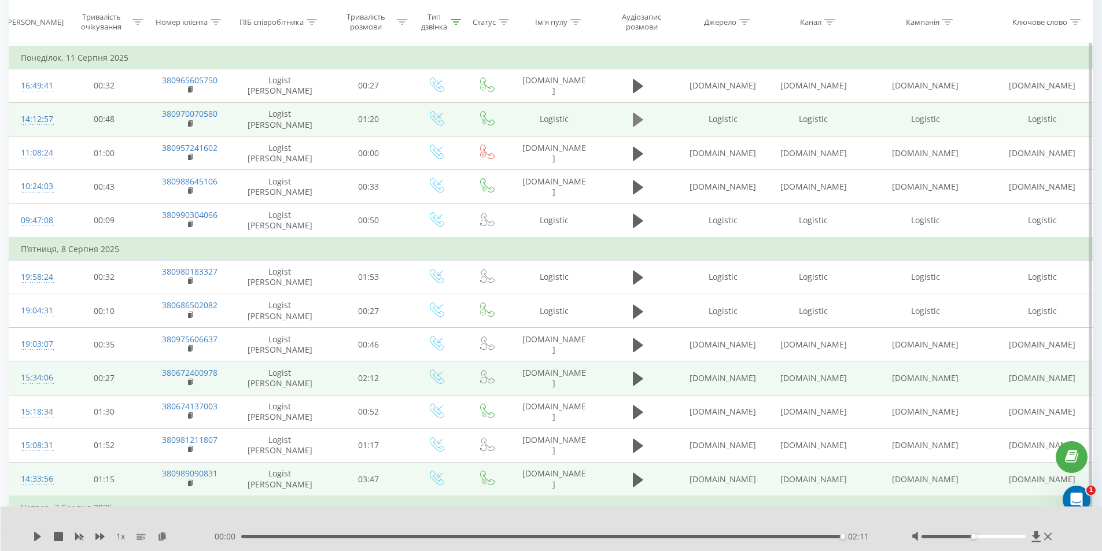
click at [635, 121] on icon at bounding box center [638, 120] width 10 height 14
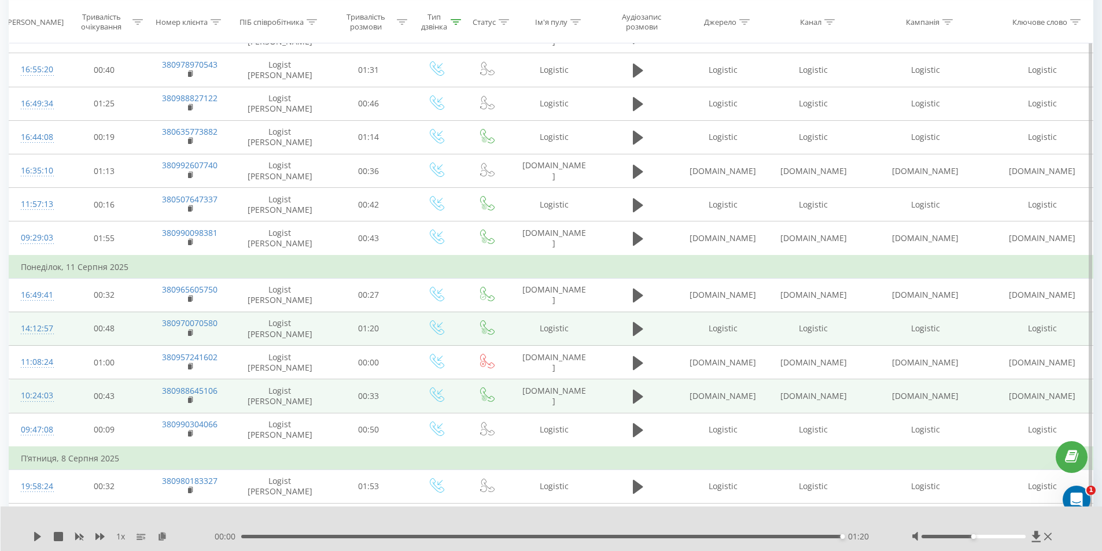
scroll to position [955, 0]
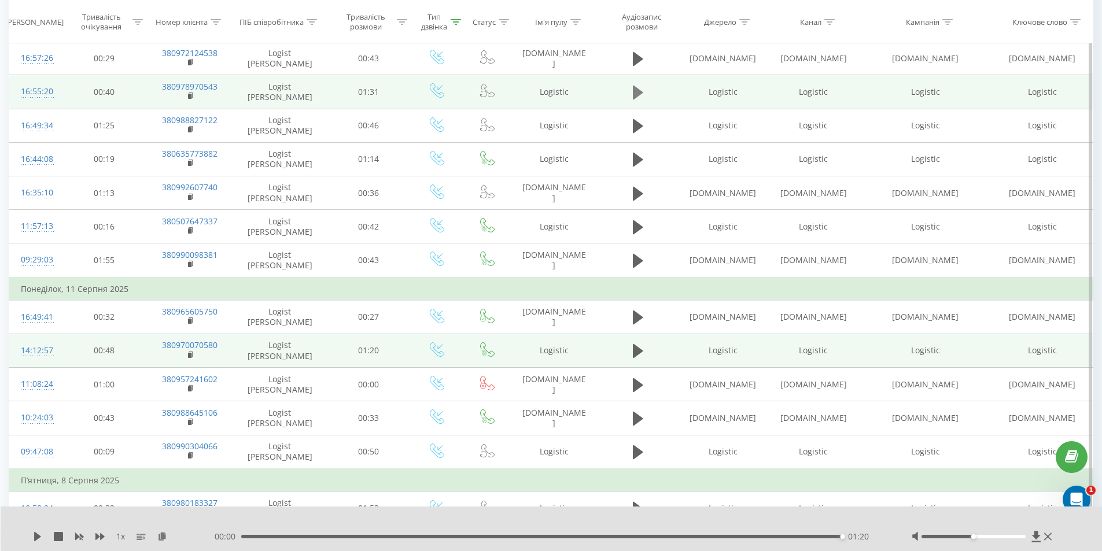
click at [637, 96] on icon at bounding box center [638, 93] width 10 height 14
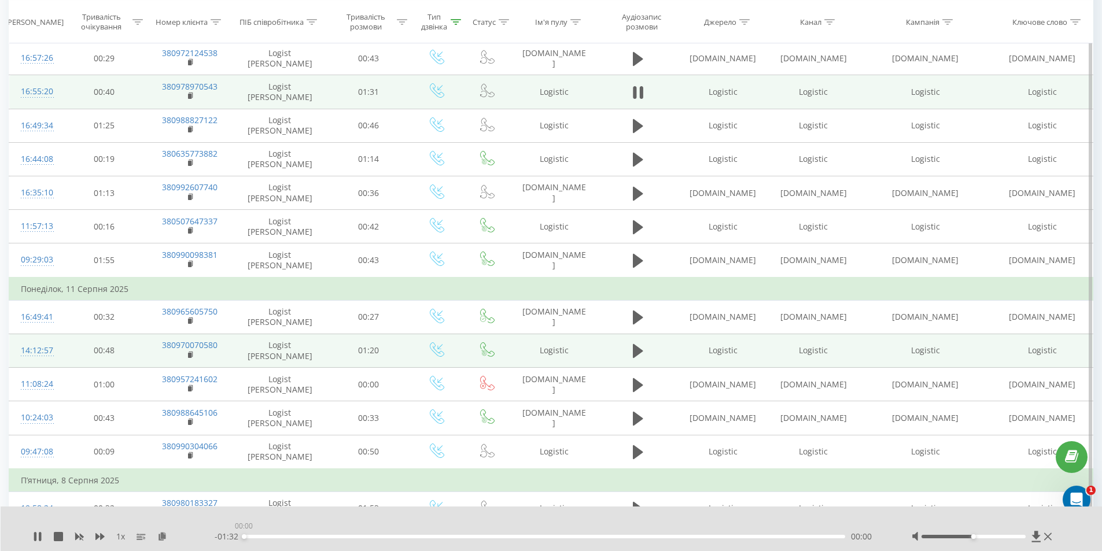
click at [245, 537] on div "00:00" at bounding box center [244, 537] width 5 height 5
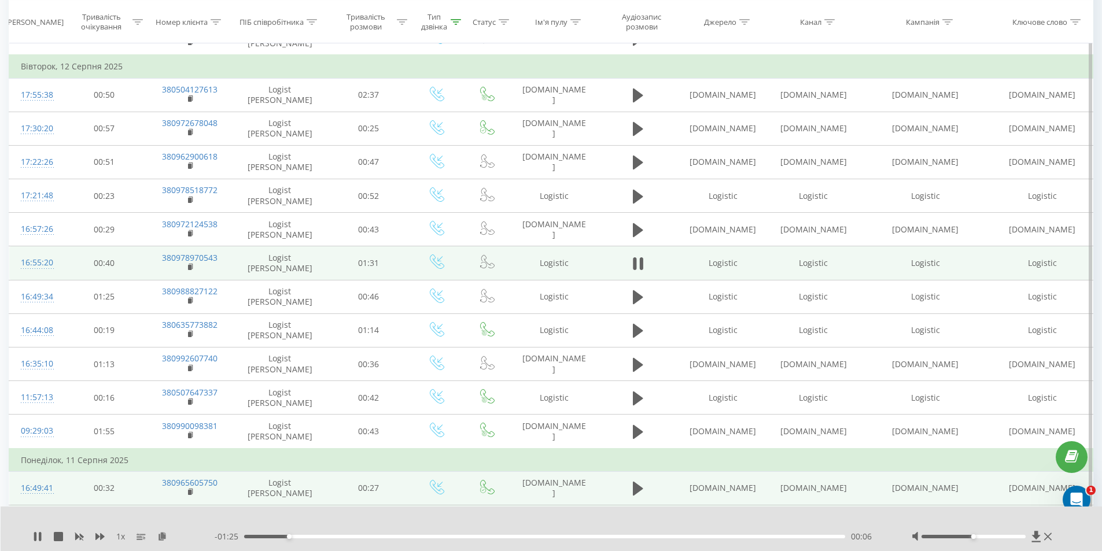
scroll to position [781, 0]
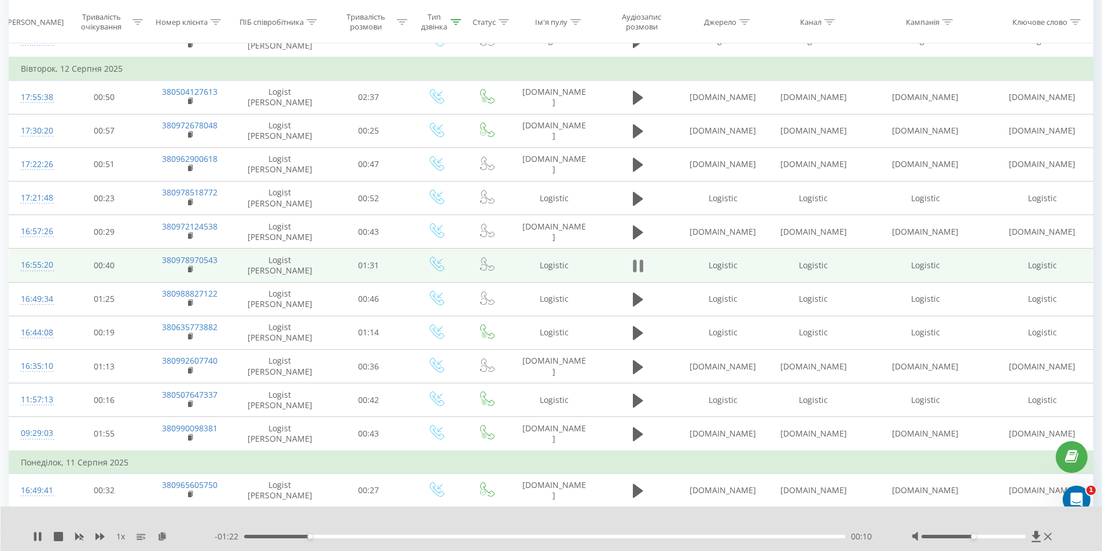
click at [636, 268] on icon at bounding box center [634, 266] width 3 height 13
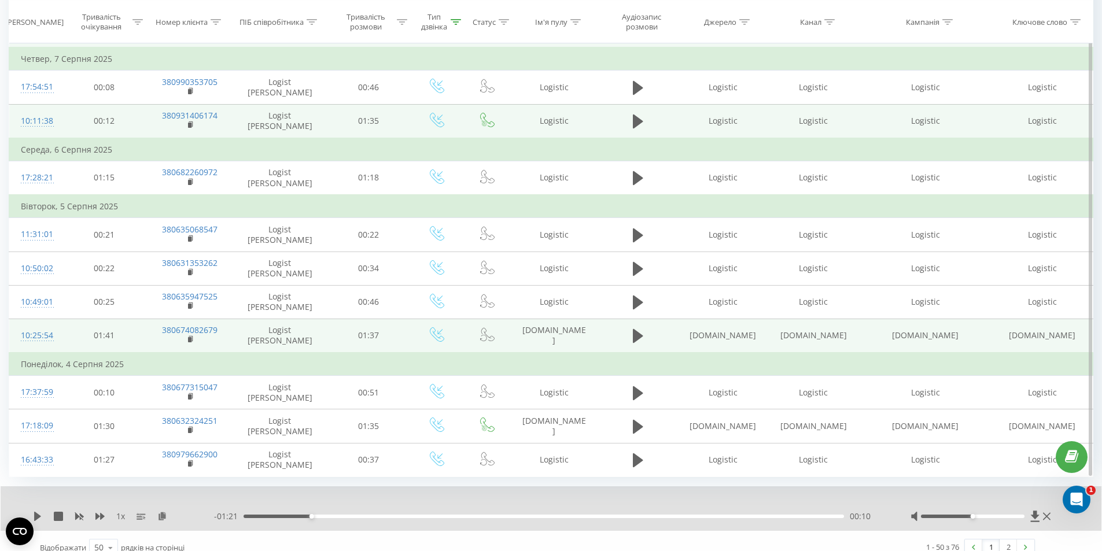
scroll to position [1649, 0]
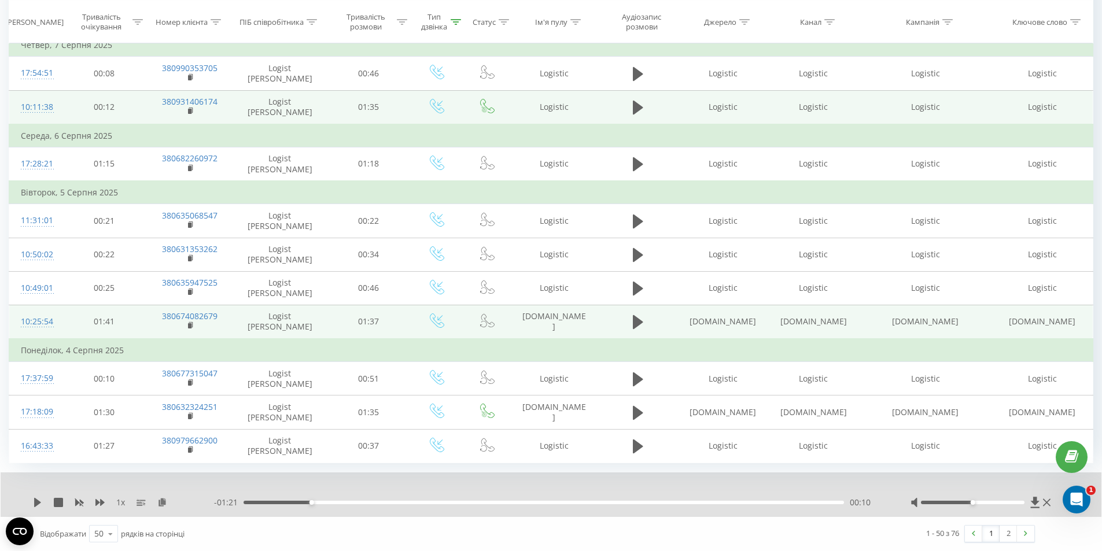
click at [993, 535] on link "1" at bounding box center [990, 534] width 17 height 16
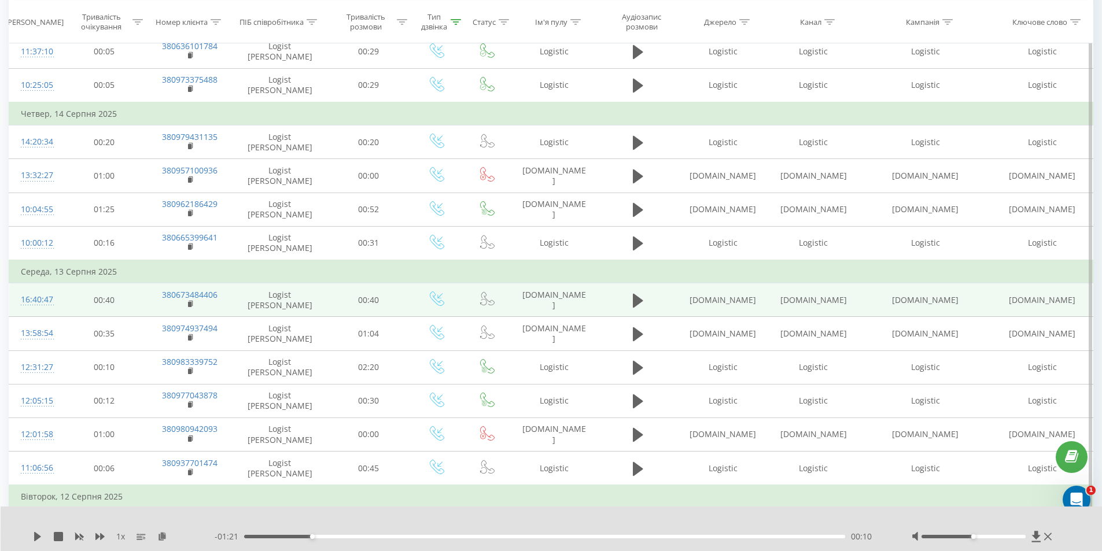
scroll to position [366, 0]
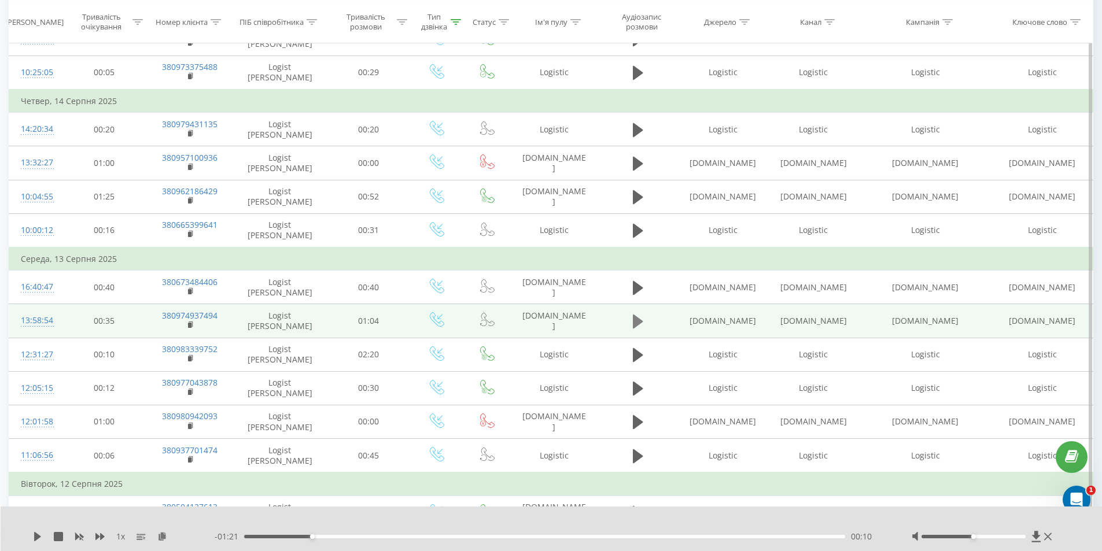
click at [636, 322] on icon at bounding box center [638, 322] width 10 height 14
